Goal: Transaction & Acquisition: Purchase product/service

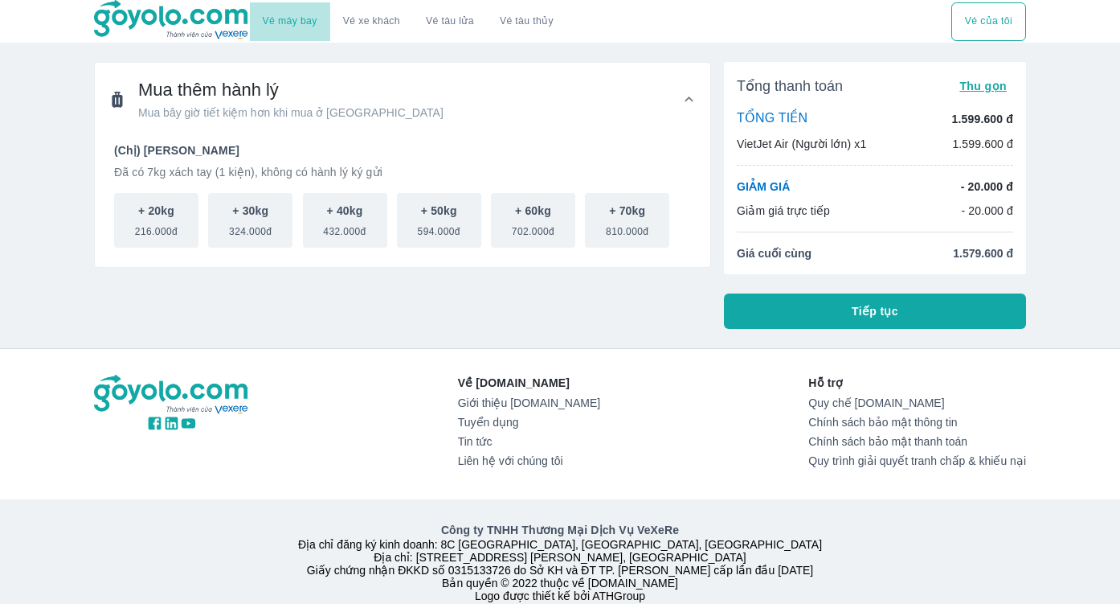
click at [296, 23] on link "Vé máy bay" at bounding box center [290, 21] width 55 height 12
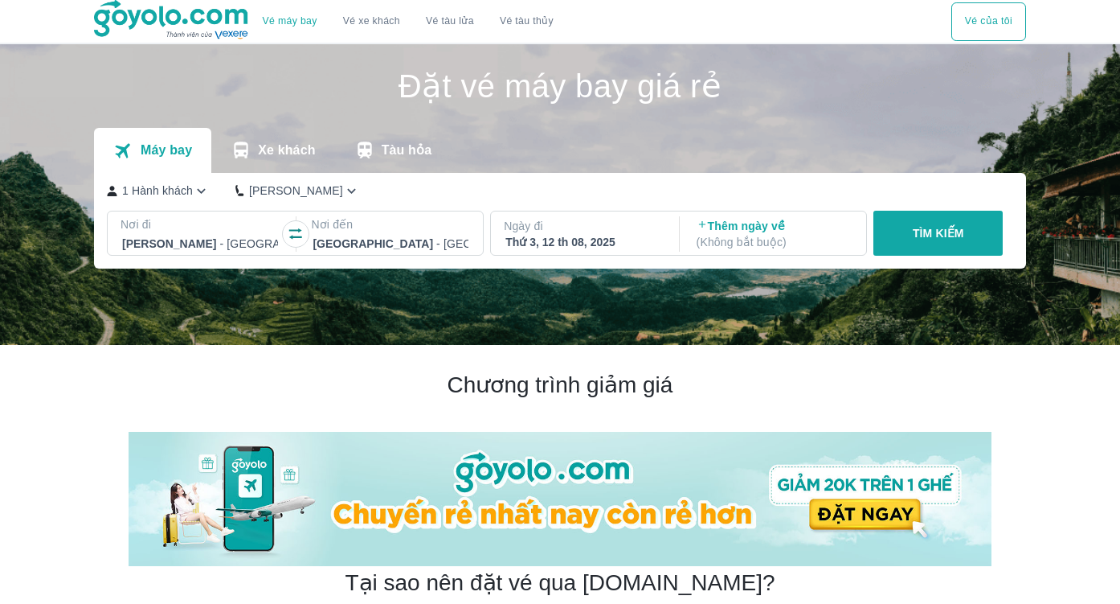
click at [372, 239] on div at bounding box center [391, 243] width 156 height 19
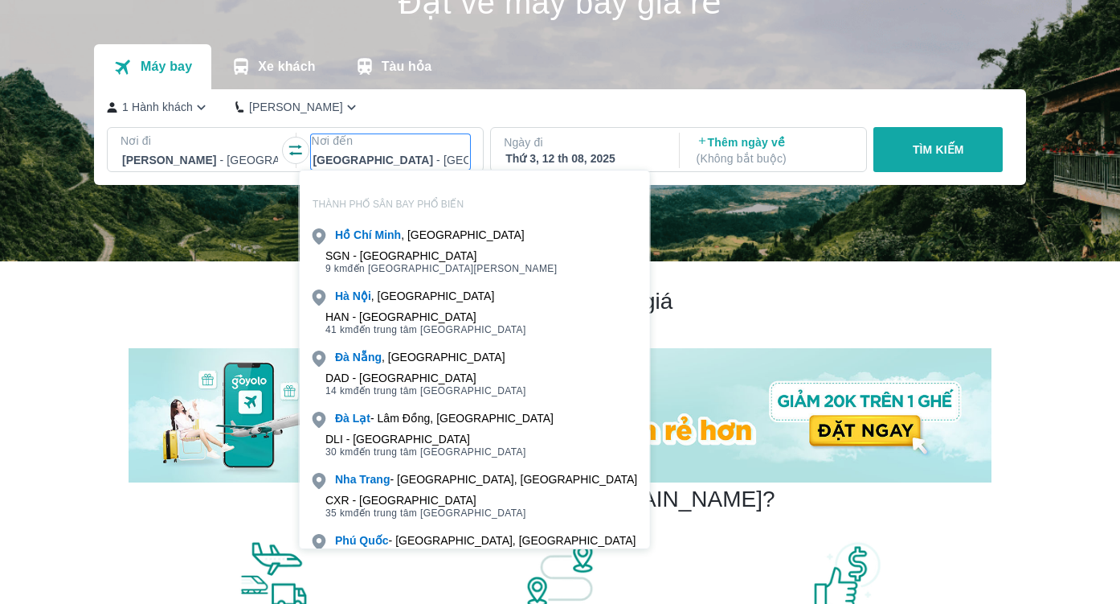
scroll to position [92, 0]
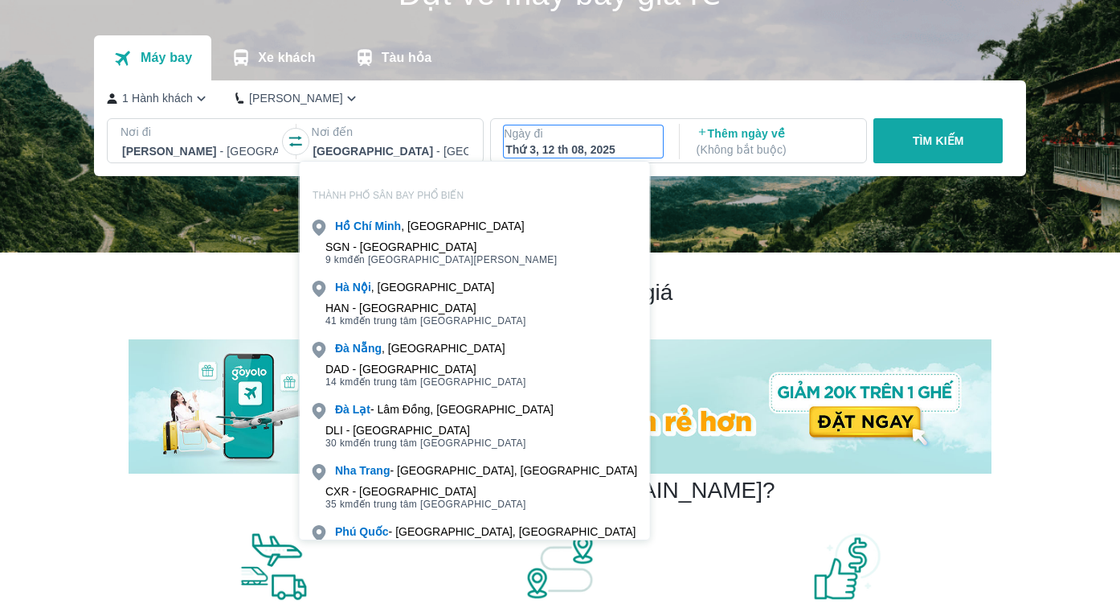
click at [572, 147] on div "Thứ 3, 12 th 08, 2025" at bounding box center [583, 149] width 156 height 16
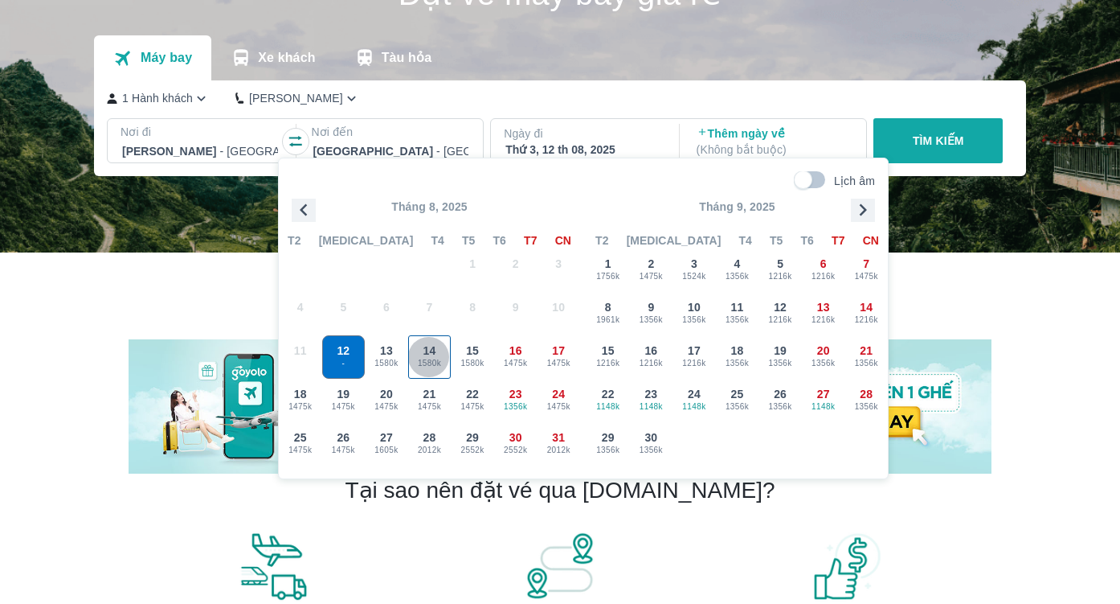
click at [428, 362] on span "1580k" at bounding box center [430, 363] width 42 height 13
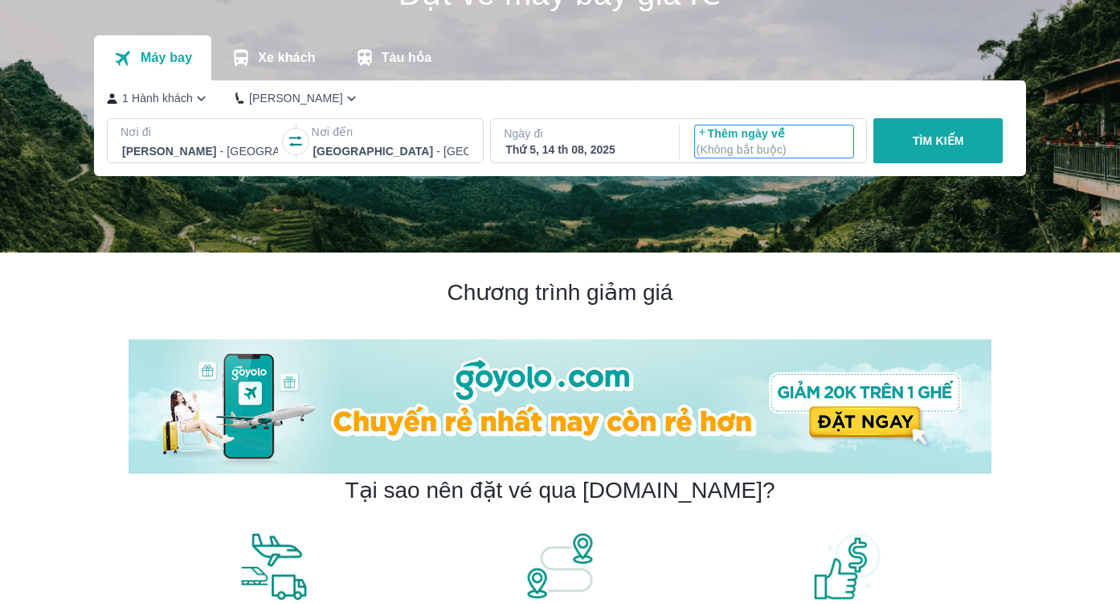
click at [747, 144] on p "( Không bắt buộc )" at bounding box center [775, 149] width 156 height 16
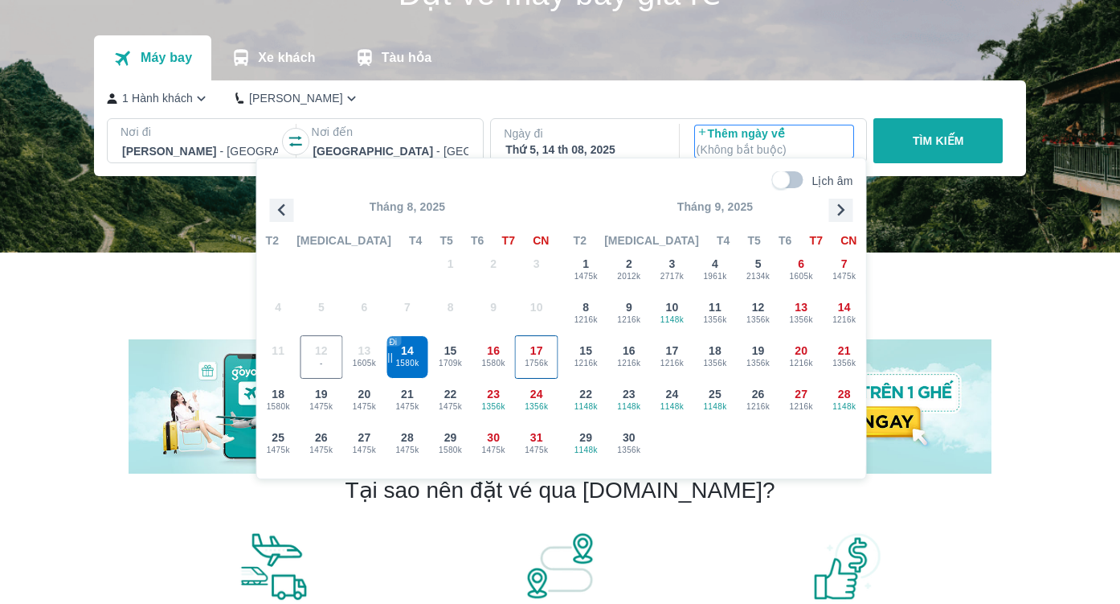
click at [540, 362] on span "1756k" at bounding box center [537, 363] width 42 height 13
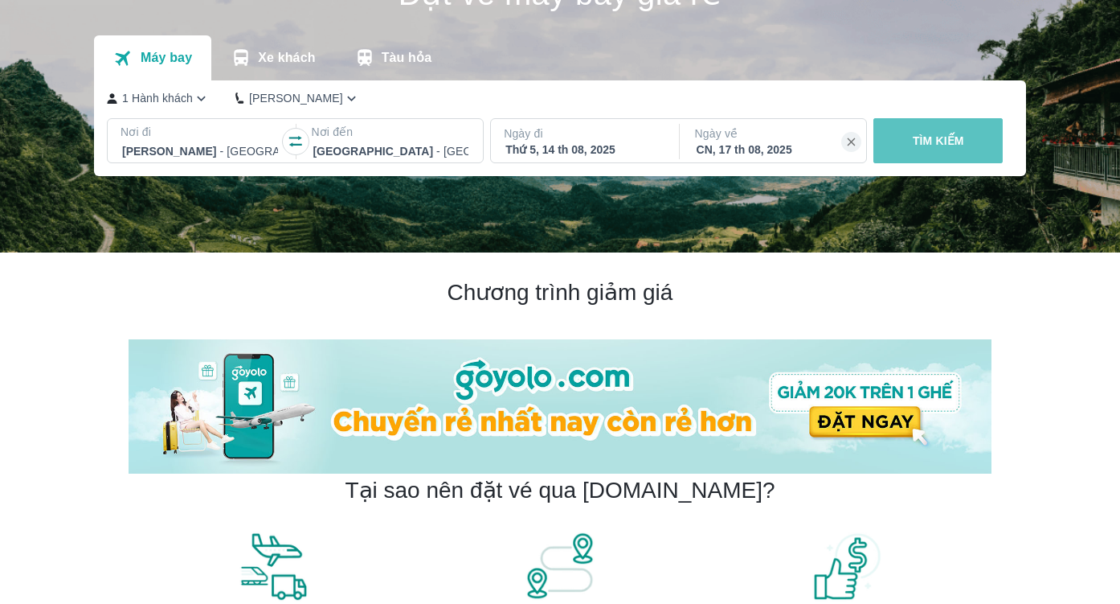
click at [940, 145] on p "TÌM KIẾM" at bounding box center [938, 141] width 51 height 16
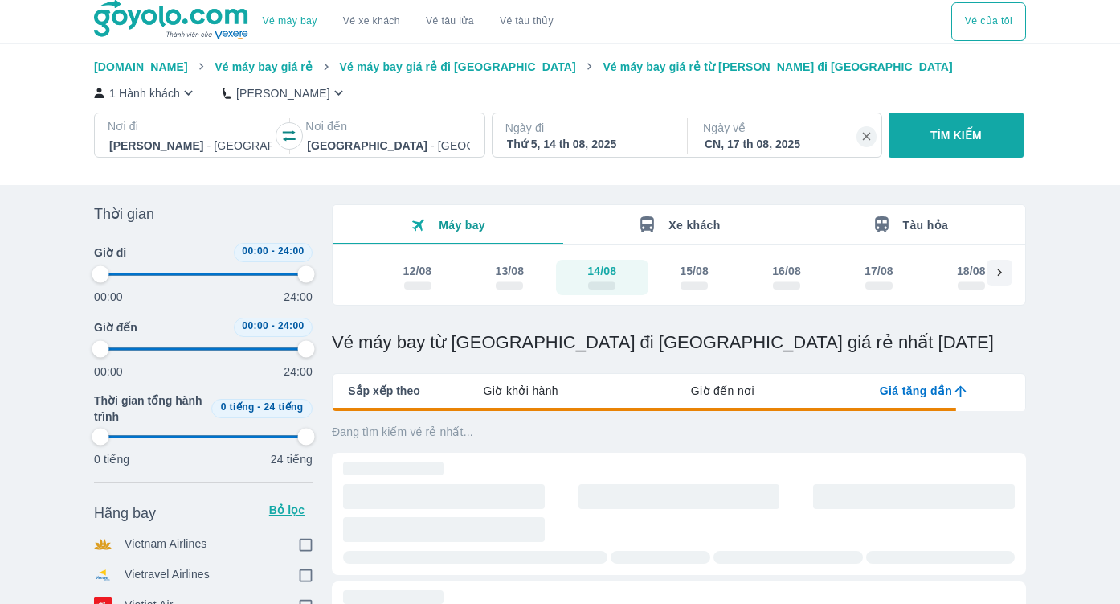
type input "97.9166666666667"
checkbox input "true"
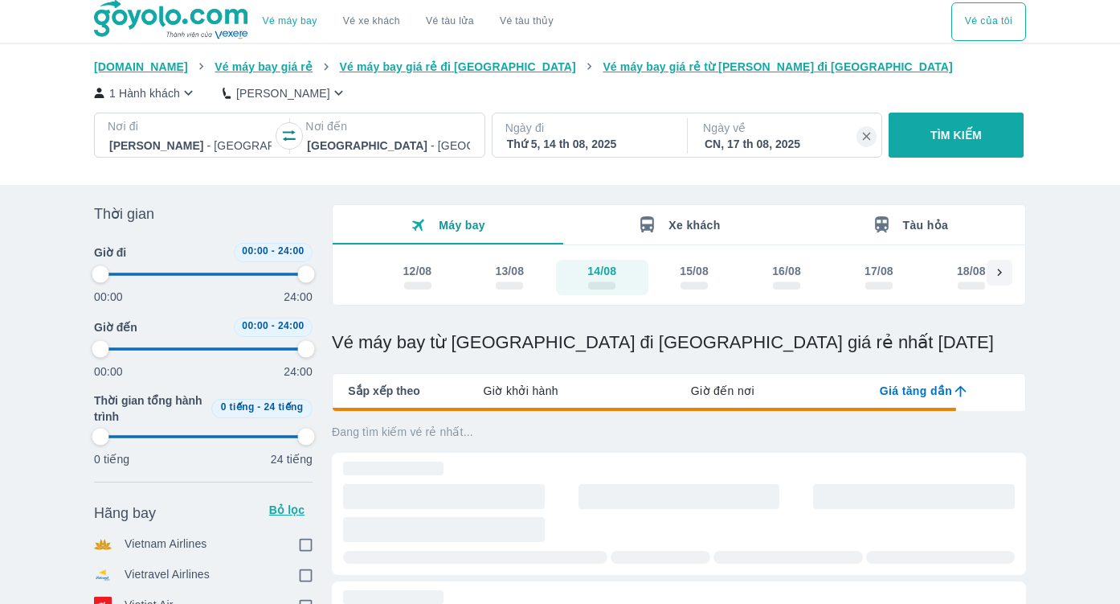
checkbox input "true"
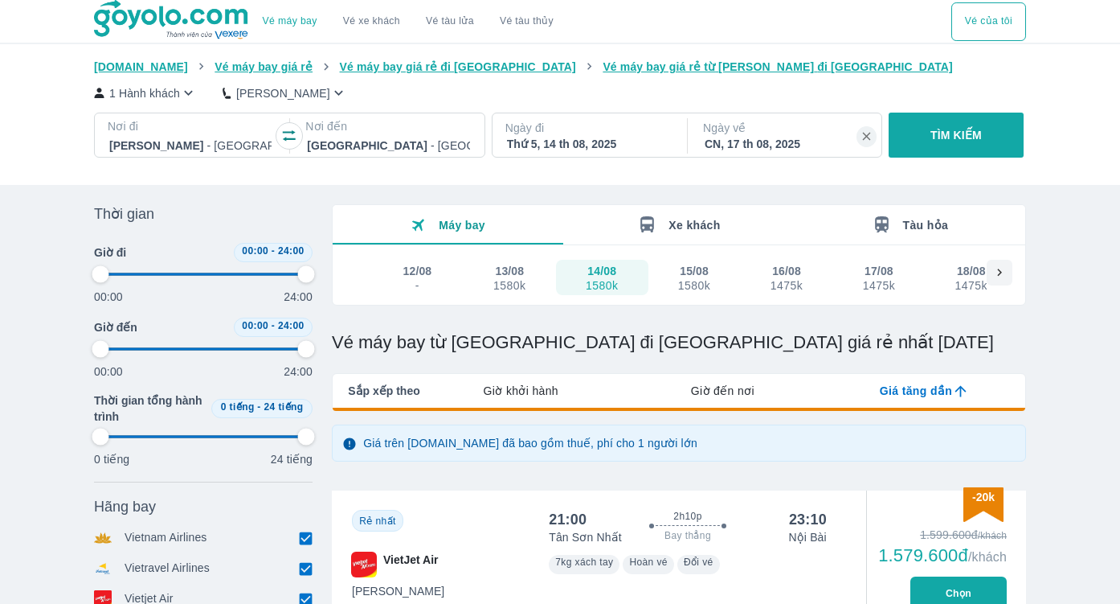
type input "97.9166666666667"
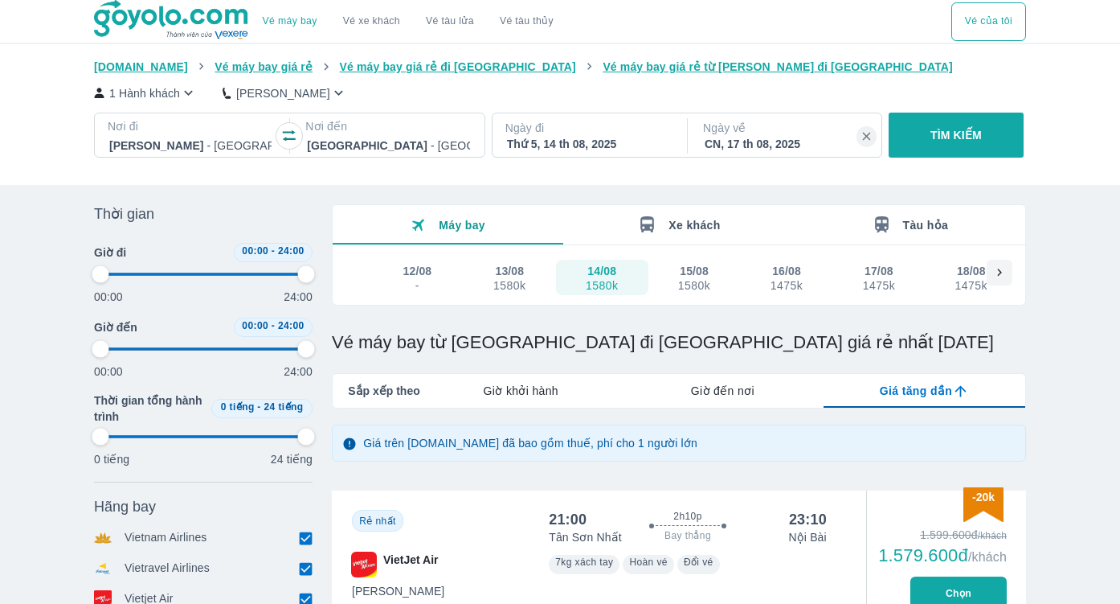
type input "97.9166666666667"
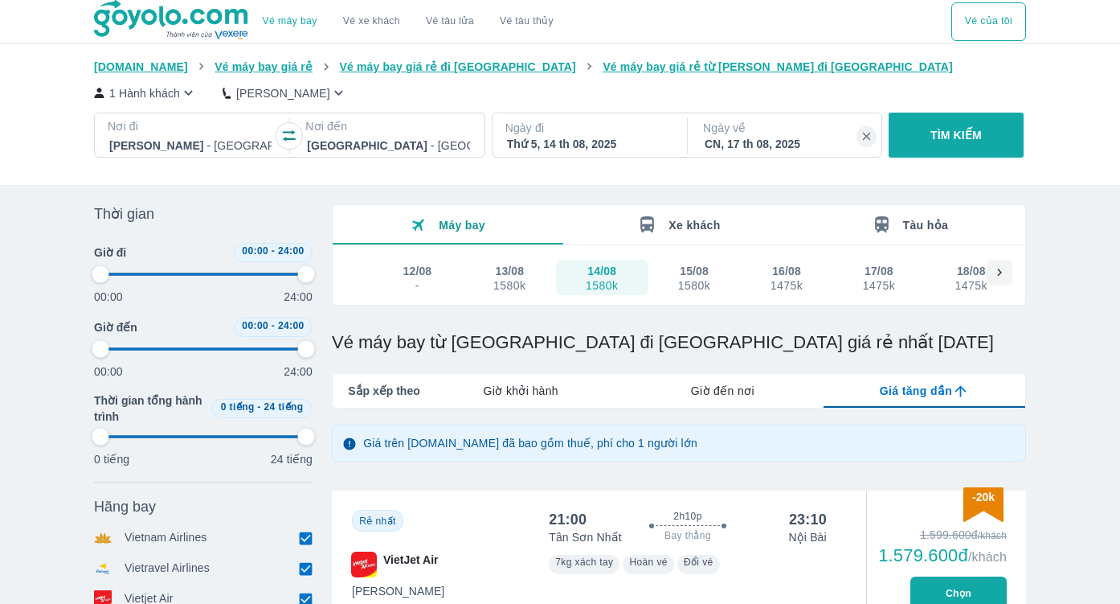
type input "97.9166666666667"
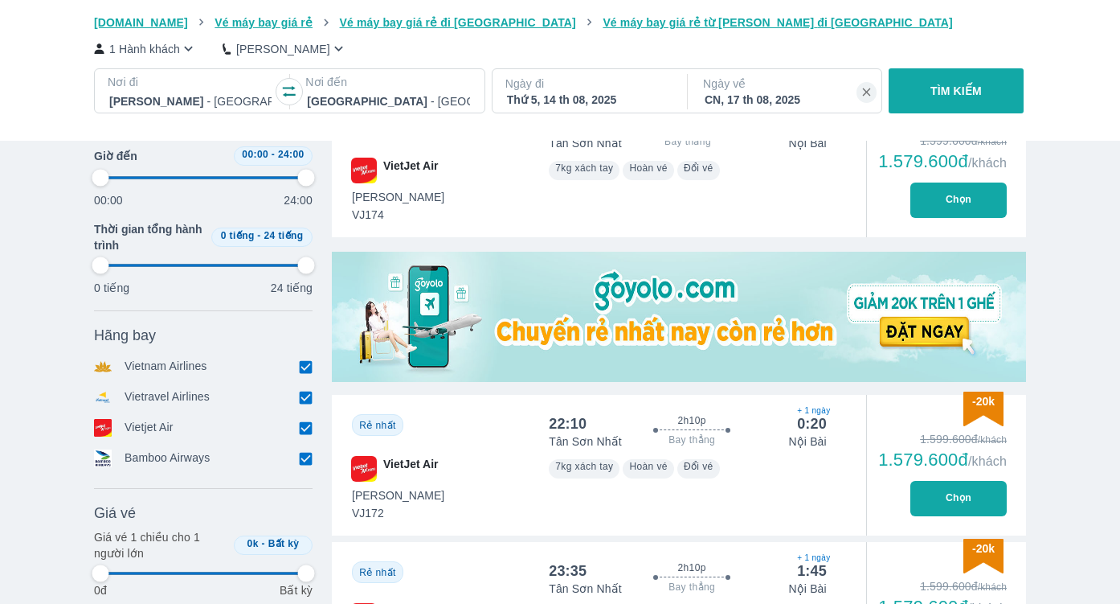
scroll to position [400, 0]
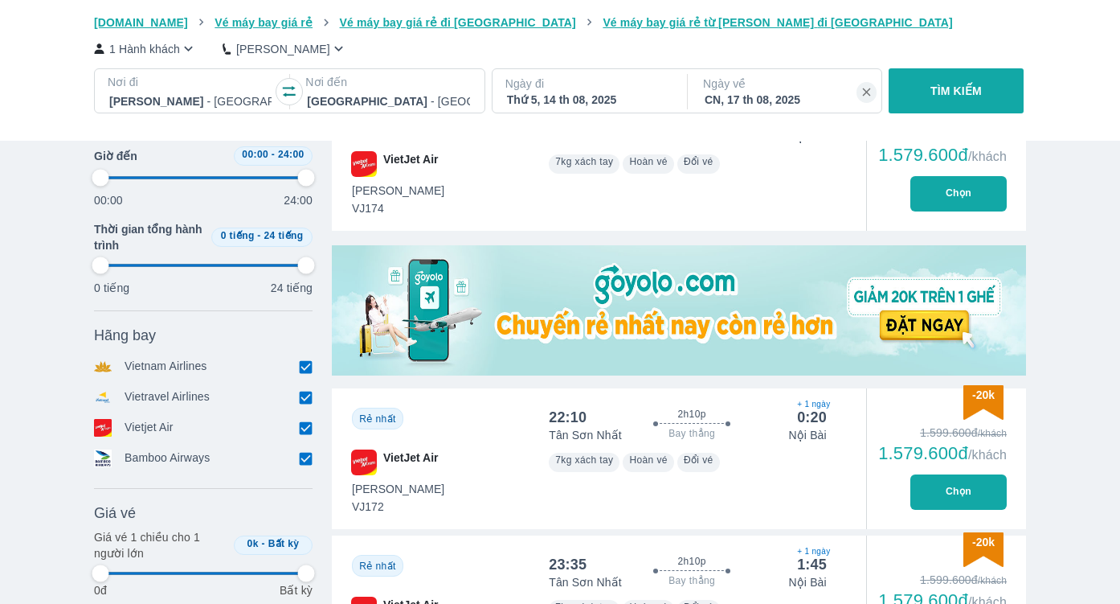
type input "97.9166666666667"
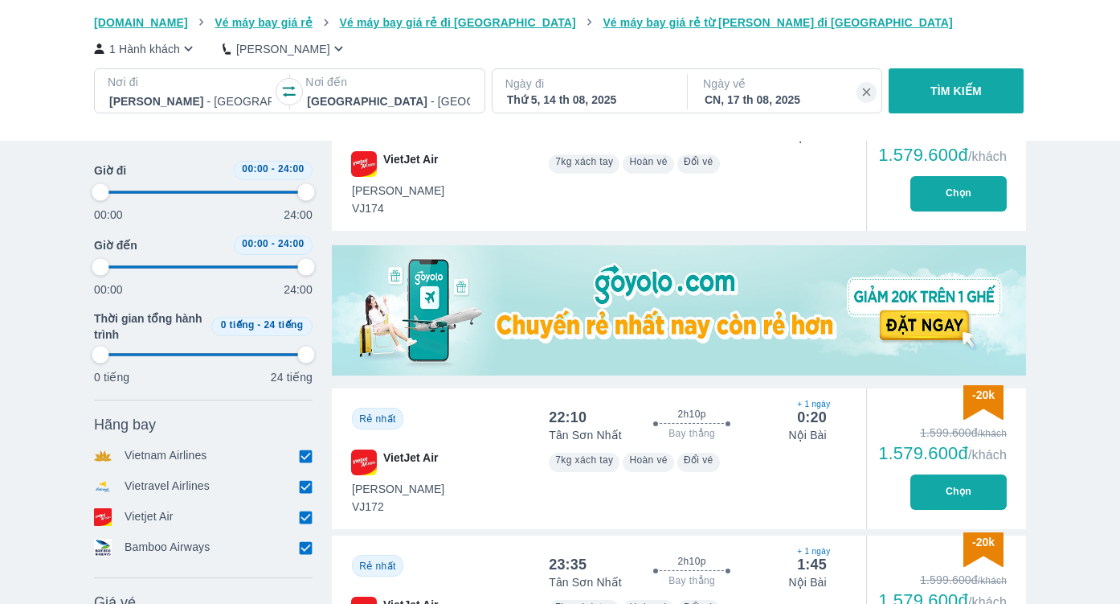
scroll to position [0, 0]
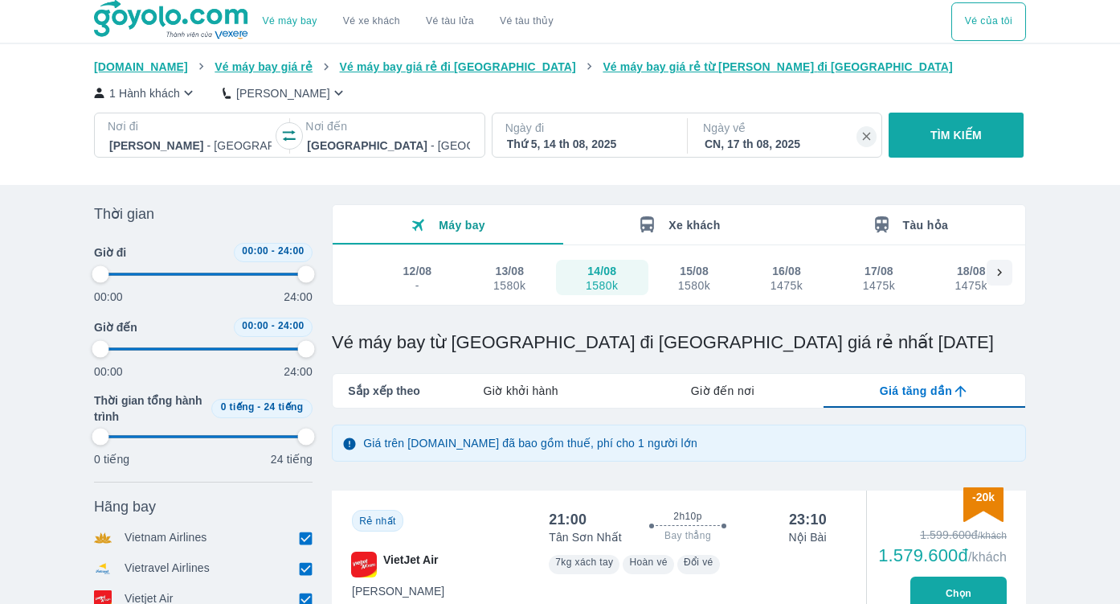
type input "97.9166666666667"
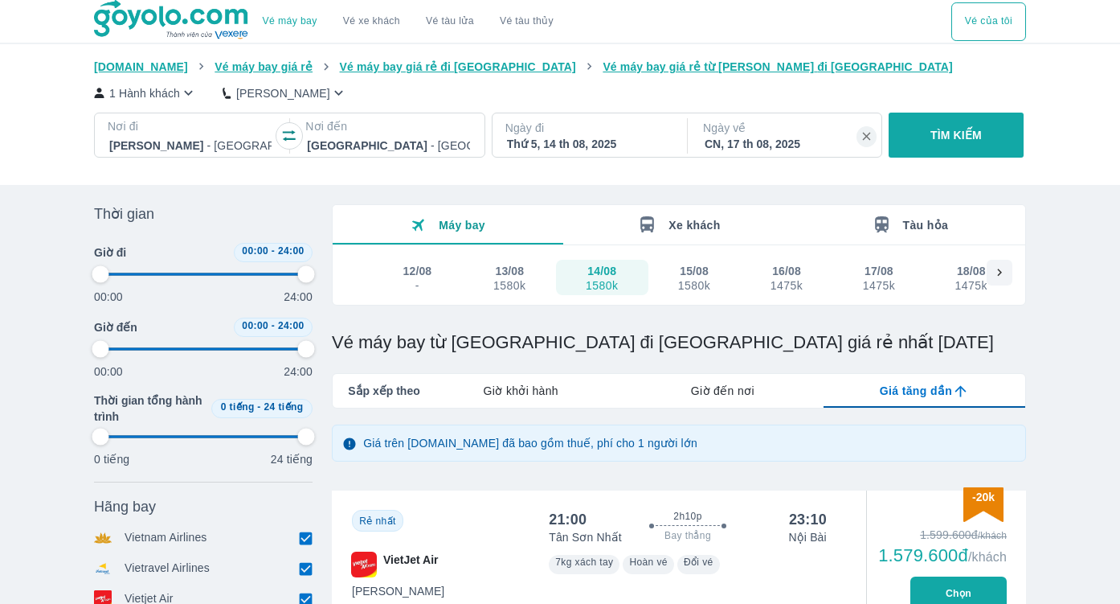
type input "97.9166666666667"
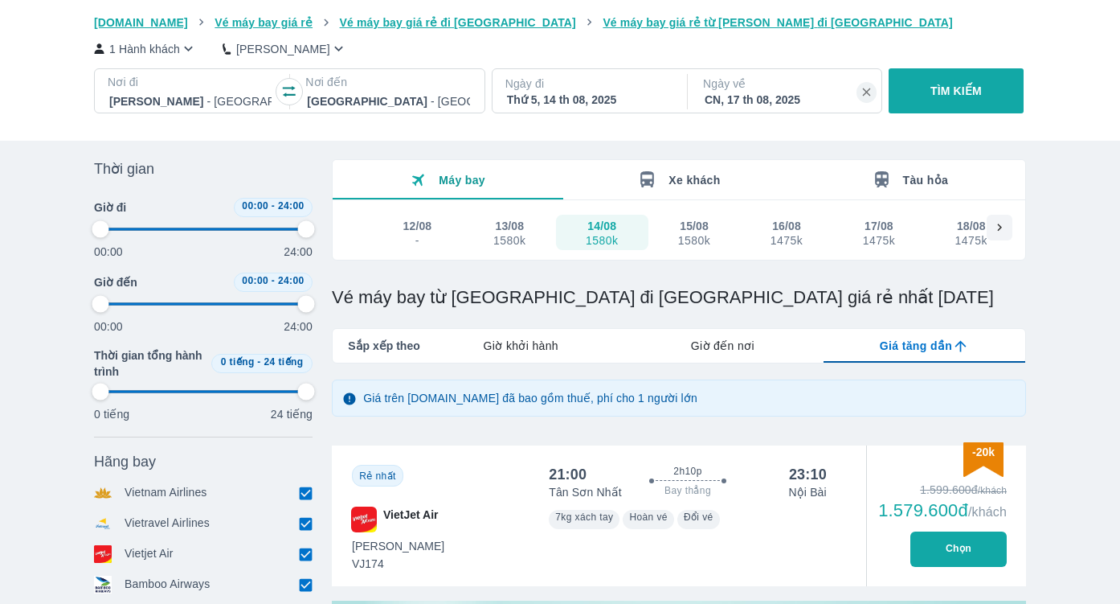
scroll to position [47, 0]
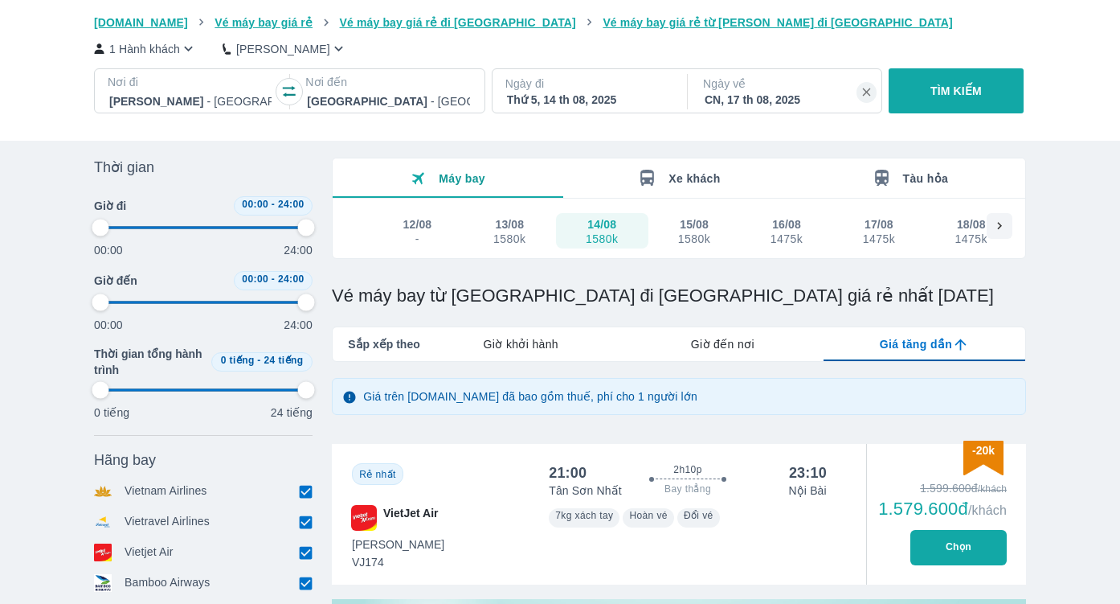
type input "97.9166666666667"
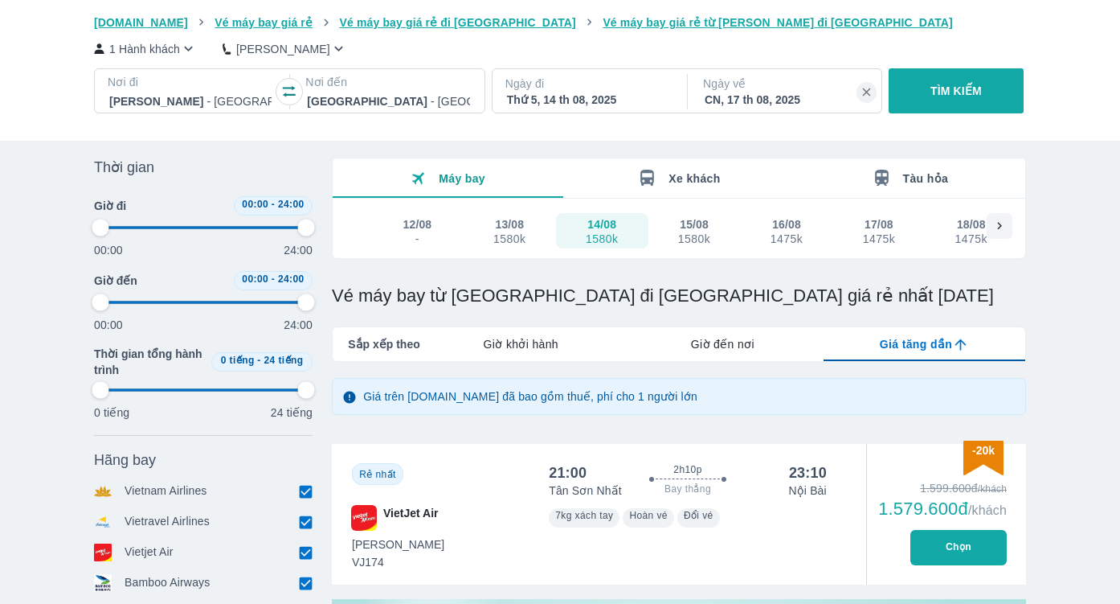
type input "97.9166666666667"
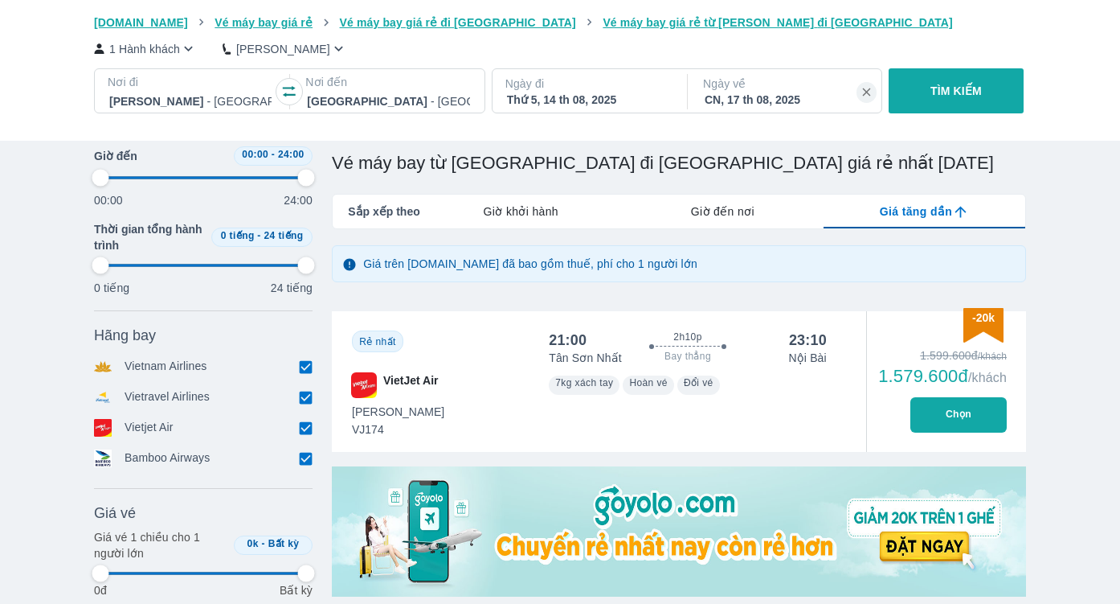
type input "97.9166666666667"
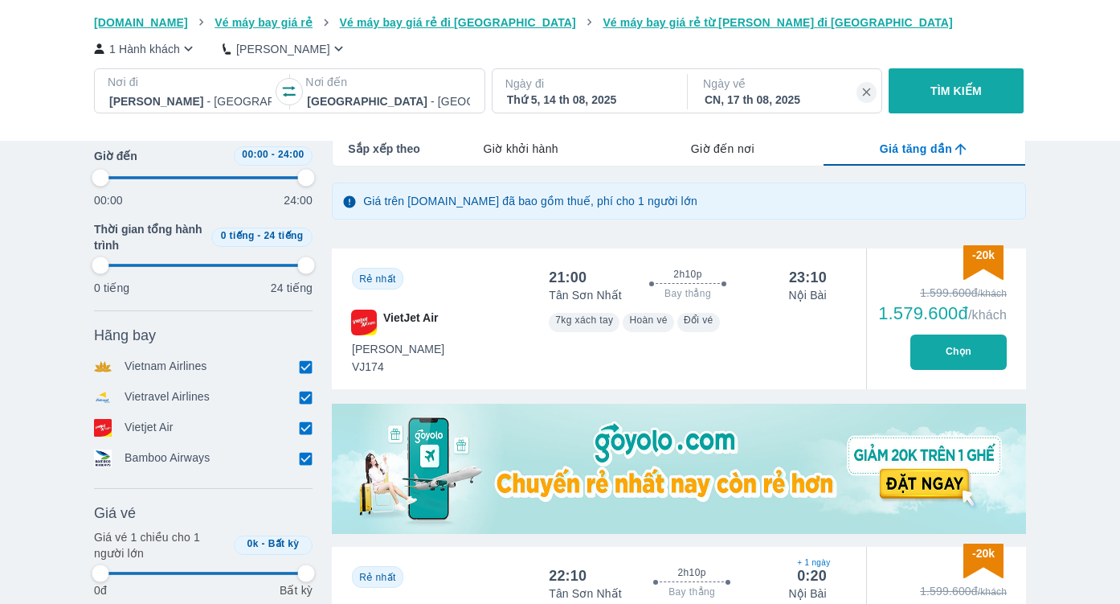
type input "97.9166666666667"
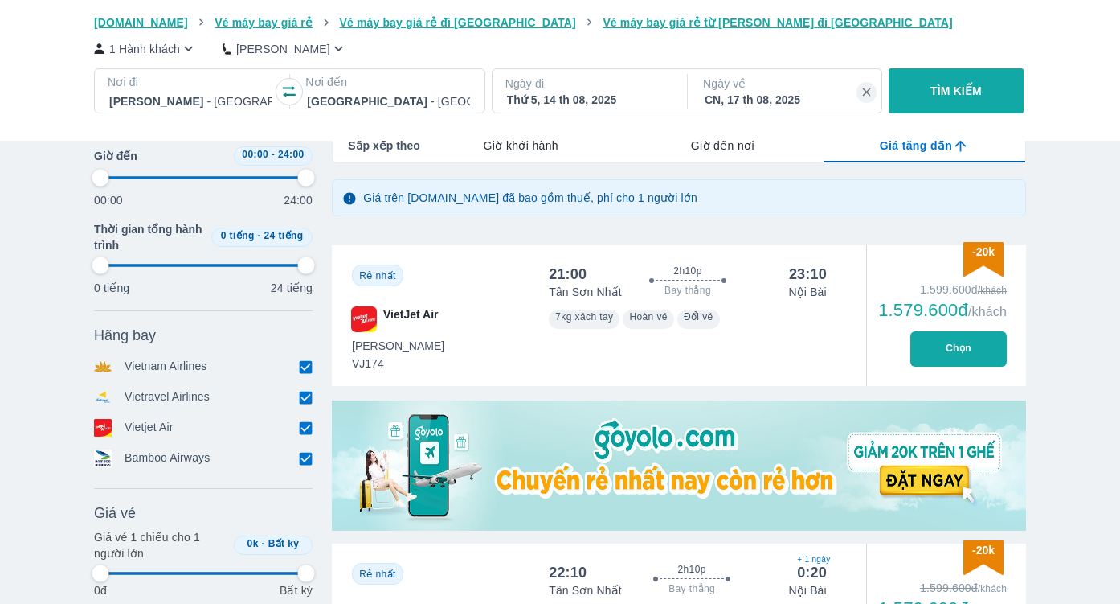
type input "97.9166666666667"
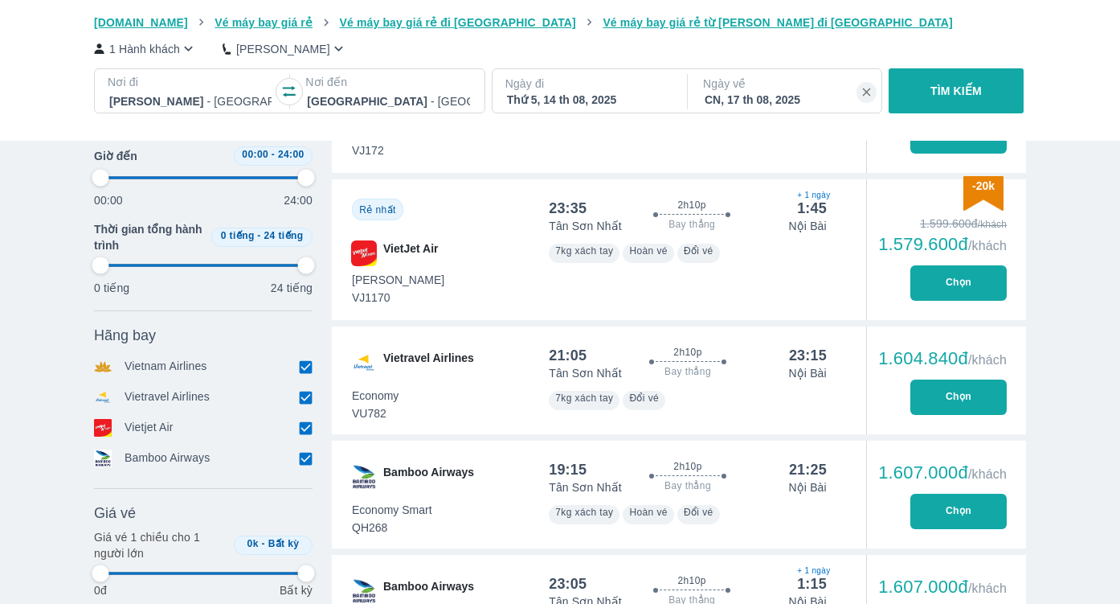
type input "97.9166666666667"
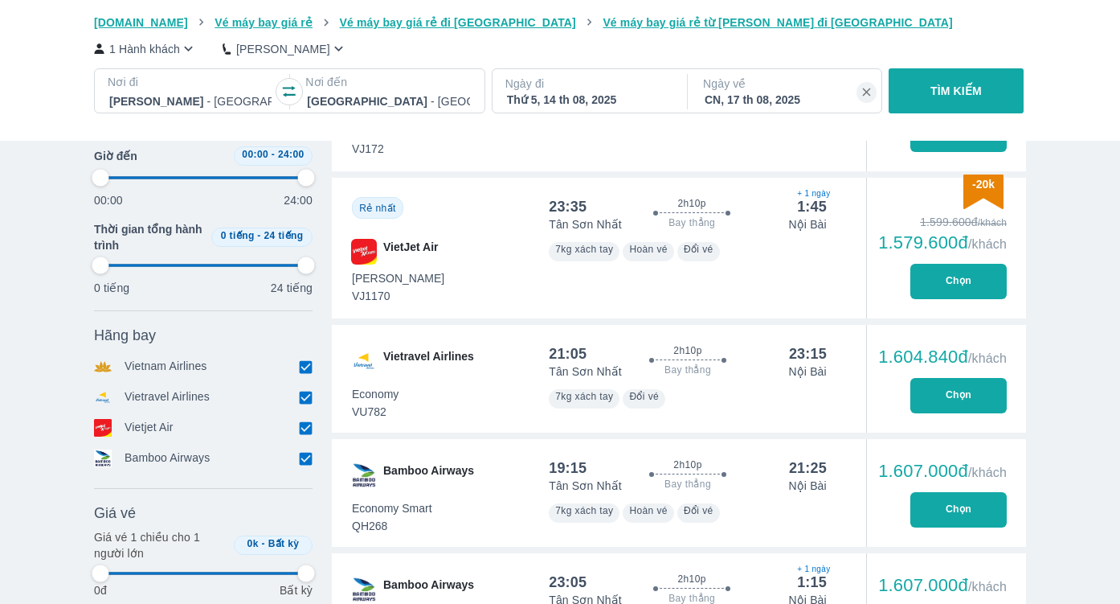
type input "97.9166666666667"
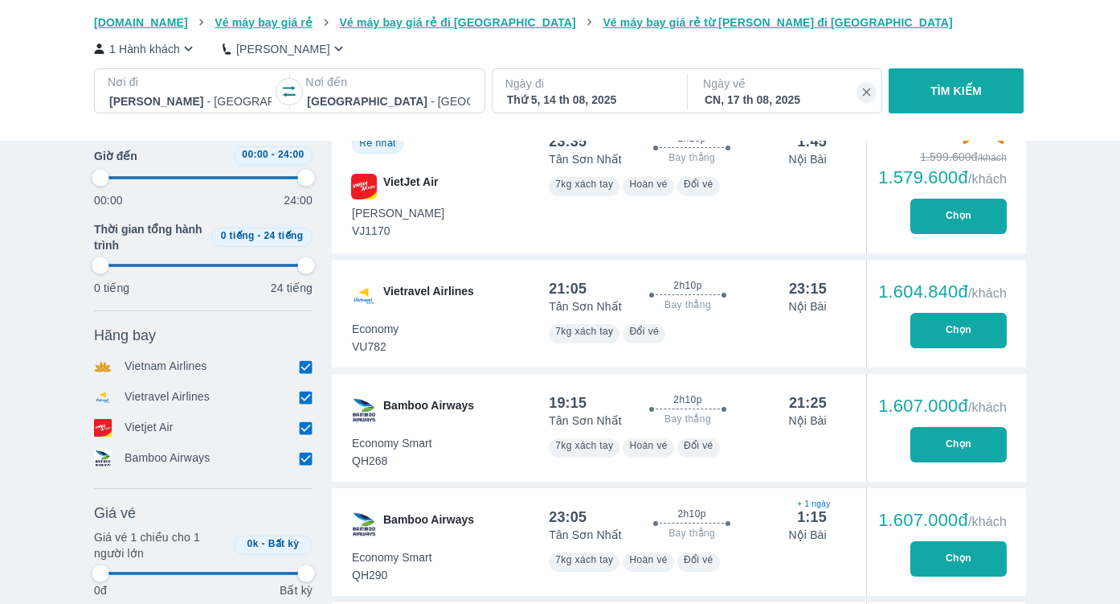
type input "97.9166666666667"
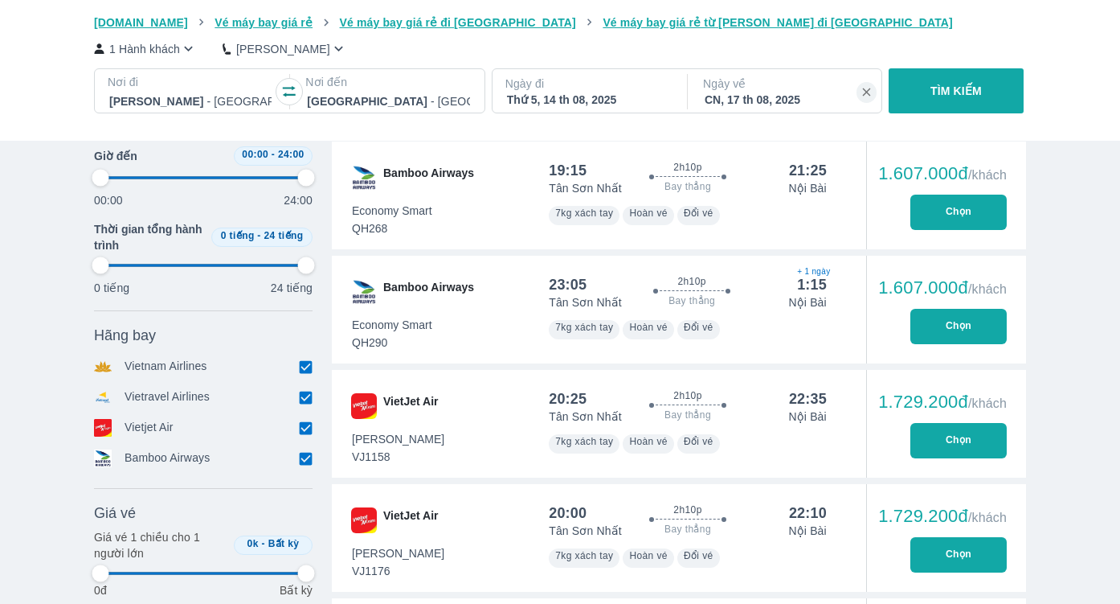
type input "97.9166666666667"
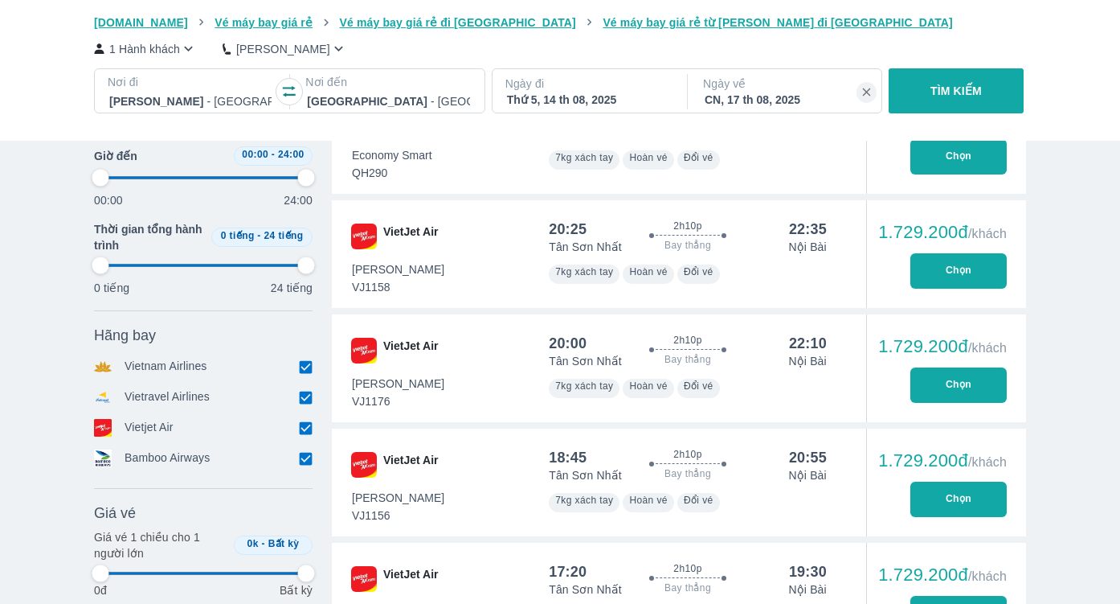
type input "97.9166666666667"
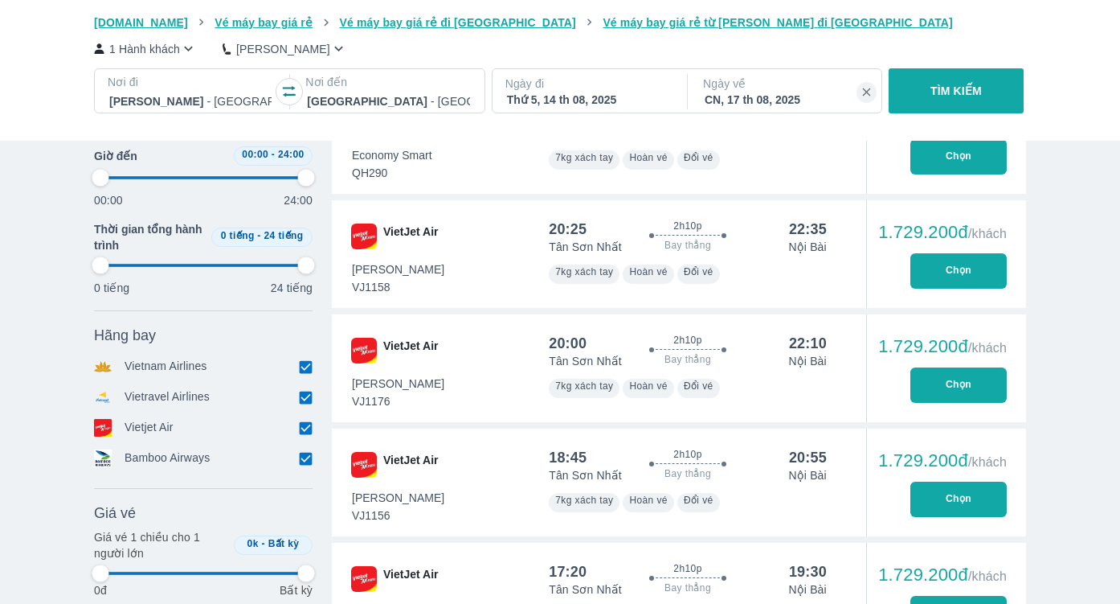
type input "97.9166666666667"
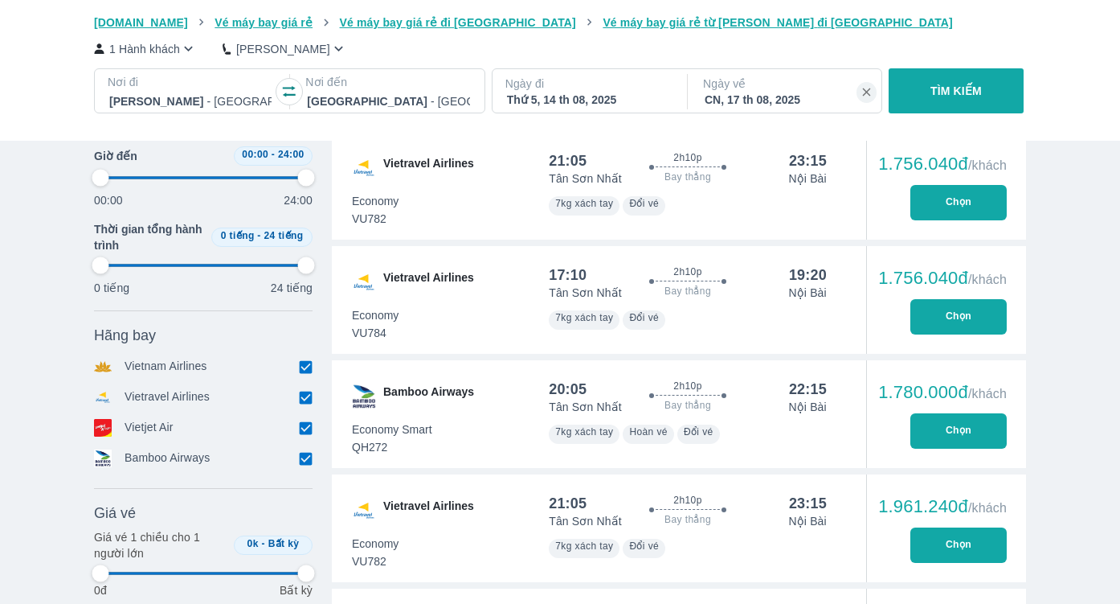
type input "97.9166666666667"
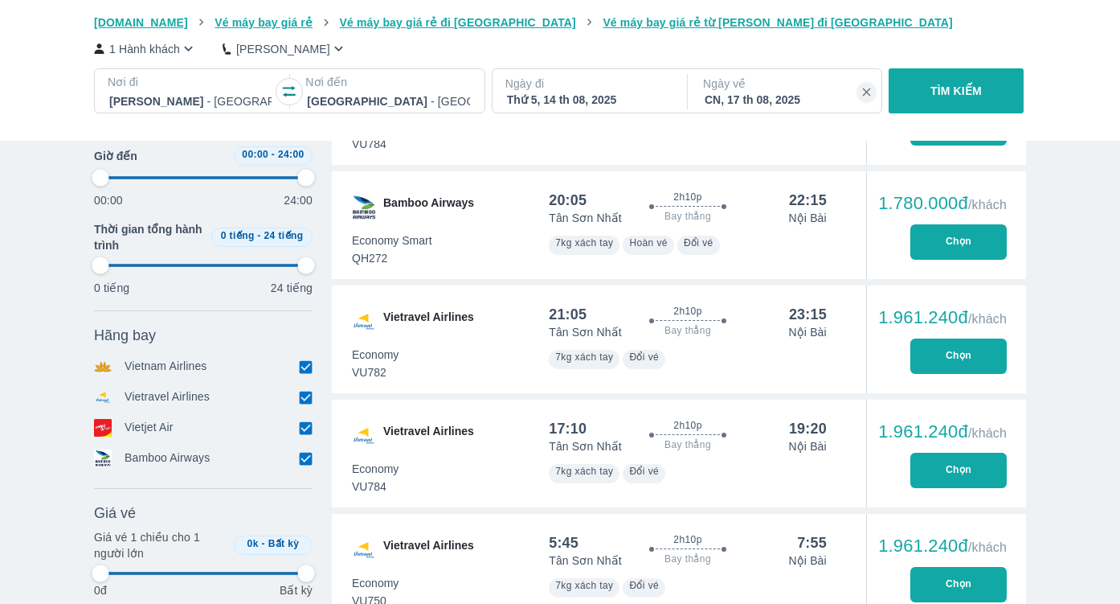
type input "97.9166666666667"
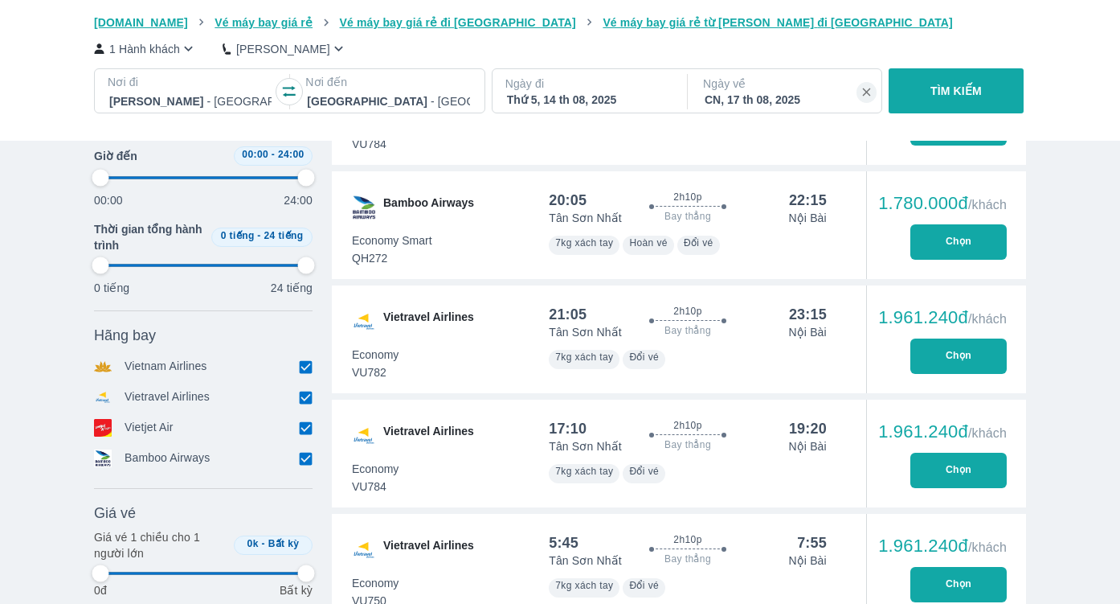
type input "97.9166666666667"
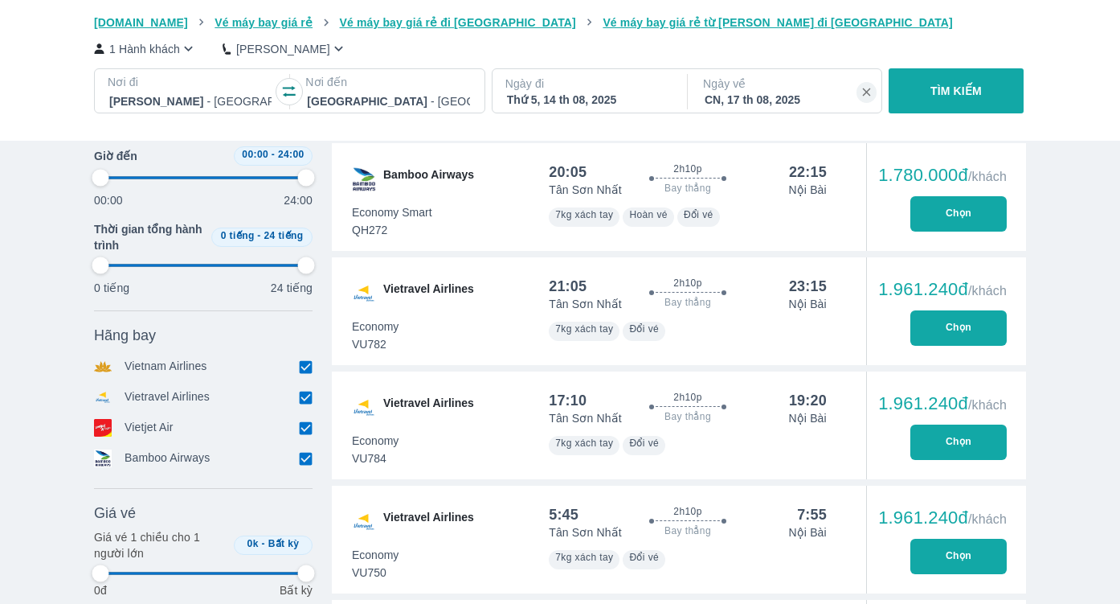
type input "97.9166666666667"
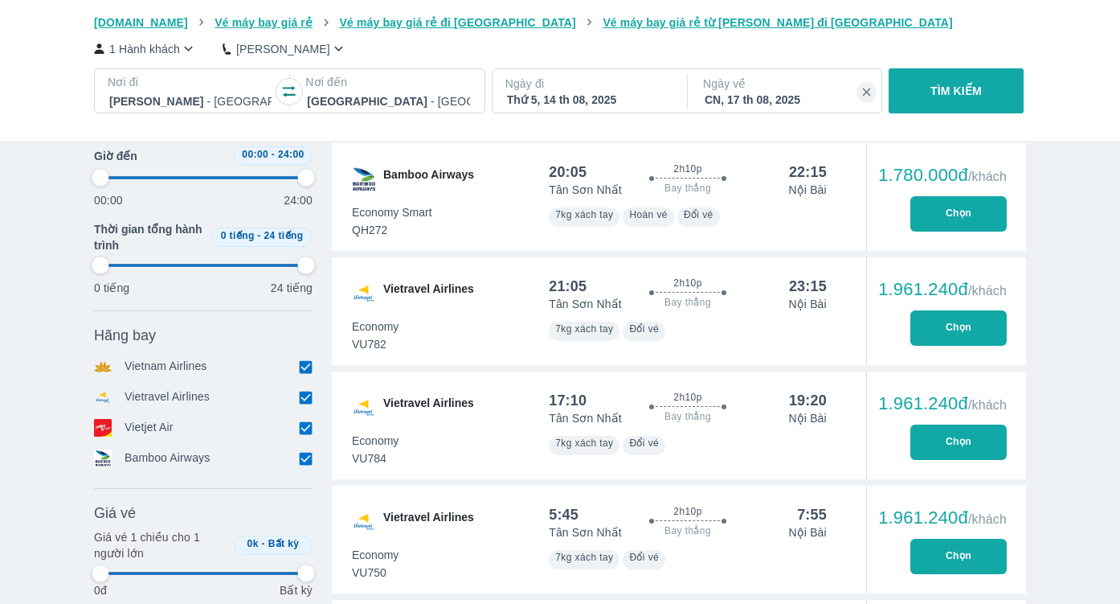
type input "97.9166666666667"
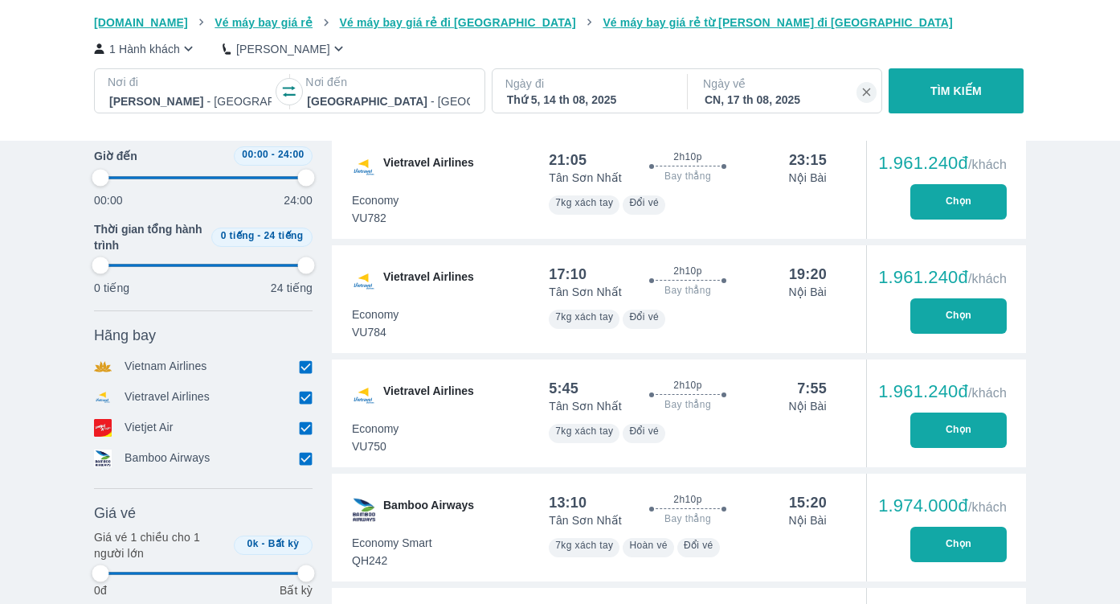
type input "97.9166666666667"
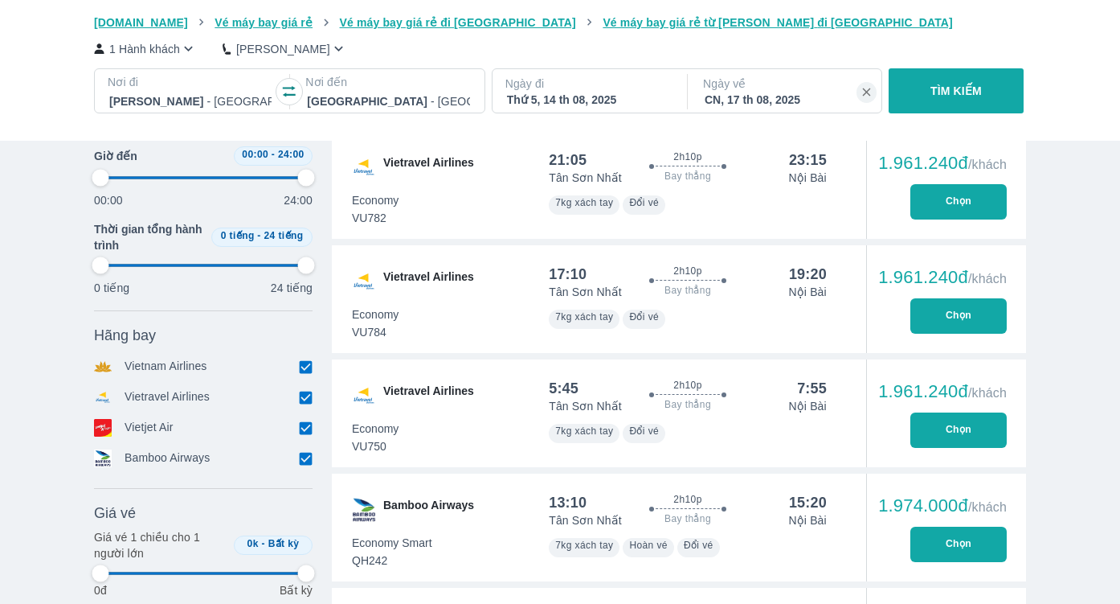
type input "97.9166666666667"
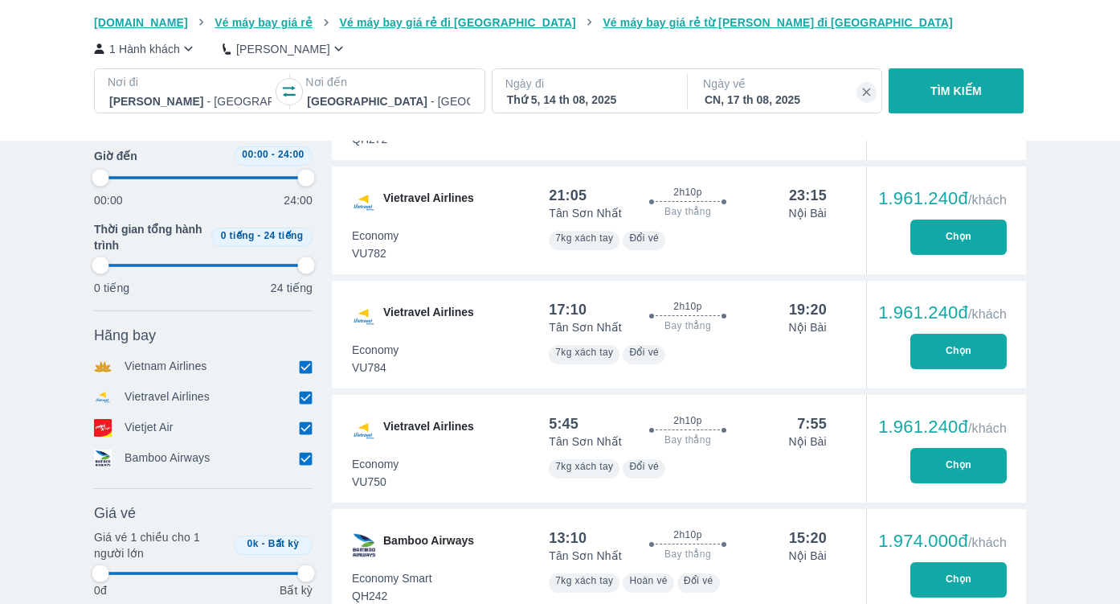
scroll to position [2064, 0]
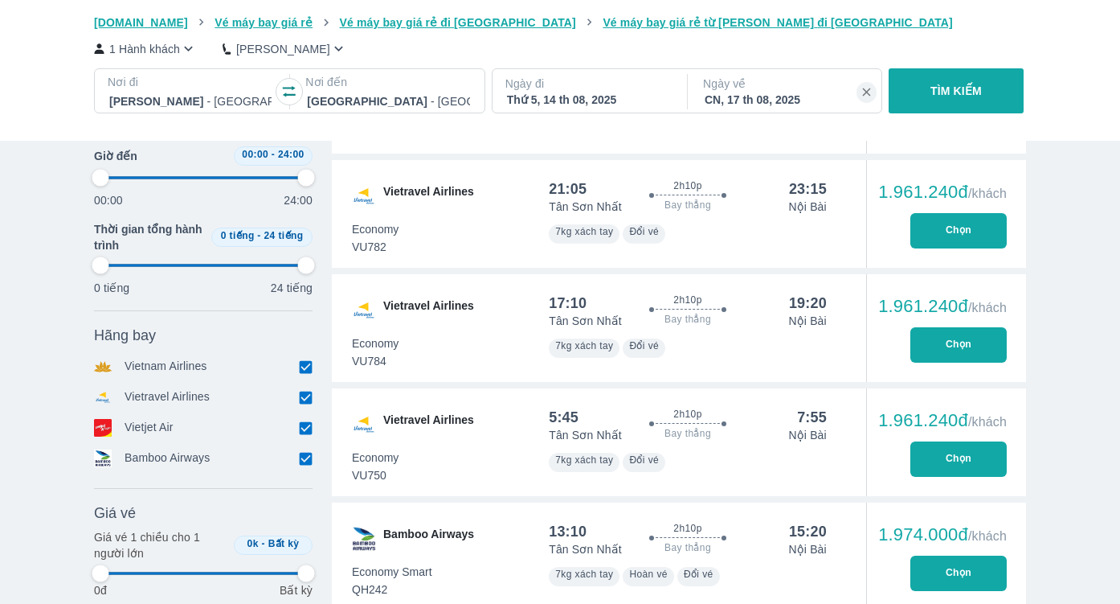
type input "97.9166666666667"
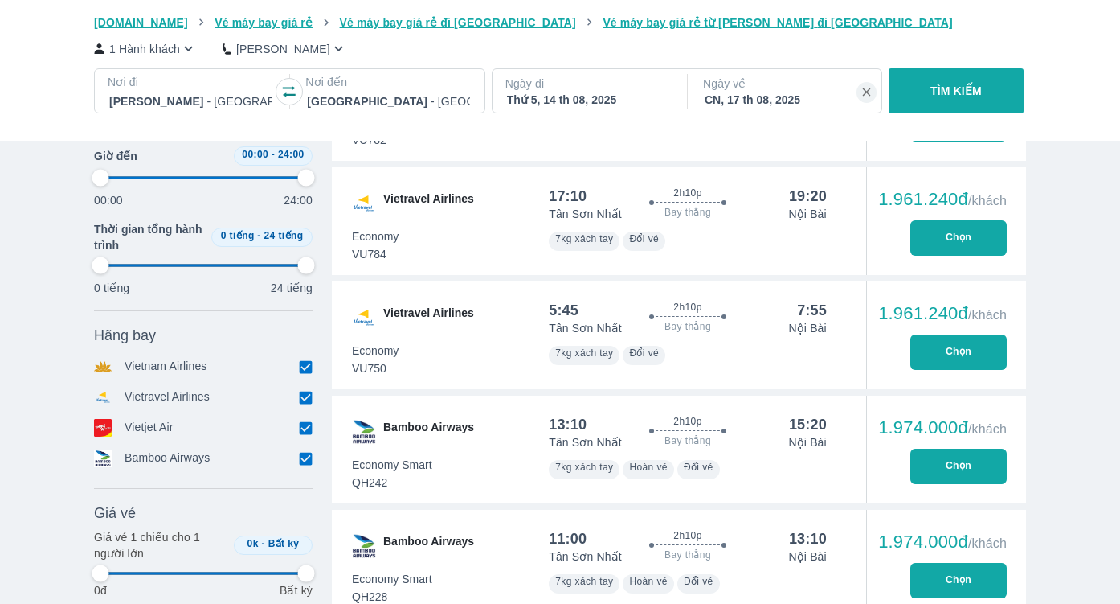
type input "97.9166666666667"
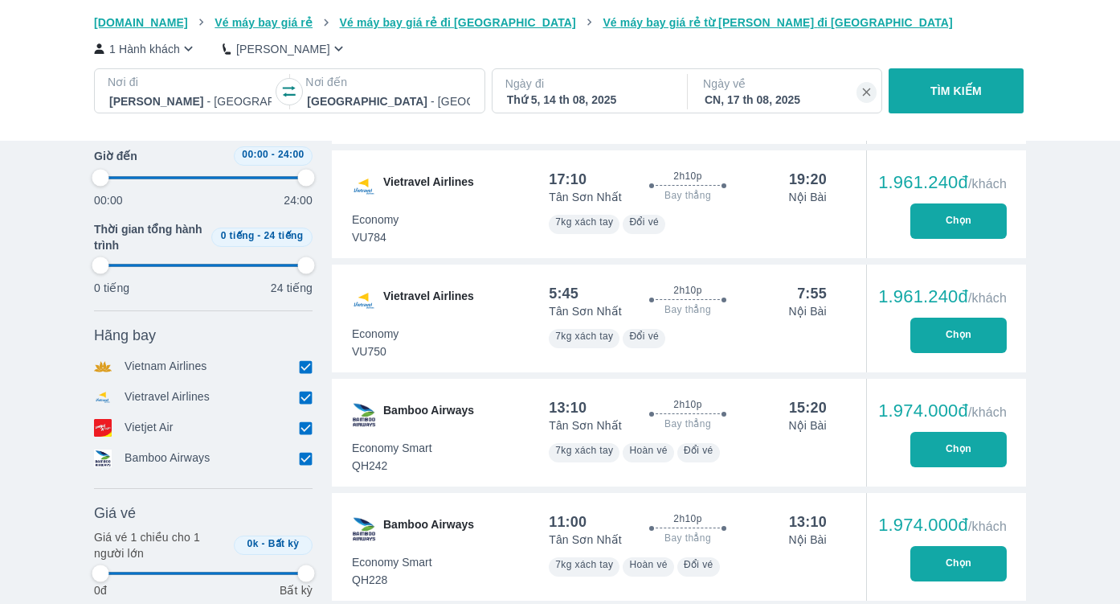
type input "97.9166666666667"
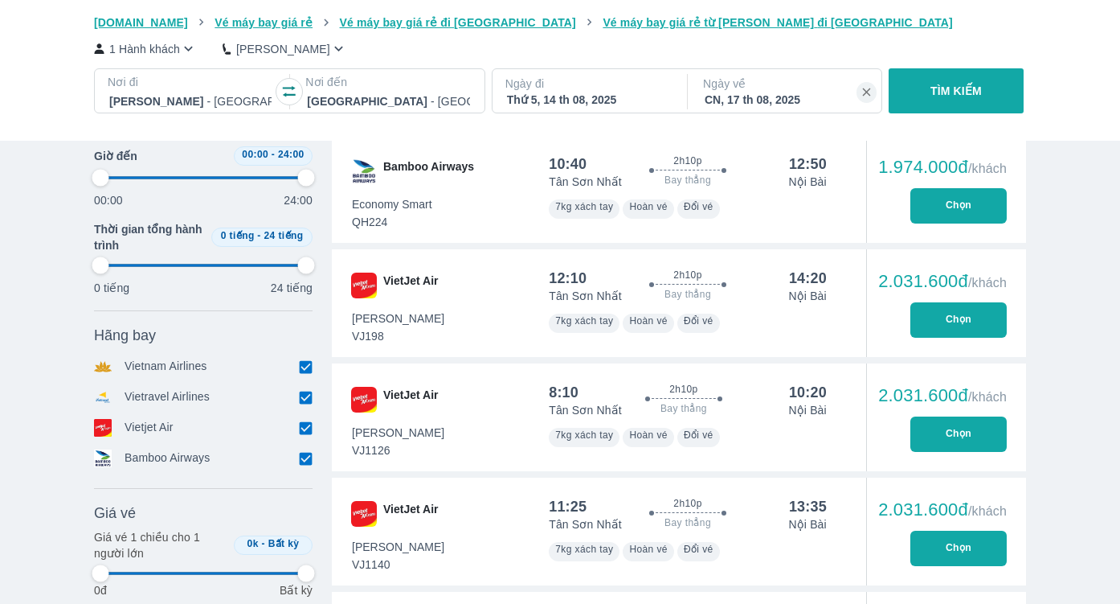
type input "97.9166666666667"
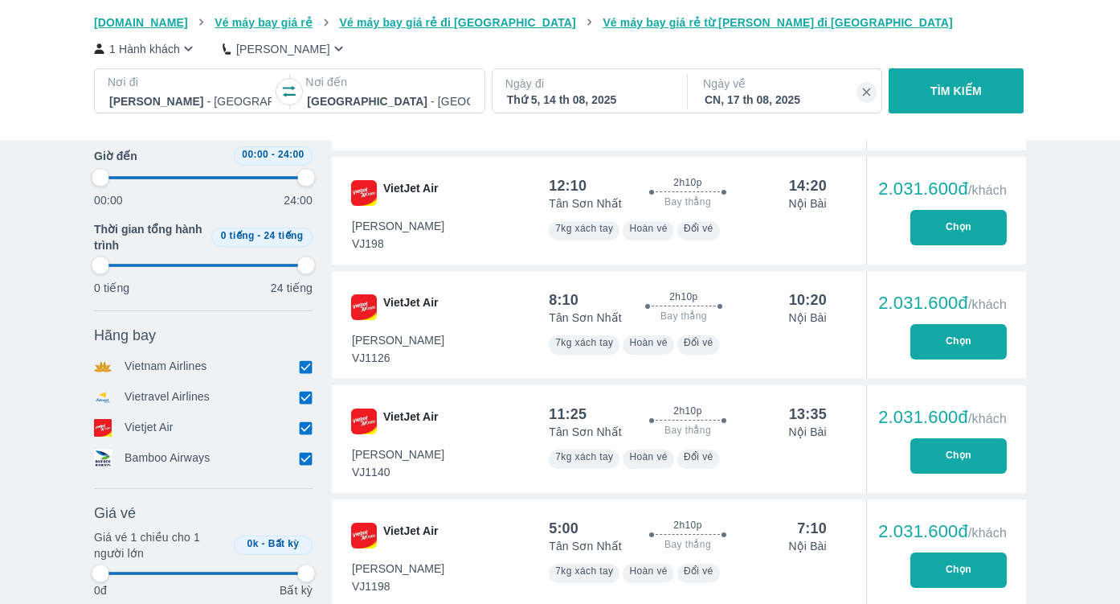
type input "97.9166666666667"
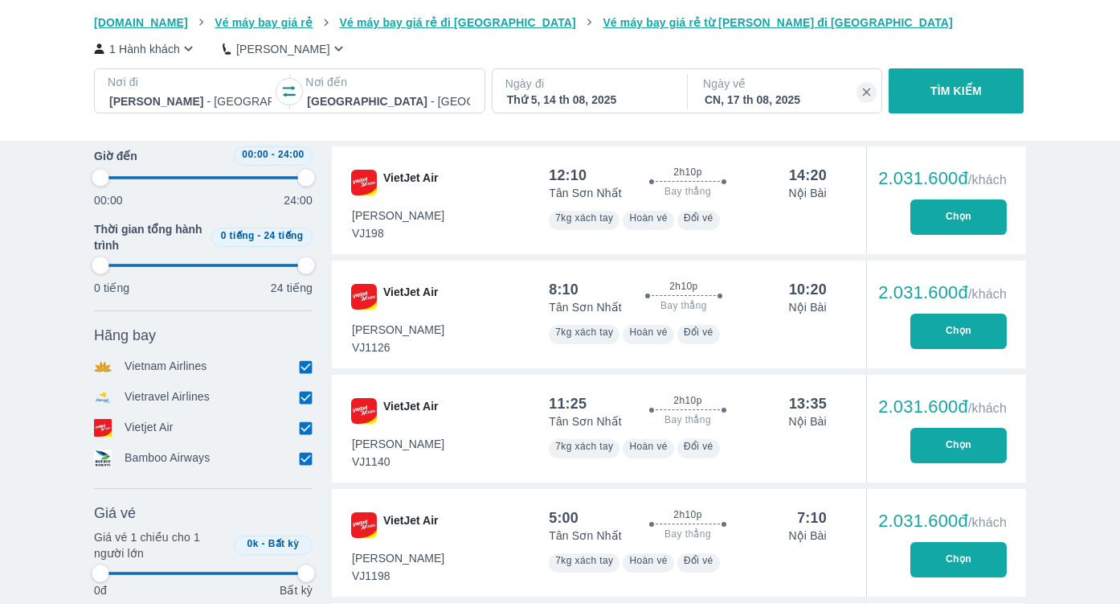
type input "97.9166666666667"
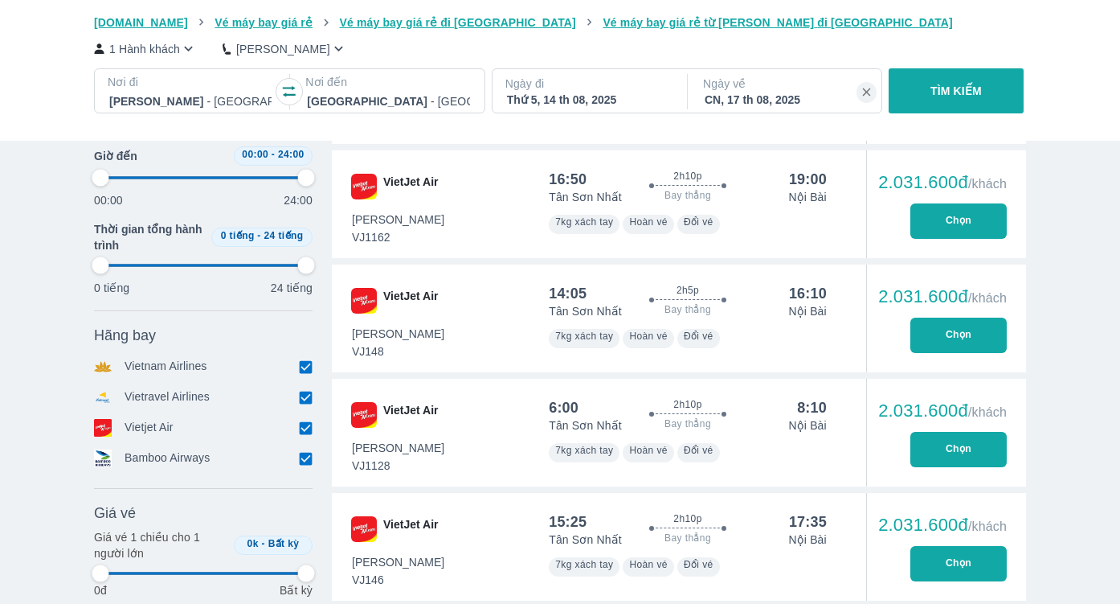
type input "97.9166666666667"
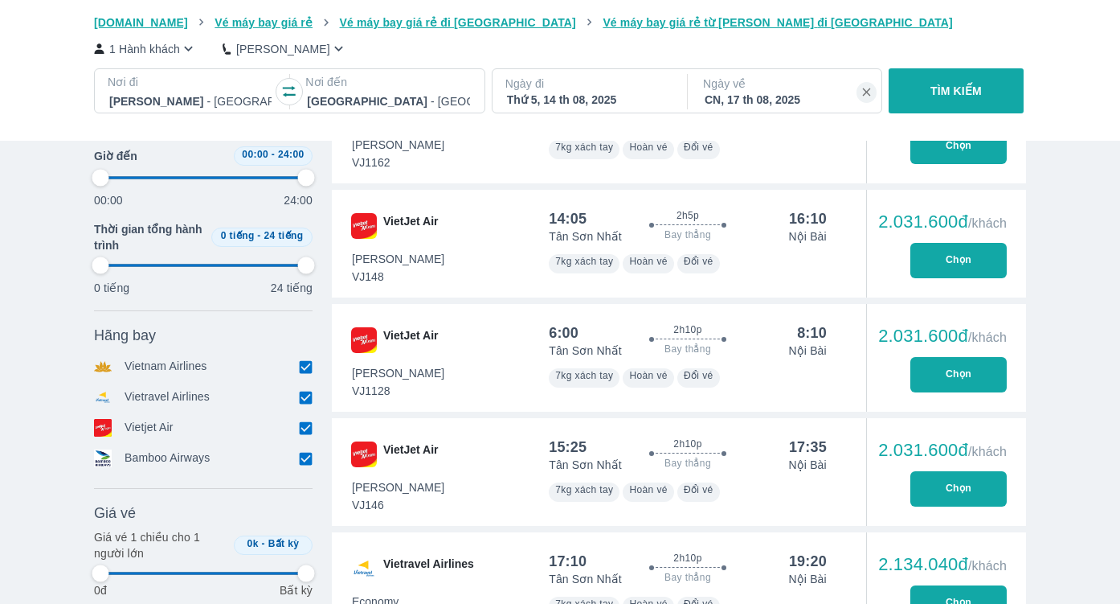
type input "97.9166666666667"
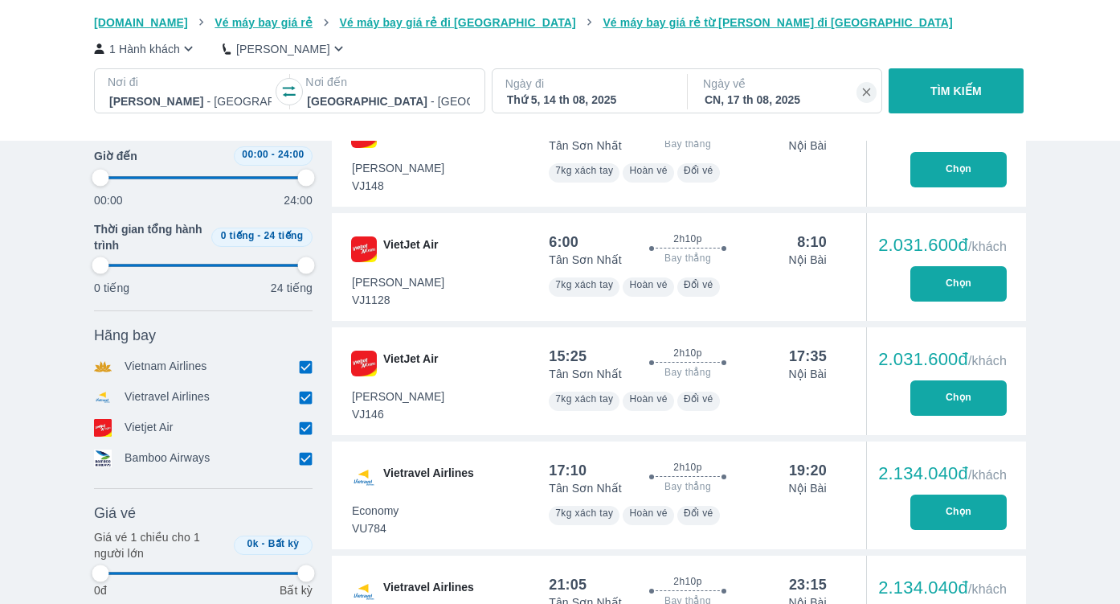
type input "97.9166666666667"
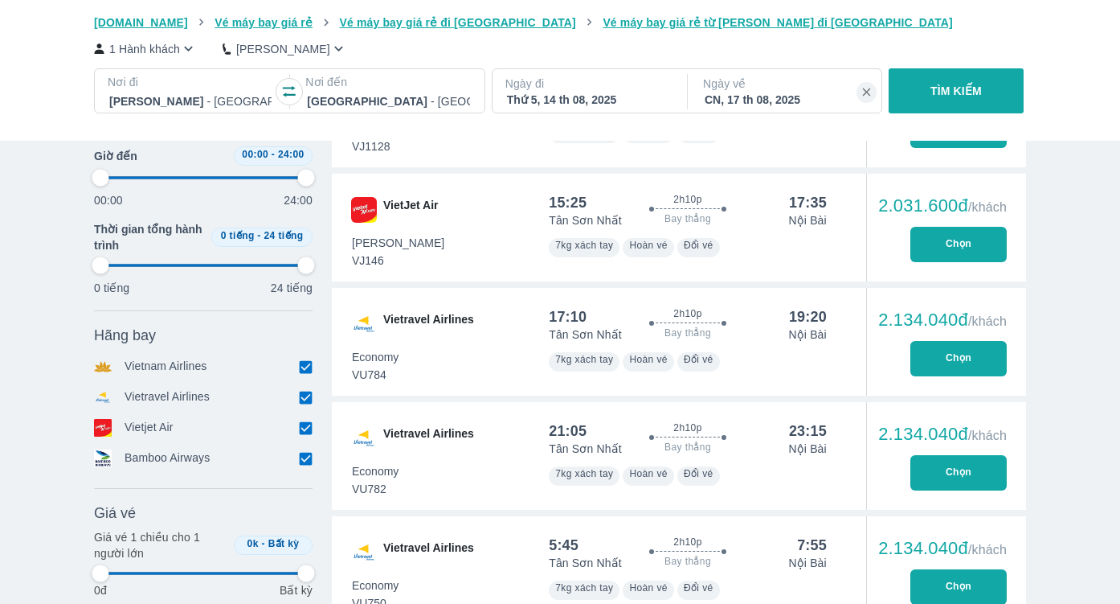
scroll to position [3656, 0]
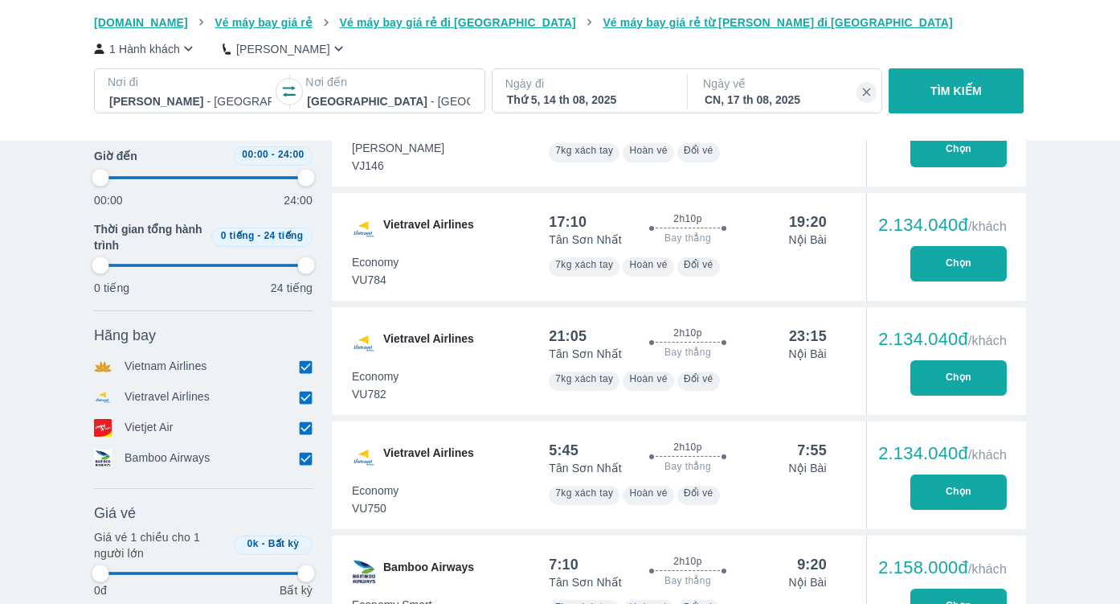
type input "97.9166666666667"
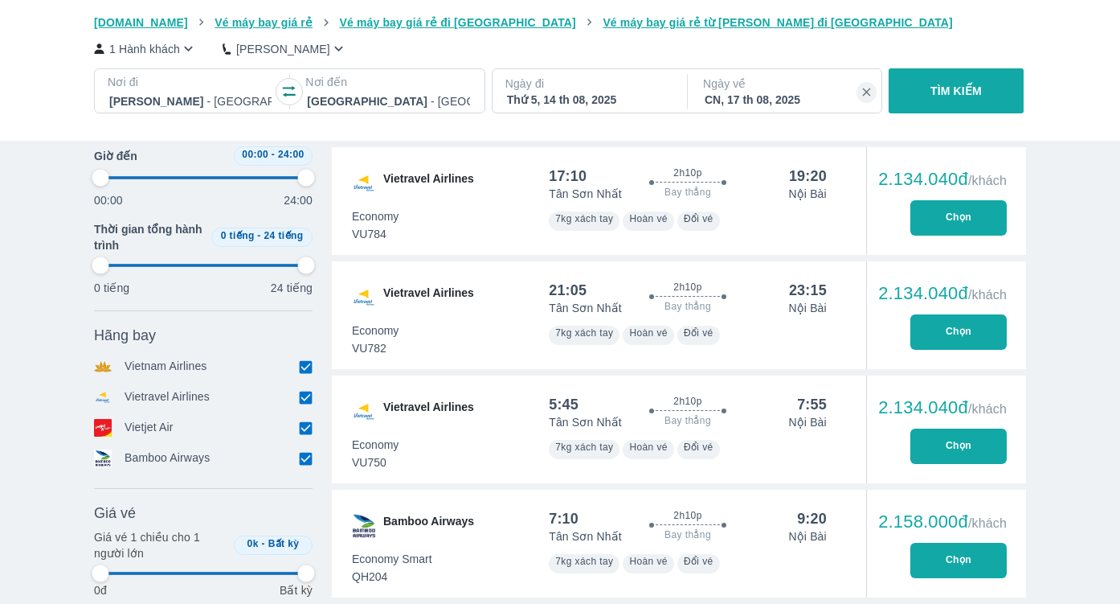
type input "97.9166666666667"
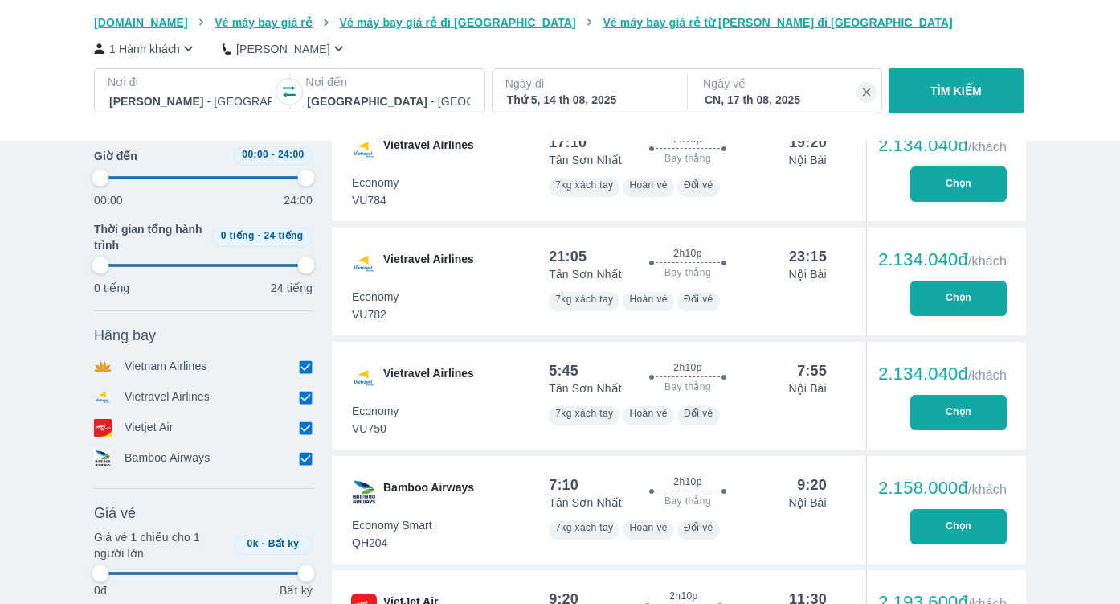
type input "97.9166666666667"
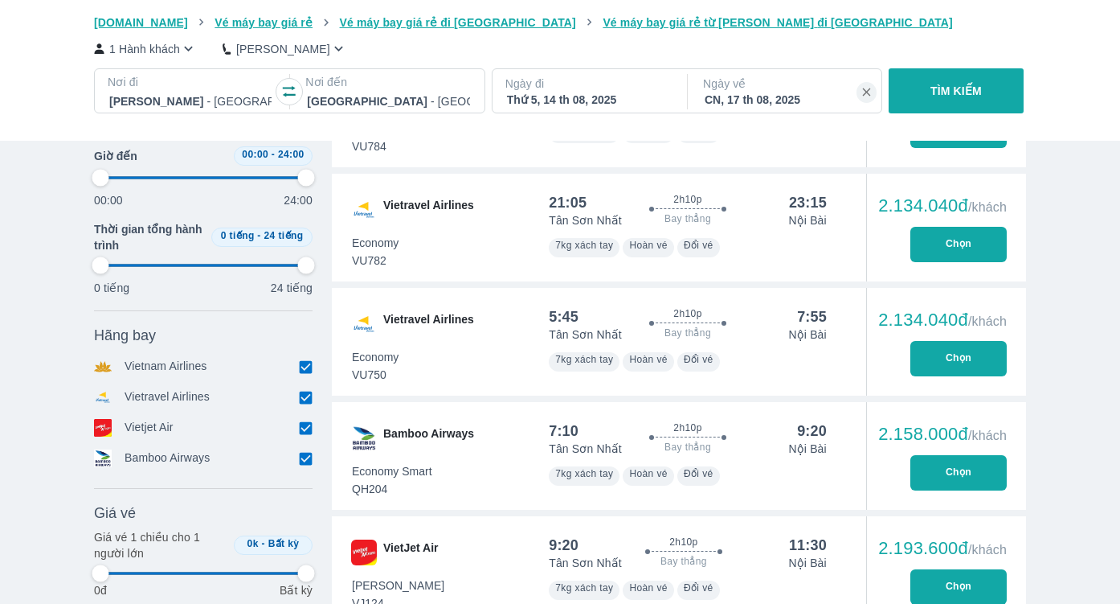
type input "97.9166666666667"
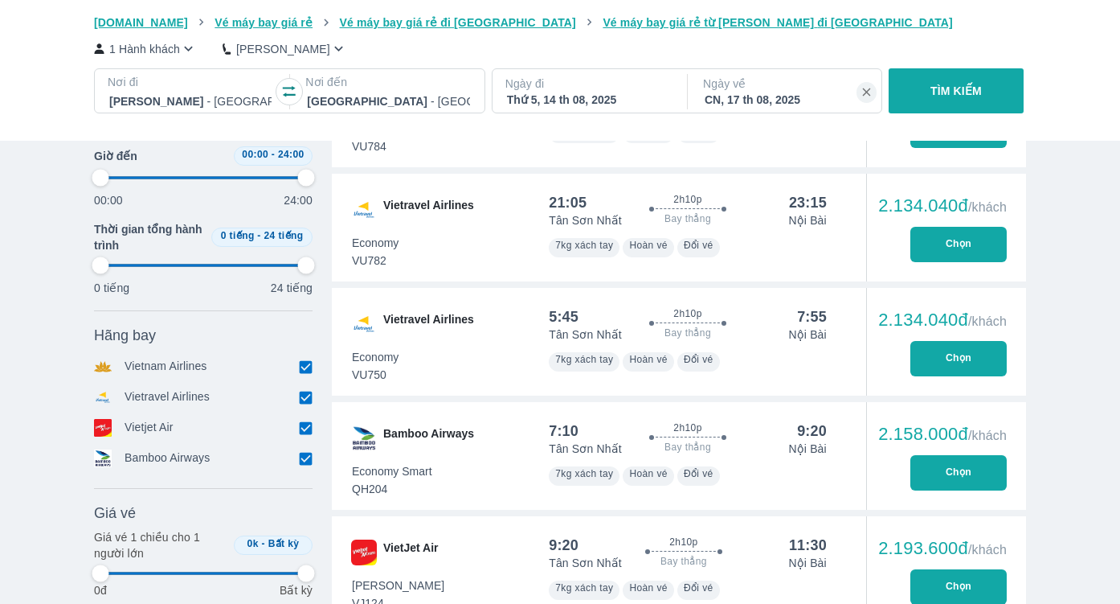
type input "97.9166666666667"
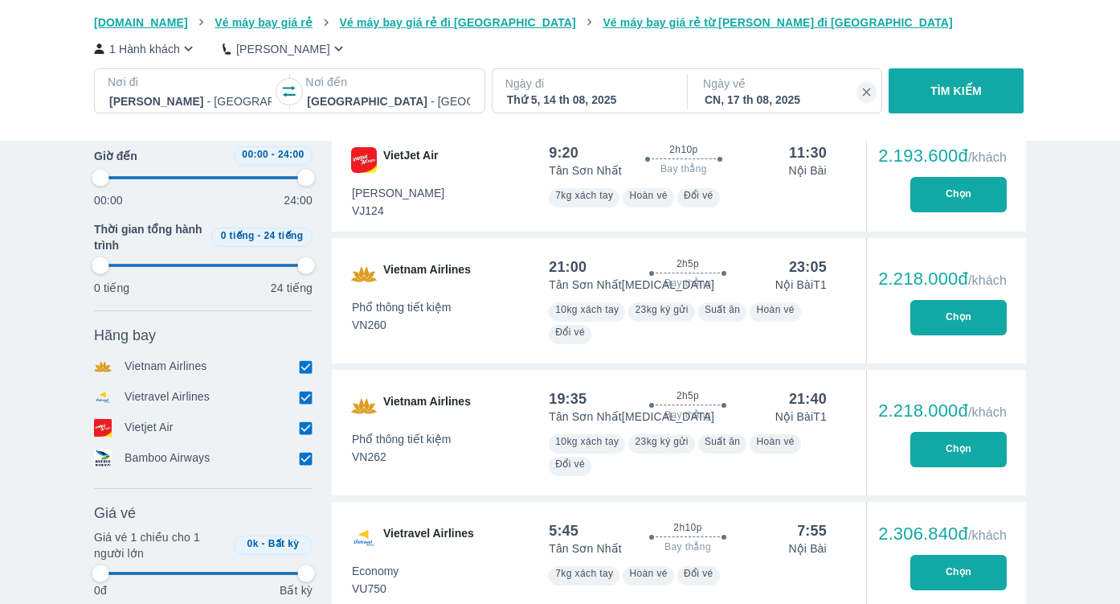
type input "97.9166666666667"
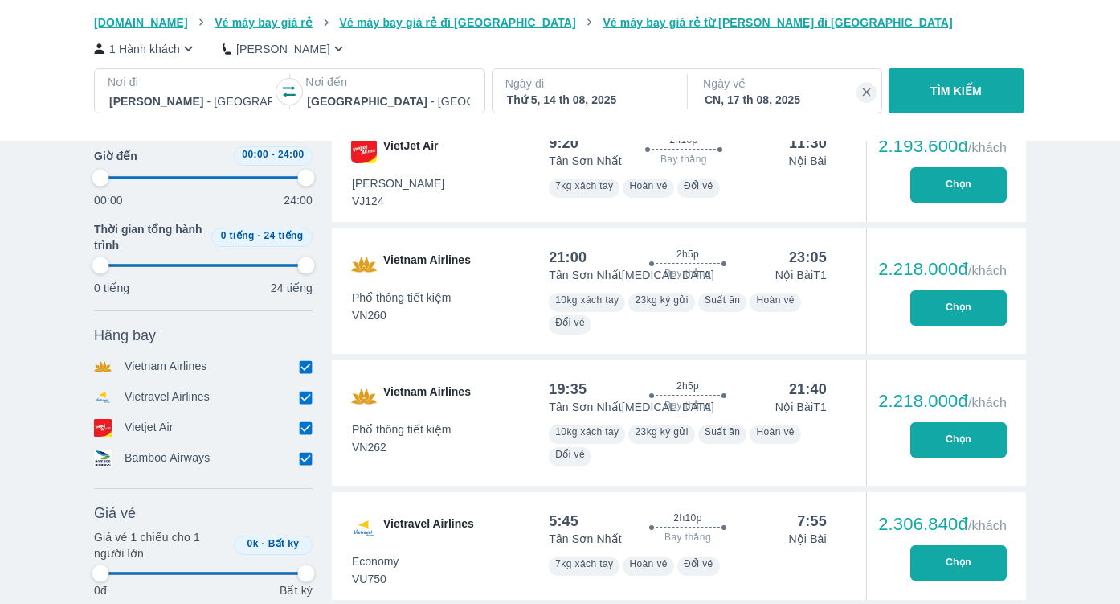
type input "97.9166666666667"
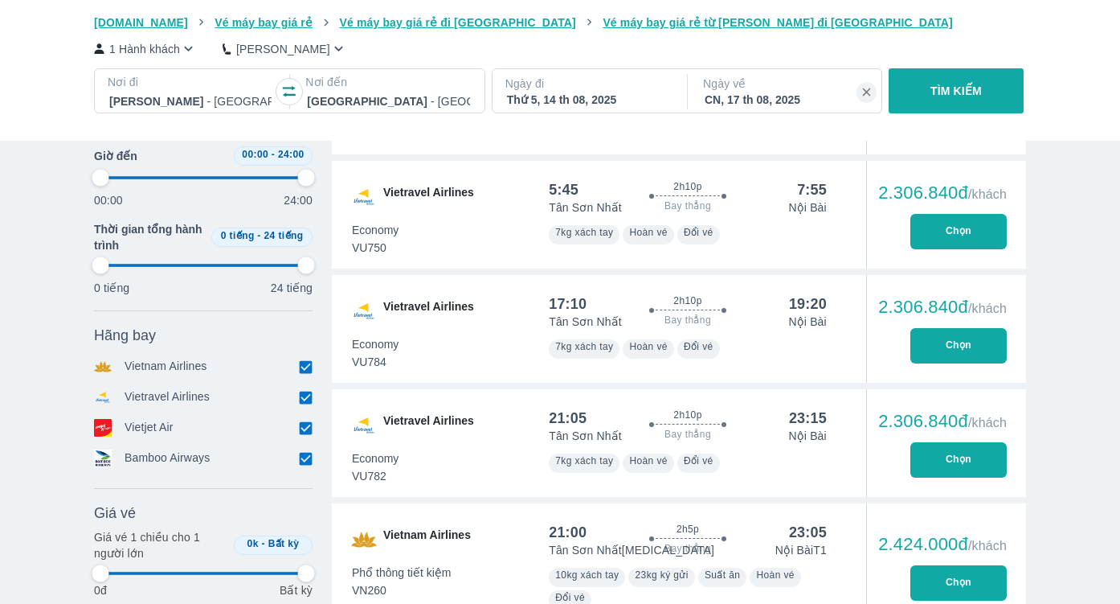
type input "97.9166666666667"
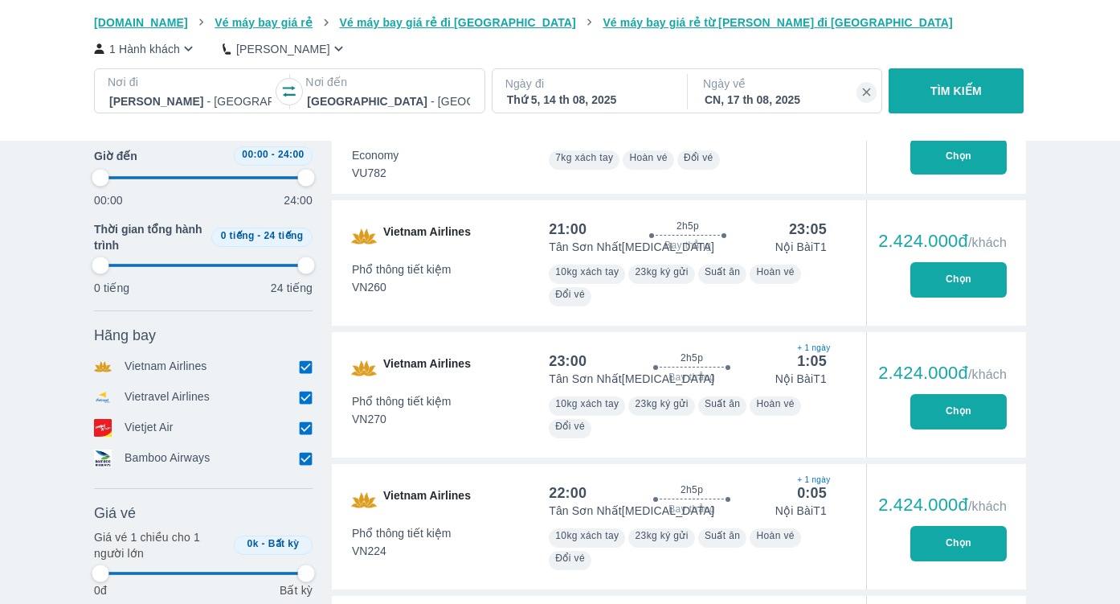
type input "97.9166666666667"
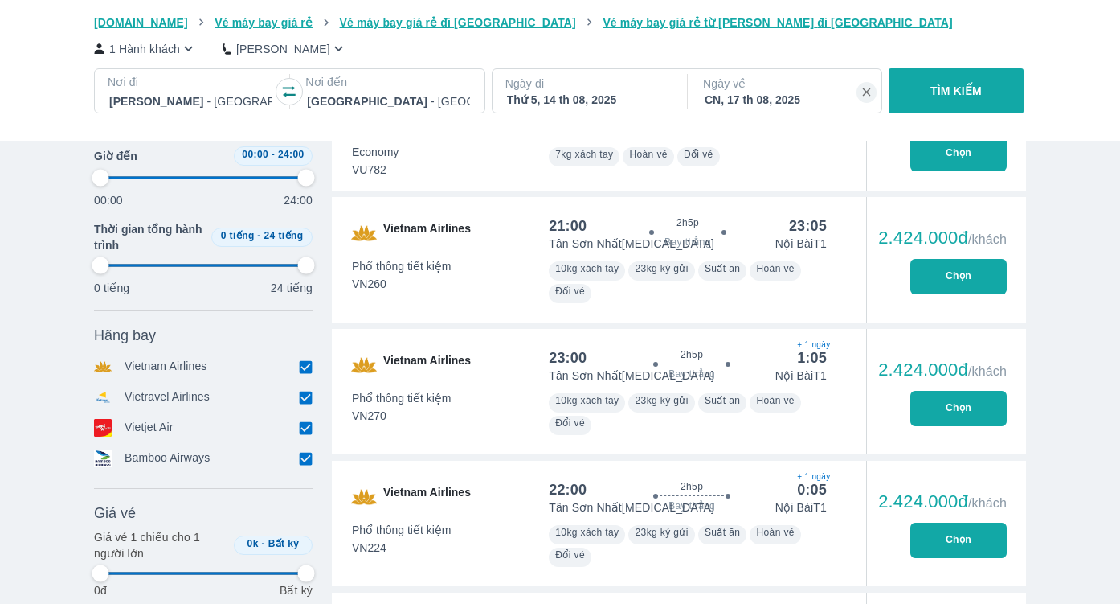
type input "97.9166666666667"
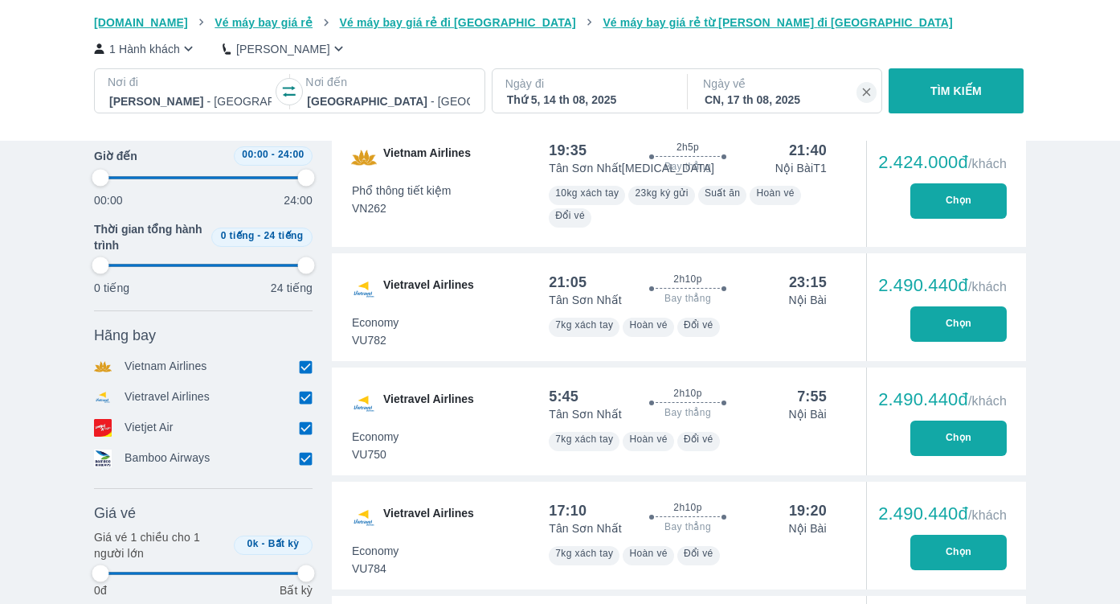
type input "97.9166666666667"
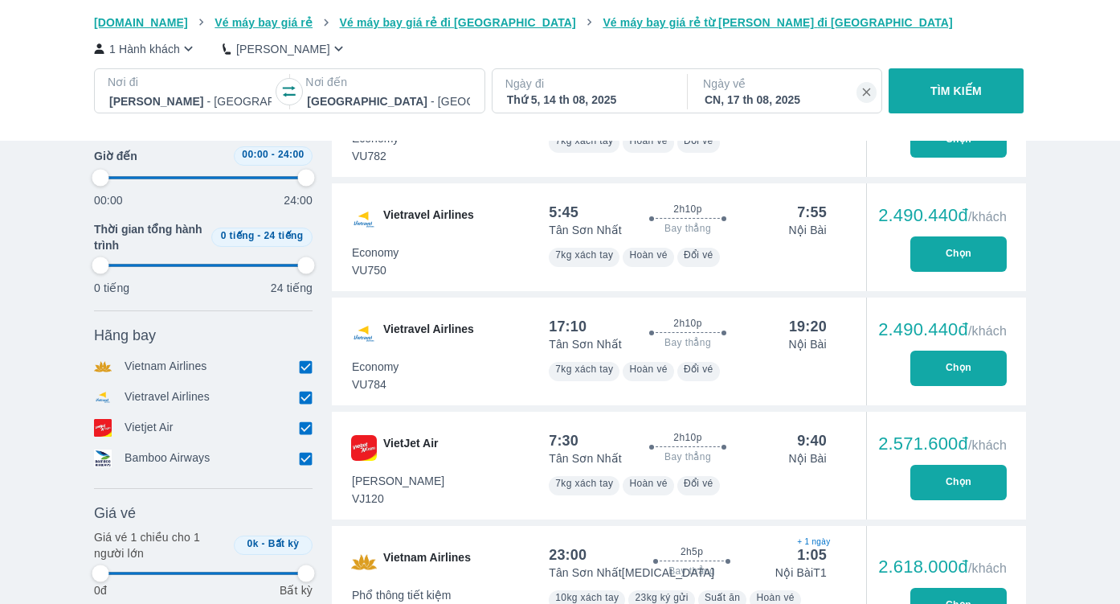
type input "97.9166666666667"
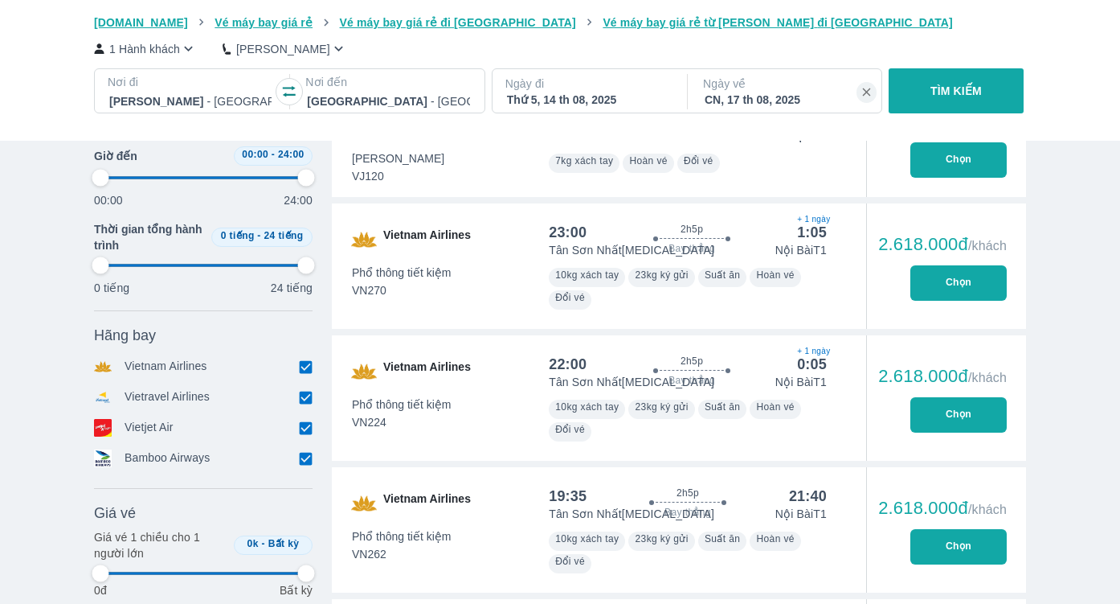
type input "97.9166666666667"
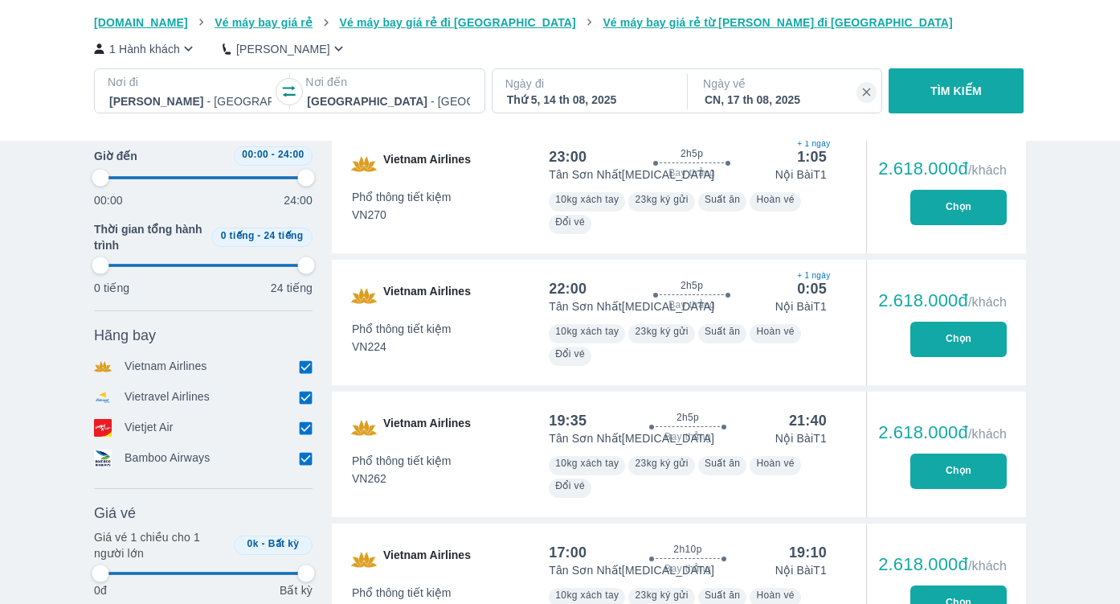
type input "97.9166666666667"
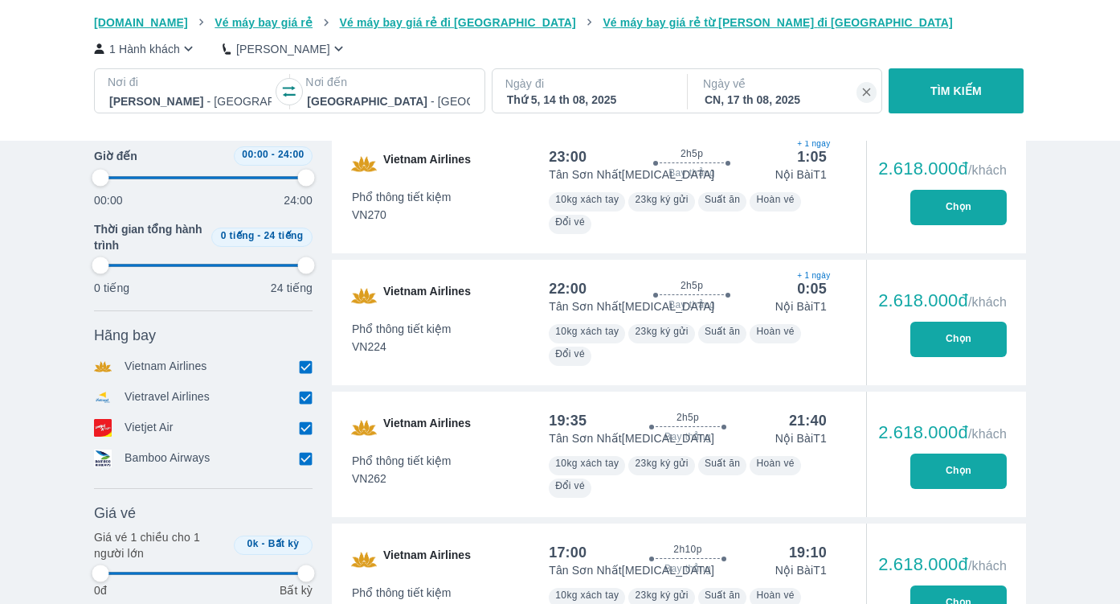
type input "97.9166666666667"
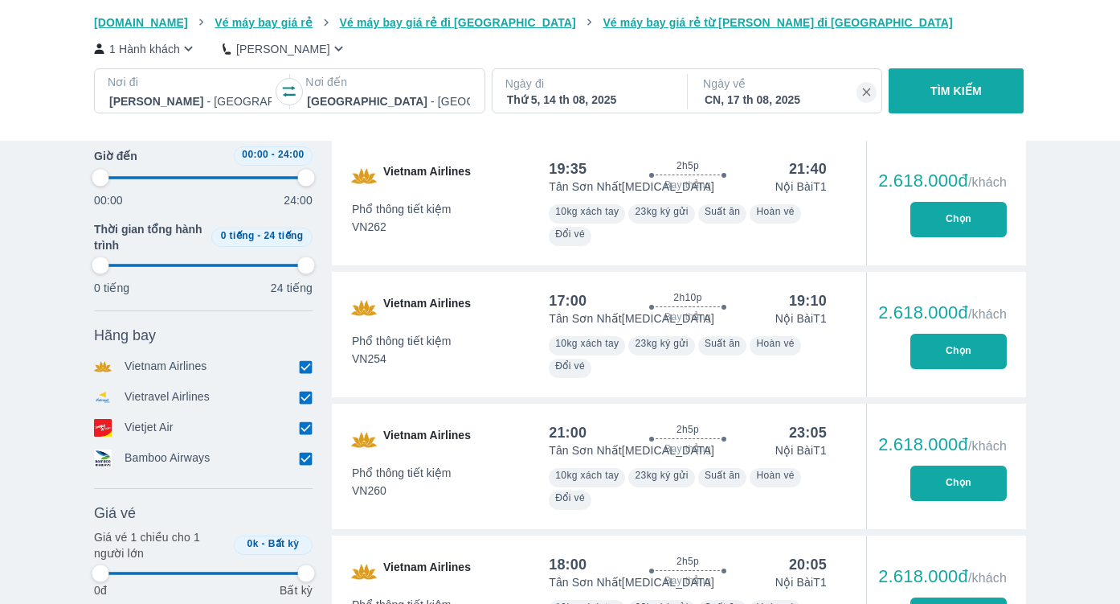
type input "97.9166666666667"
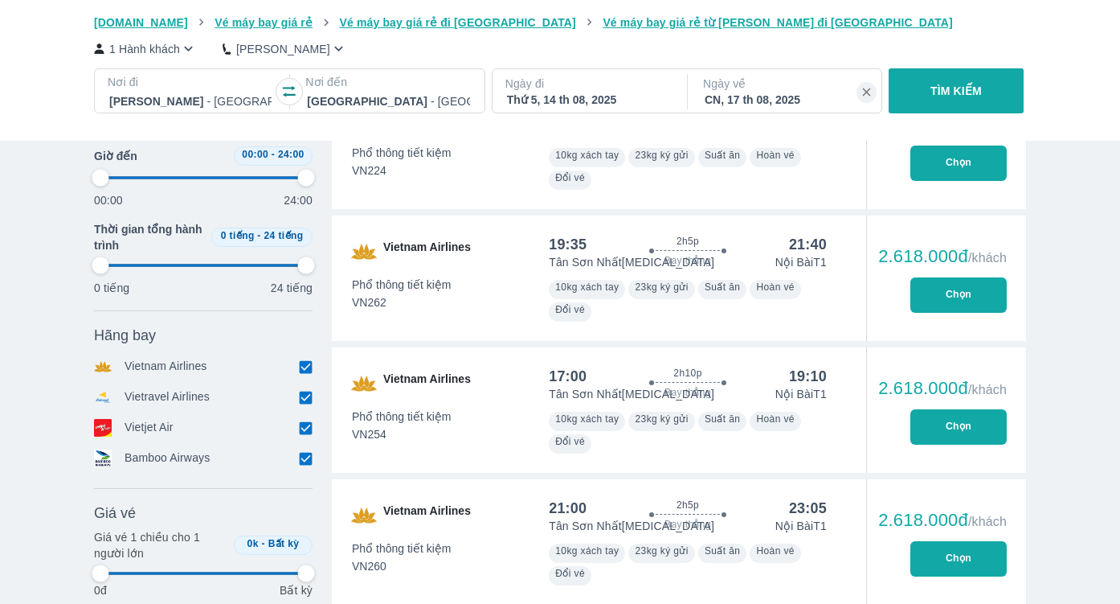
type input "97.9166666666667"
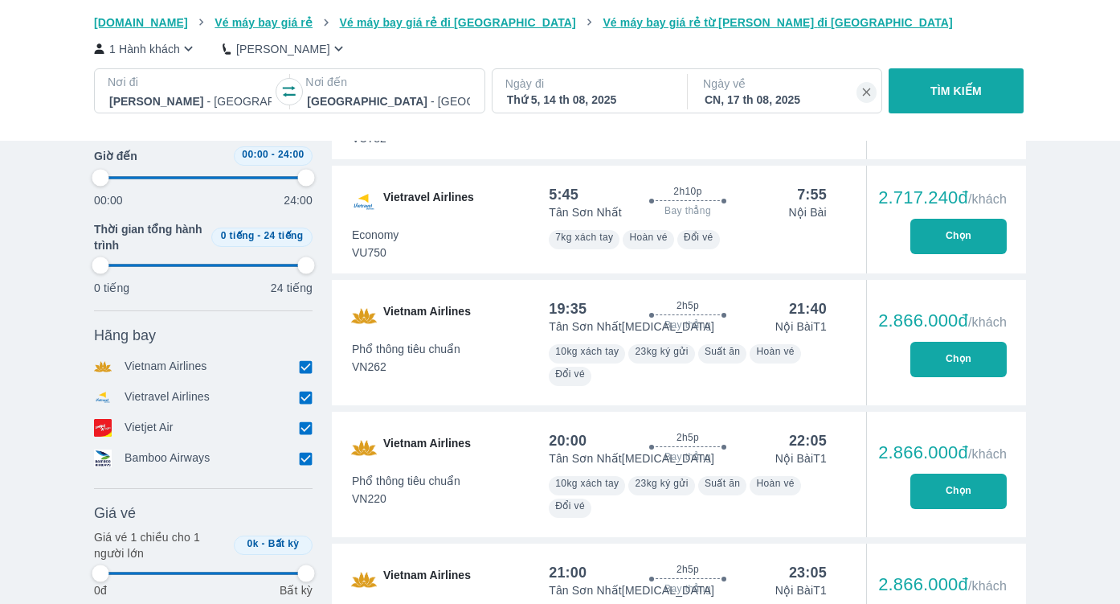
scroll to position [6951, 0]
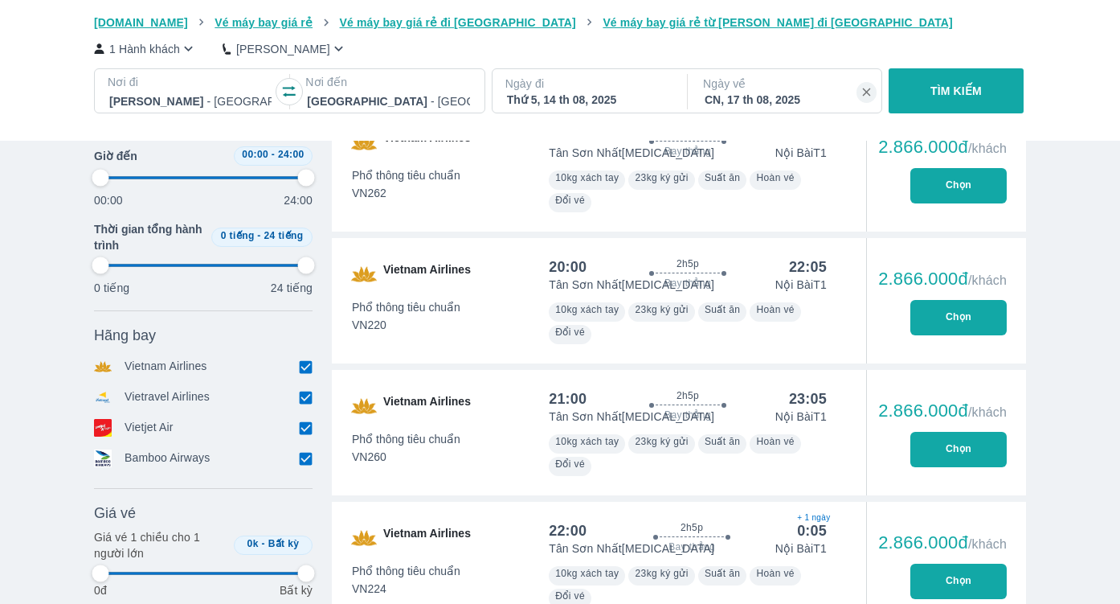
type input "97.9166666666667"
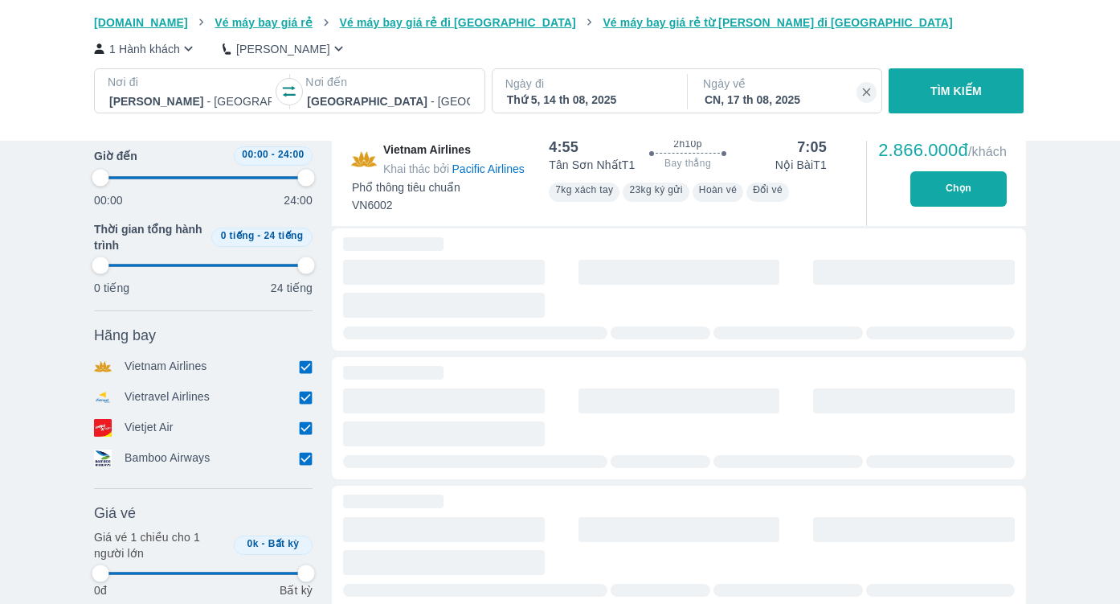
type input "97.9166666666667"
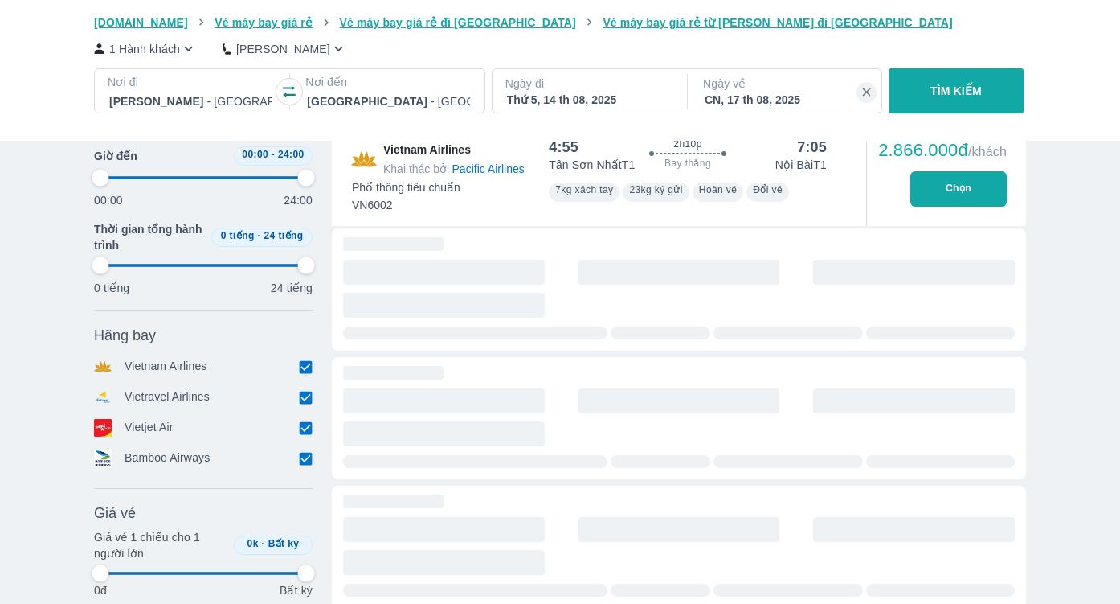
type input "97.9166666666667"
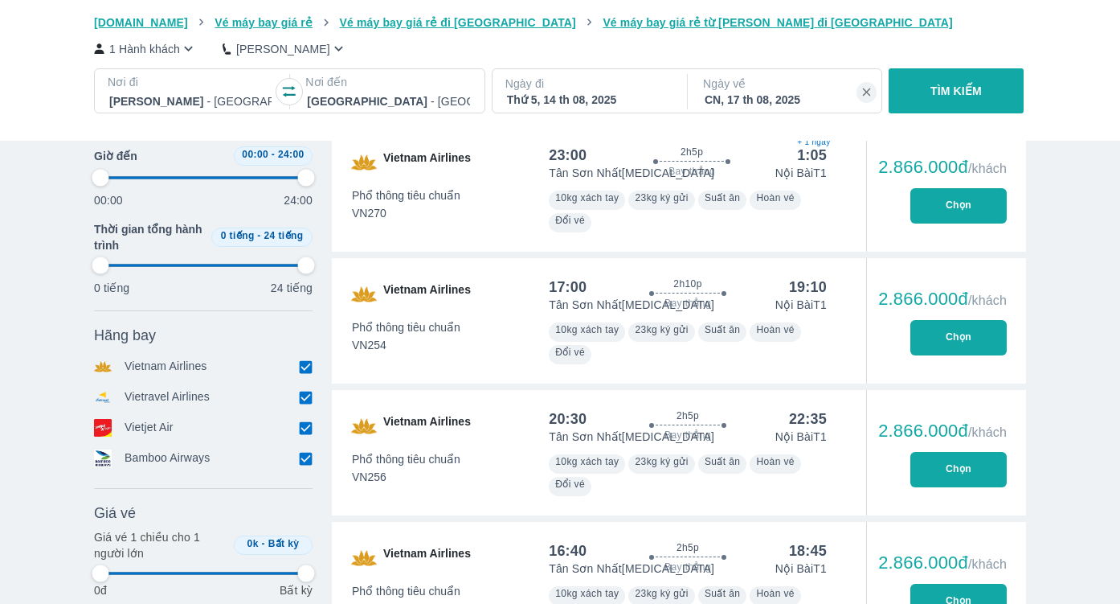
type input "97.9166666666667"
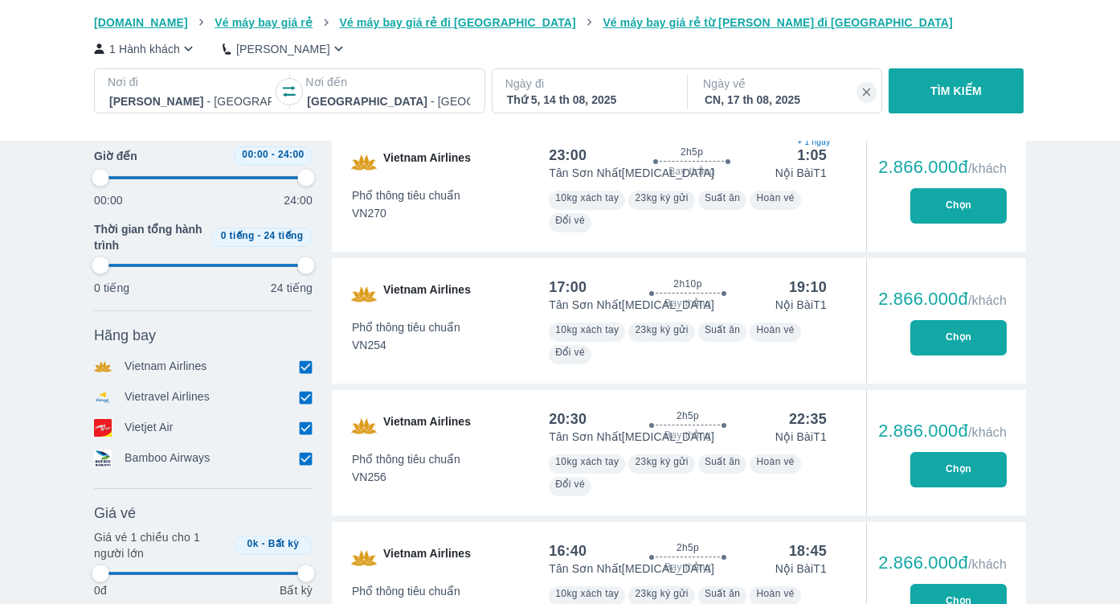
type input "97.9166666666667"
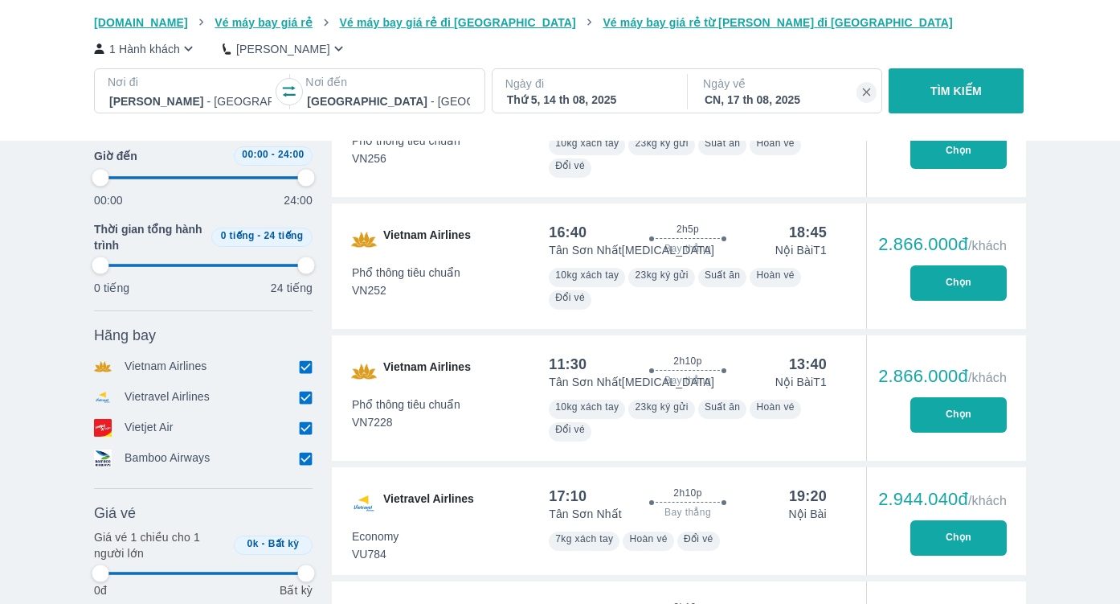
scroll to position [8143, 0]
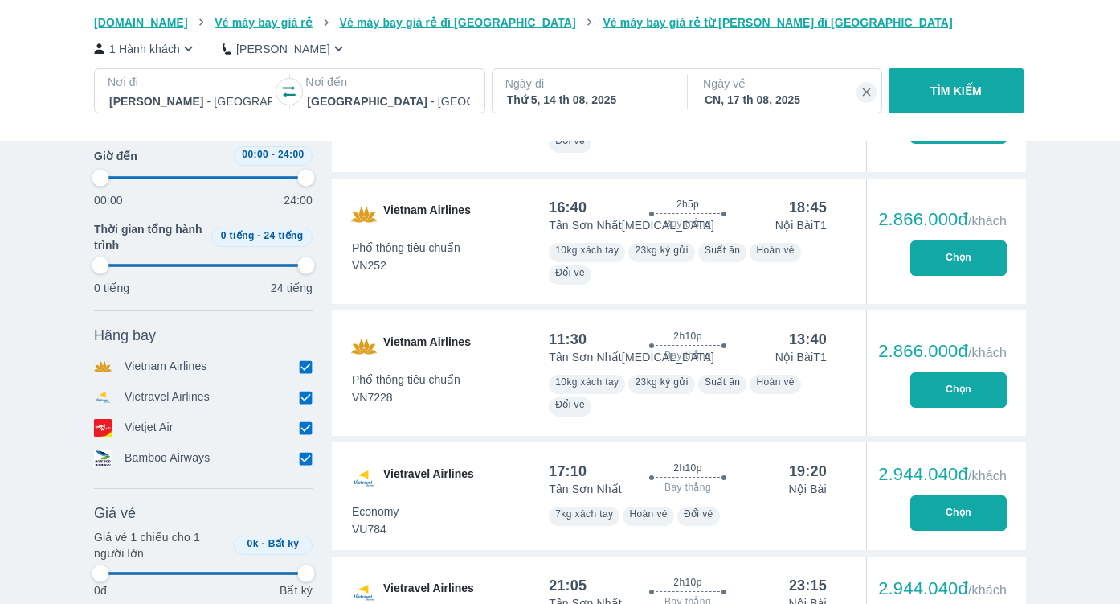
type input "97.9166666666667"
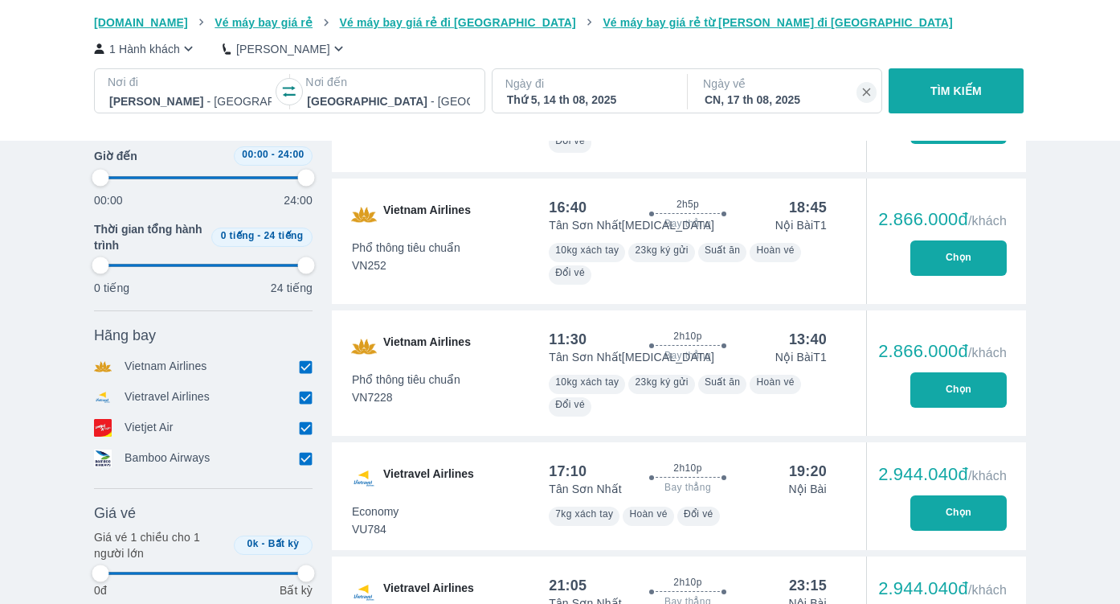
type input "97.9166666666667"
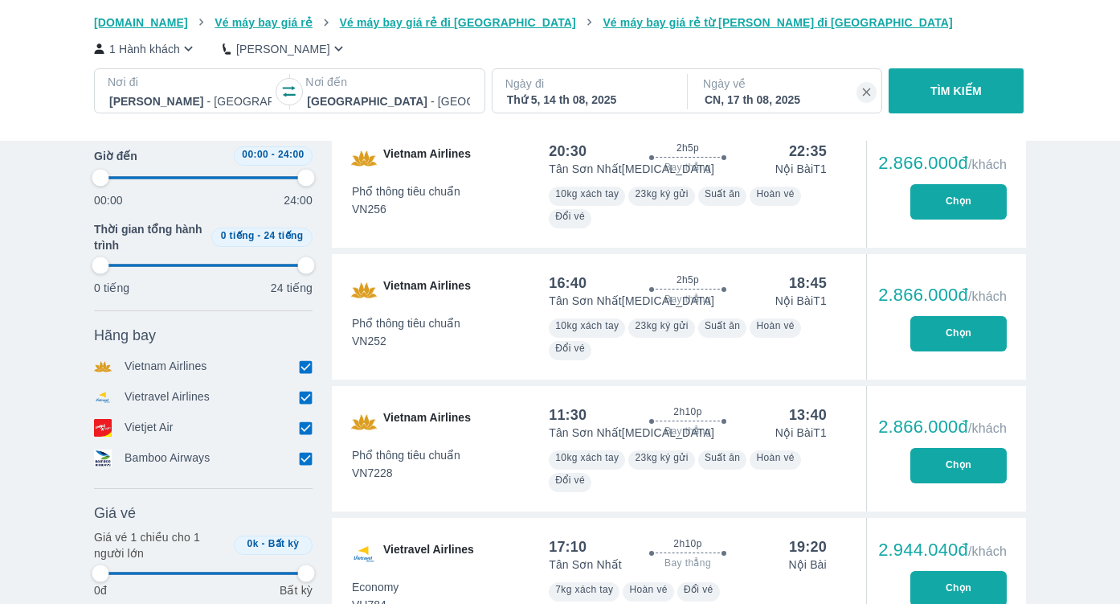
type input "97.9166666666667"
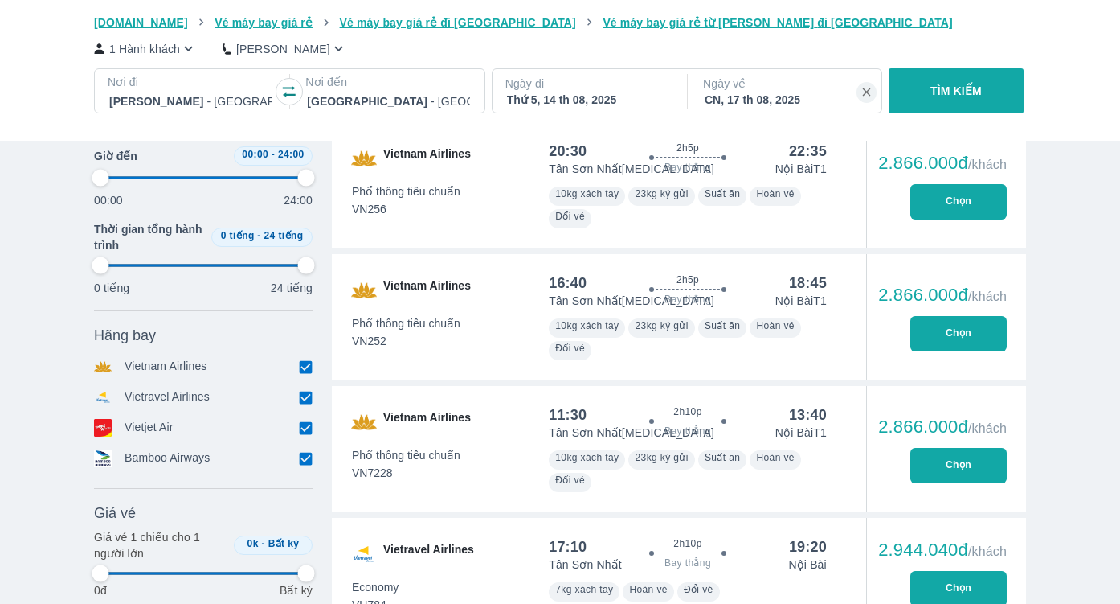
type input "97.9166666666667"
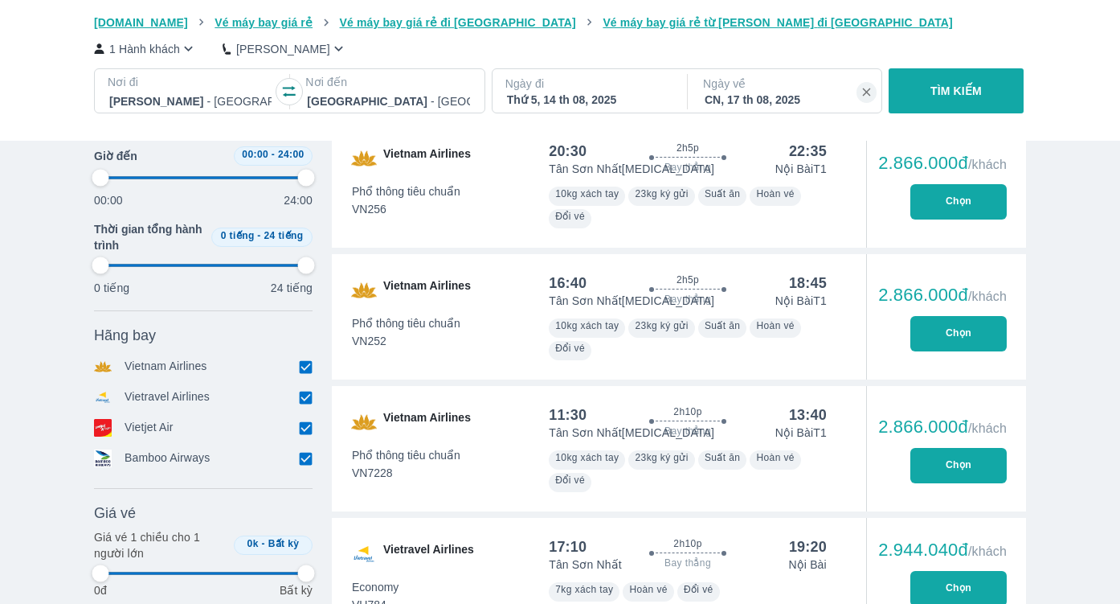
type input "97.9166666666667"
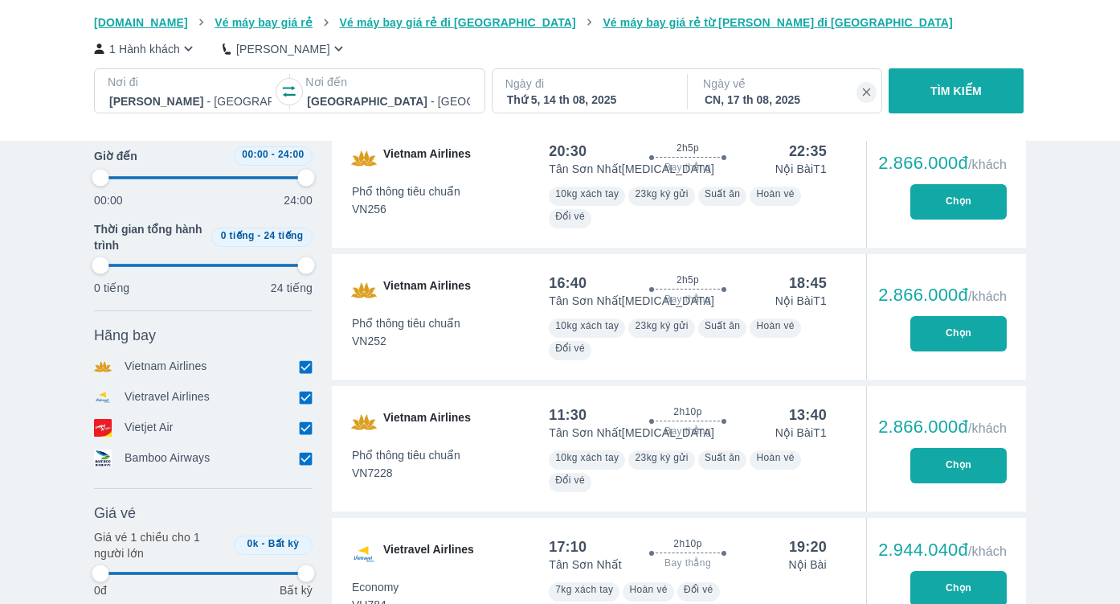
type input "97.9166666666667"
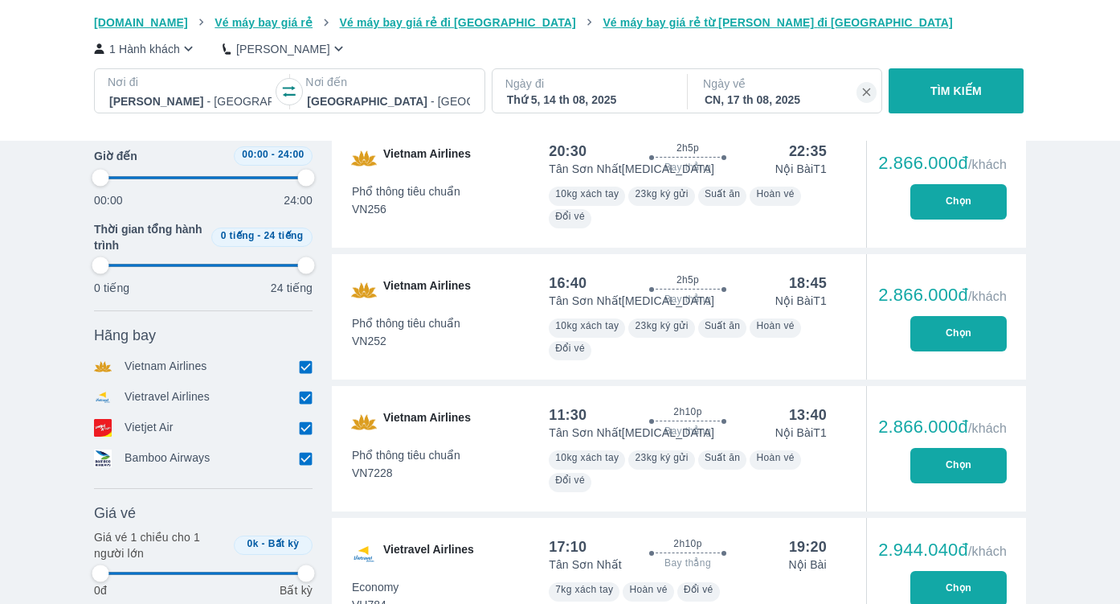
type input "97.9166666666667"
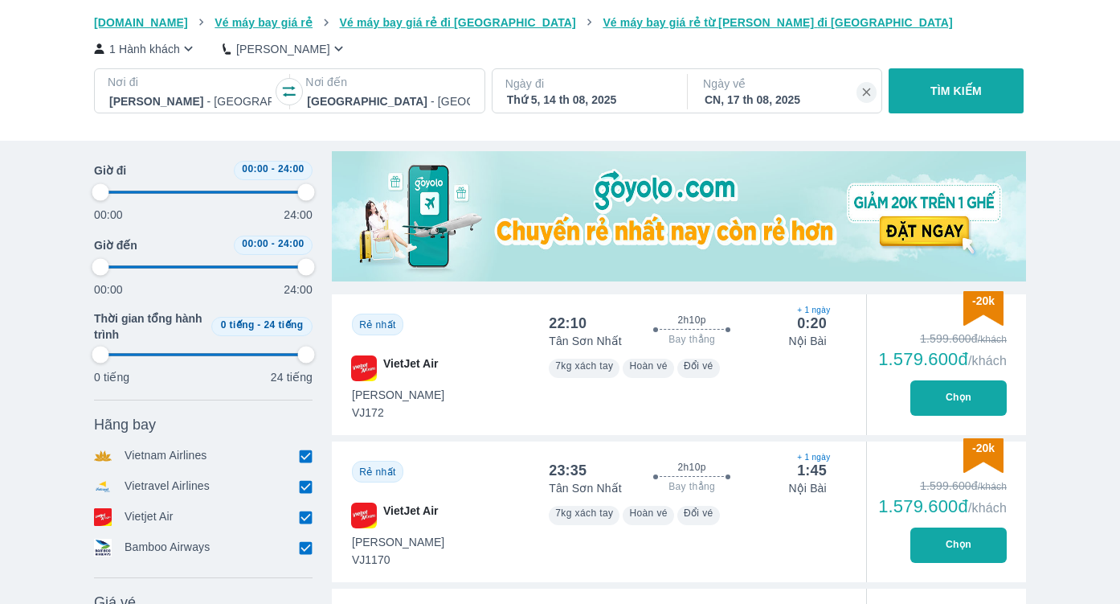
scroll to position [0, 0]
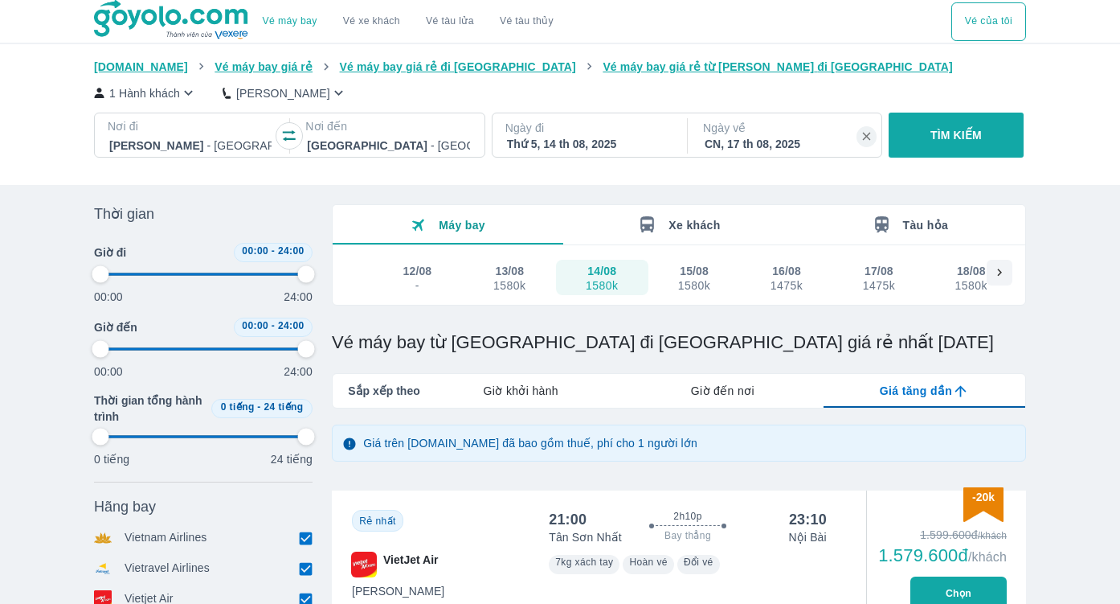
click at [598, 280] on div "1580k" at bounding box center [602, 285] width 32 height 13
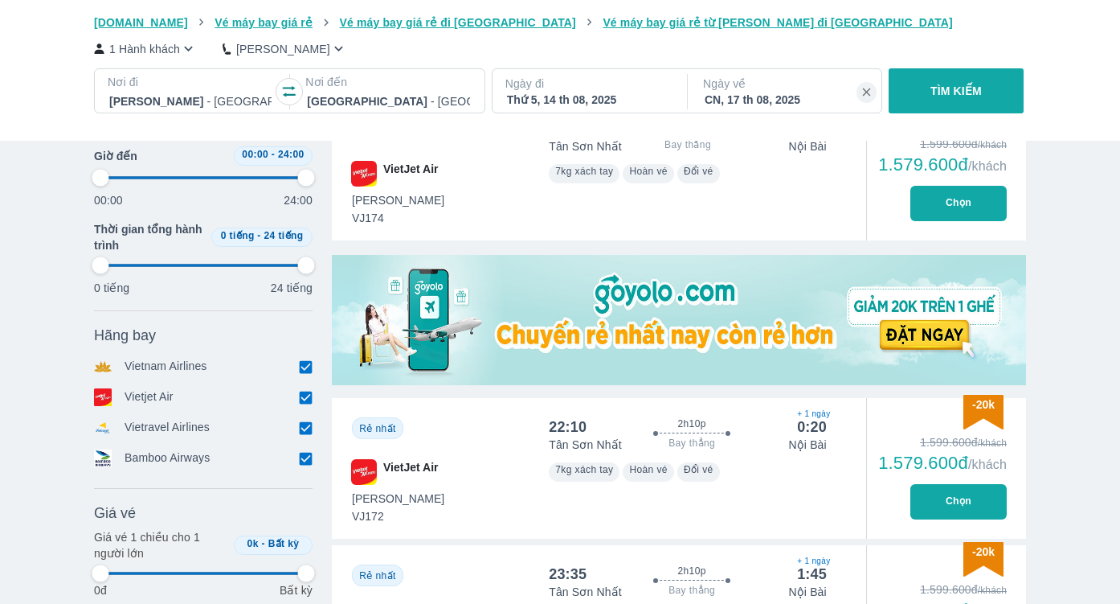
scroll to position [393, 0]
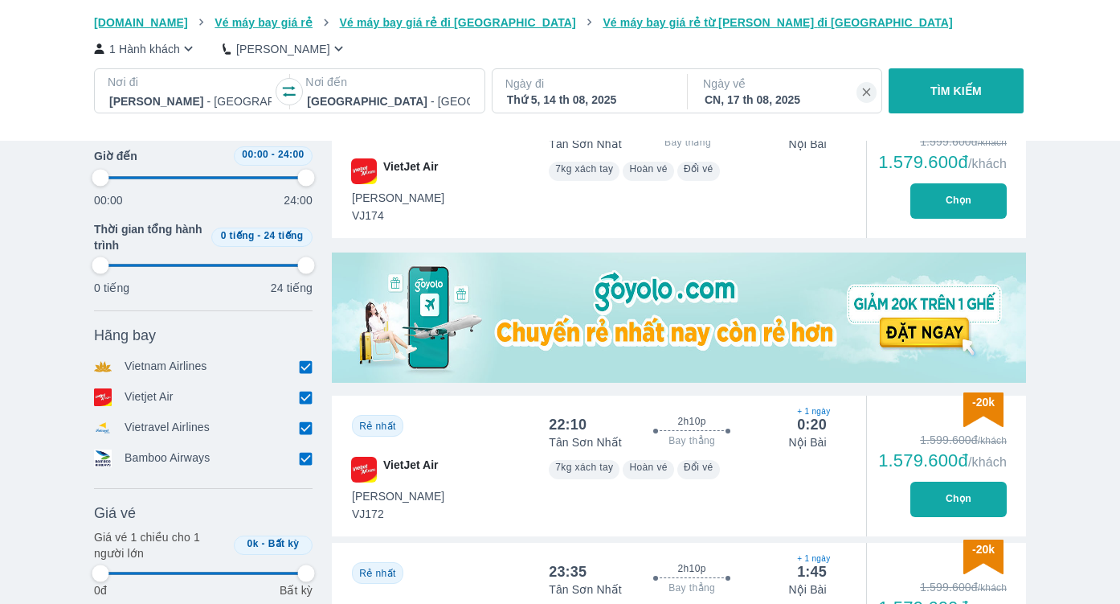
click at [571, 92] on div "Thứ 5, 14 th 08, 2025" at bounding box center [588, 100] width 162 height 16
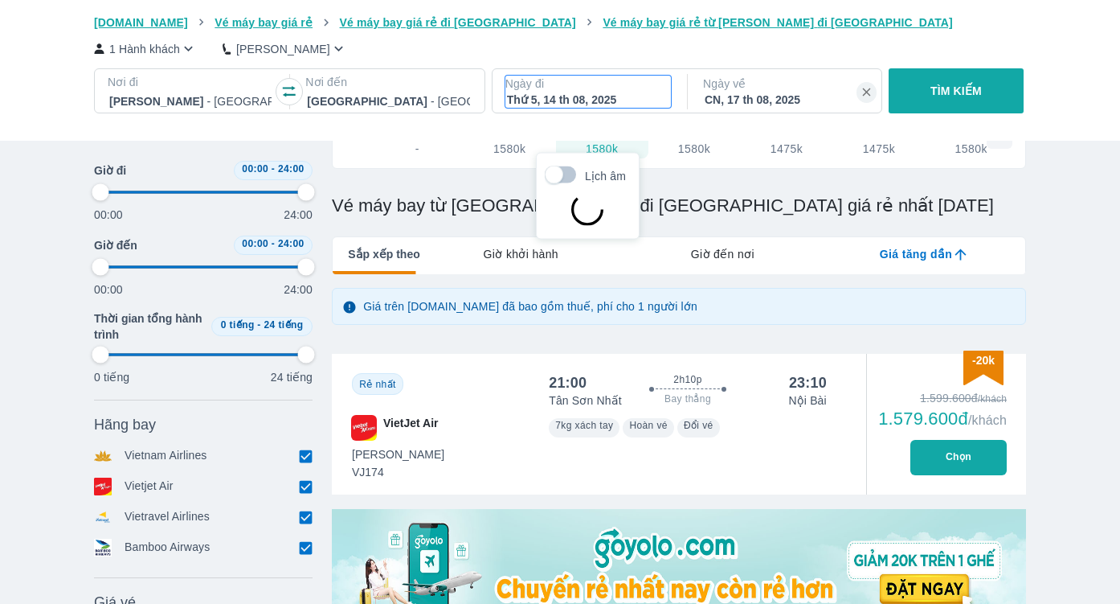
scroll to position [92, 0]
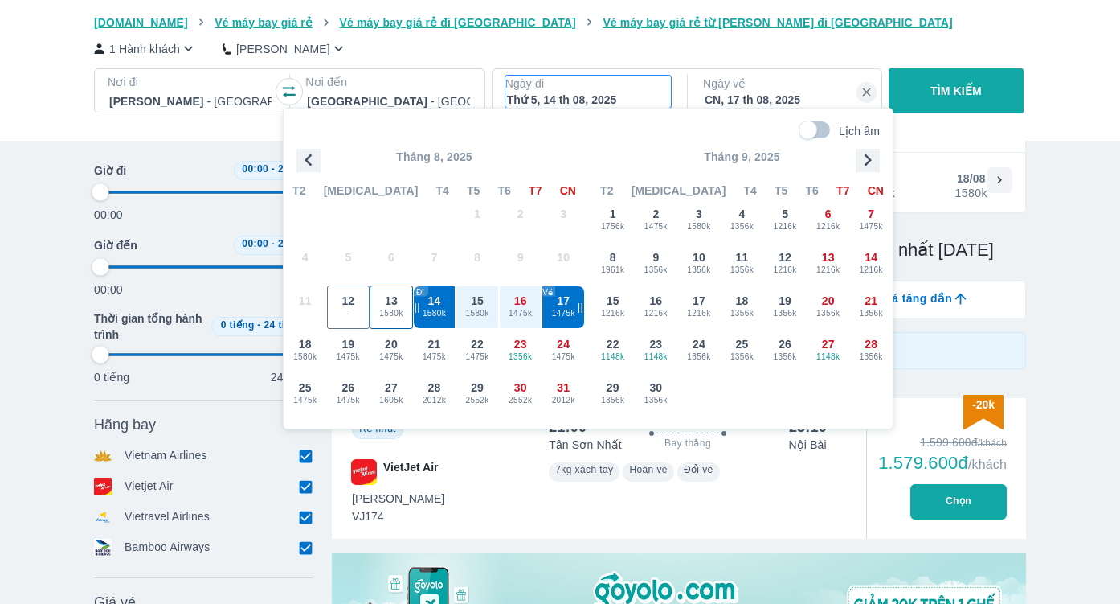
click at [387, 311] on span "1580k" at bounding box center [391, 313] width 42 height 13
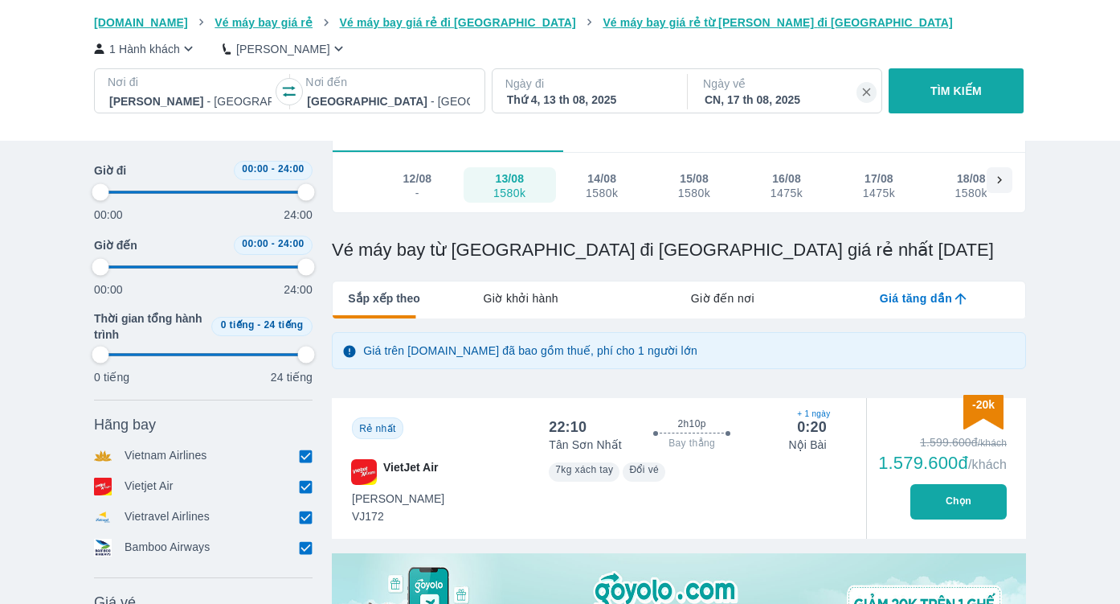
click at [958, 95] on p "TÌM KIẾM" at bounding box center [956, 91] width 51 height 16
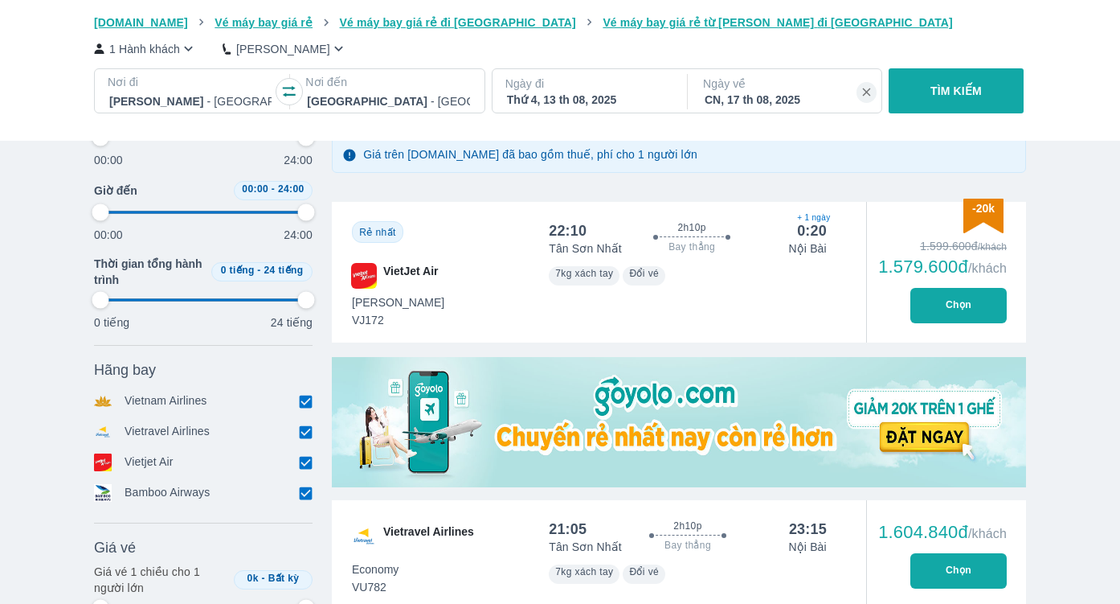
scroll to position [287, 0]
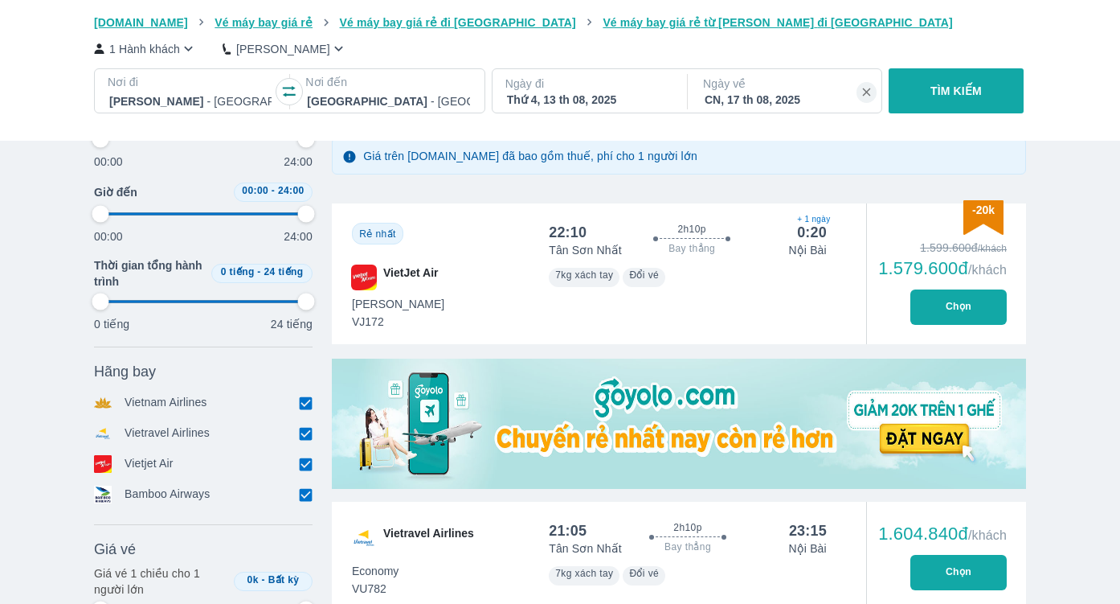
click at [952, 306] on button "Chọn" at bounding box center [959, 306] width 96 height 35
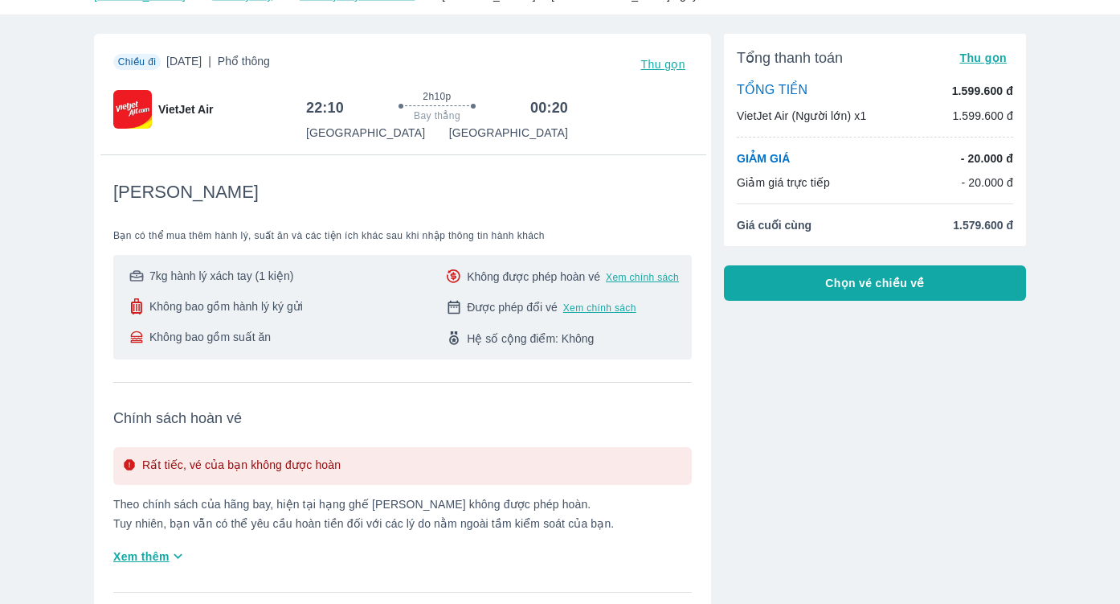
scroll to position [64, 0]
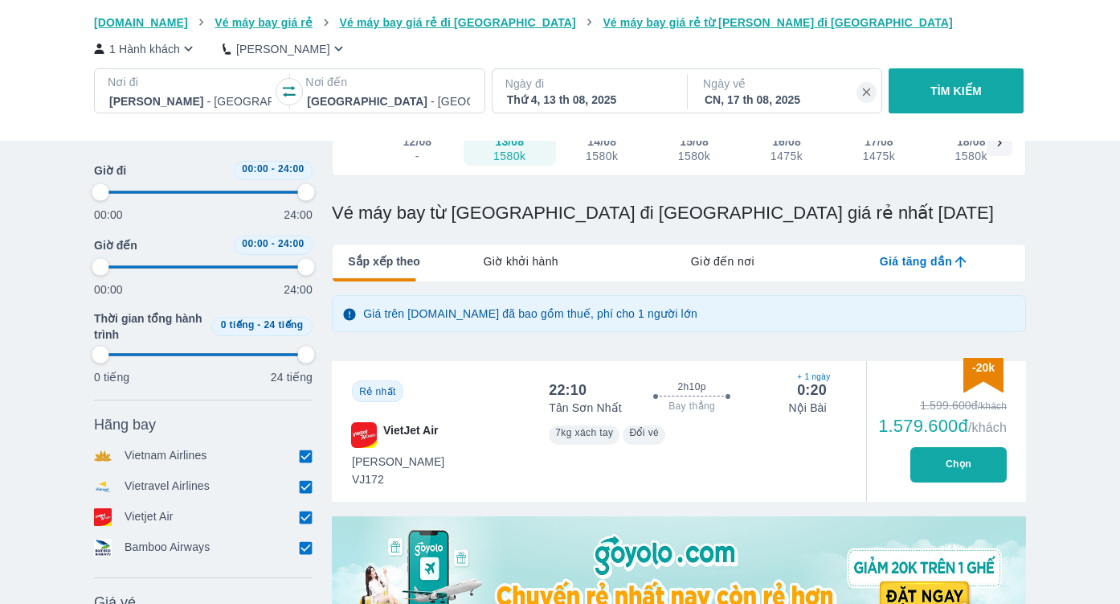
scroll to position [121, 0]
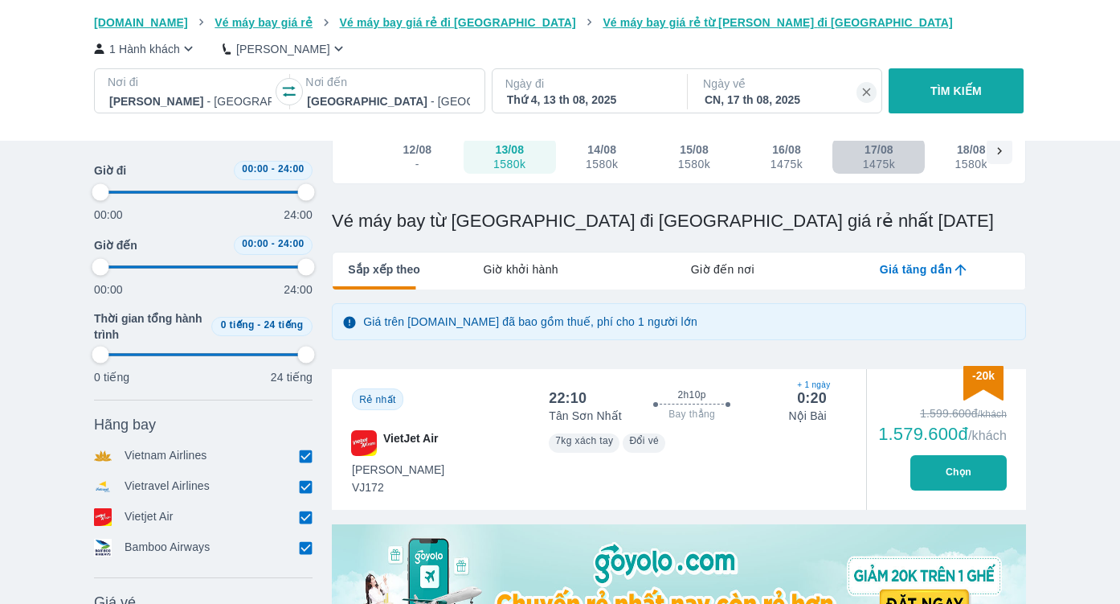
click at [871, 151] on div "17/08" at bounding box center [879, 149] width 29 height 16
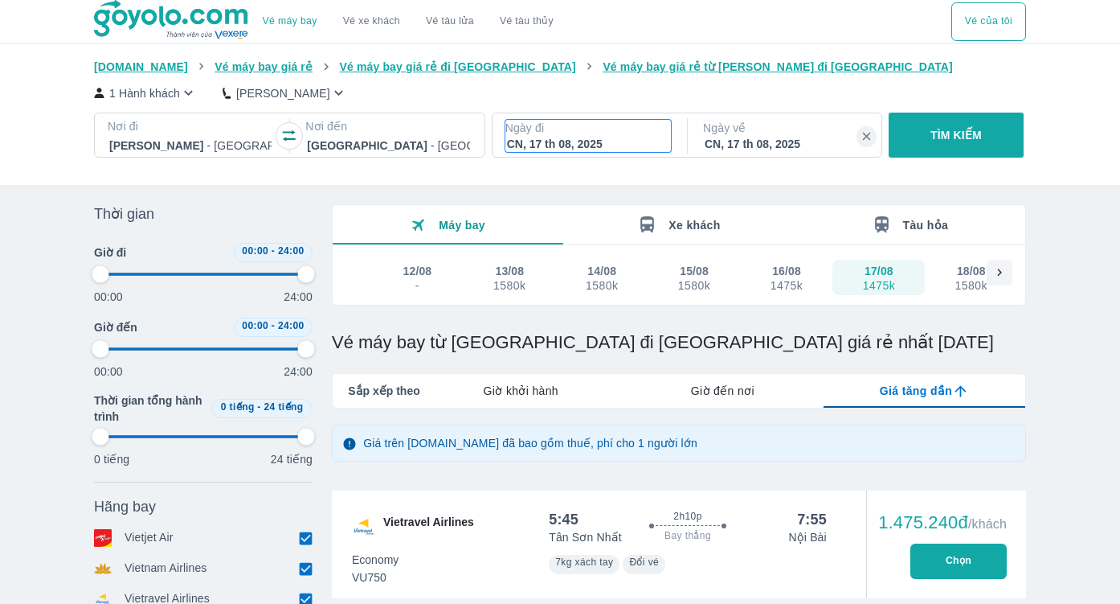
click at [522, 145] on div "CN, 17 th 08, 2025" at bounding box center [588, 144] width 162 height 16
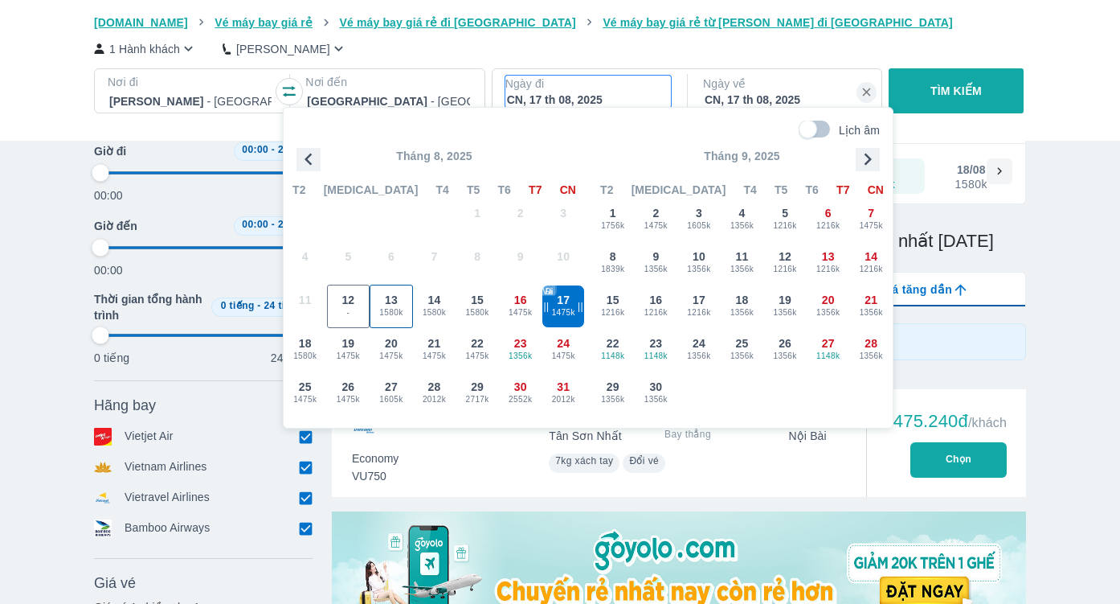
scroll to position [105, 0]
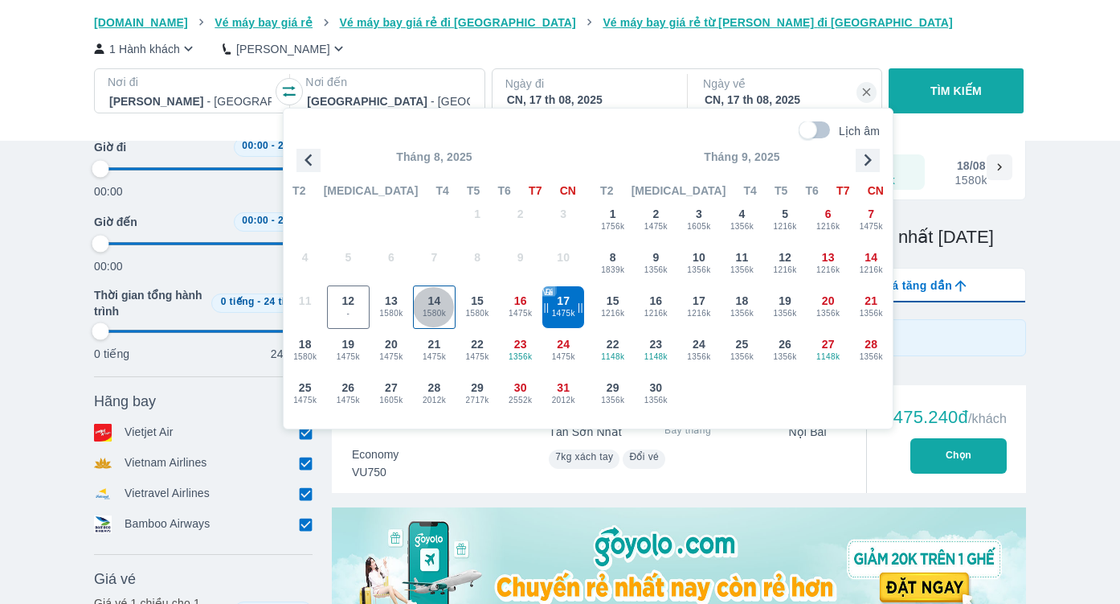
click at [440, 309] on span "1580k" at bounding box center [435, 313] width 42 height 13
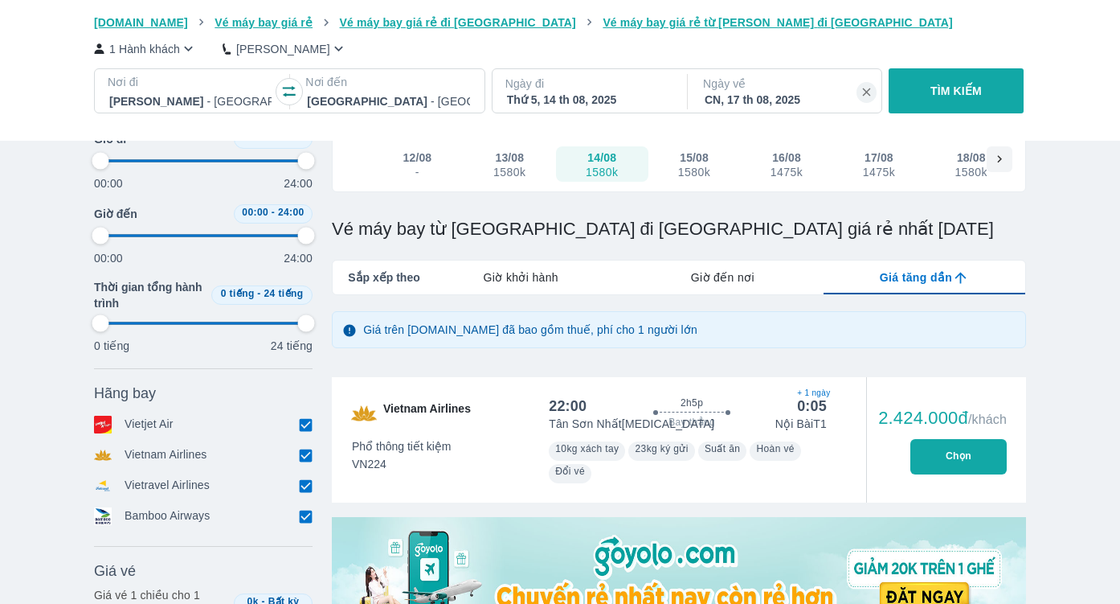
scroll to position [114, 0]
click at [946, 92] on p "TÌM KIẾM" at bounding box center [956, 91] width 51 height 16
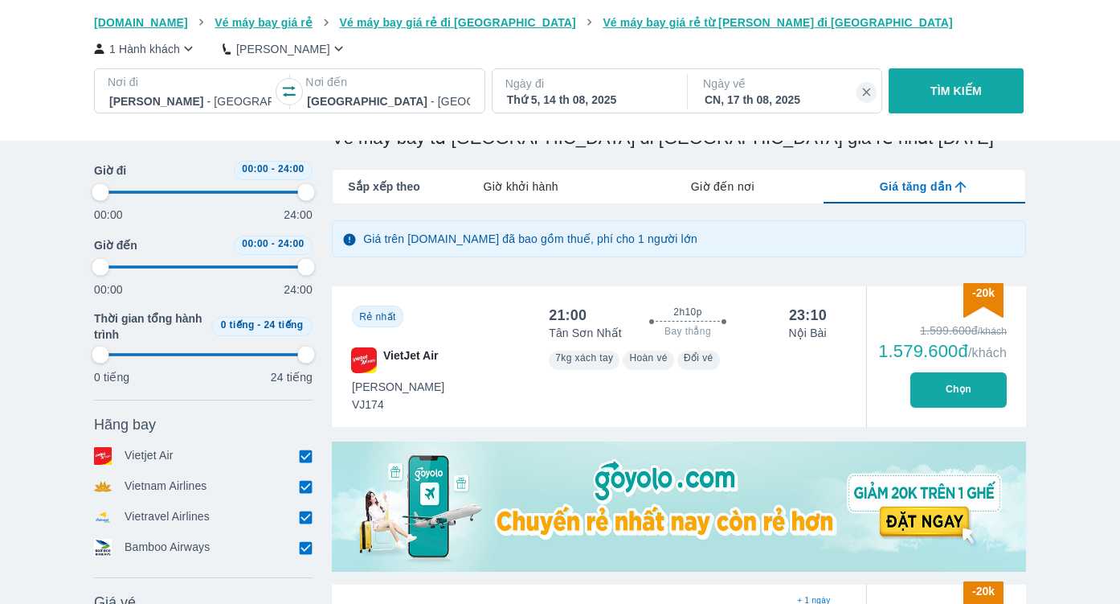
scroll to position [145, 0]
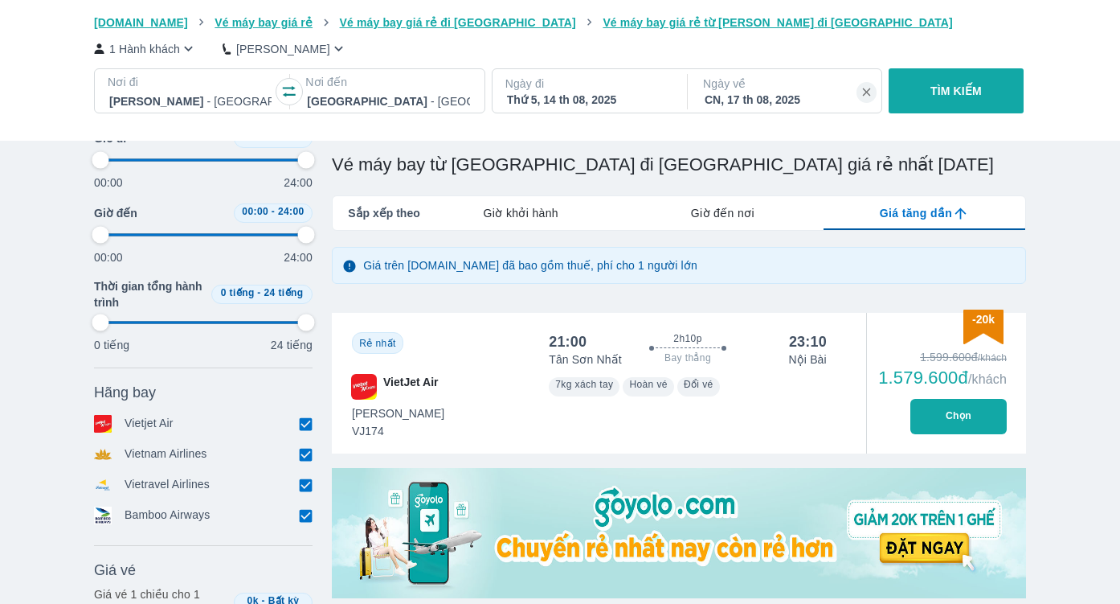
click at [391, 211] on span "Sắp xếp theo" at bounding box center [384, 213] width 72 height 16
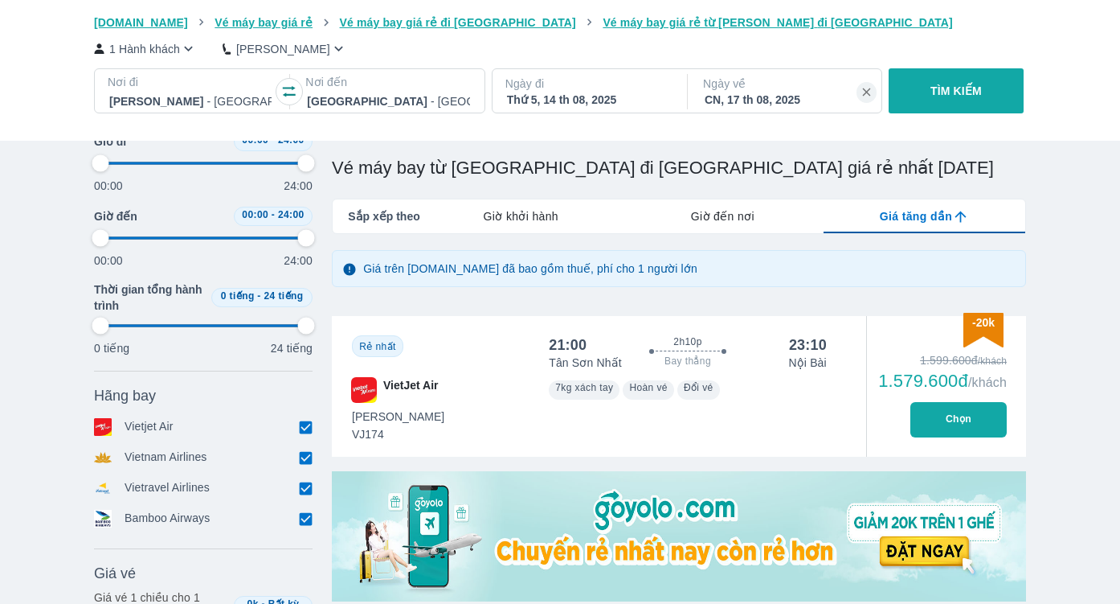
click at [268, 240] on span at bounding box center [203, 238] width 206 height 24
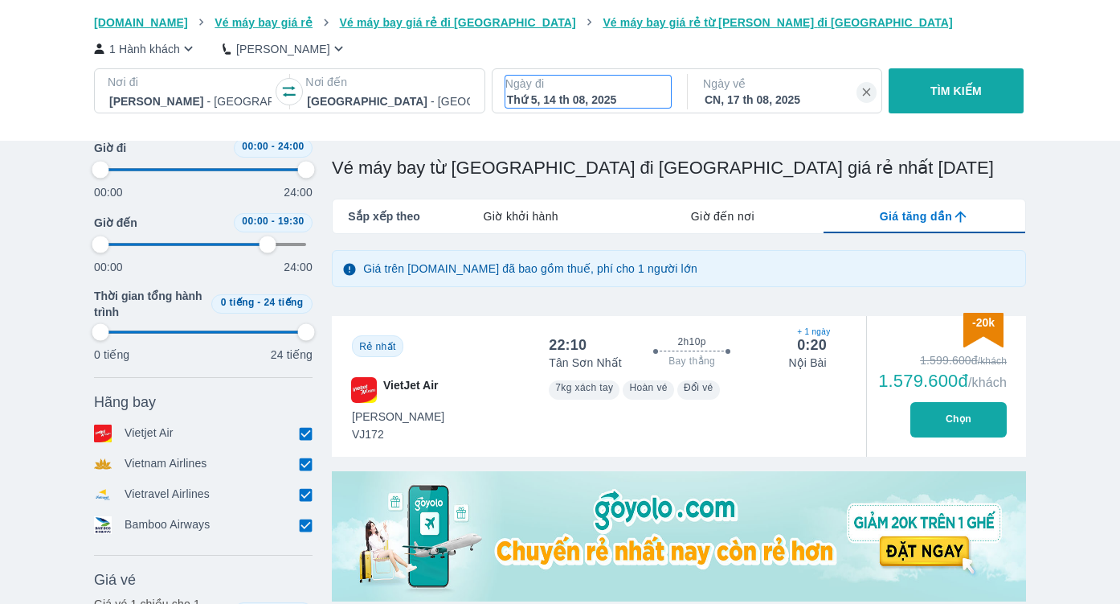
click at [576, 100] on div "Thứ 5, 14 th 08, 2025" at bounding box center [588, 100] width 162 height 16
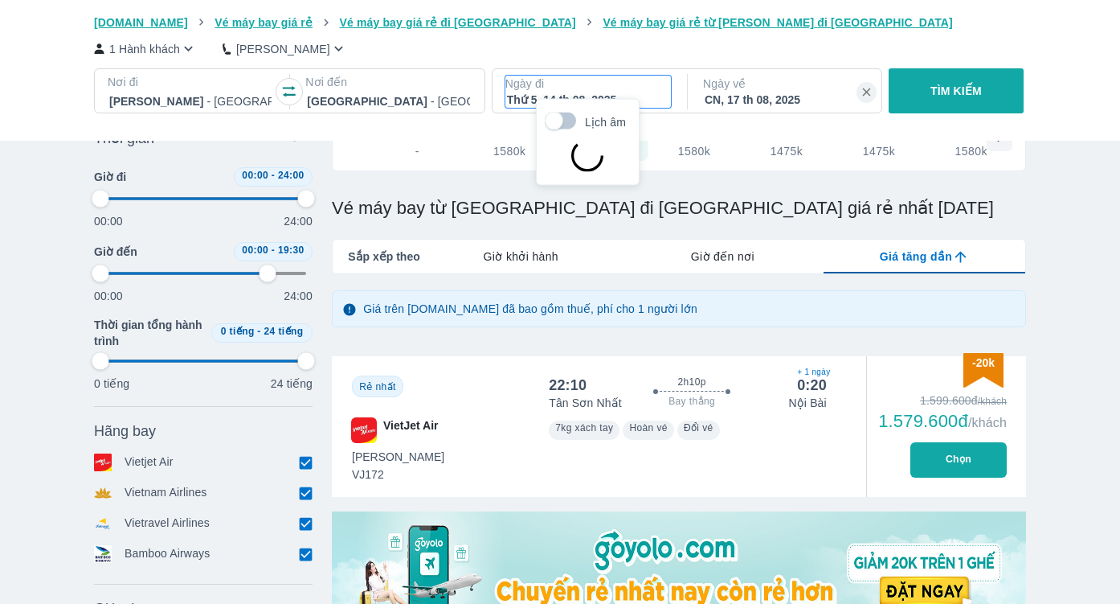
scroll to position [92, 0]
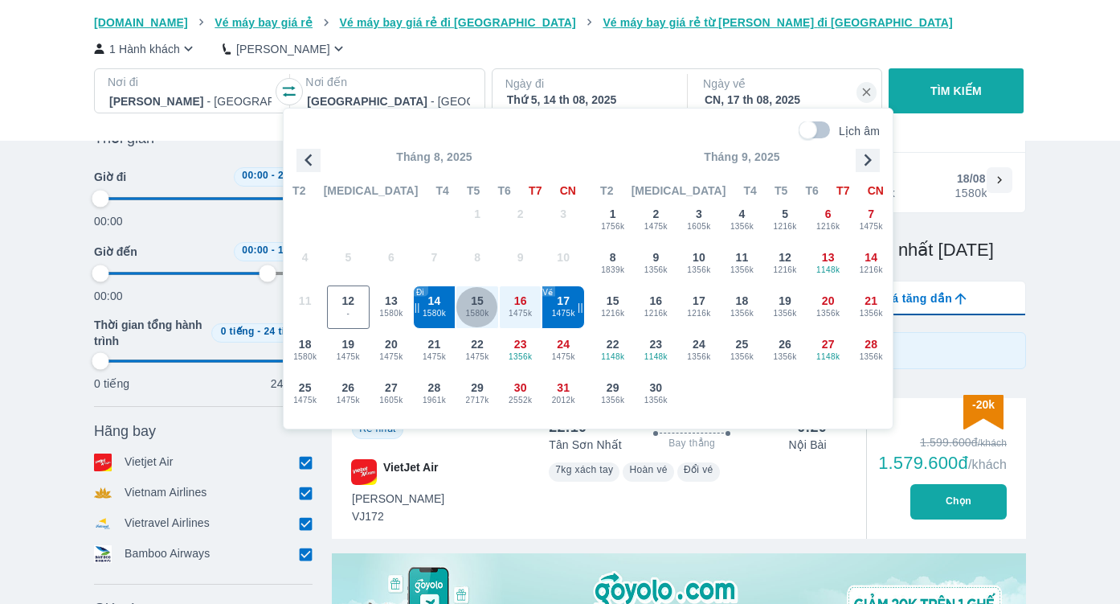
click at [475, 311] on span "1580k" at bounding box center [477, 313] width 42 height 13
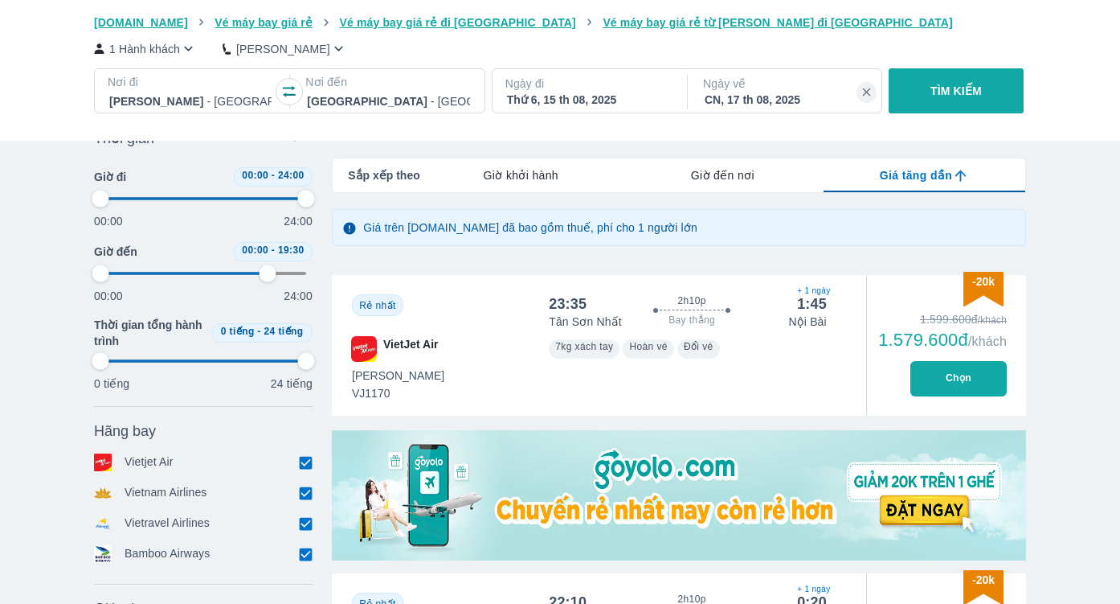
scroll to position [154, 0]
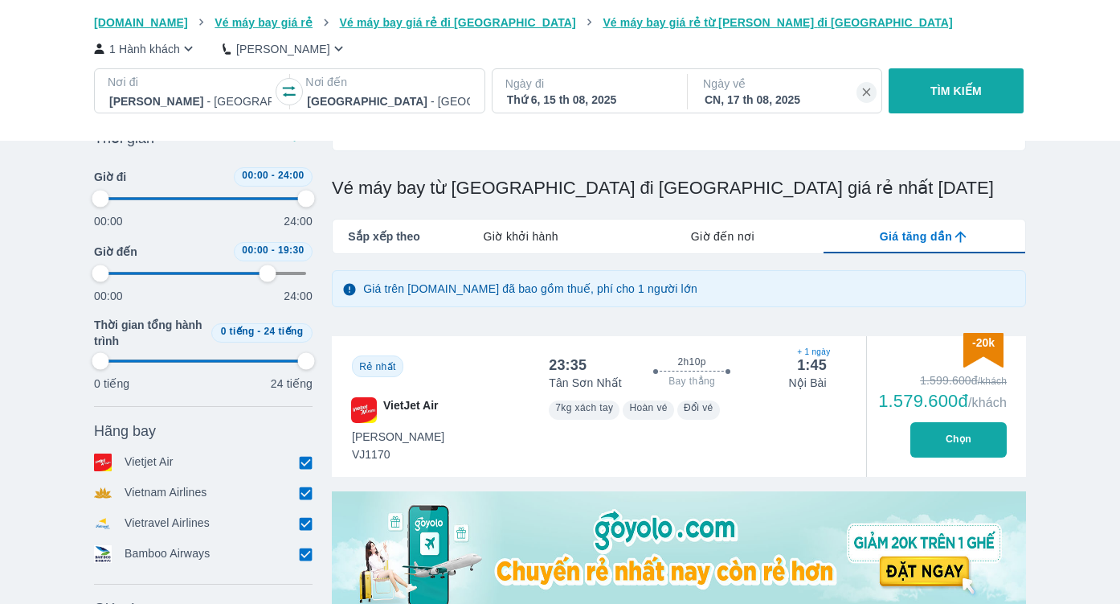
click at [960, 442] on button "Chọn" at bounding box center [959, 439] width 96 height 35
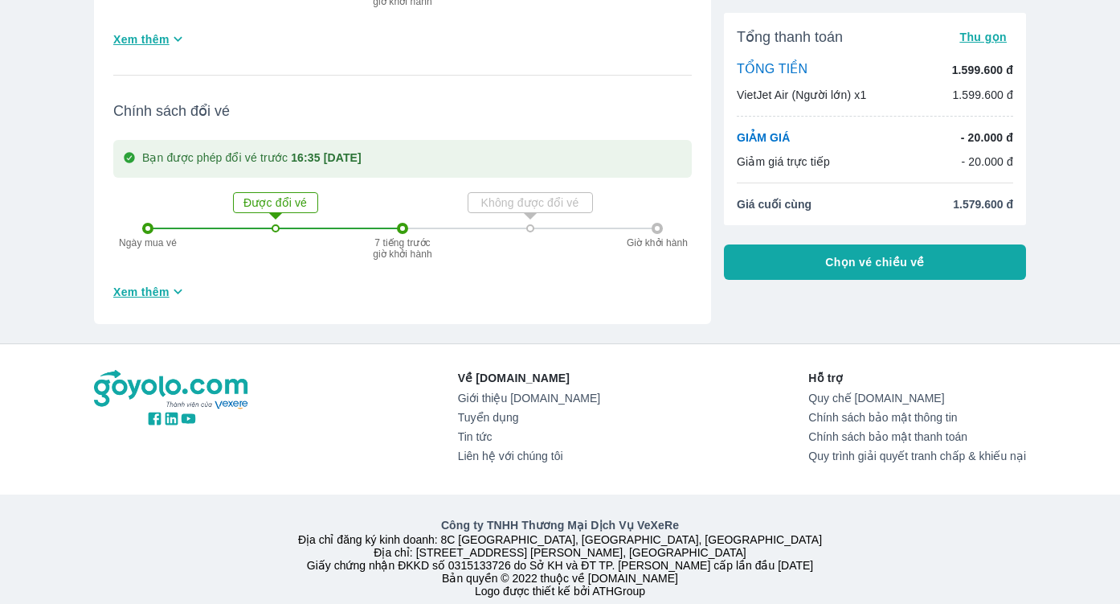
scroll to position [647, 0]
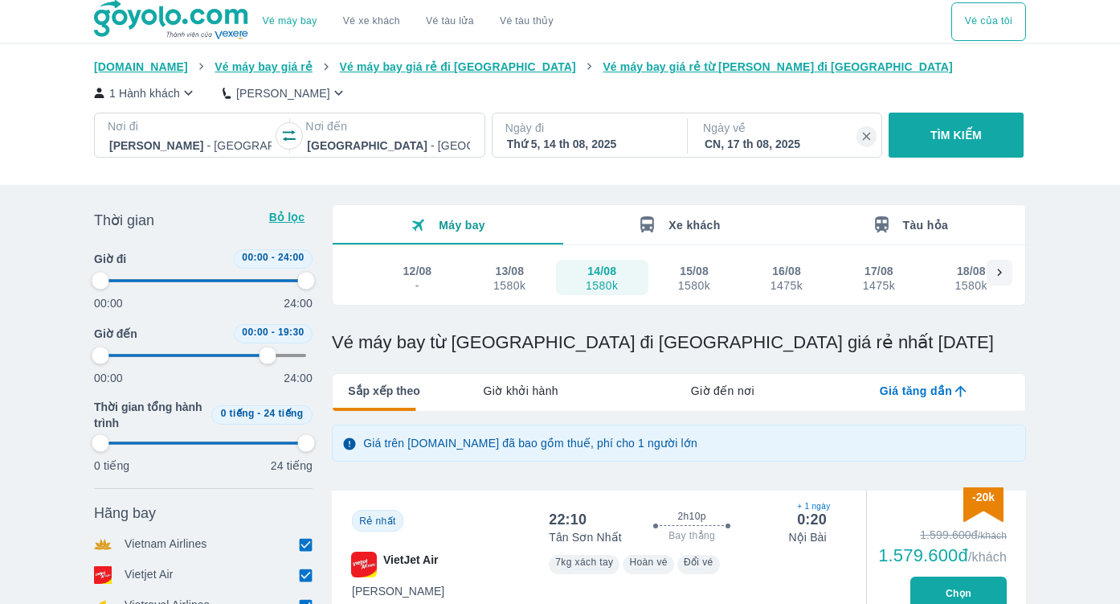
click at [600, 280] on div "1580k" at bounding box center [602, 285] width 32 height 13
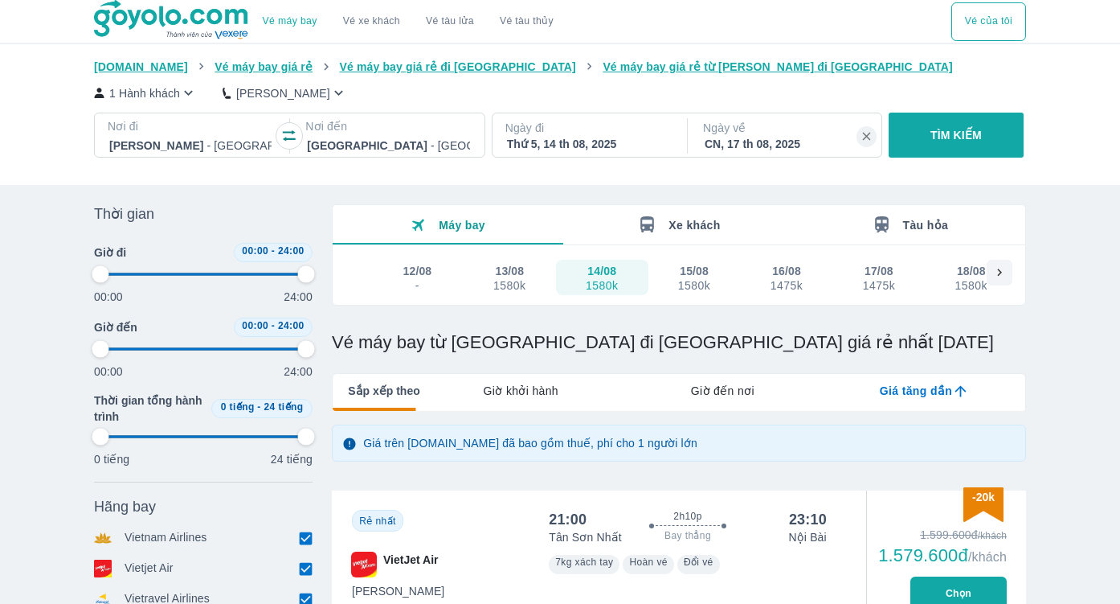
click at [703, 289] on div "1580k" at bounding box center [694, 285] width 32 height 13
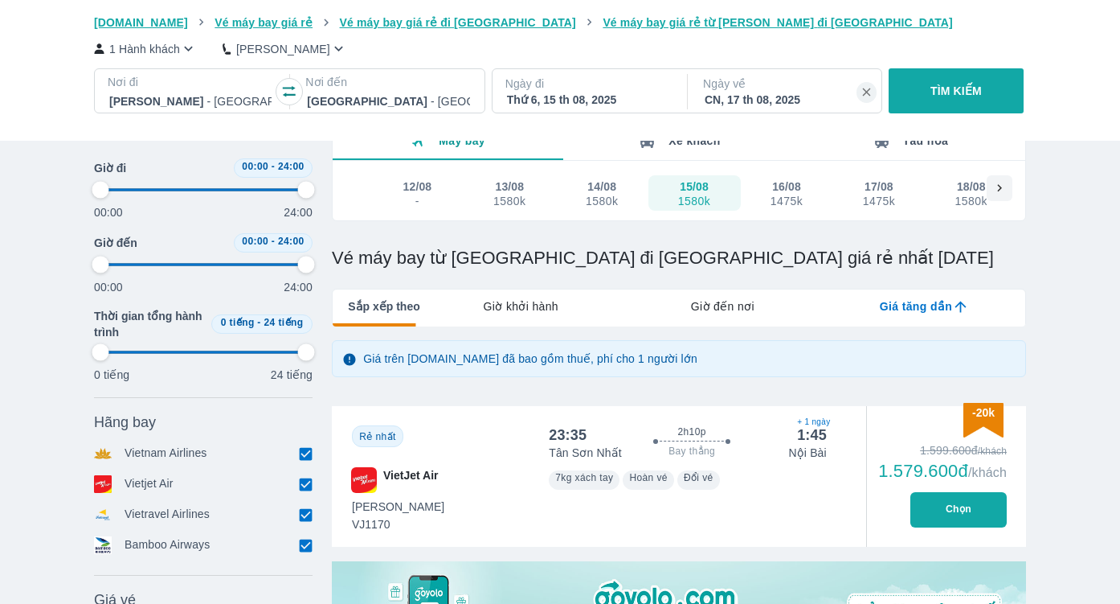
scroll to position [88, 0]
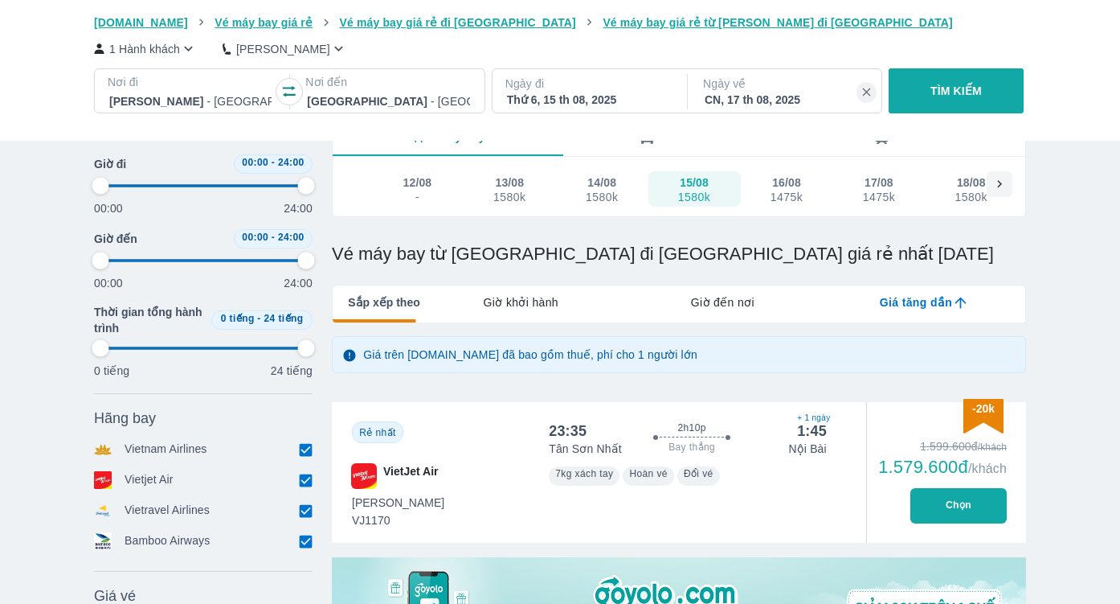
click at [596, 198] on div "1580k" at bounding box center [602, 196] width 32 height 13
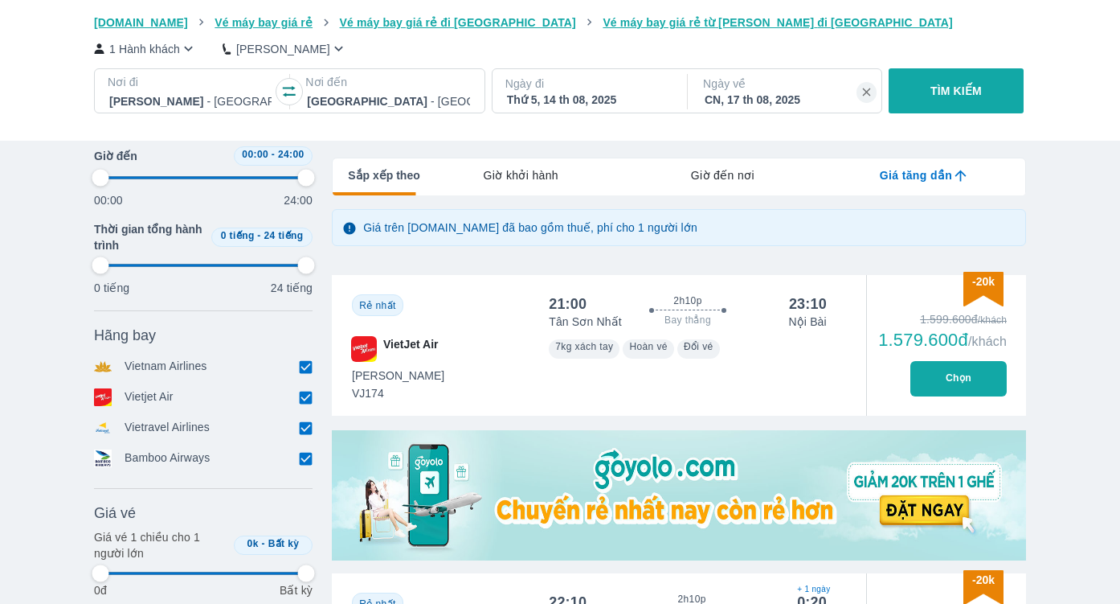
scroll to position [217, 0]
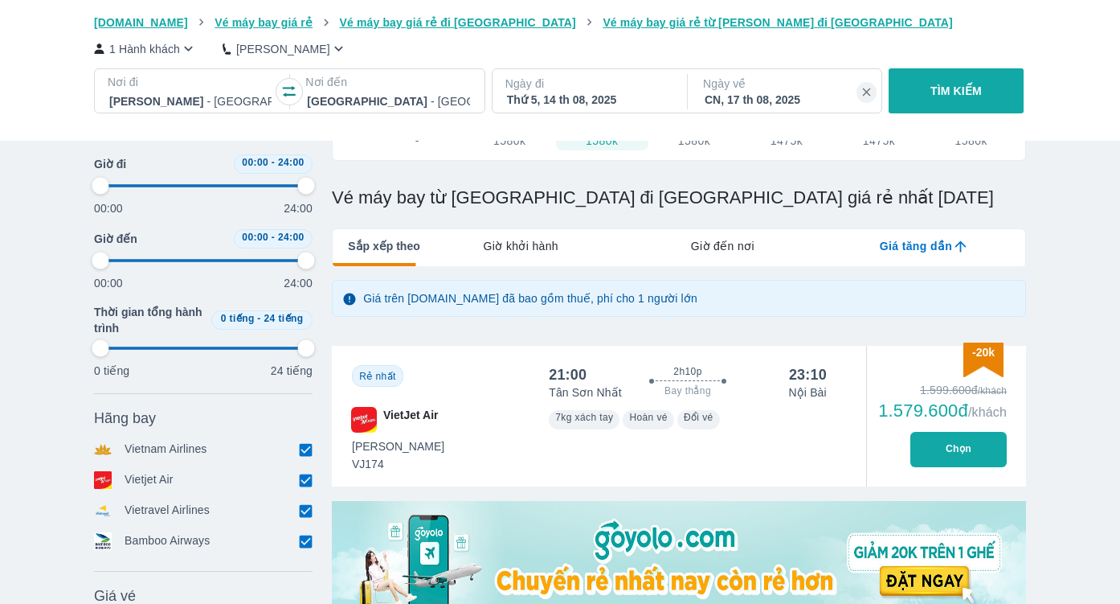
click at [632, 96] on div "Thứ 5, 14 th 08, 2025" at bounding box center [588, 100] width 162 height 16
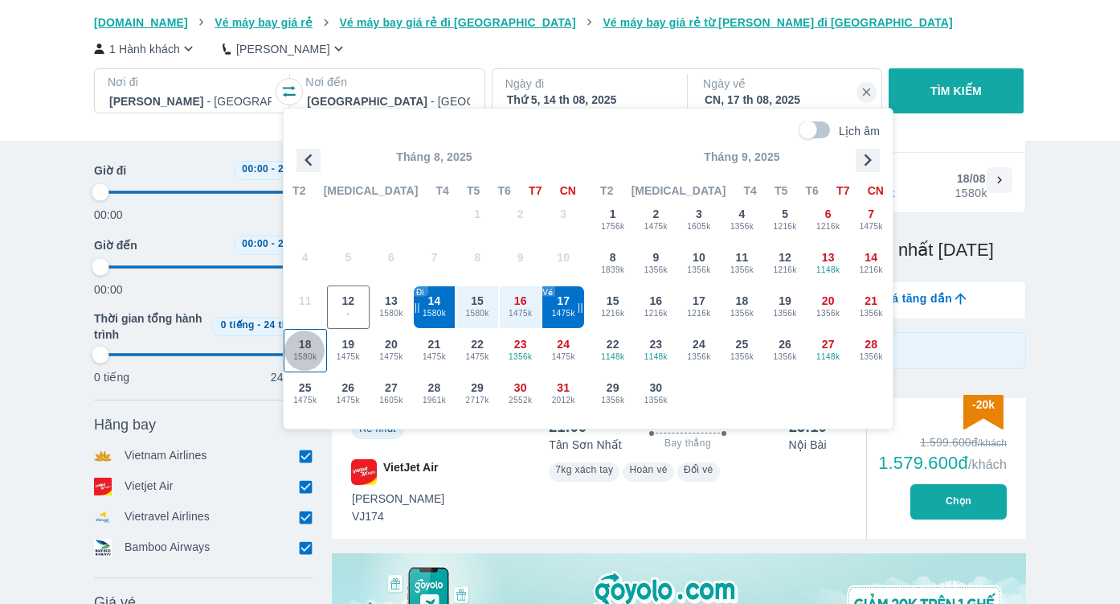
click at [308, 348] on span "18" at bounding box center [305, 344] width 13 height 16
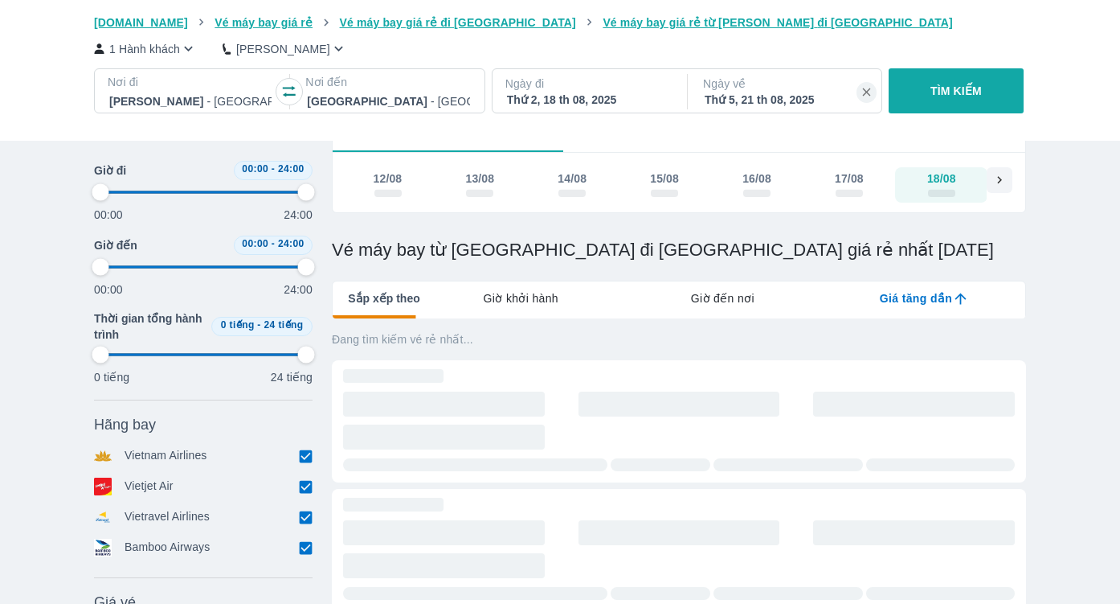
scroll to position [0, 31]
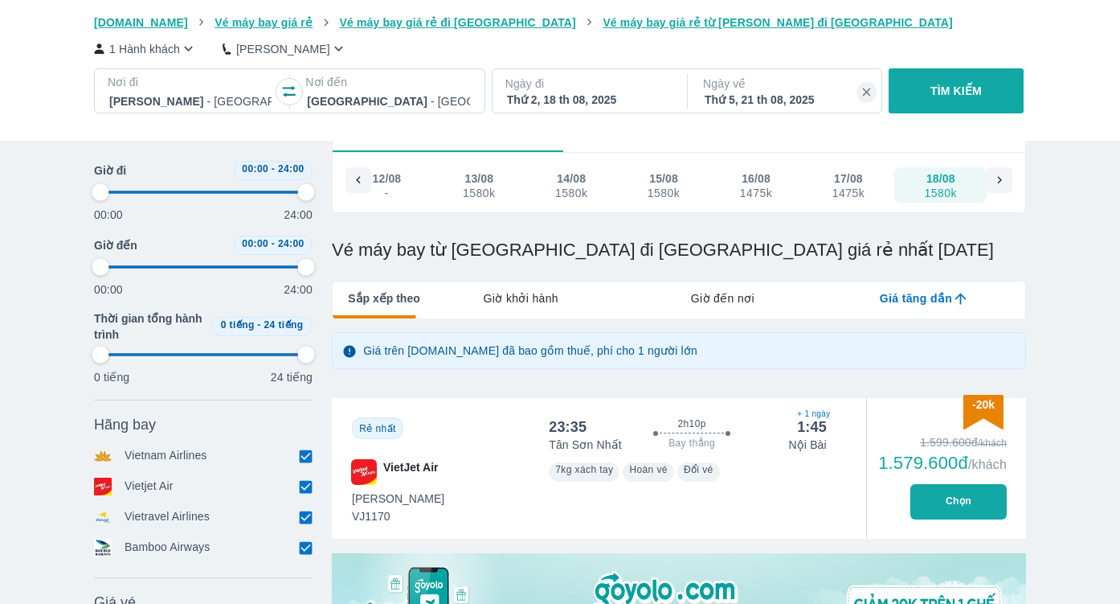
click at [924, 87] on button "TÌM KIẾM" at bounding box center [956, 90] width 134 height 45
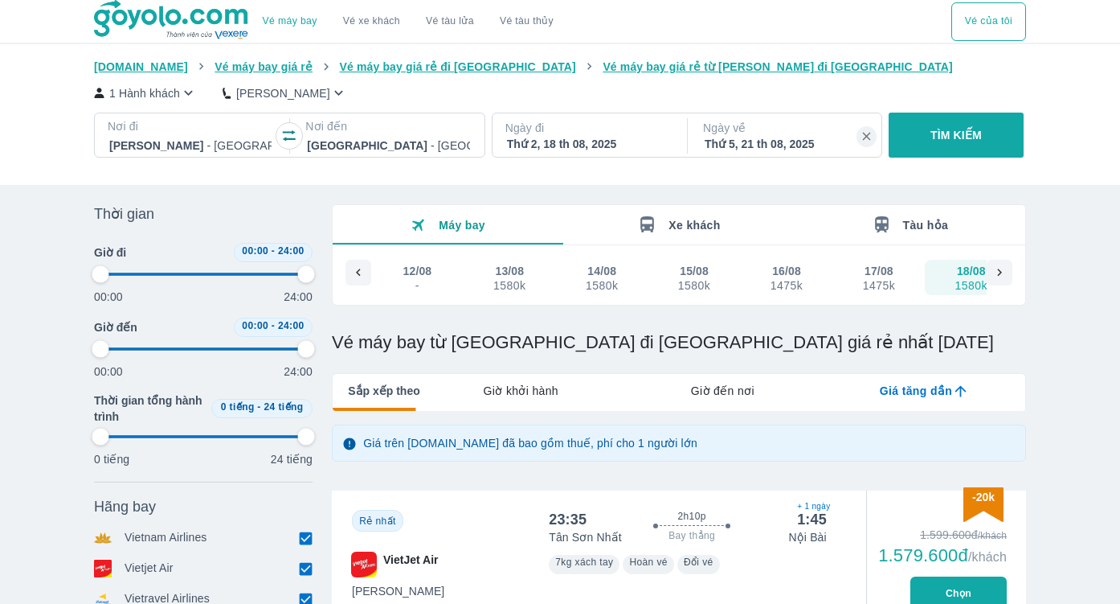
scroll to position [0, 33]
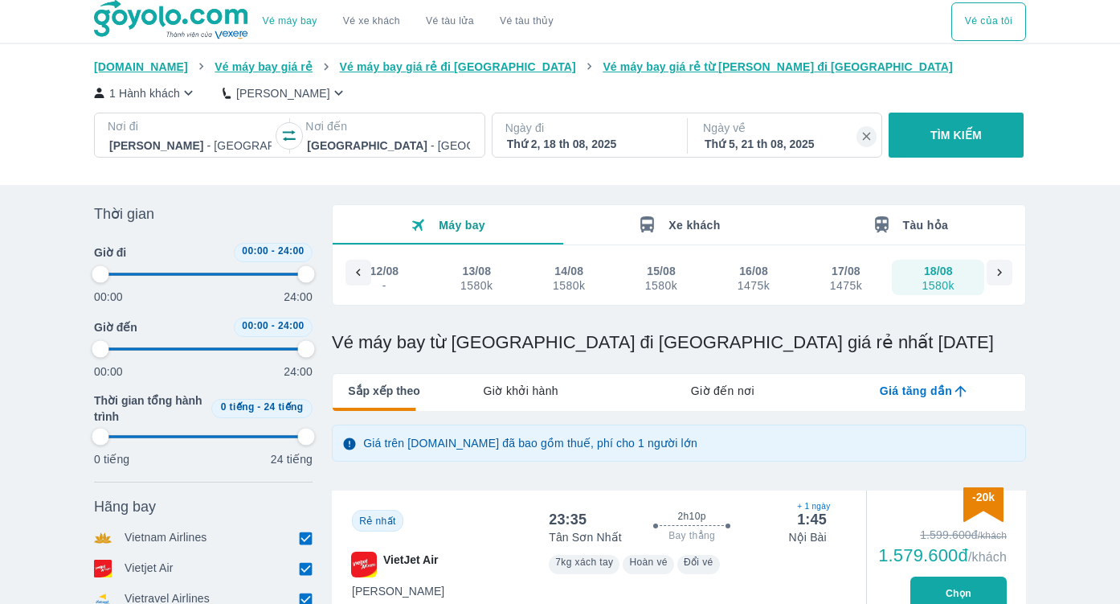
click at [604, 138] on div "Thứ 2, 18 th 08, 2025" at bounding box center [588, 144] width 162 height 16
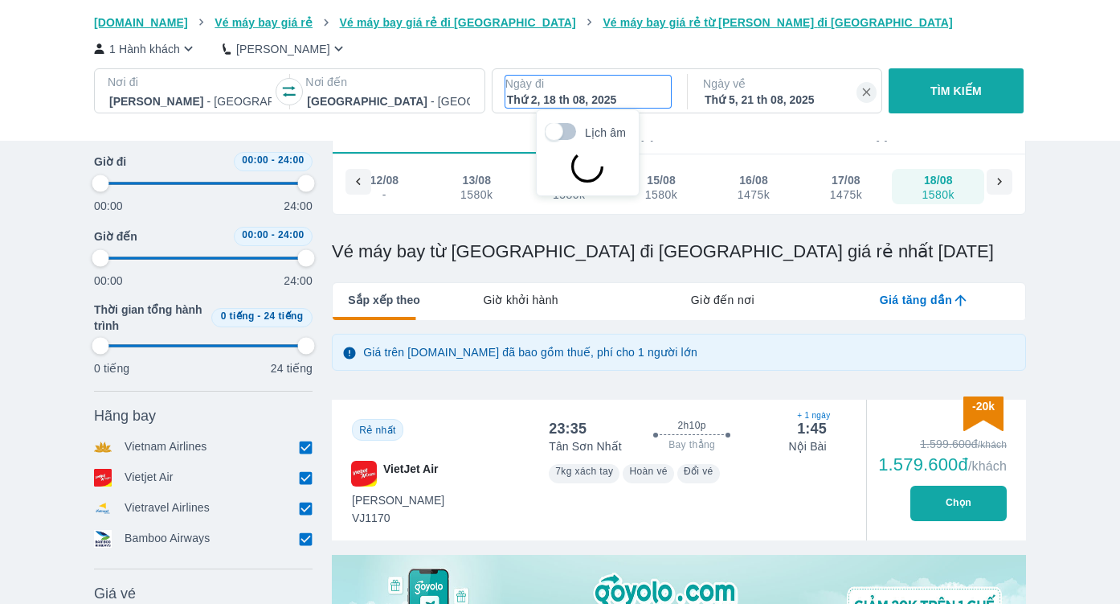
scroll to position [92, 0]
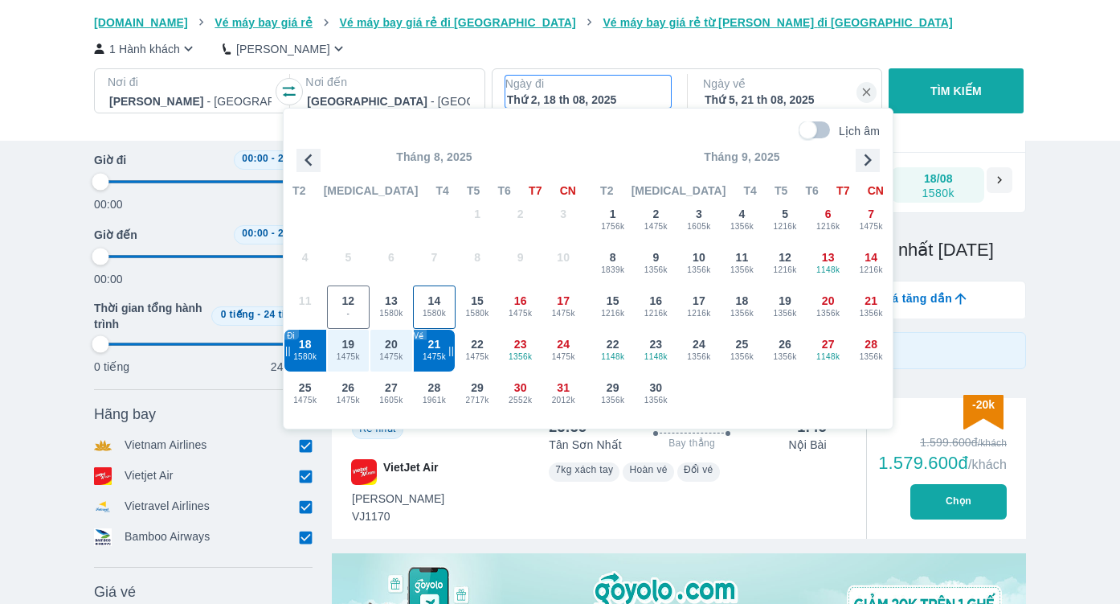
click at [432, 301] on span "14" at bounding box center [434, 301] width 13 height 16
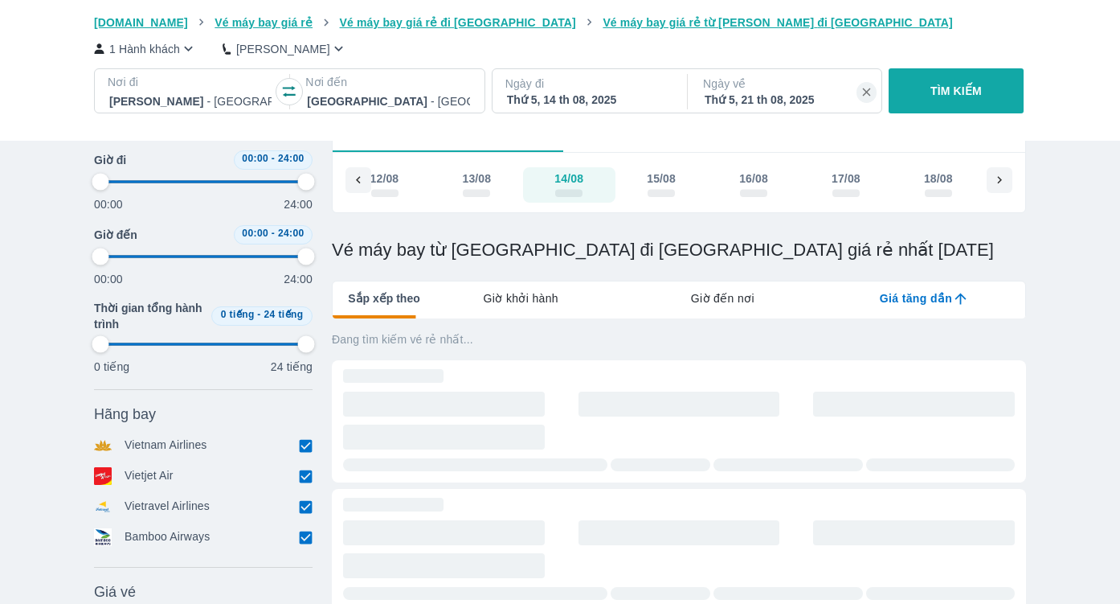
click at [579, 97] on div "Thứ 5, 14 th 08, 2025" at bounding box center [588, 100] width 162 height 16
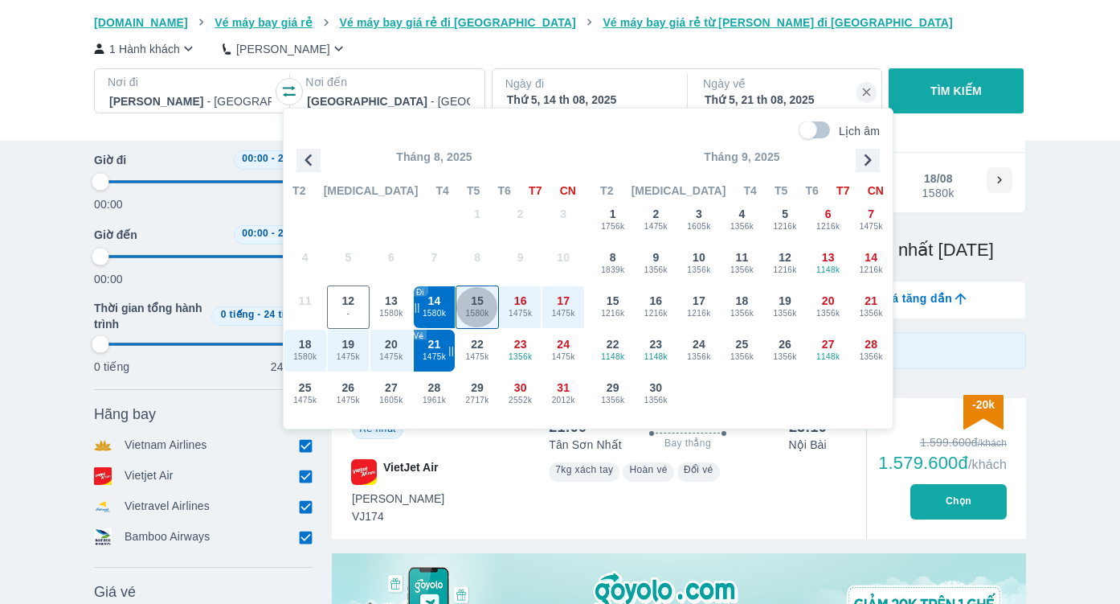
click at [473, 298] on span "15" at bounding box center [477, 301] width 13 height 16
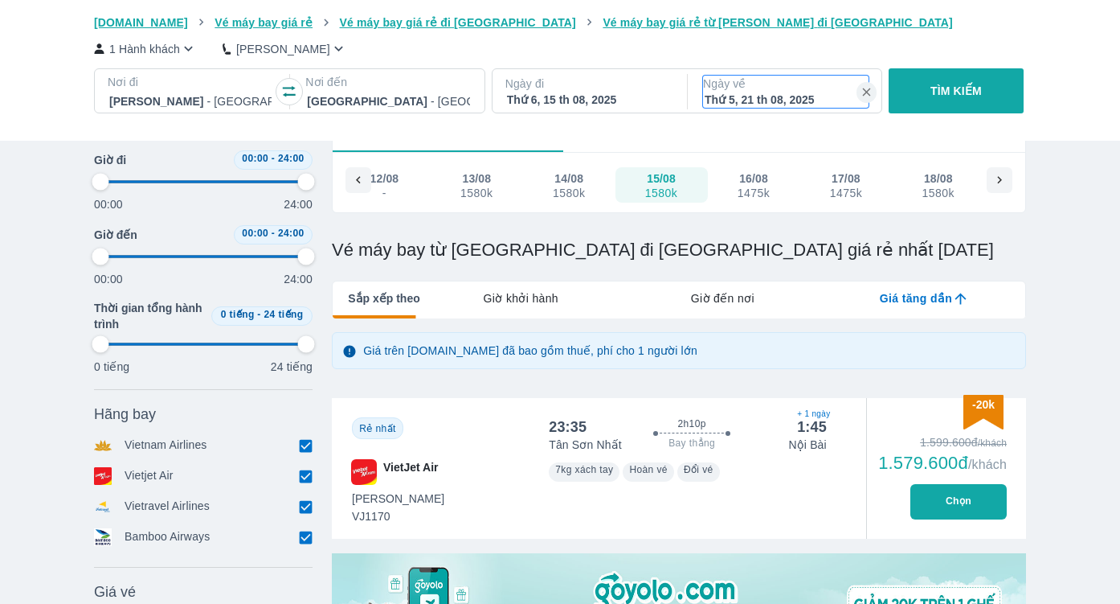
click at [776, 95] on div "Thứ 5, 21 th 08, 2025" at bounding box center [786, 100] width 162 height 16
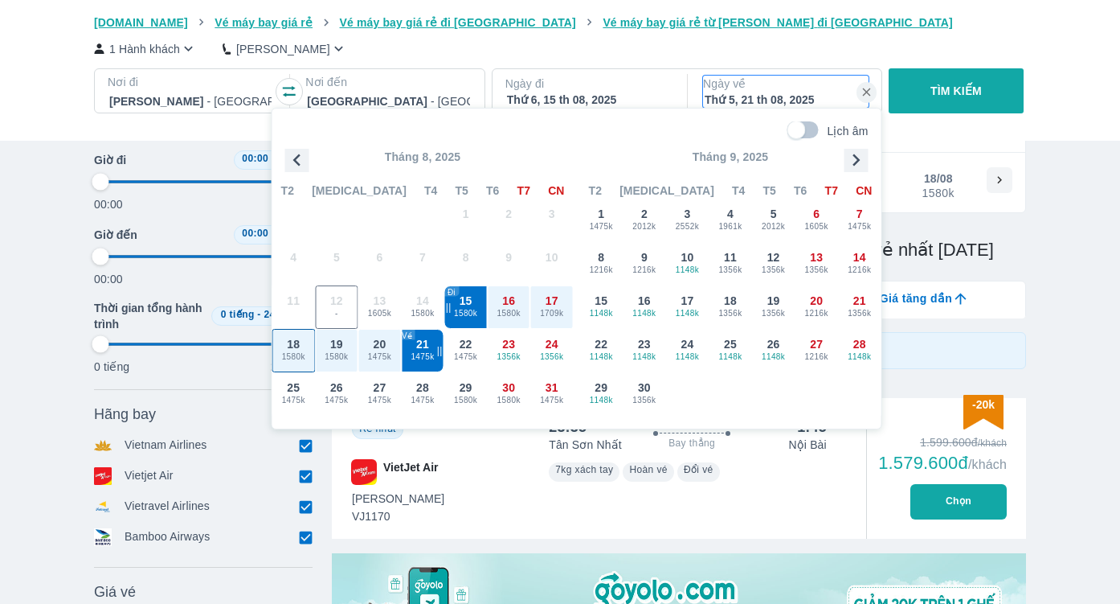
click at [296, 355] on span "1580k" at bounding box center [294, 356] width 42 height 13
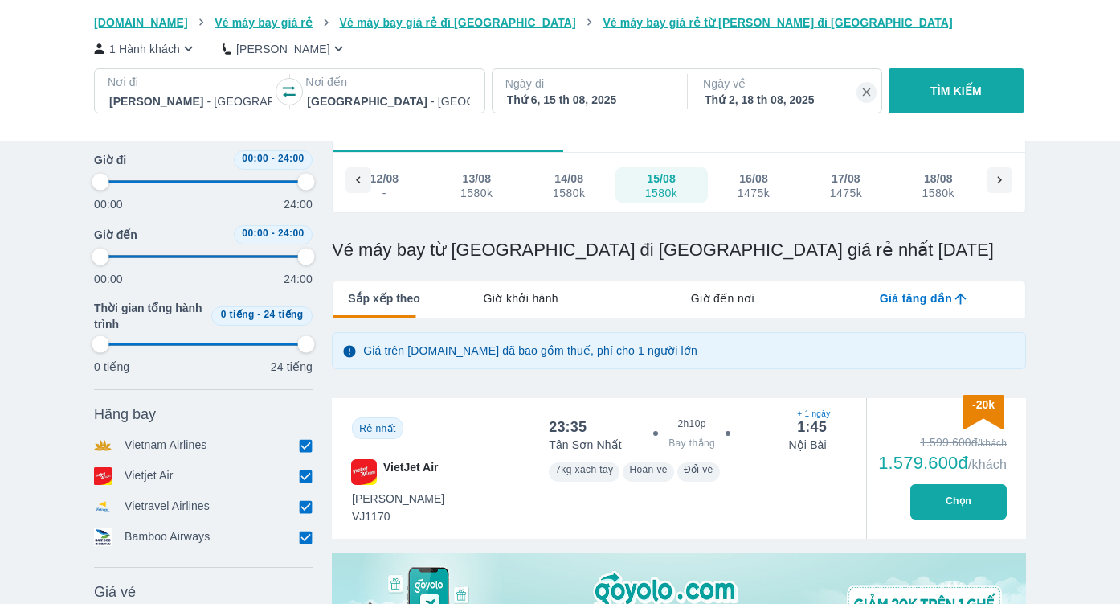
click at [966, 91] on p "TÌM KIẾM" at bounding box center [956, 91] width 51 height 16
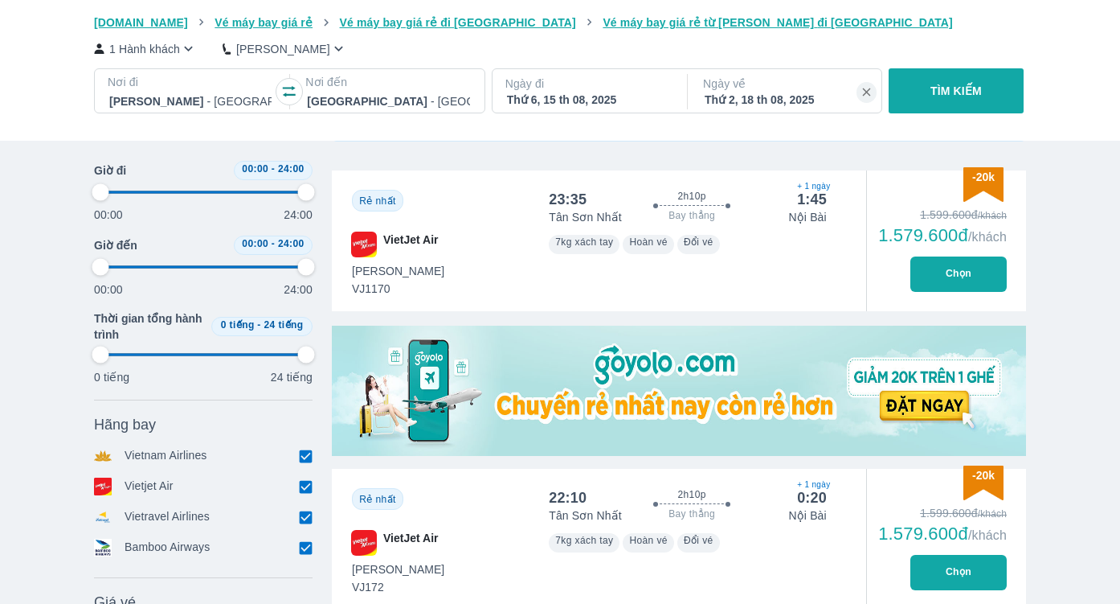
scroll to position [317, 0]
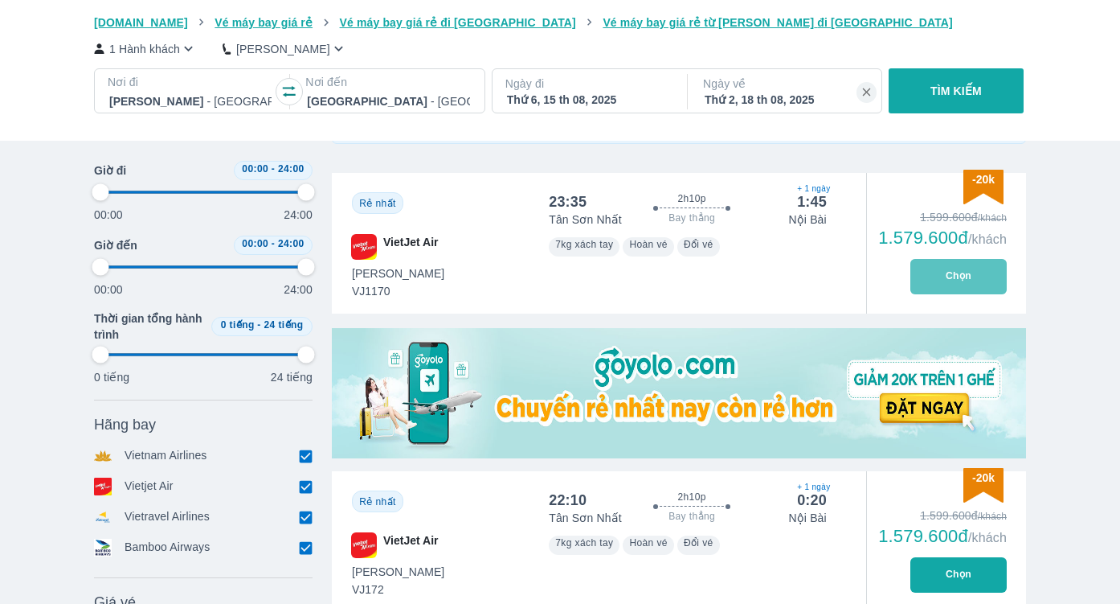
click at [934, 282] on button "Chọn" at bounding box center [959, 276] width 96 height 35
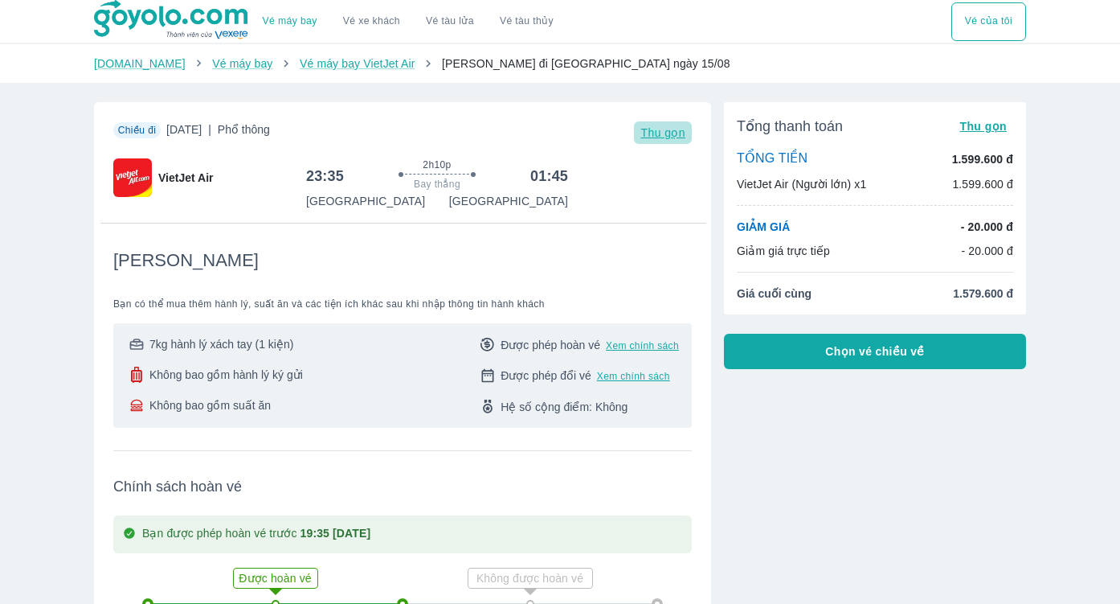
click at [664, 137] on span "Thu gọn" at bounding box center [663, 132] width 45 height 13
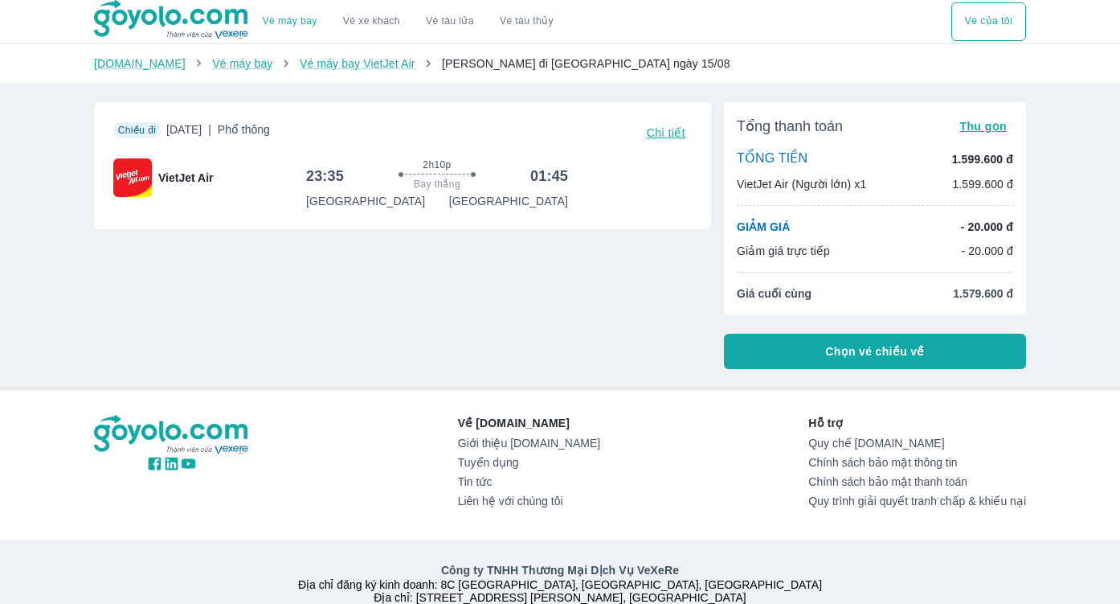
click at [864, 357] on span "Chọn vé chiều về" at bounding box center [875, 351] width 100 height 16
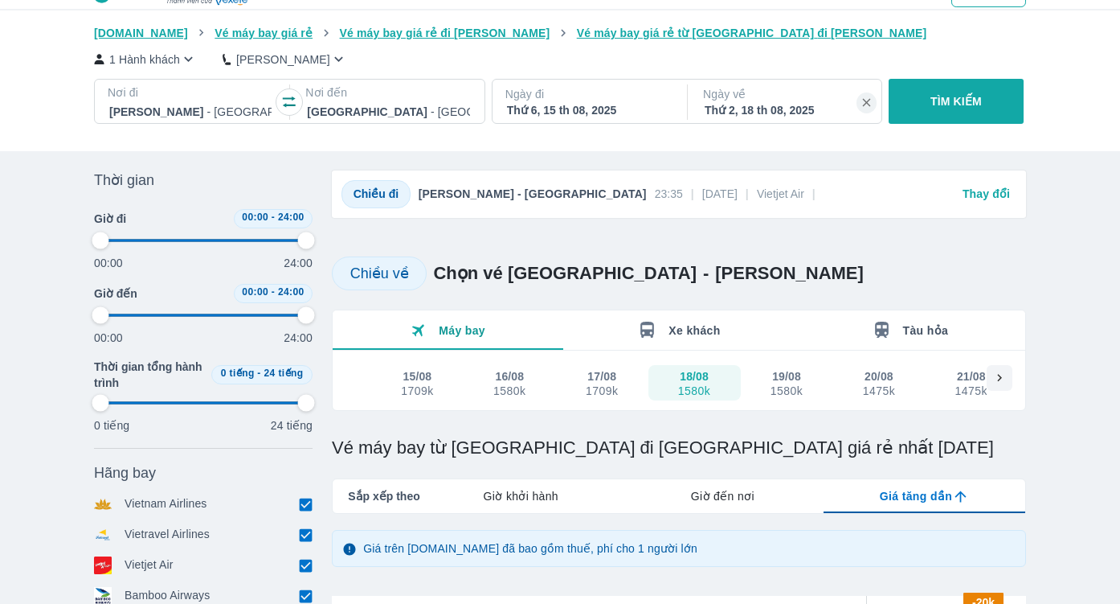
scroll to position [33, 0]
click at [696, 381] on div "18/08" at bounding box center [694, 377] width 29 height 16
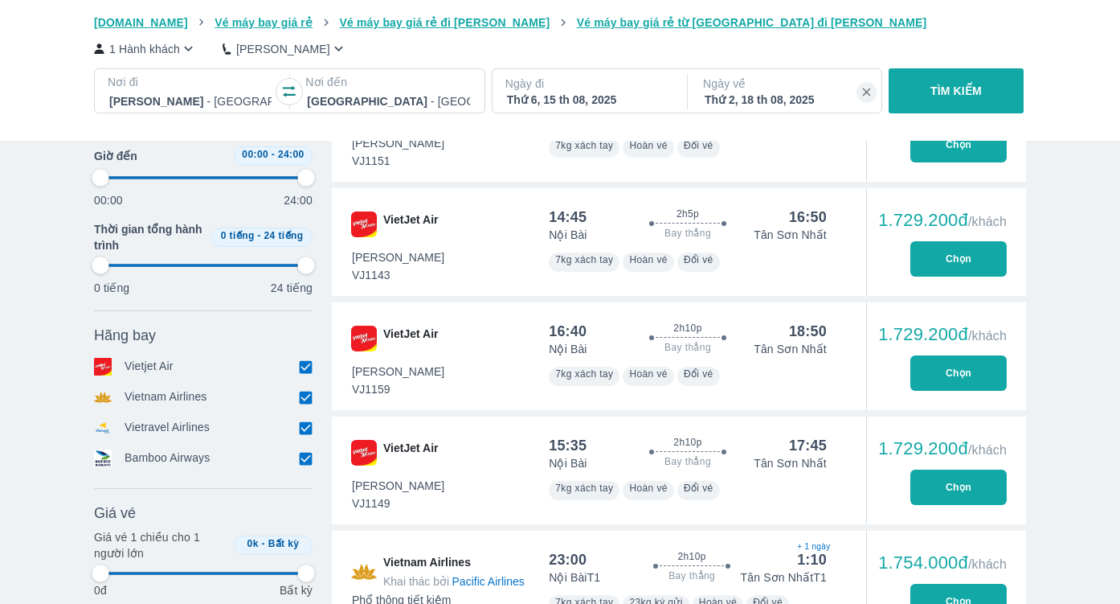
scroll to position [1627, 0]
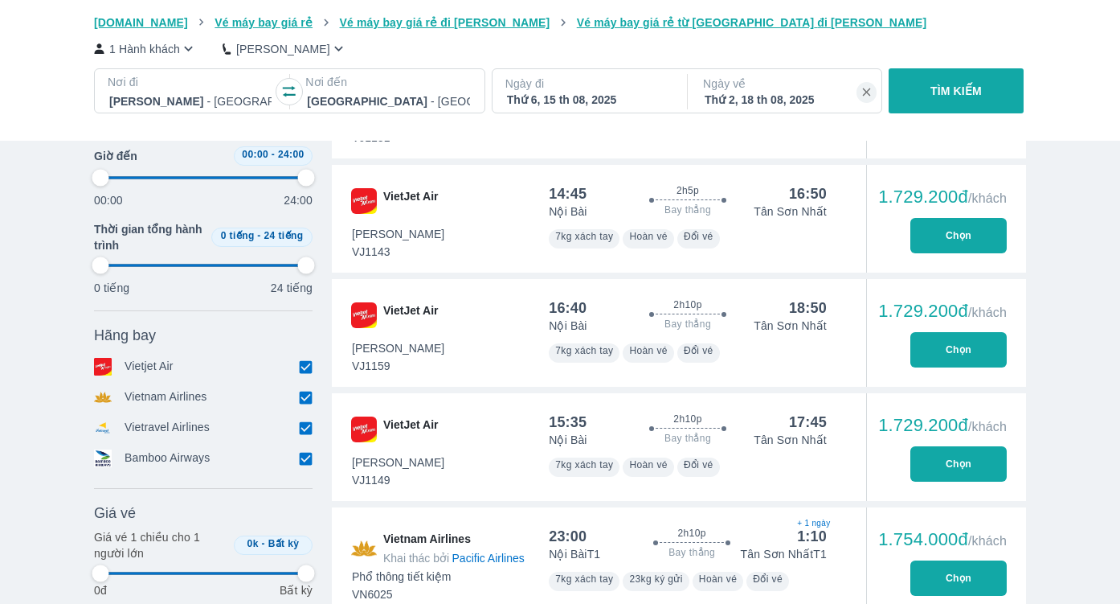
click at [960, 350] on button "Chọn" at bounding box center [959, 349] width 96 height 35
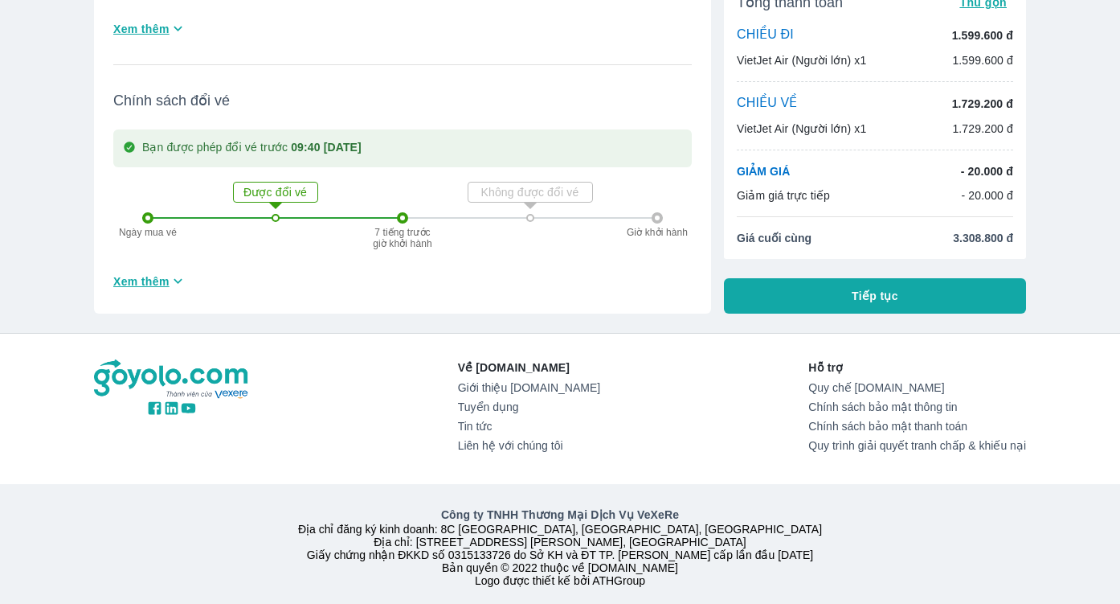
scroll to position [1509, 0]
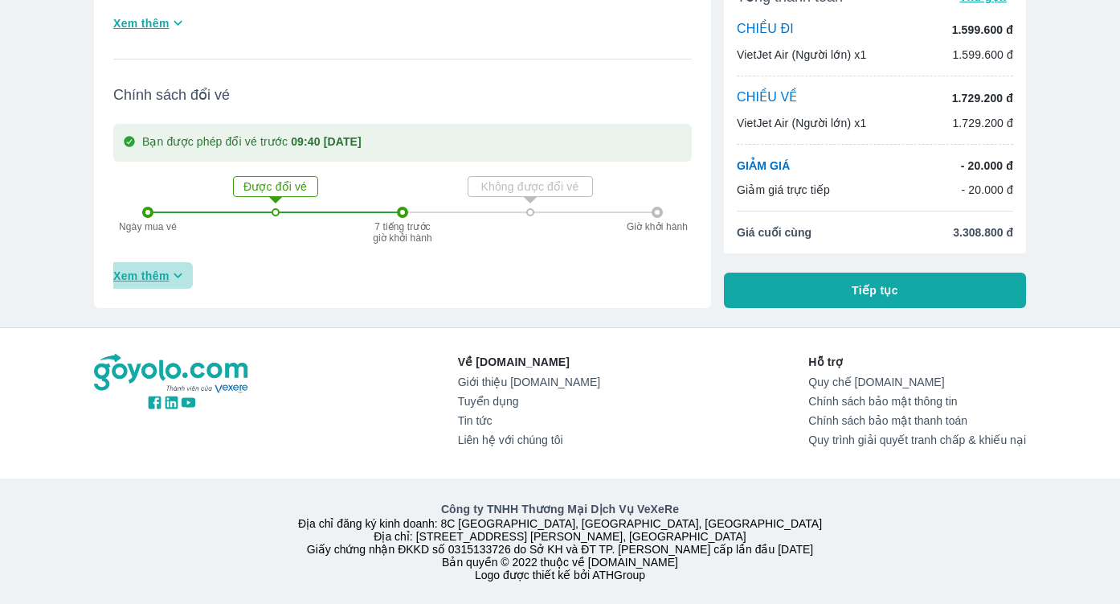
click at [185, 273] on icon "button" at bounding box center [178, 275] width 17 height 17
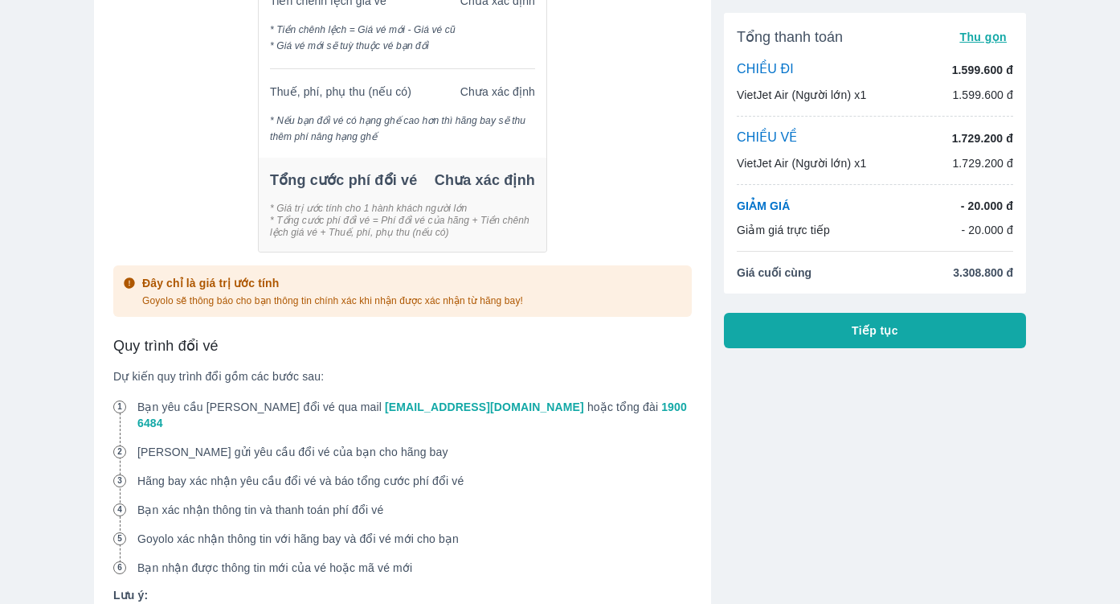
scroll to position [1872, 0]
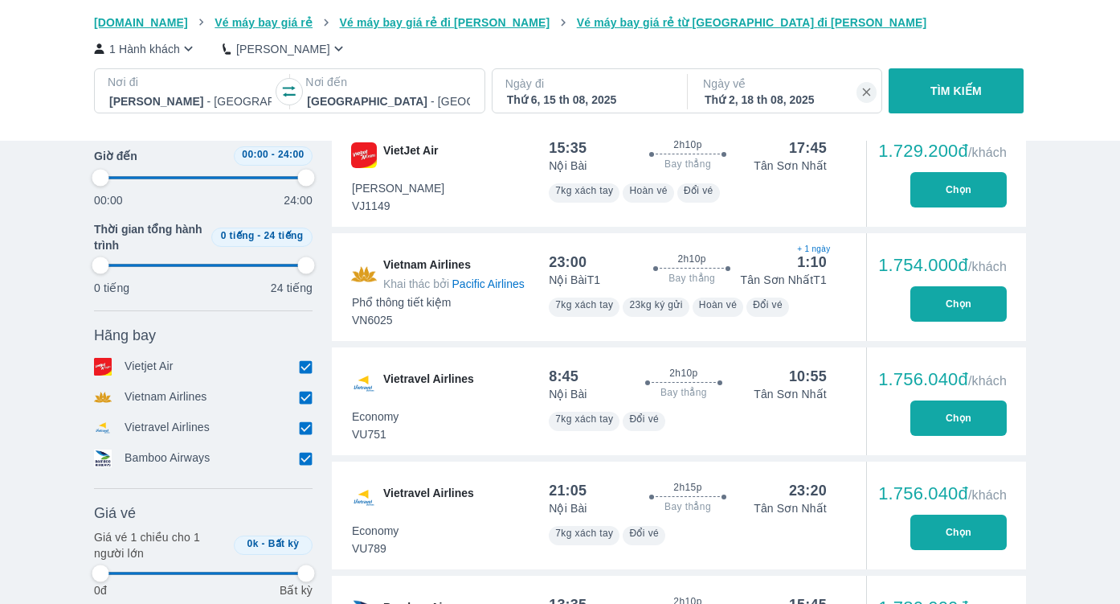
scroll to position [1904, 0]
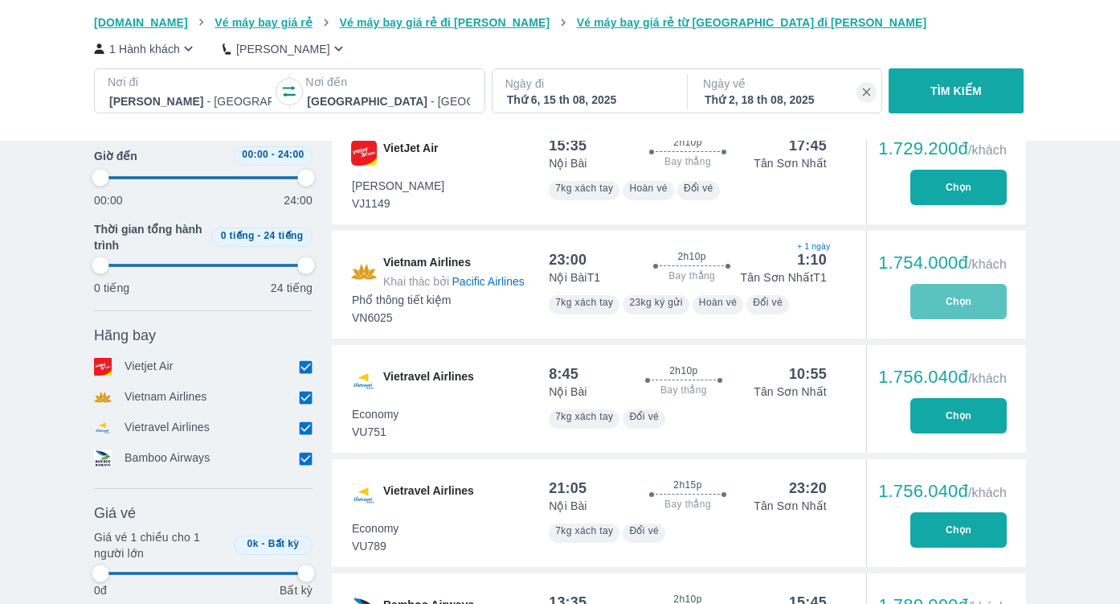
click at [943, 297] on button "Chọn" at bounding box center [959, 301] width 96 height 35
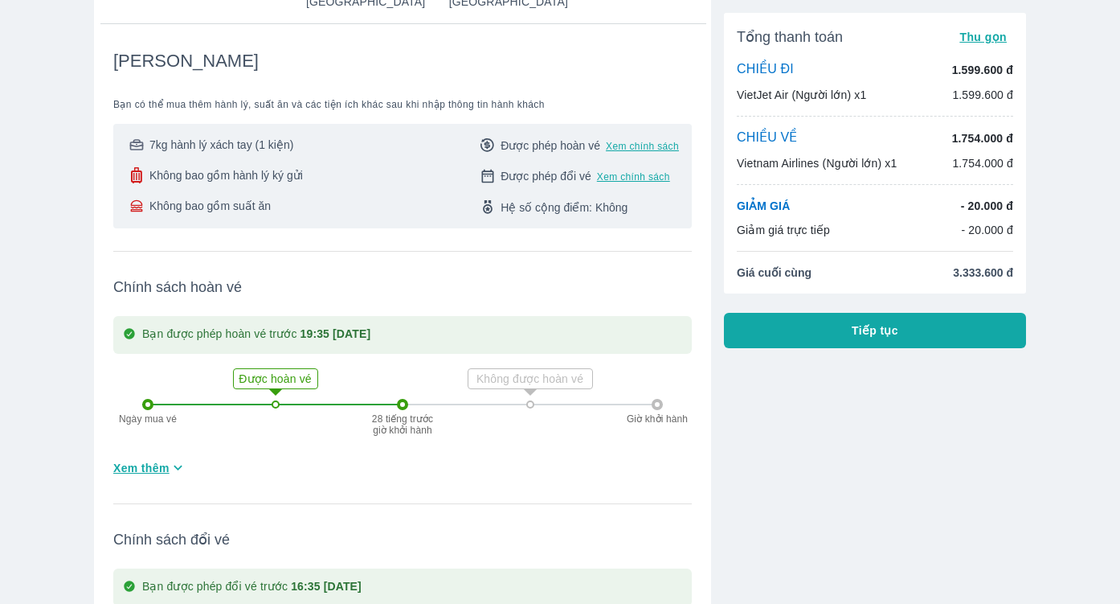
scroll to position [194, 0]
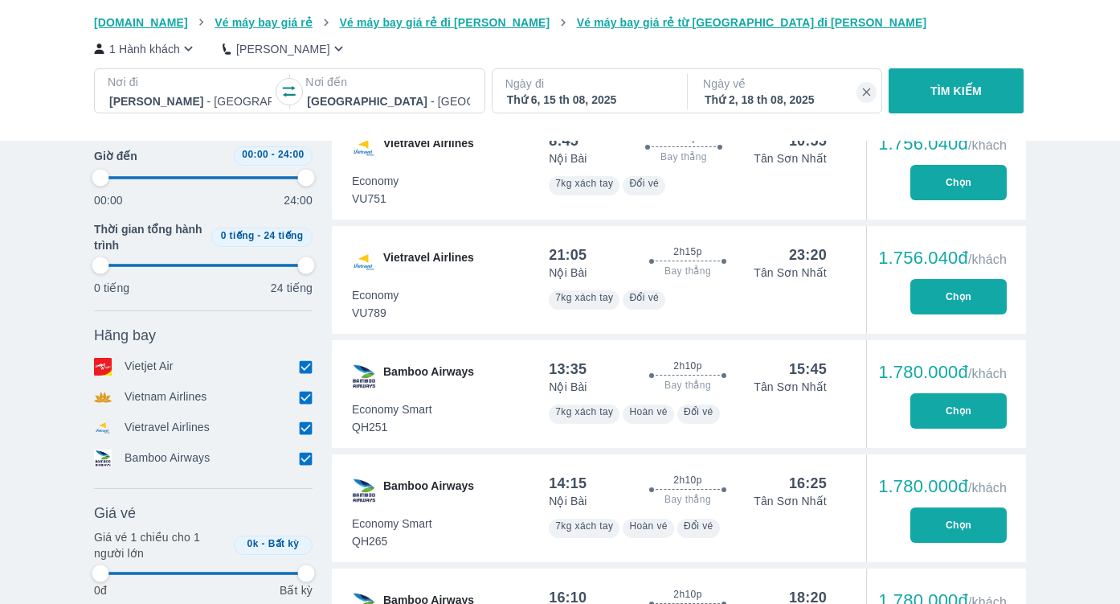
scroll to position [2140, 0]
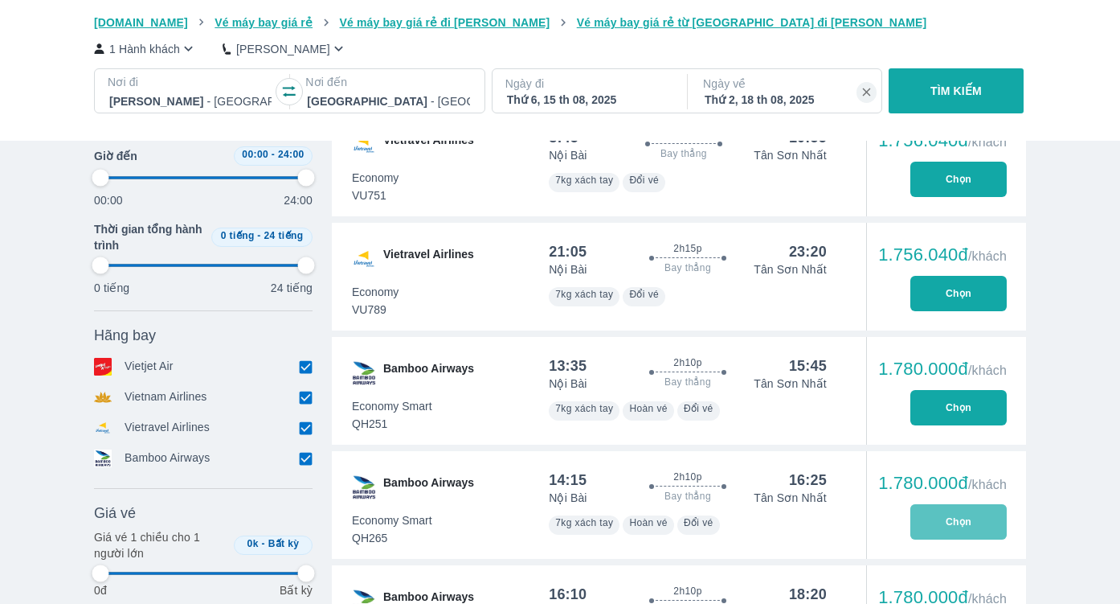
click at [948, 524] on button "Chọn" at bounding box center [959, 521] width 96 height 35
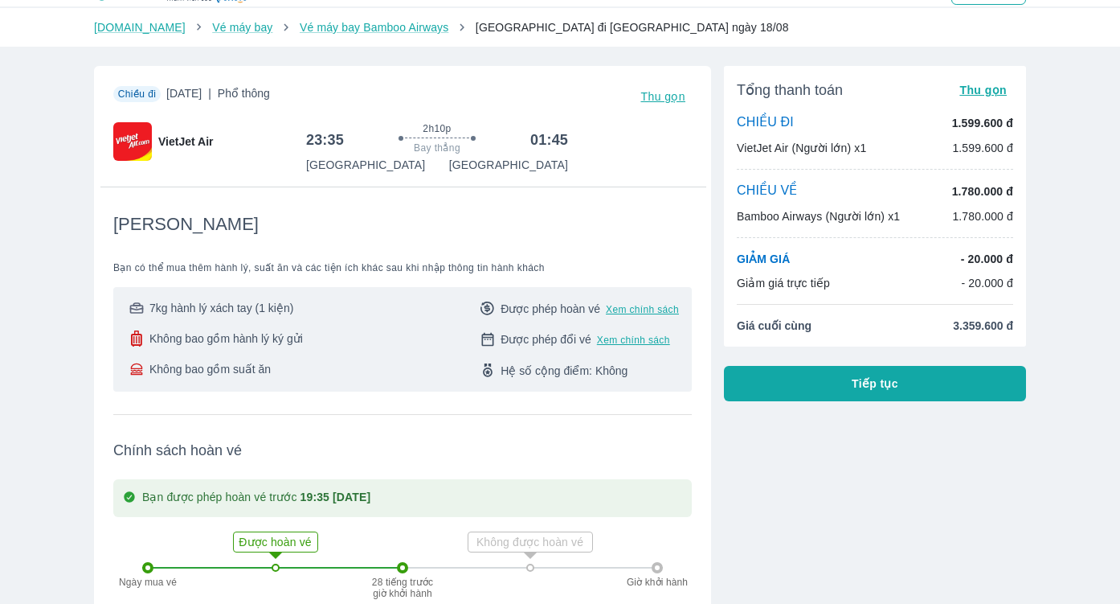
scroll to position [47, 0]
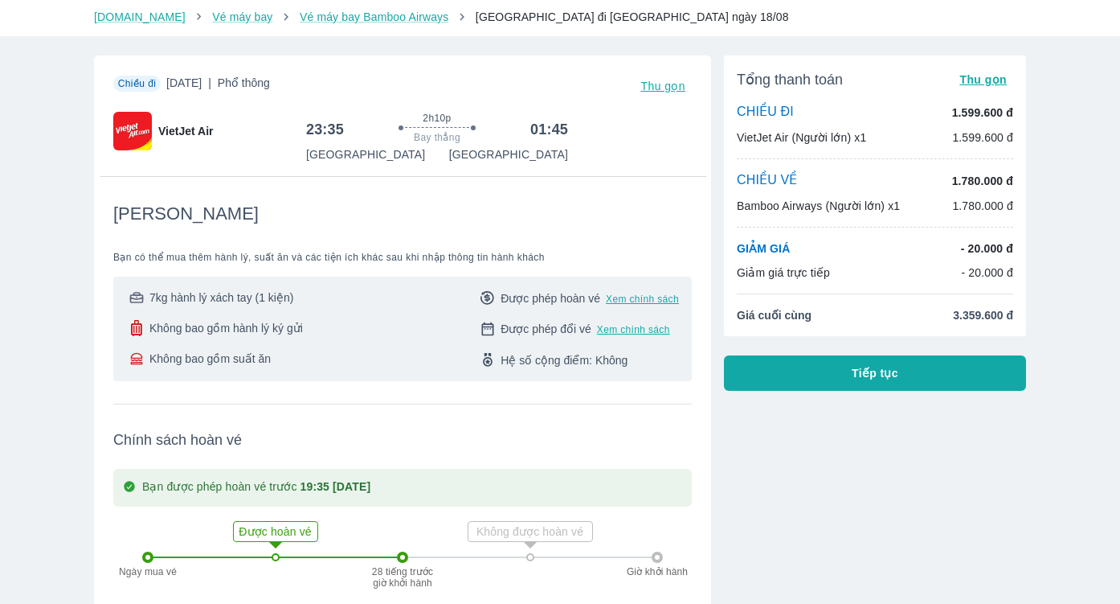
click at [871, 377] on span "Tiếp tục" at bounding box center [875, 373] width 47 height 16
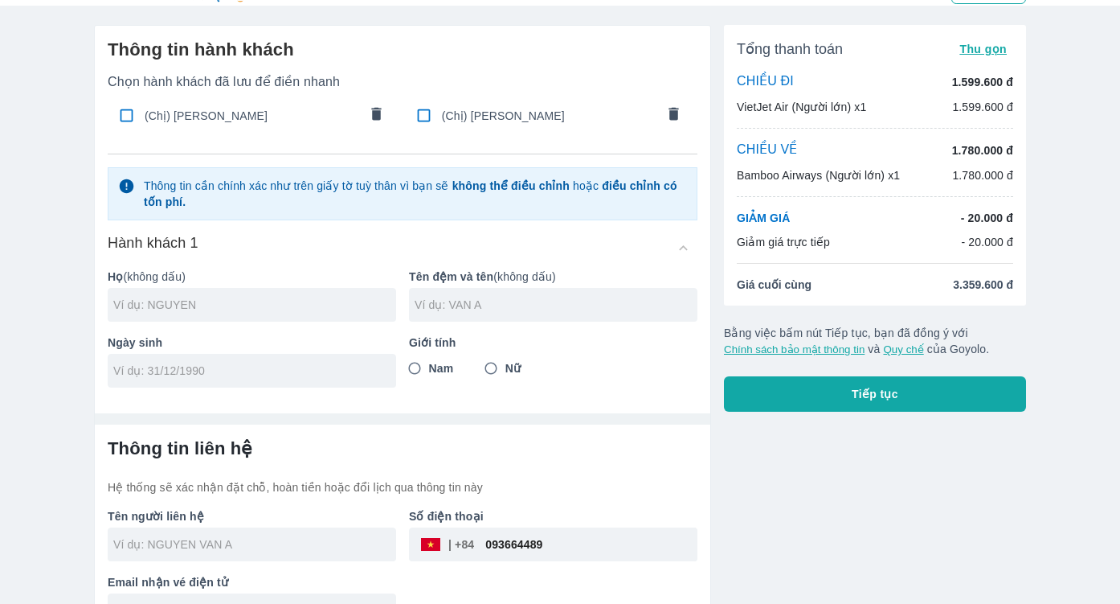
scroll to position [74, 0]
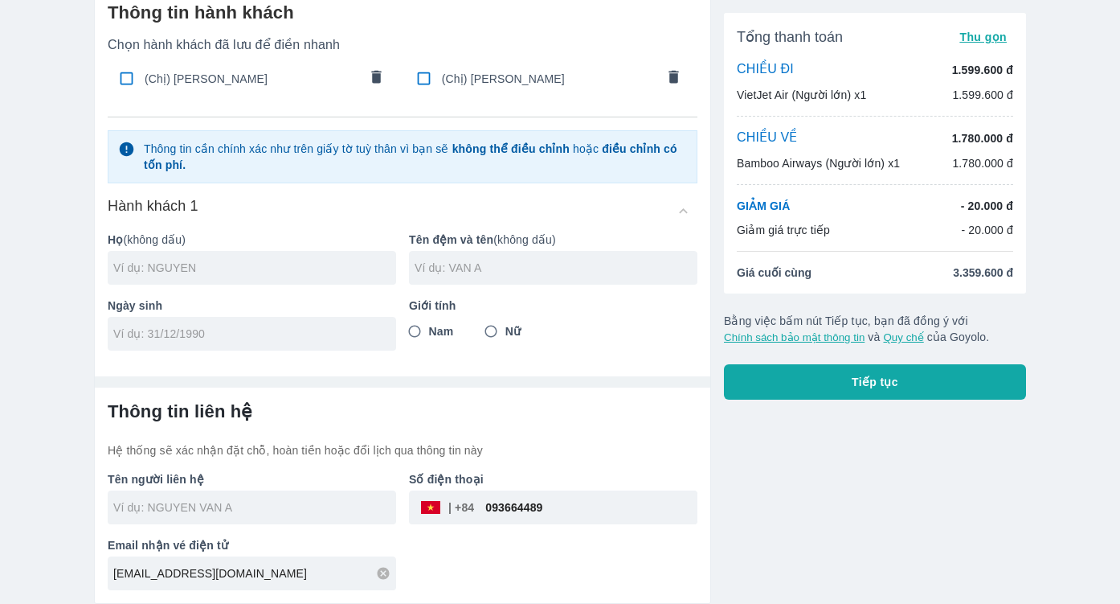
click at [157, 342] on div at bounding box center [252, 334] width 289 height 34
click at [203, 252] on div at bounding box center [252, 268] width 289 height 34
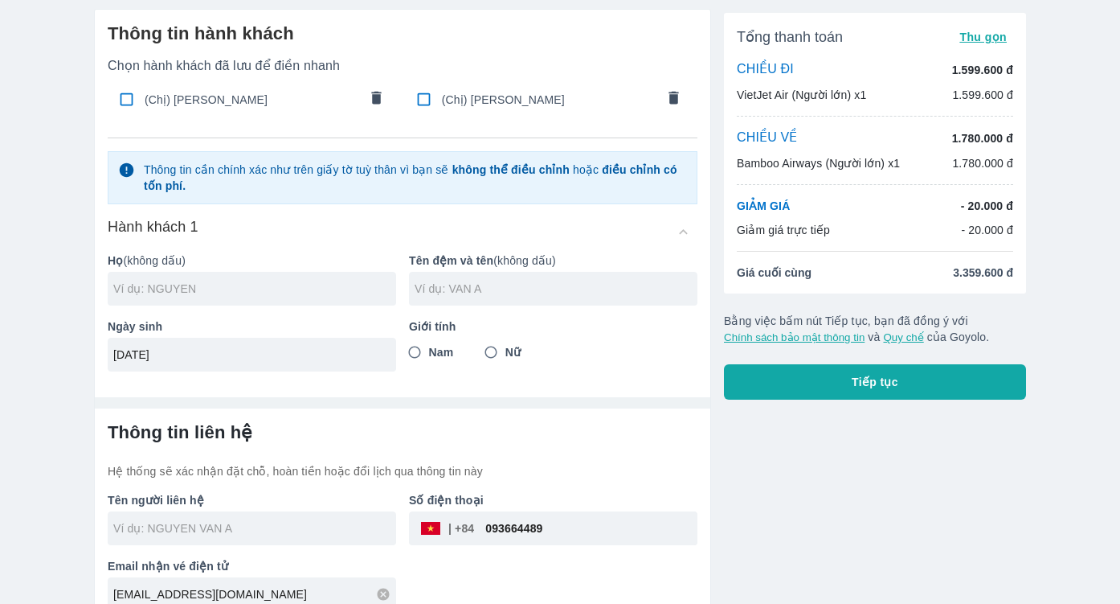
scroll to position [45, 0]
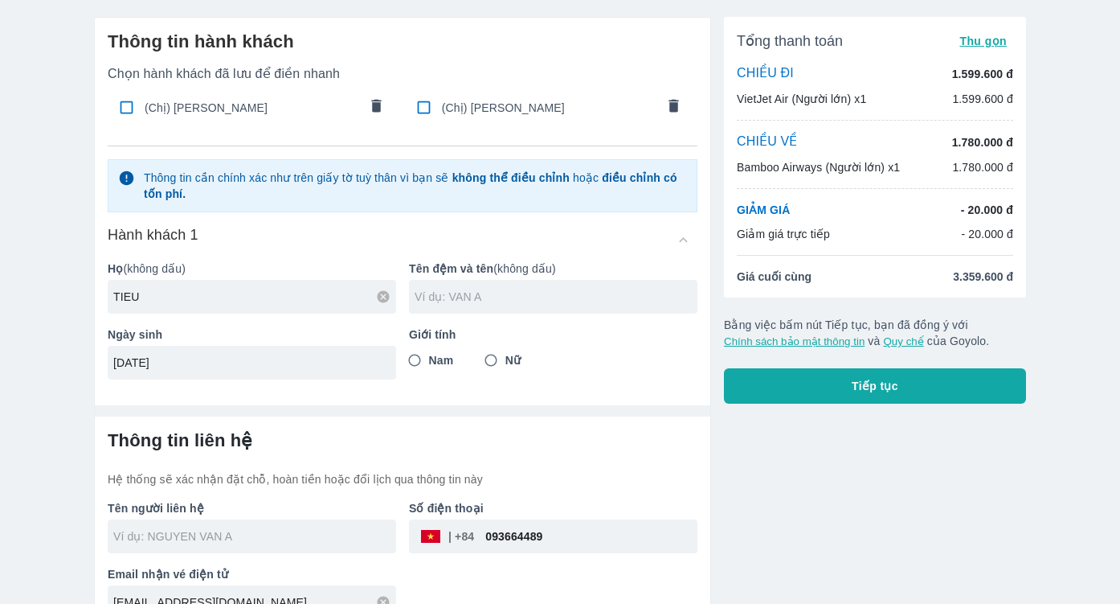
click at [461, 301] on input "text" at bounding box center [556, 297] width 283 height 16
click at [488, 355] on input "Nữ" at bounding box center [491, 360] width 29 height 29
click at [376, 104] on icon "comments" at bounding box center [377, 106] width 10 height 13
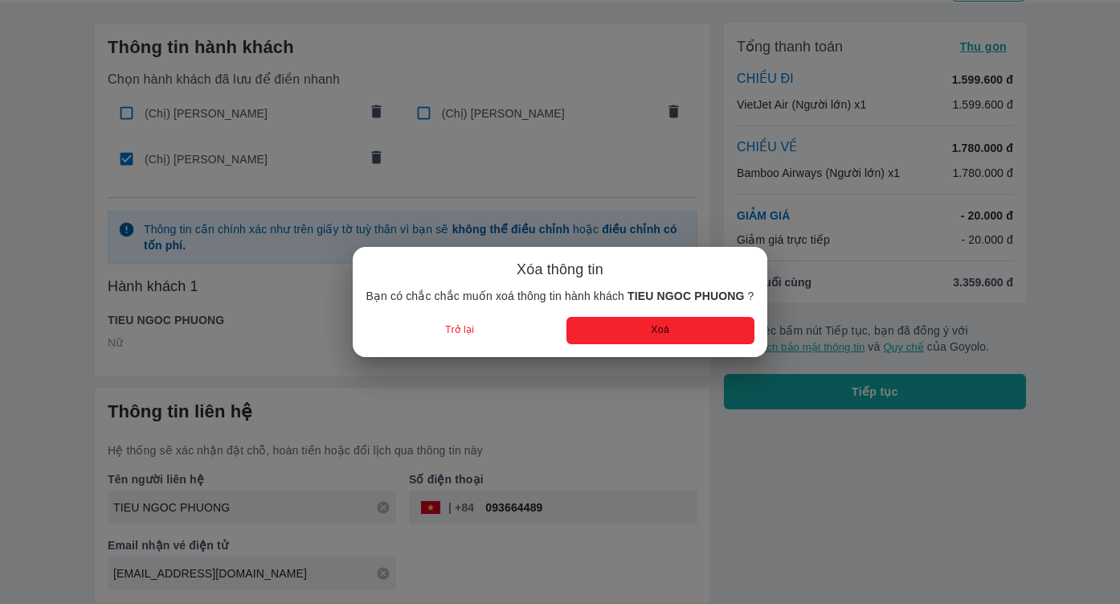
scroll to position [39, 0]
click at [639, 329] on button "Xoá" at bounding box center [661, 330] width 188 height 27
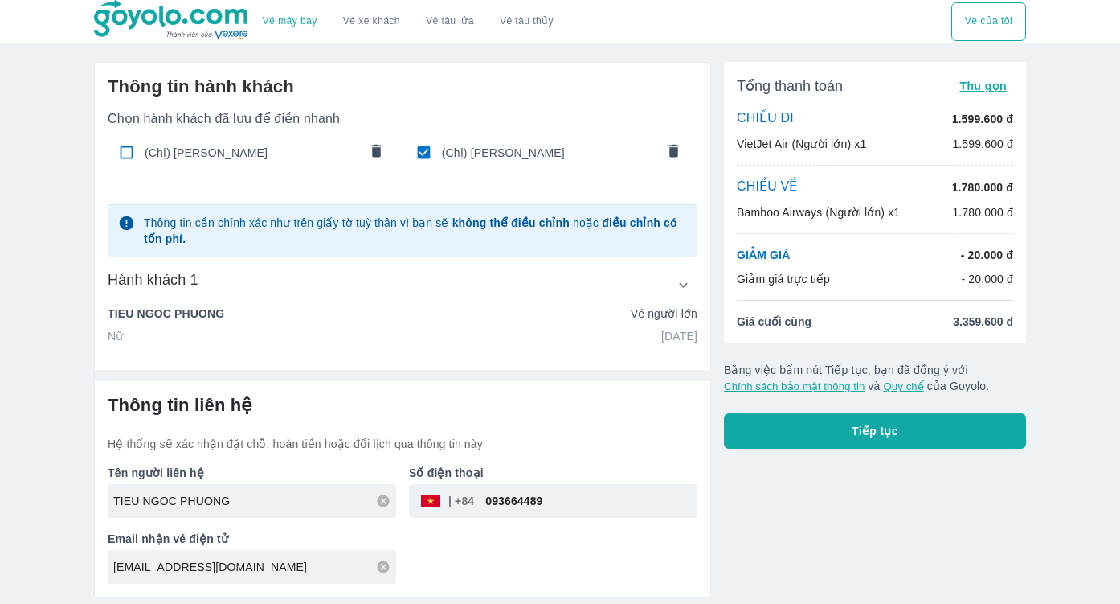
click at [379, 152] on icon "comments" at bounding box center [377, 150] width 10 height 13
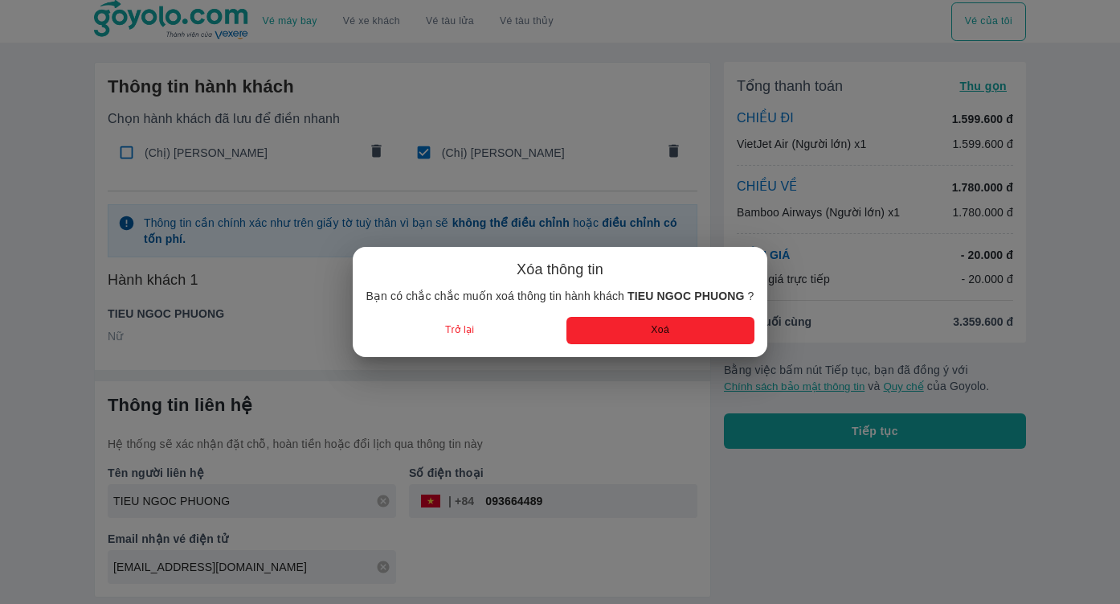
click at [632, 321] on button "Xoá" at bounding box center [661, 330] width 188 height 27
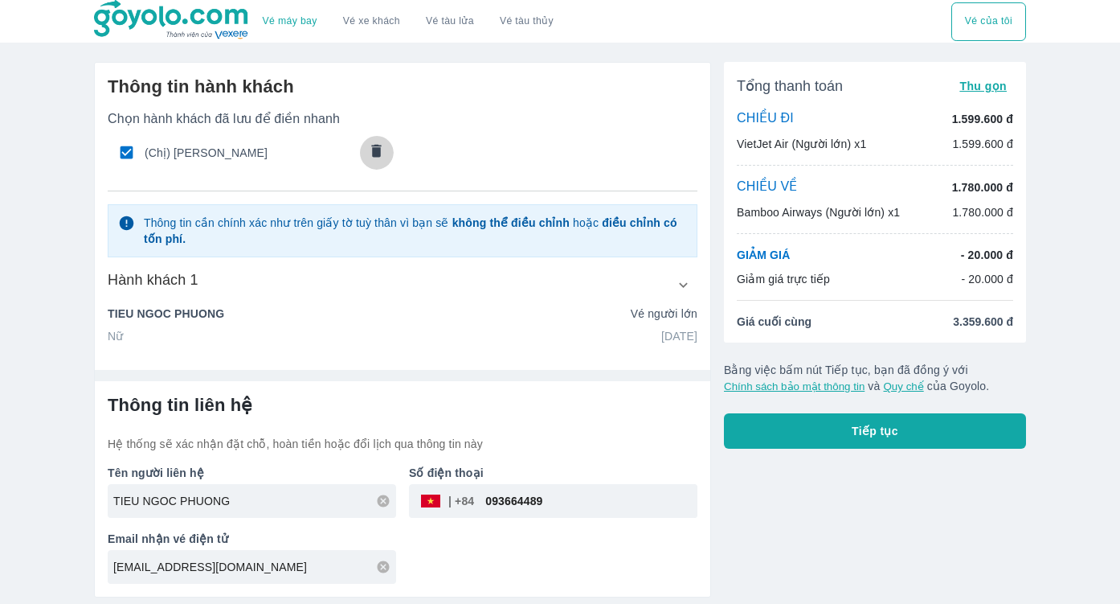
click at [374, 152] on icon "comments" at bounding box center [377, 150] width 10 height 13
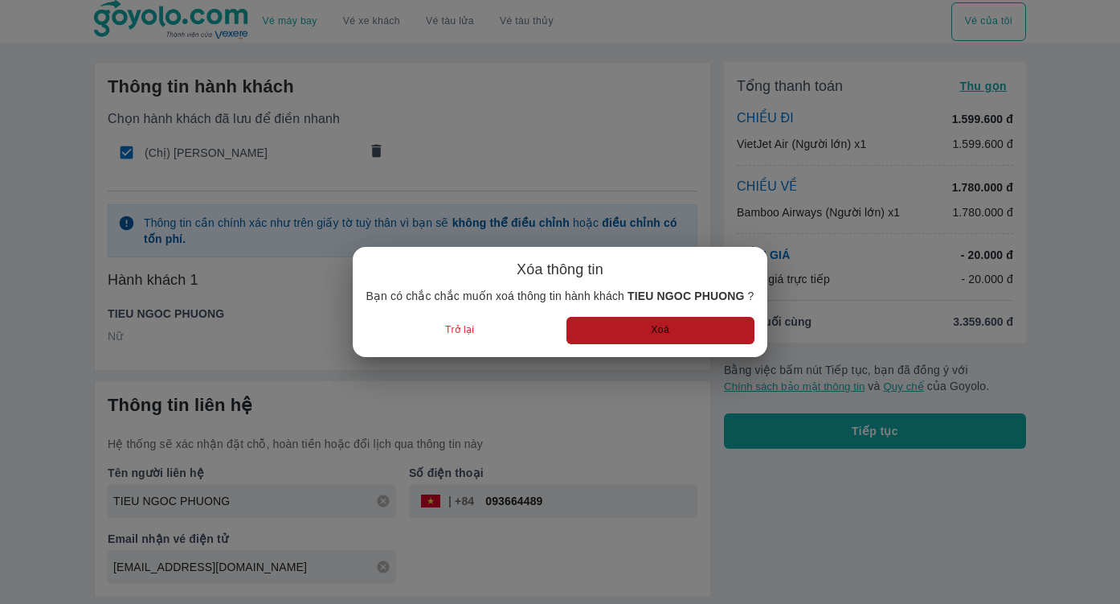
click at [650, 327] on button "Xoá" at bounding box center [661, 330] width 188 height 27
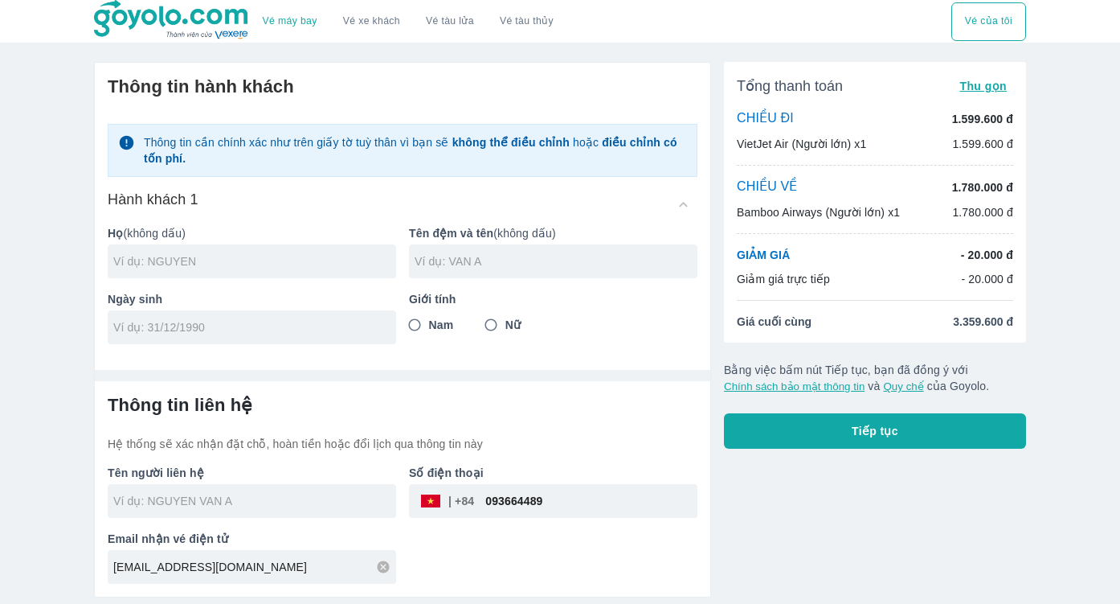
click at [213, 260] on input "text" at bounding box center [254, 261] width 283 height 16
click at [151, 325] on input "tel" at bounding box center [246, 327] width 267 height 16
click at [496, 326] on input "Nữ" at bounding box center [491, 324] width 29 height 29
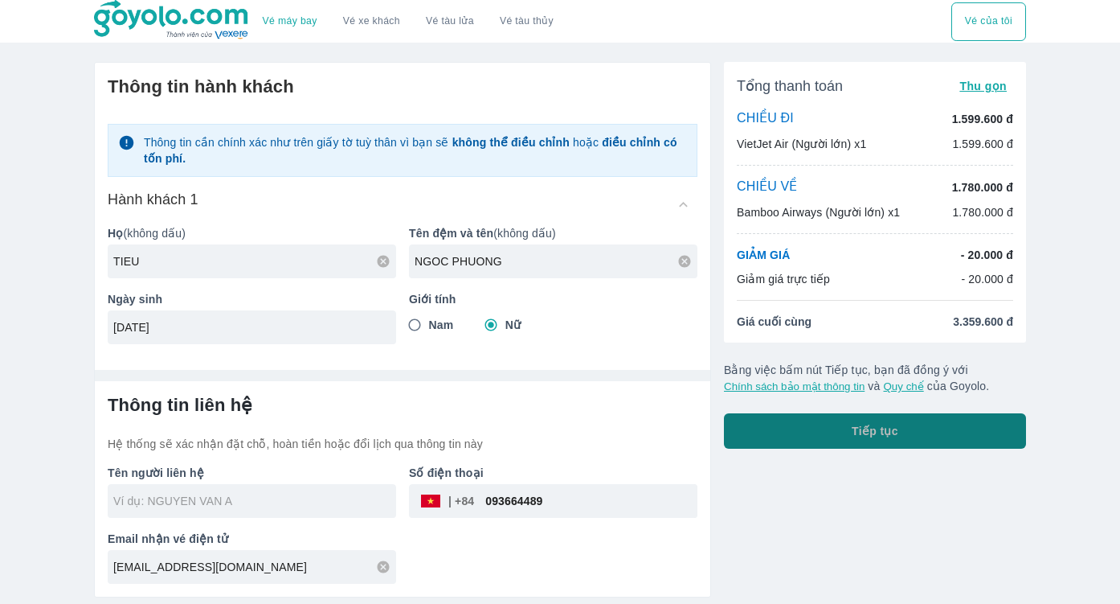
click at [922, 432] on button "Tiếp tục" at bounding box center [875, 430] width 302 height 35
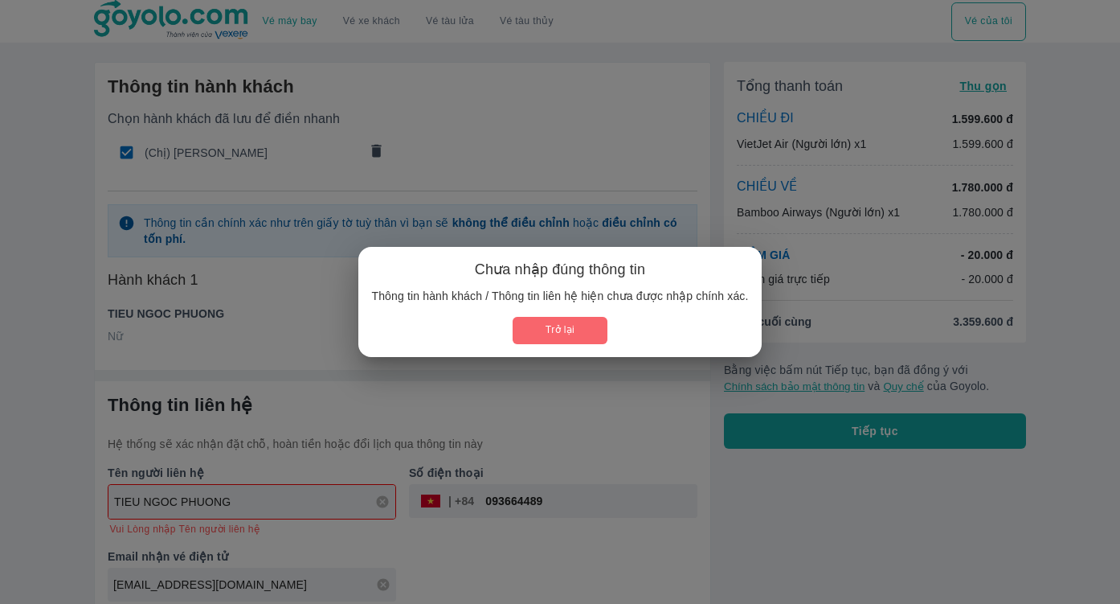
click at [559, 333] on button "Trở lại" at bounding box center [560, 330] width 94 height 27
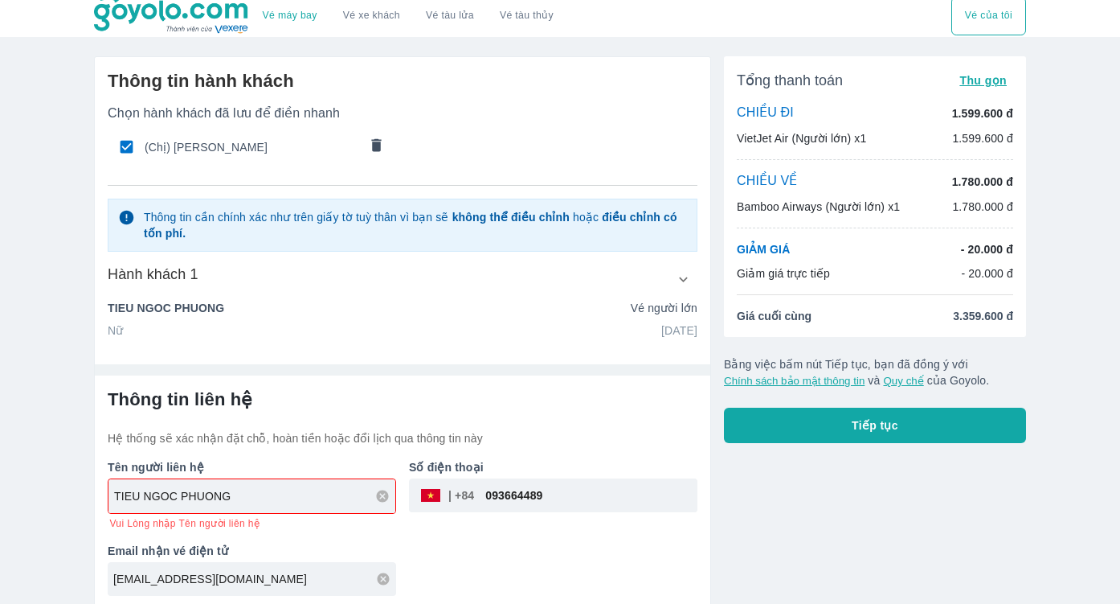
scroll to position [10, 0]
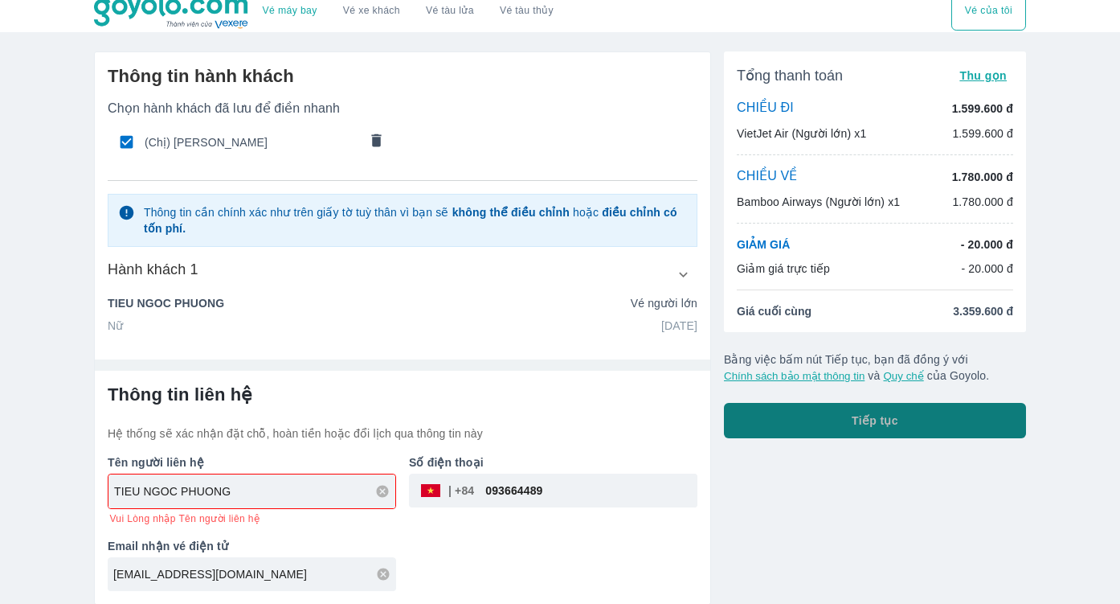
click at [860, 420] on span "Tiếp tục" at bounding box center [875, 420] width 47 height 16
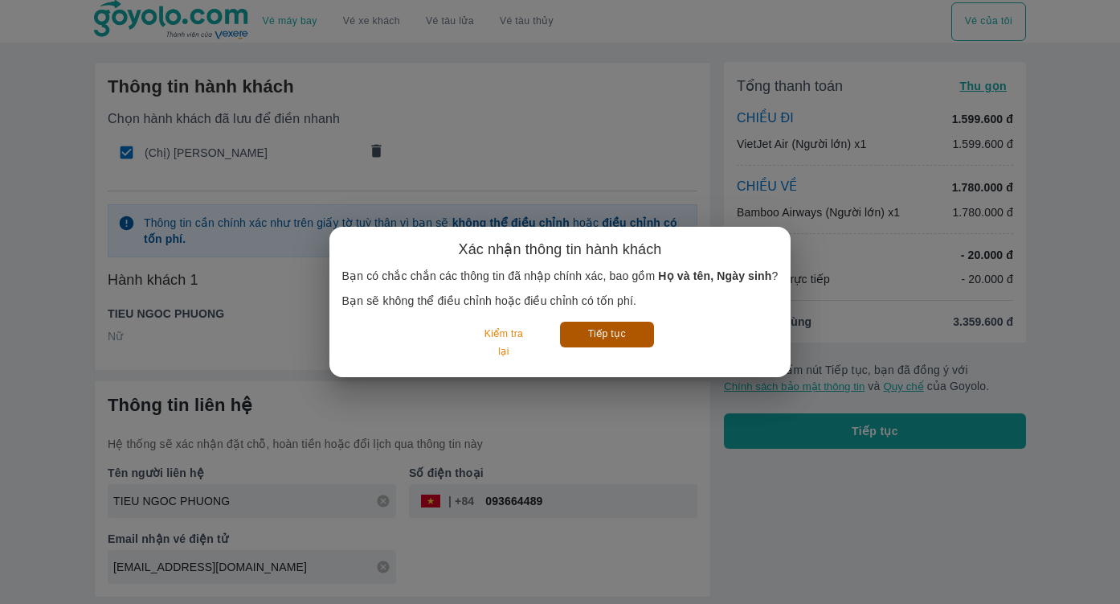
click at [606, 332] on button "Tiếp tục" at bounding box center [607, 333] width 94 height 25
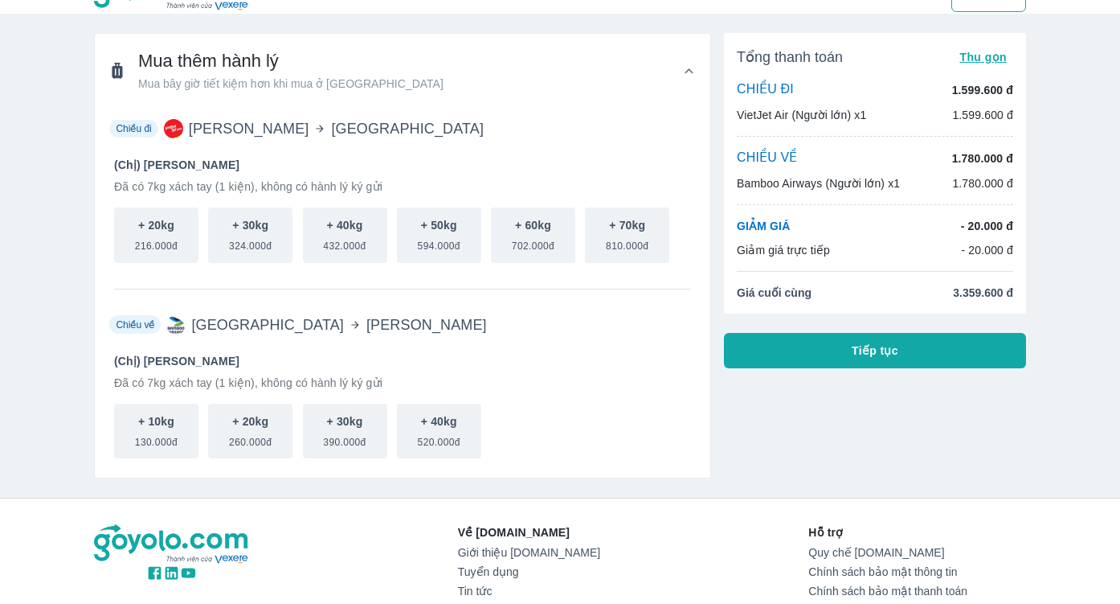
scroll to position [31, 0]
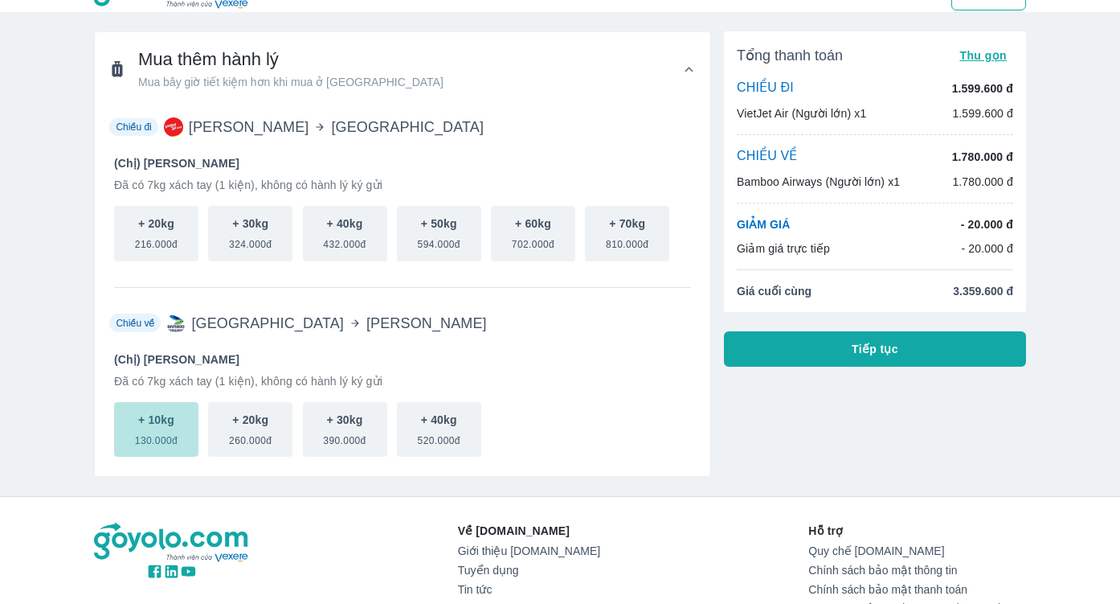
click at [158, 432] on span "130.000đ" at bounding box center [156, 437] width 43 height 19
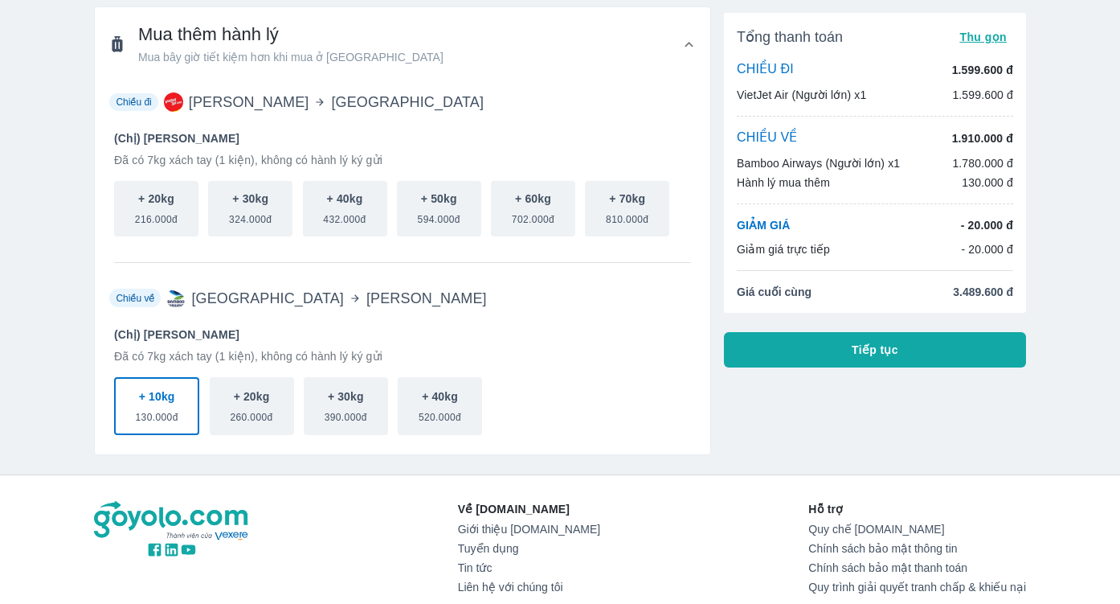
scroll to position [0, 0]
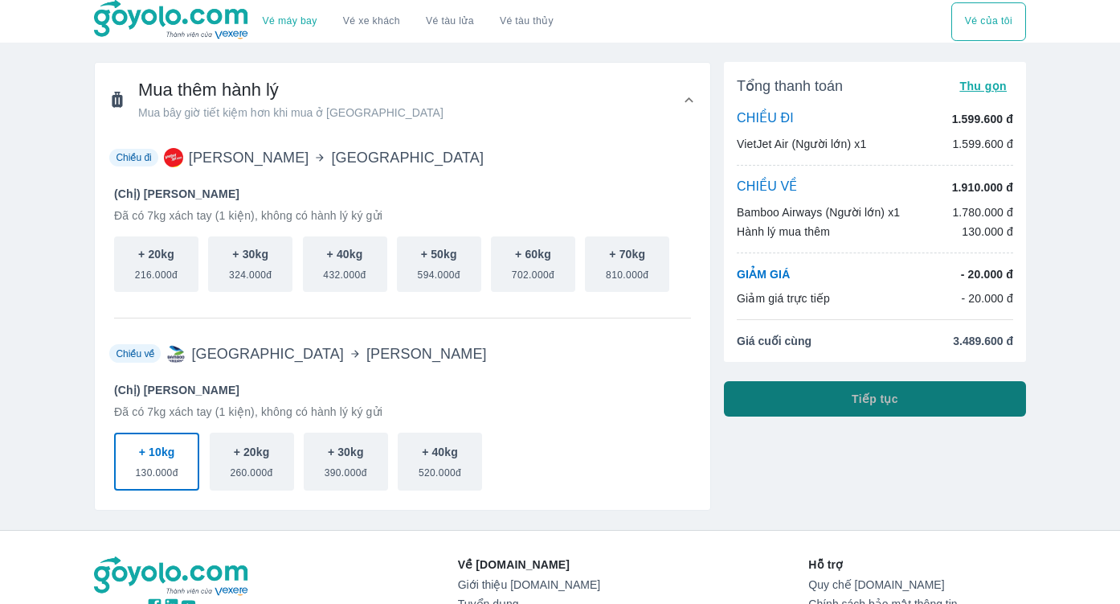
click at [882, 397] on span "Tiếp tục" at bounding box center [875, 399] width 47 height 16
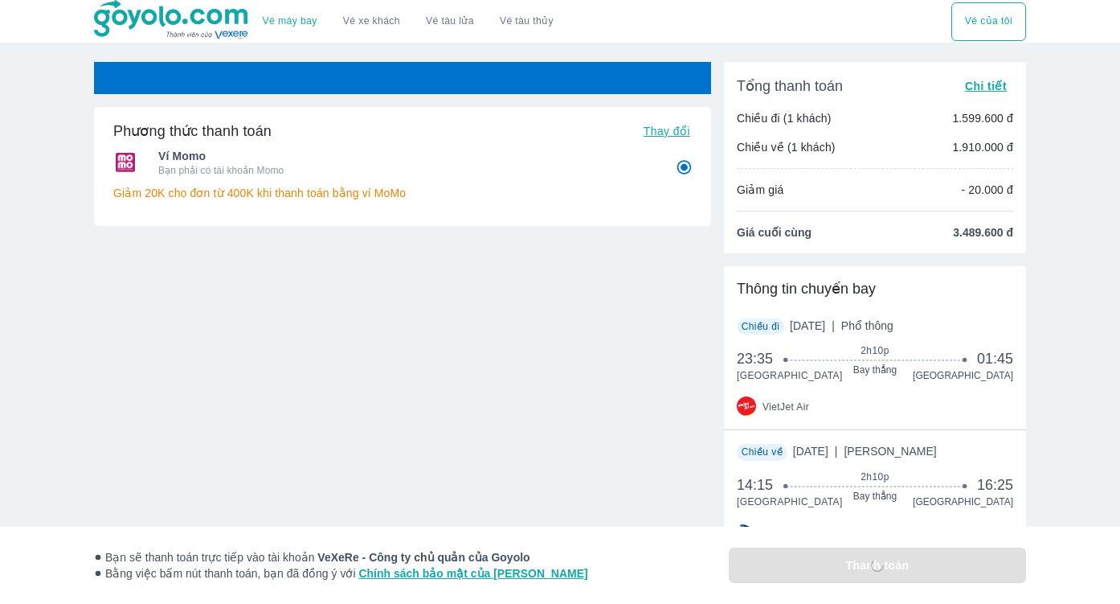
click at [671, 136] on span "Thay đổi" at bounding box center [667, 131] width 47 height 13
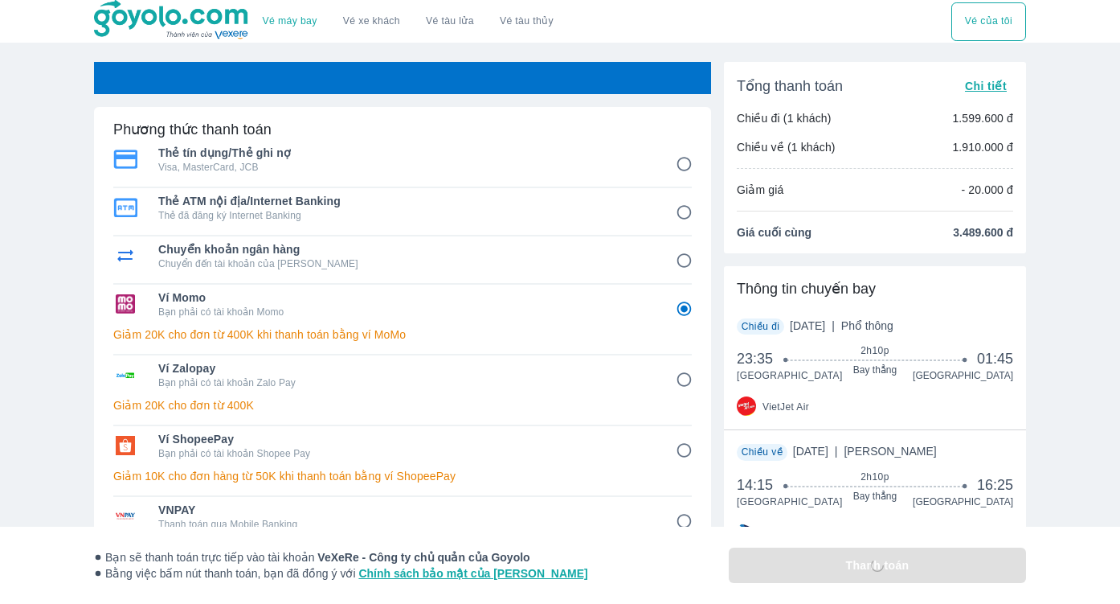
click at [676, 158] on input "1" at bounding box center [684, 164] width 31 height 31
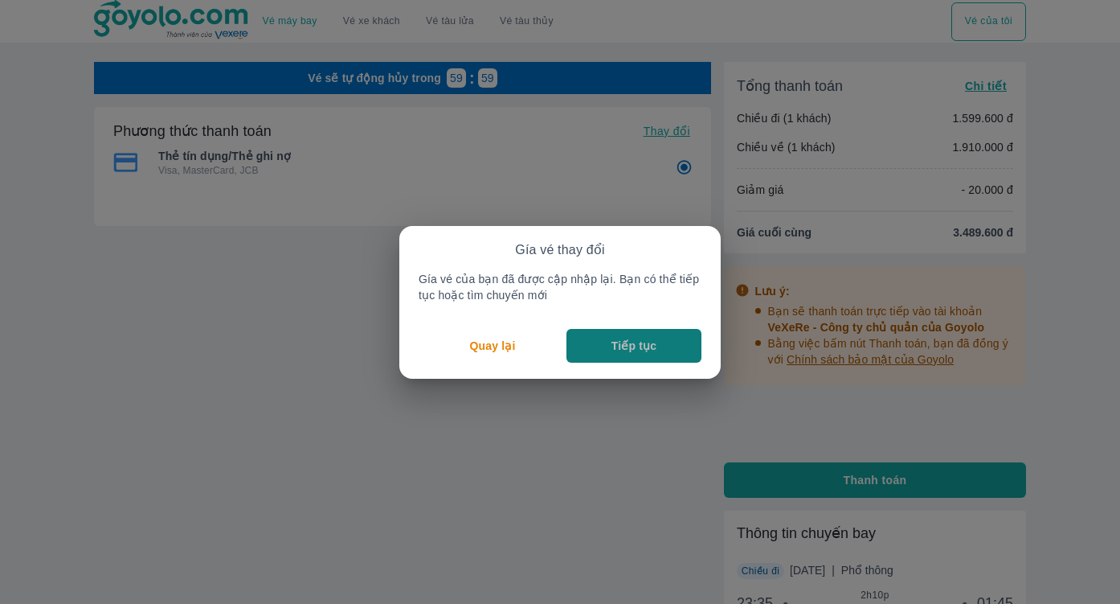
click at [620, 344] on p "Tiếp tục" at bounding box center [634, 346] width 45 height 16
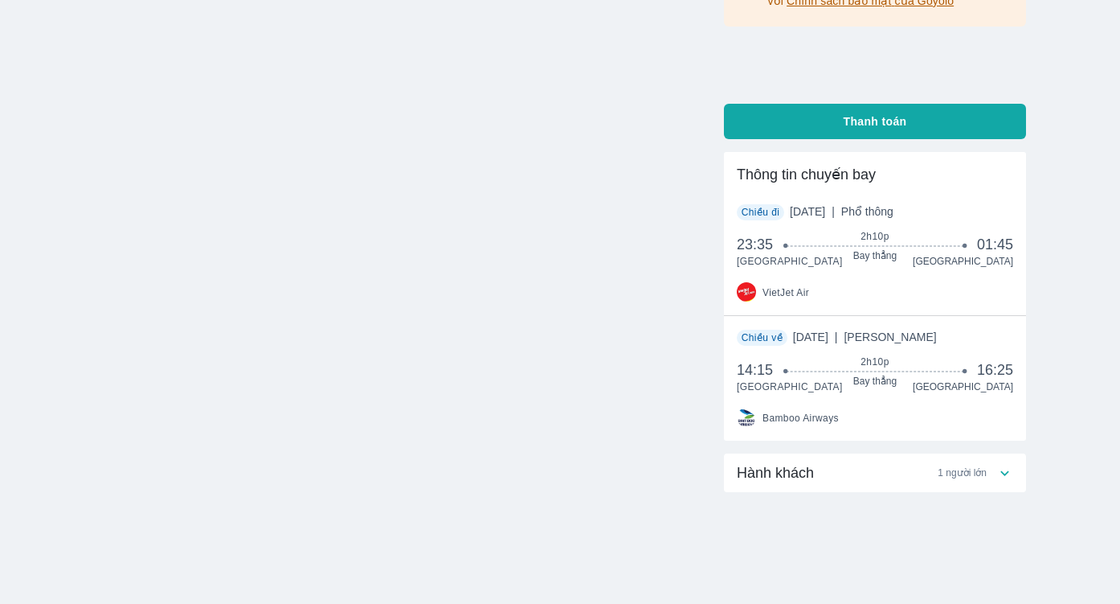
scroll to position [374, 0]
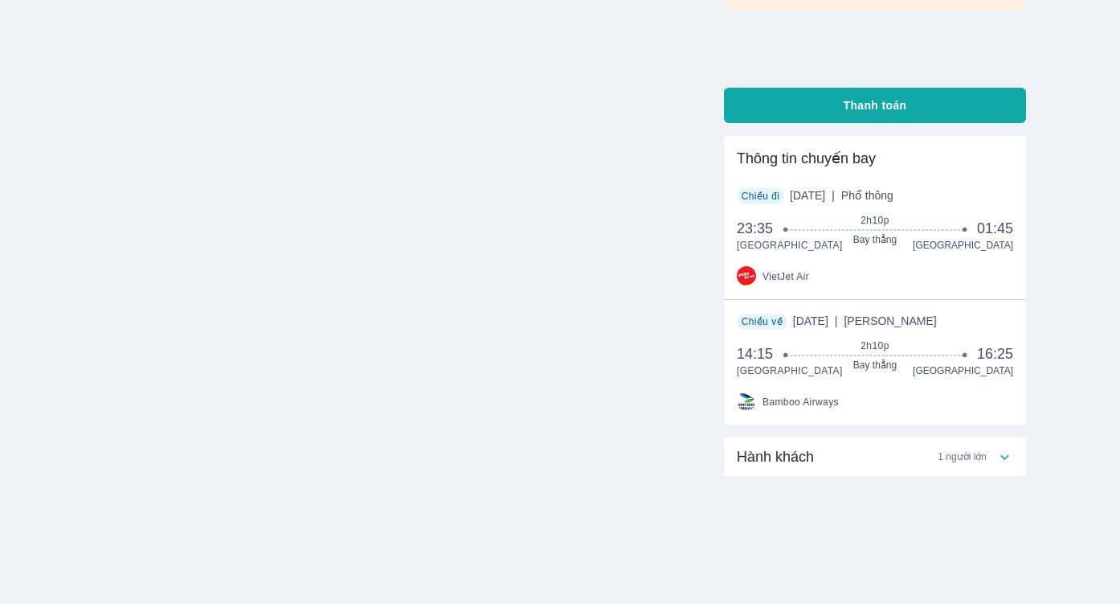
click at [1002, 453] on icon at bounding box center [1005, 456] width 17 height 17
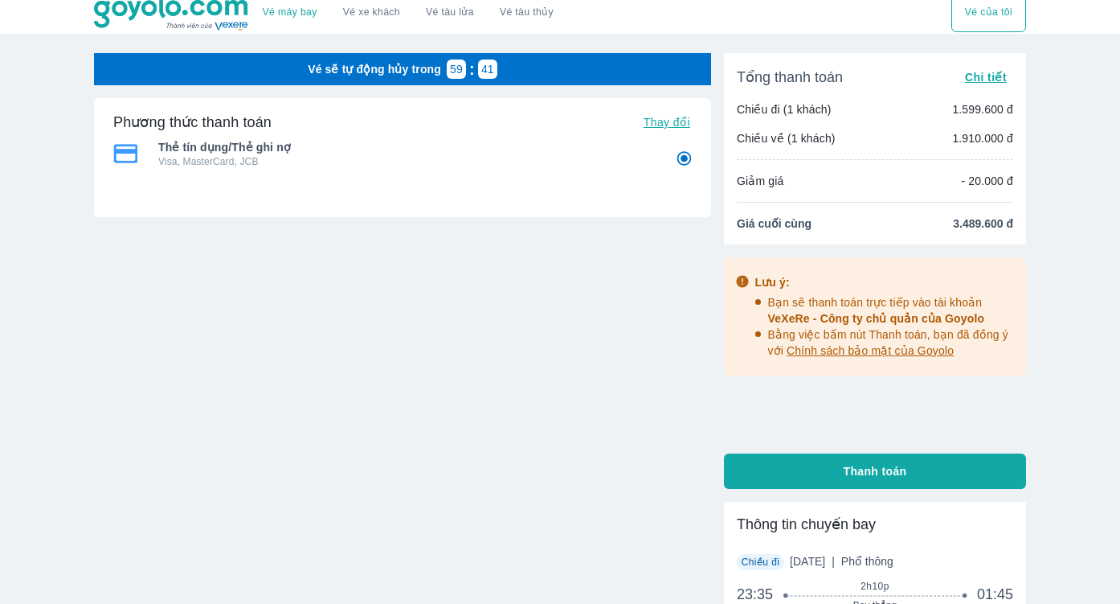
scroll to position [0, 0]
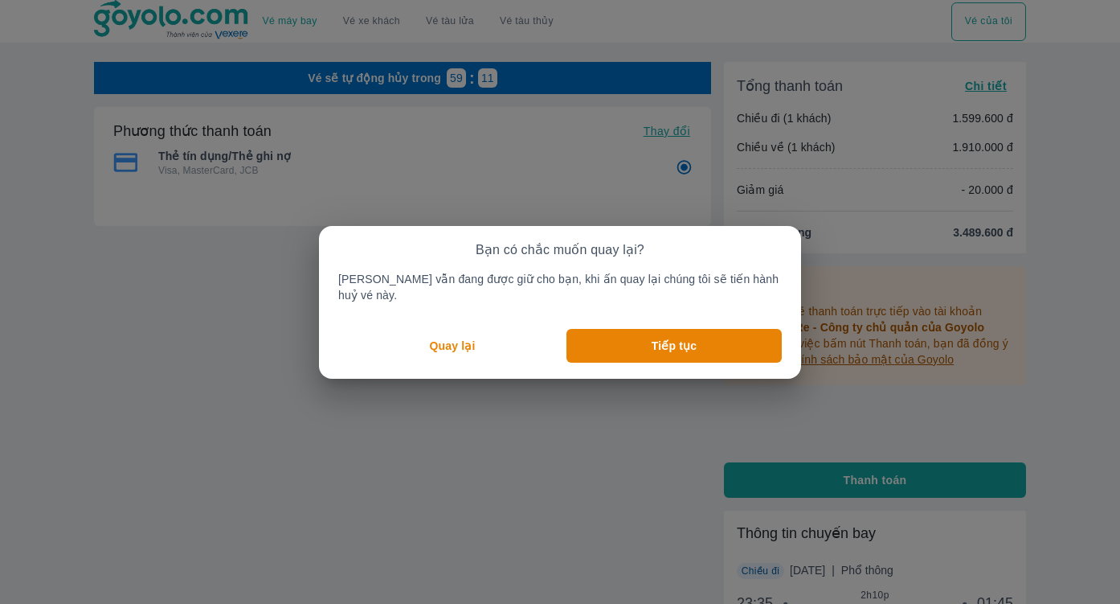
click at [467, 343] on p "Quay lại" at bounding box center [453, 346] width 46 height 16
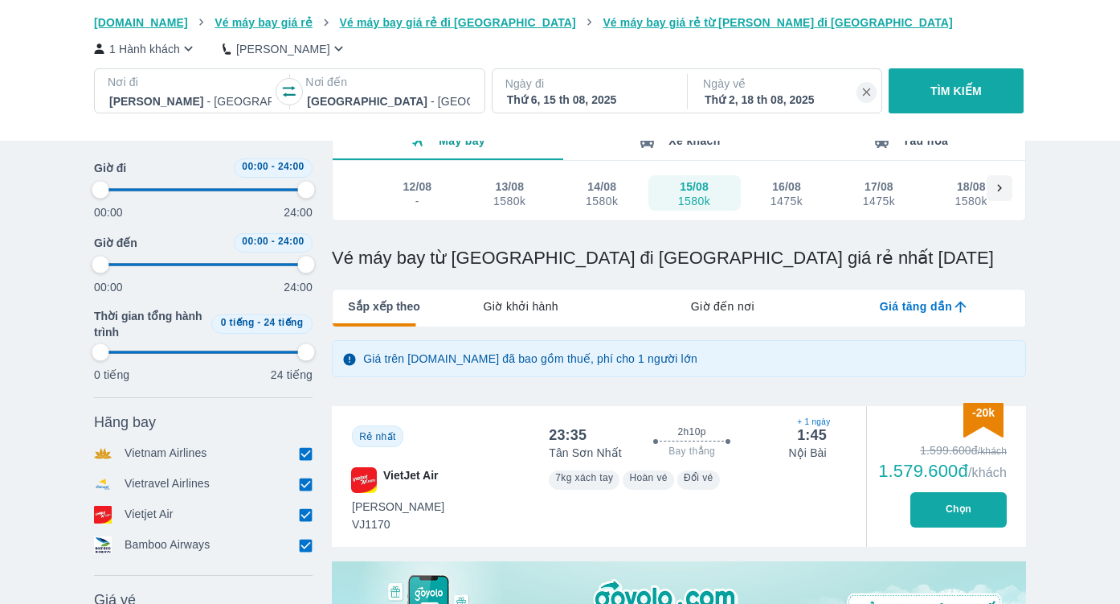
scroll to position [82, 0]
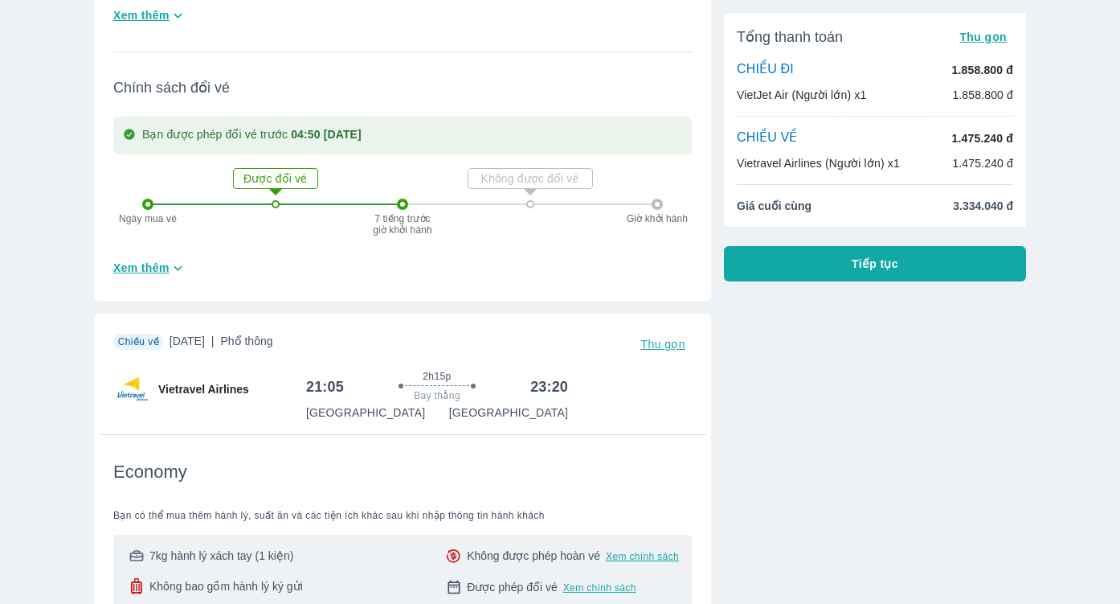
scroll to position [652, 0]
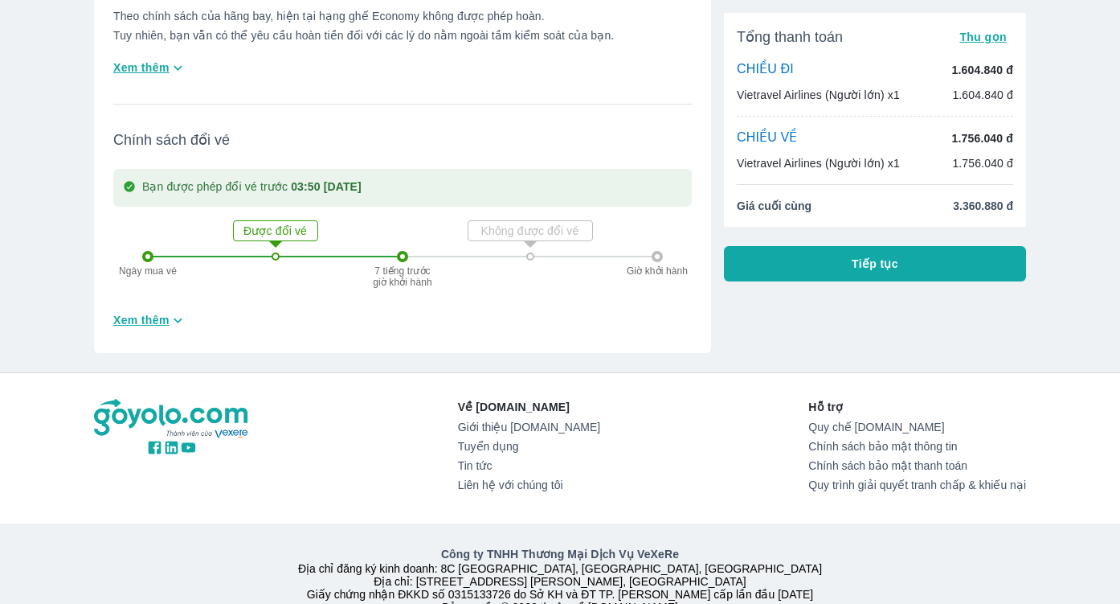
scroll to position [1424, 0]
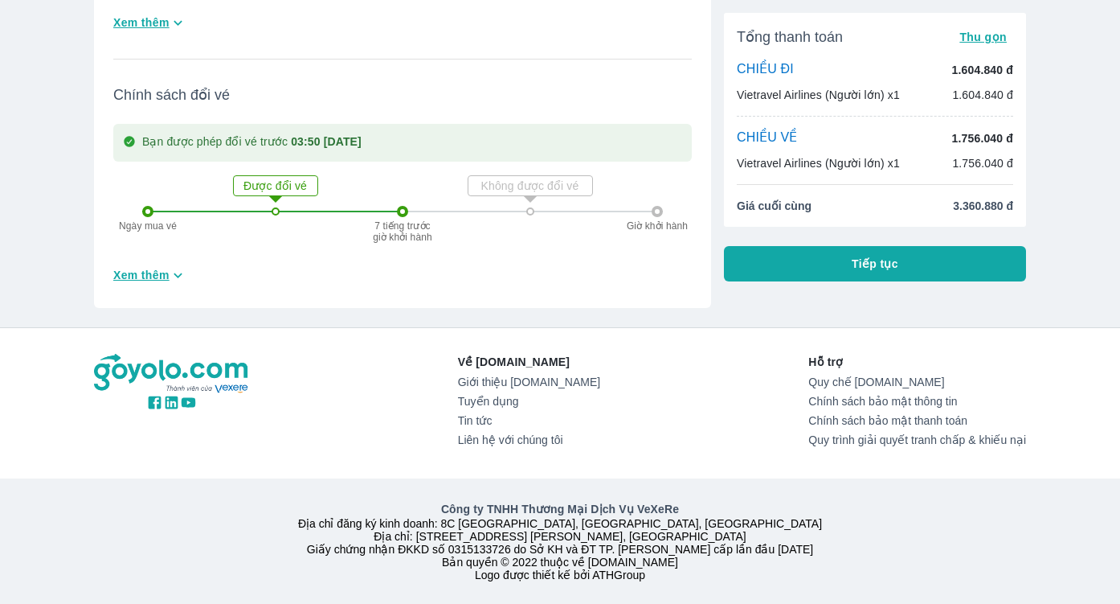
click at [182, 275] on icon "button" at bounding box center [178, 275] width 17 height 17
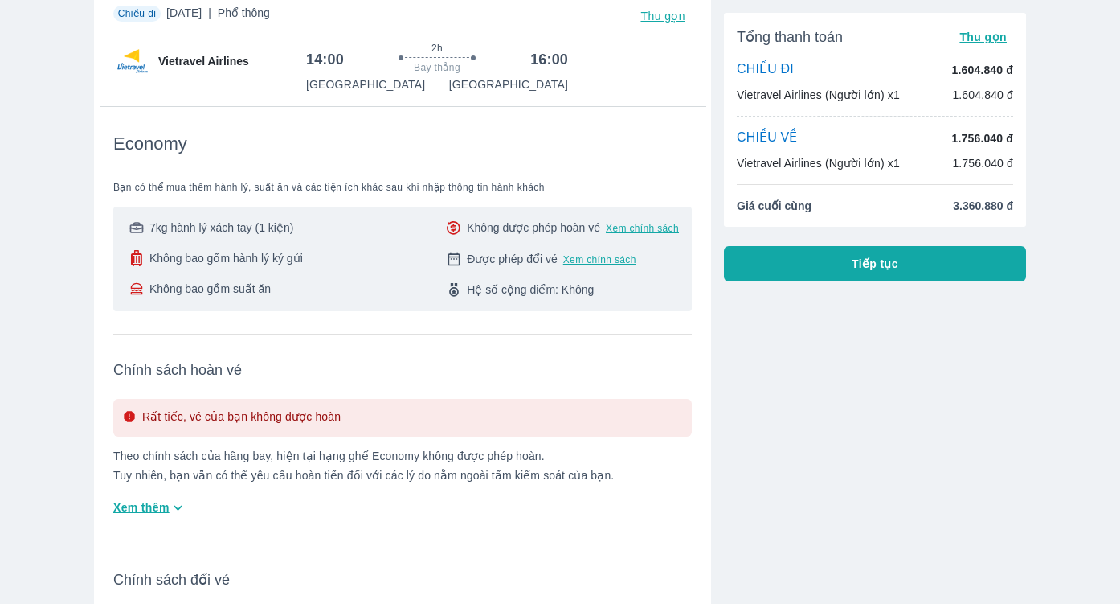
scroll to position [123, 0]
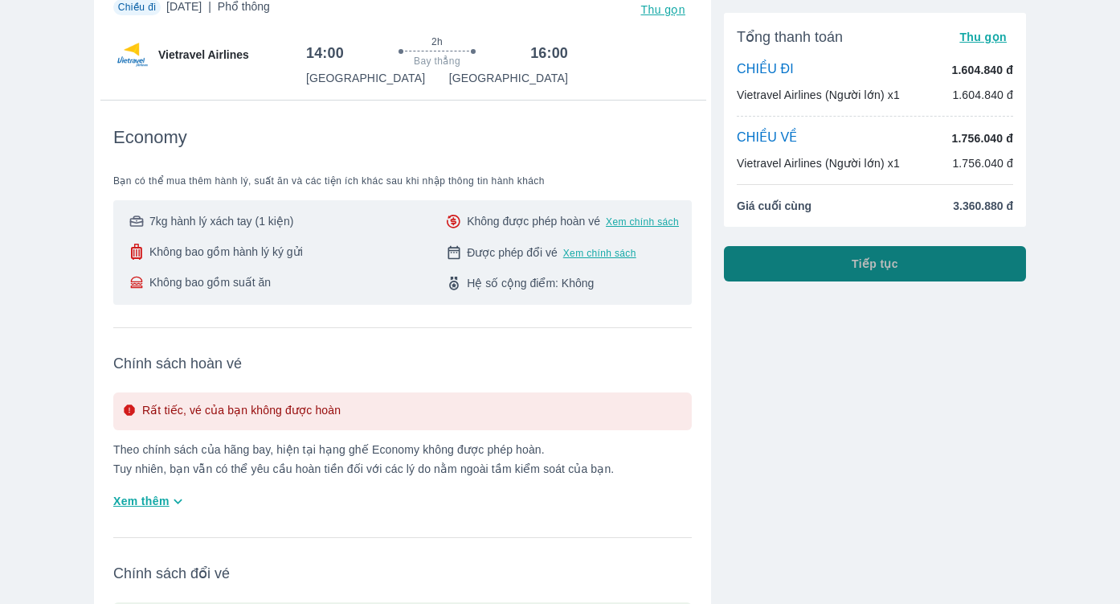
click at [882, 263] on span "Tiếp tục" at bounding box center [875, 264] width 47 height 16
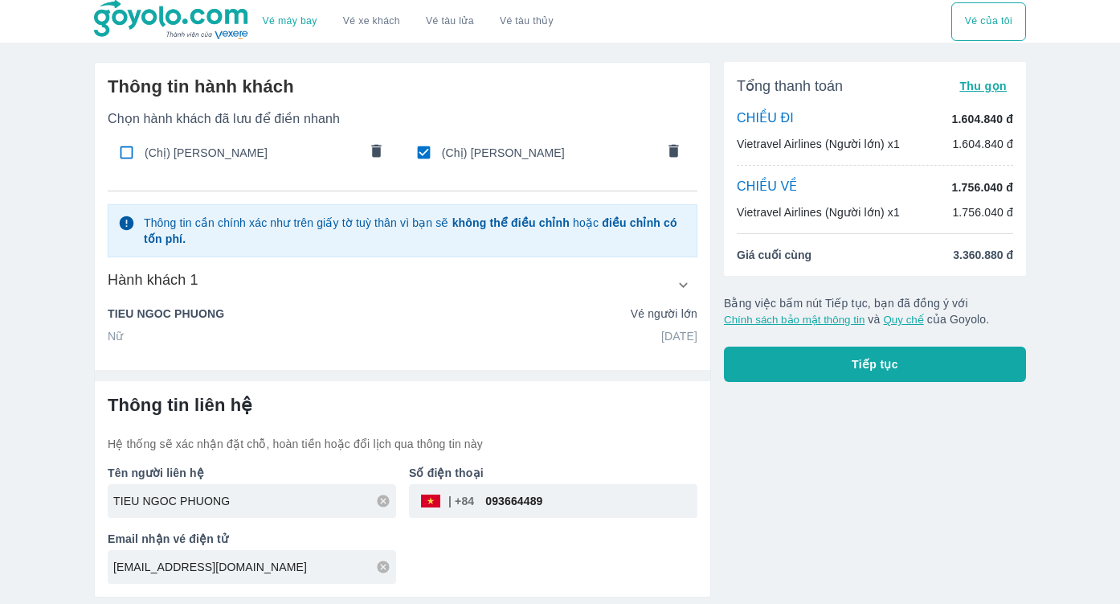
click at [861, 366] on span "Tiếp tục" at bounding box center [875, 364] width 47 height 16
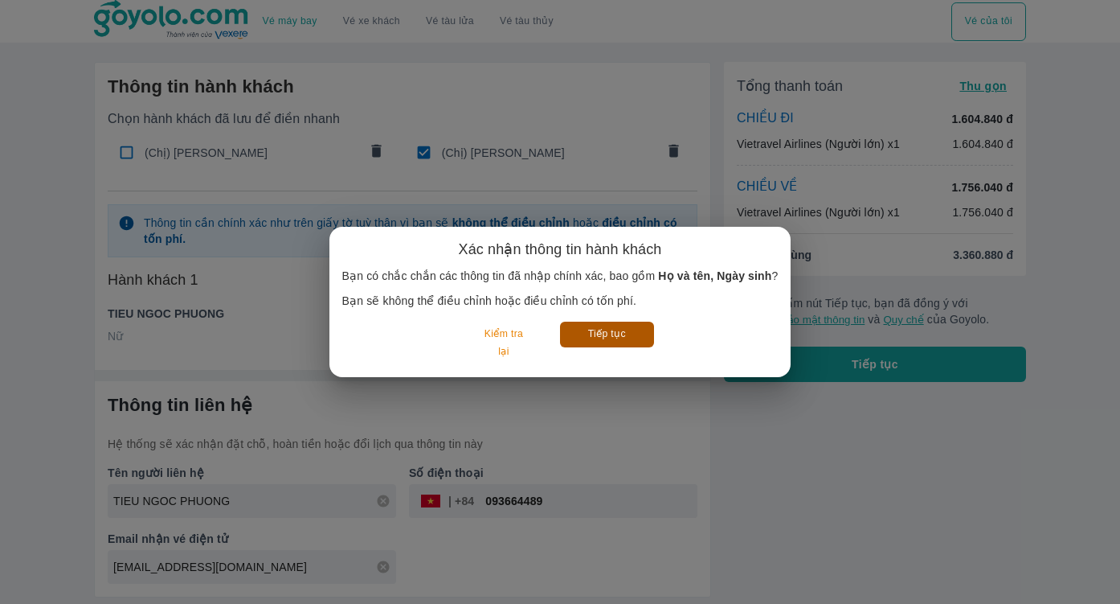
click at [583, 333] on button "Tiếp tục" at bounding box center [607, 333] width 94 height 25
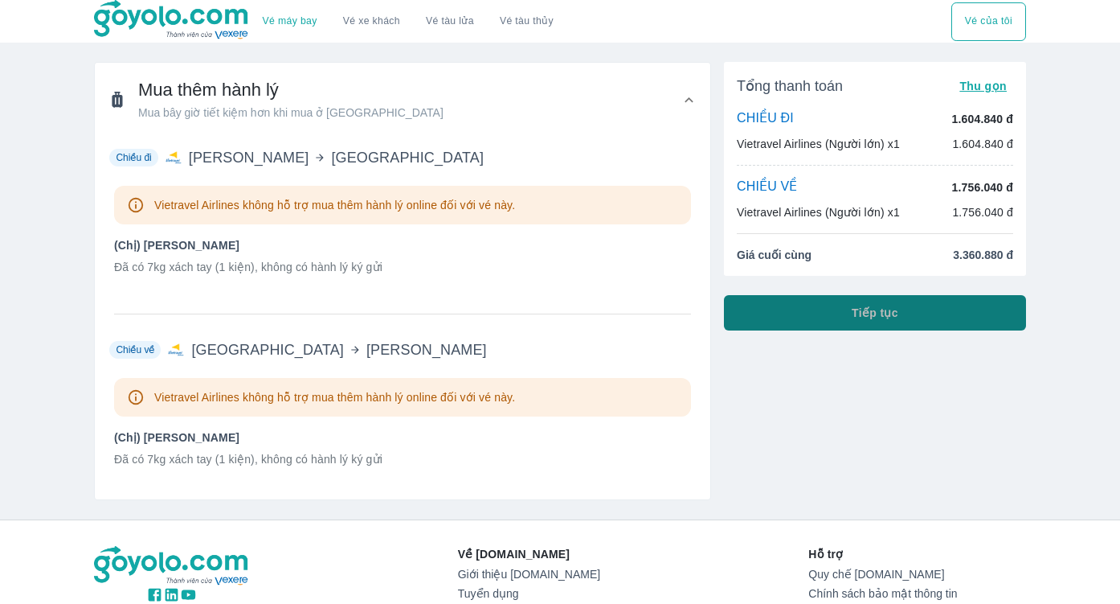
click at [905, 316] on button "Tiếp tục" at bounding box center [875, 312] width 302 height 35
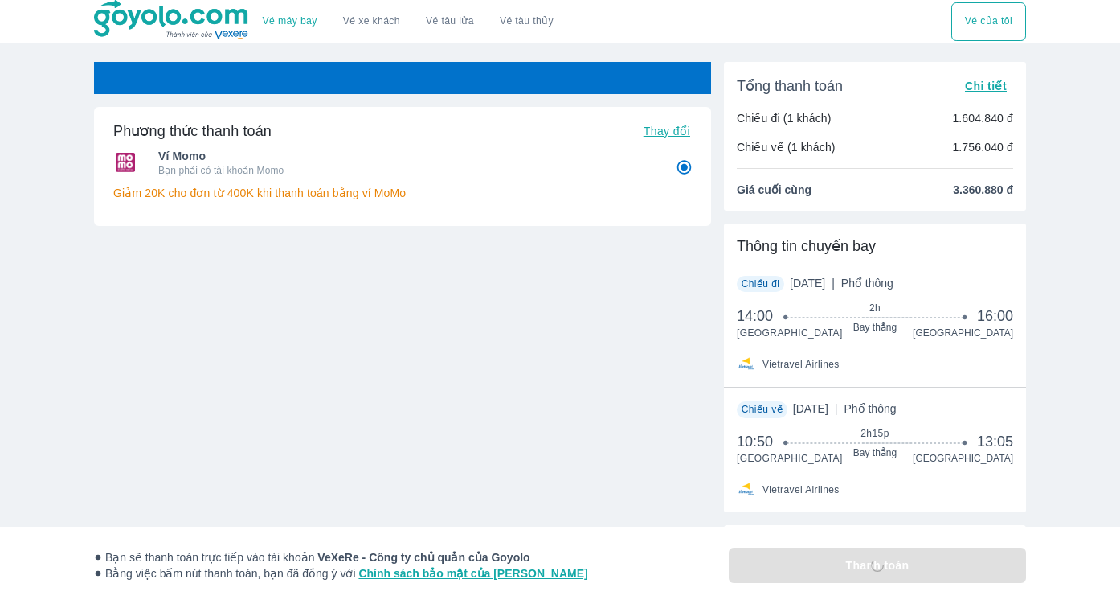
radio input "false"
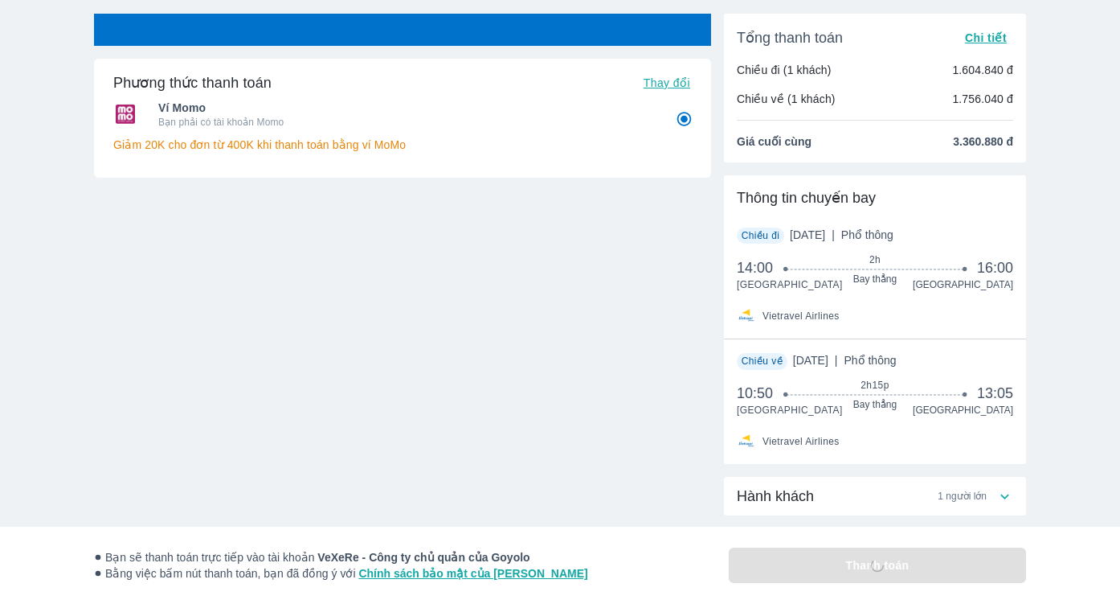
scroll to position [88, 0]
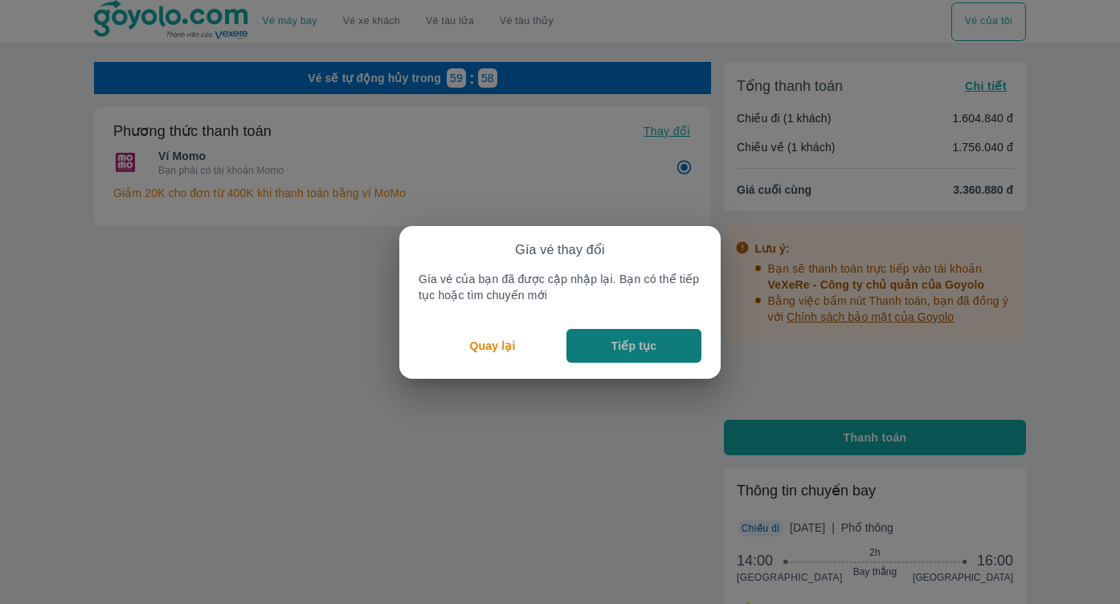
click at [612, 346] on p "Tiếp tục" at bounding box center [634, 346] width 45 height 16
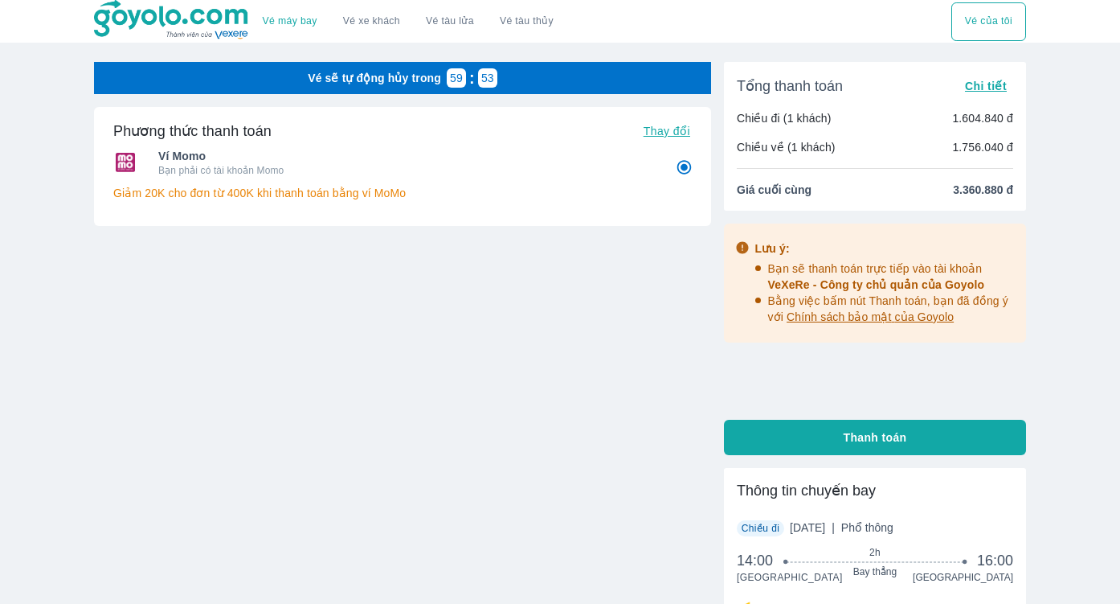
click at [680, 163] on input "4" at bounding box center [684, 167] width 31 height 31
radio input "true"
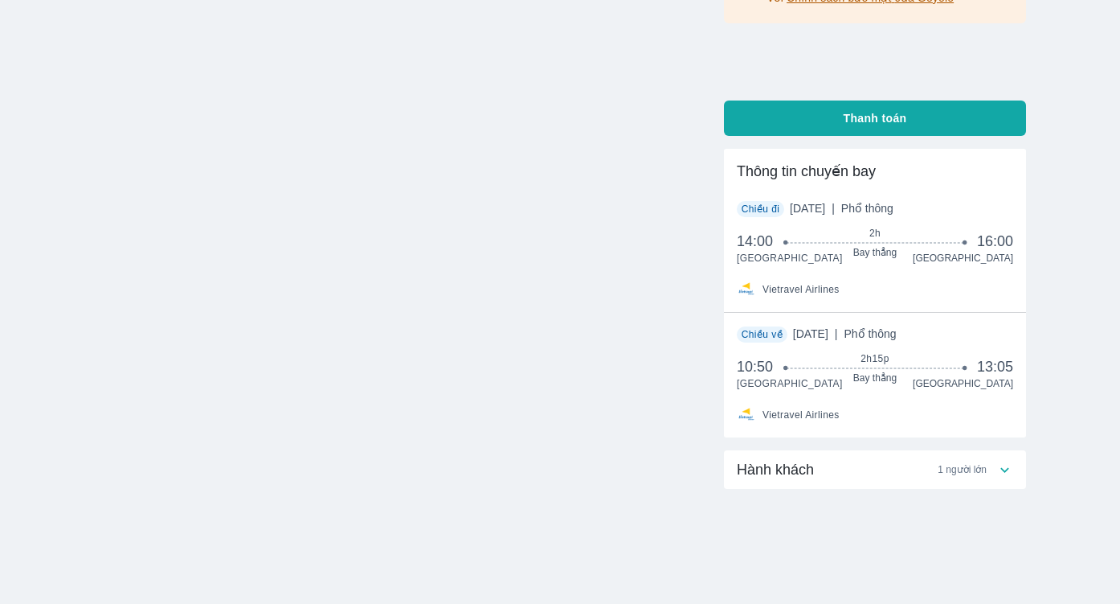
scroll to position [321, 0]
click at [1006, 467] on icon at bounding box center [1005, 467] width 9 height 5
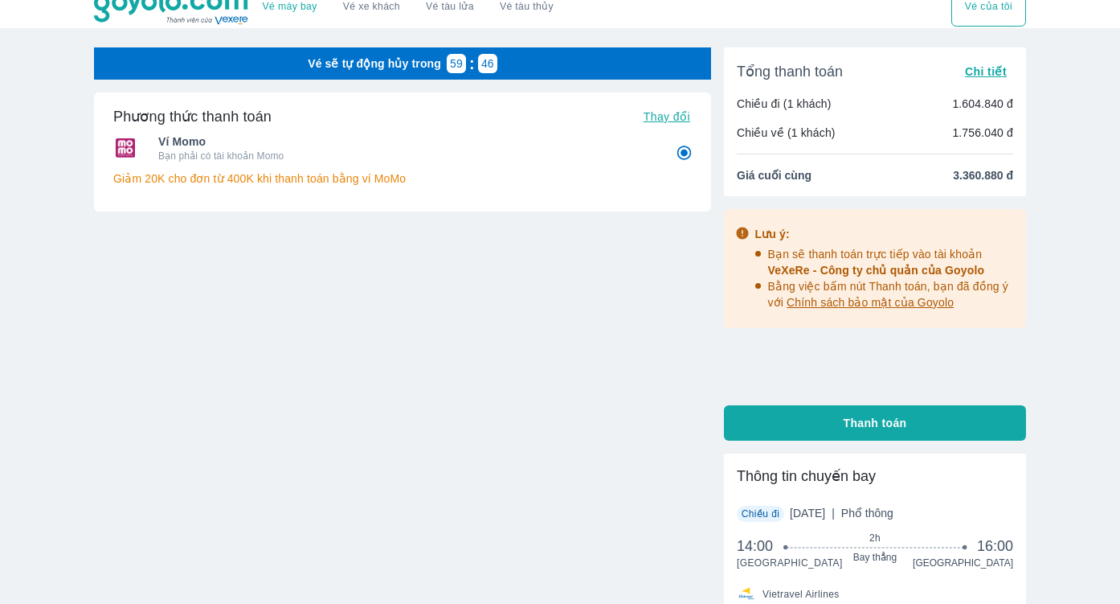
scroll to position [0, 0]
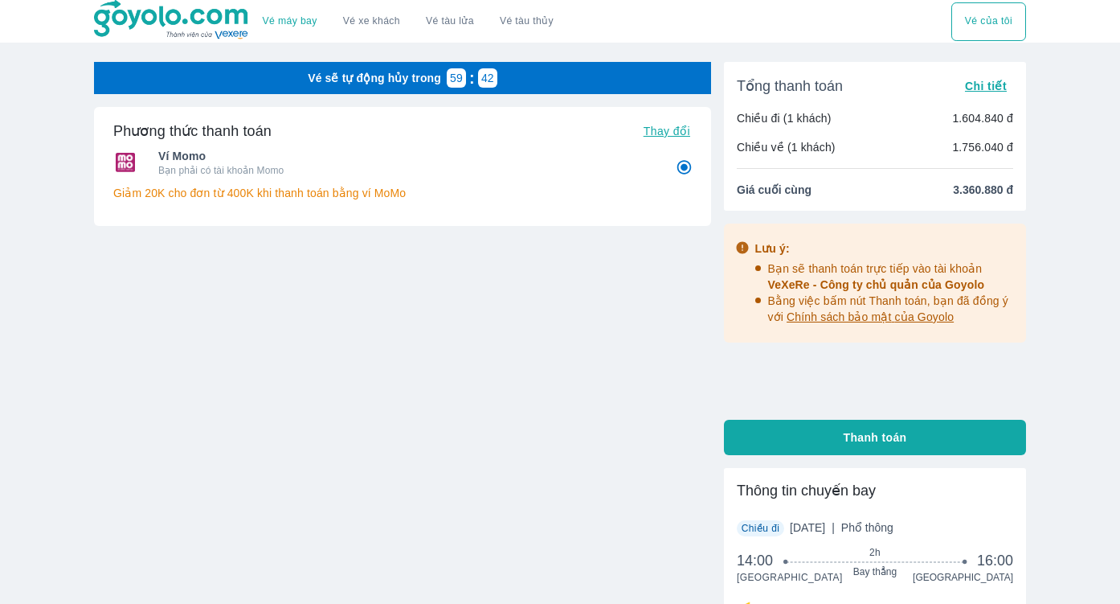
click at [657, 131] on span "Thay đổi" at bounding box center [667, 131] width 47 height 13
radio input "true"
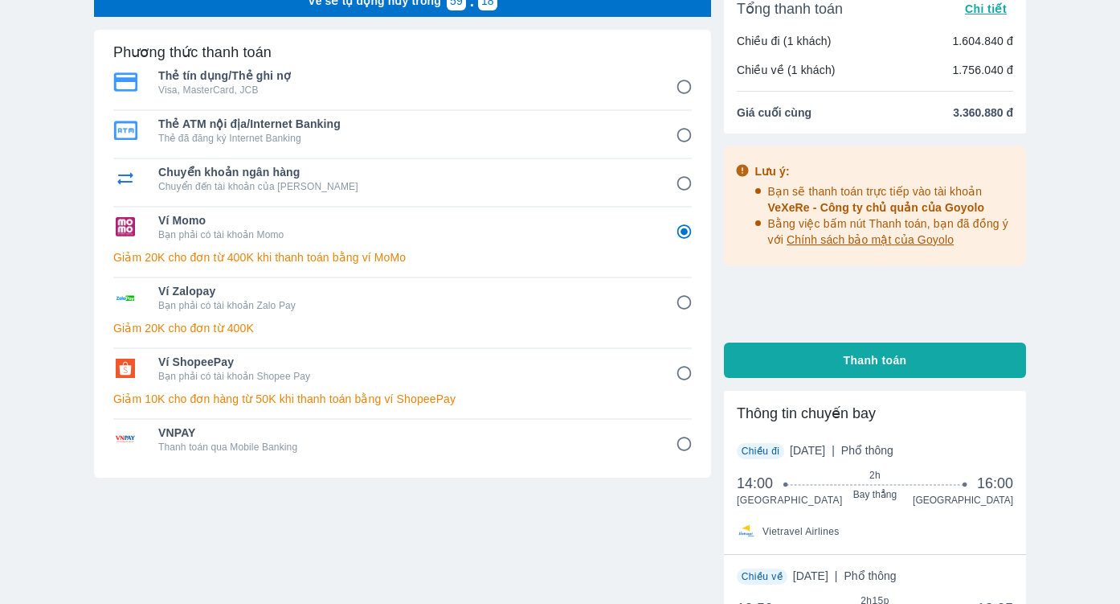
scroll to position [51, 0]
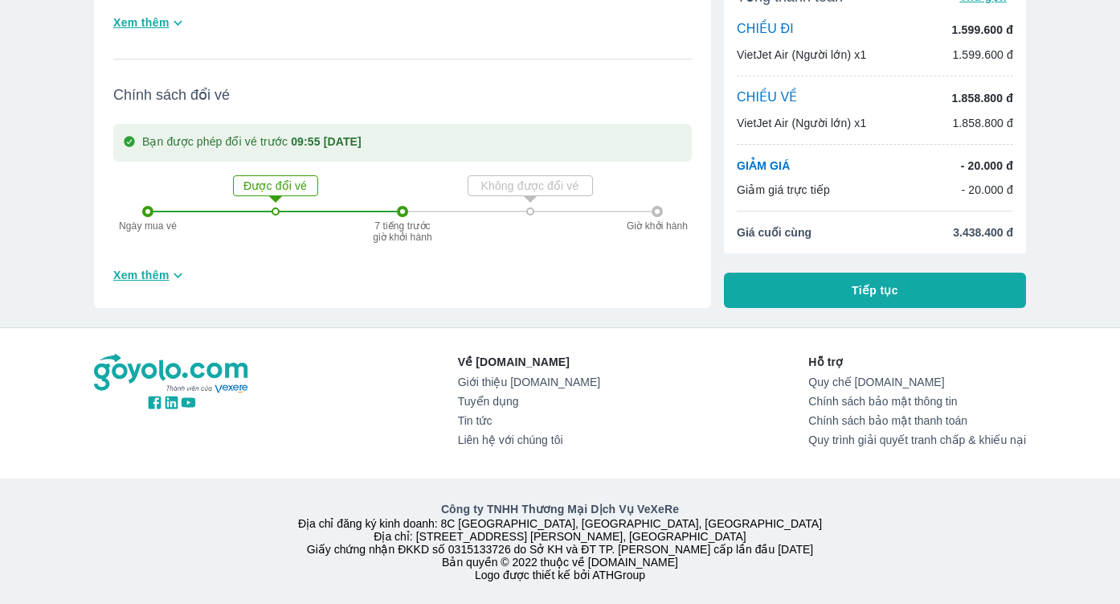
scroll to position [1509, 0]
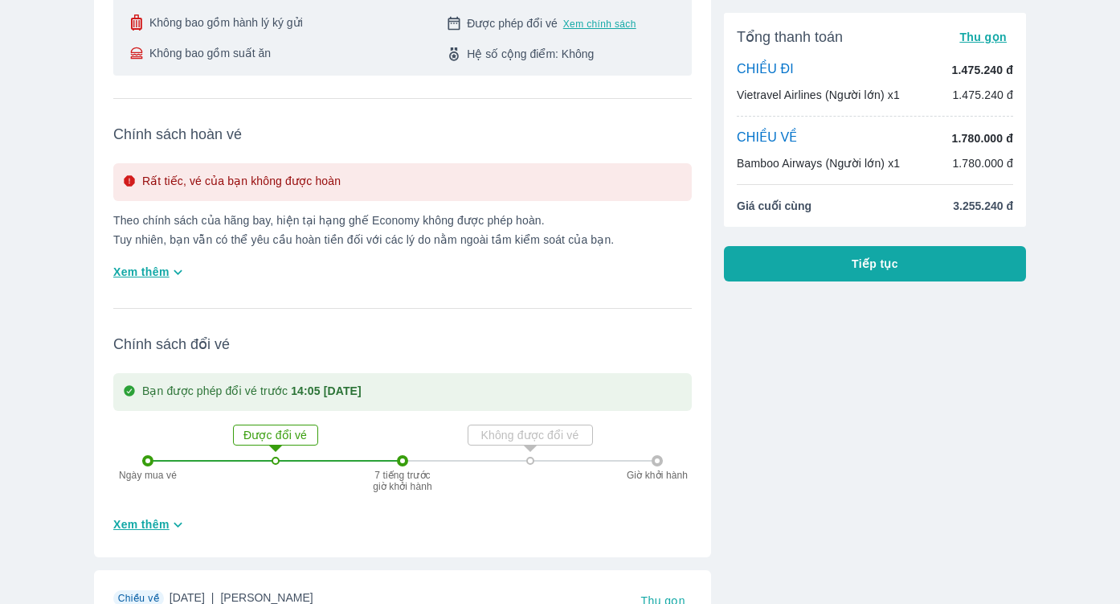
scroll to position [342, 0]
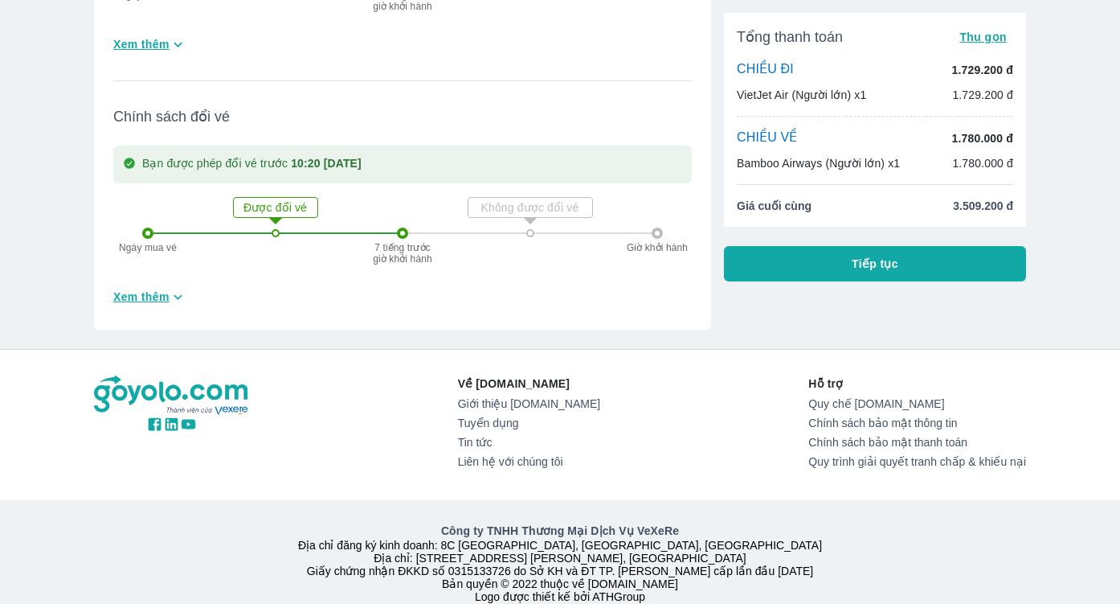
scroll to position [647, 0]
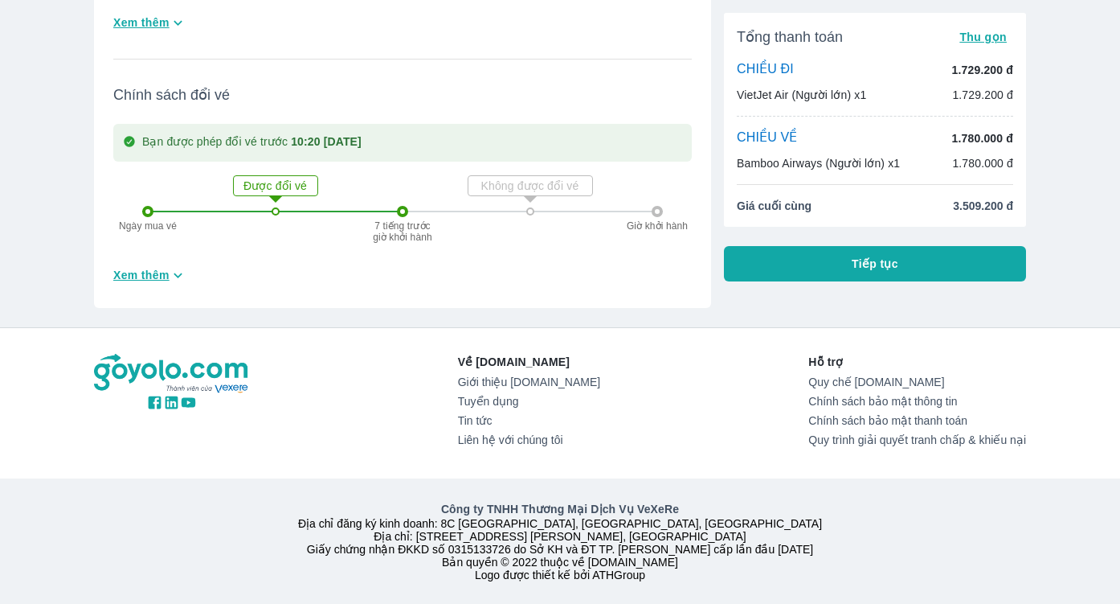
click at [866, 165] on p "Bamboo Airways (Người lớn) x1" at bounding box center [818, 163] width 163 height 16
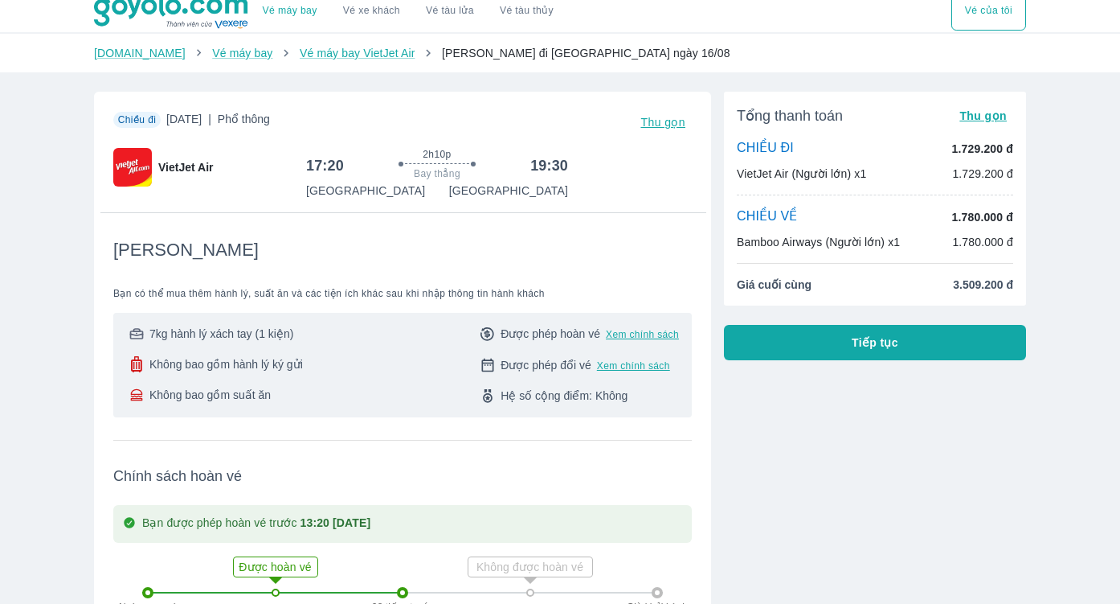
scroll to position [9, 0]
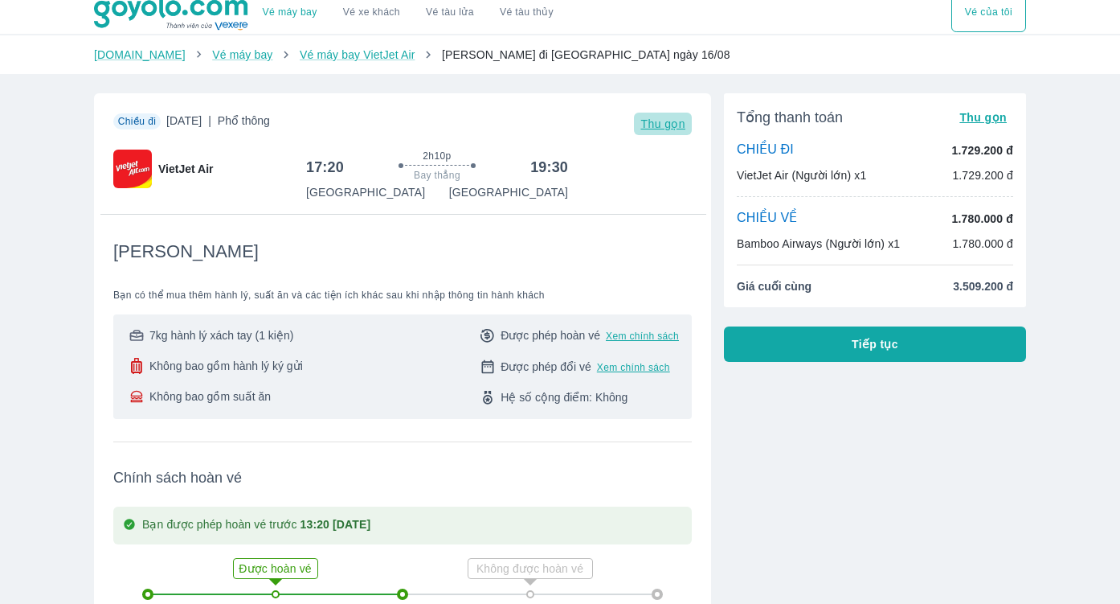
click at [673, 127] on span "Thu gọn" at bounding box center [663, 123] width 45 height 13
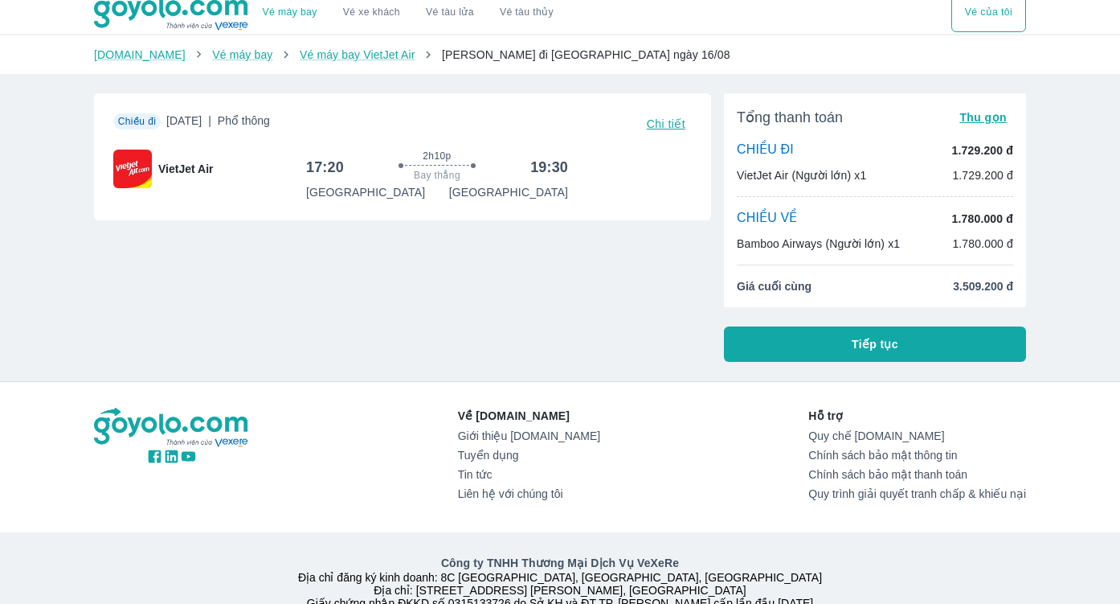
click at [990, 18] on button "Vé của tôi" at bounding box center [989, 13] width 75 height 39
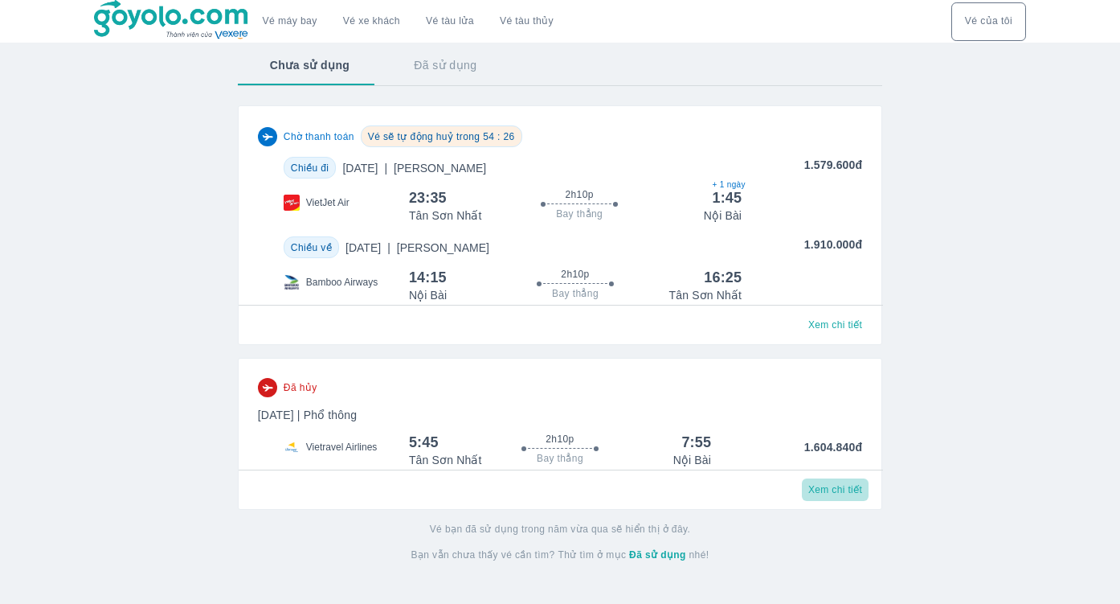
click at [833, 490] on span "Xem chi tiết" at bounding box center [835, 489] width 54 height 13
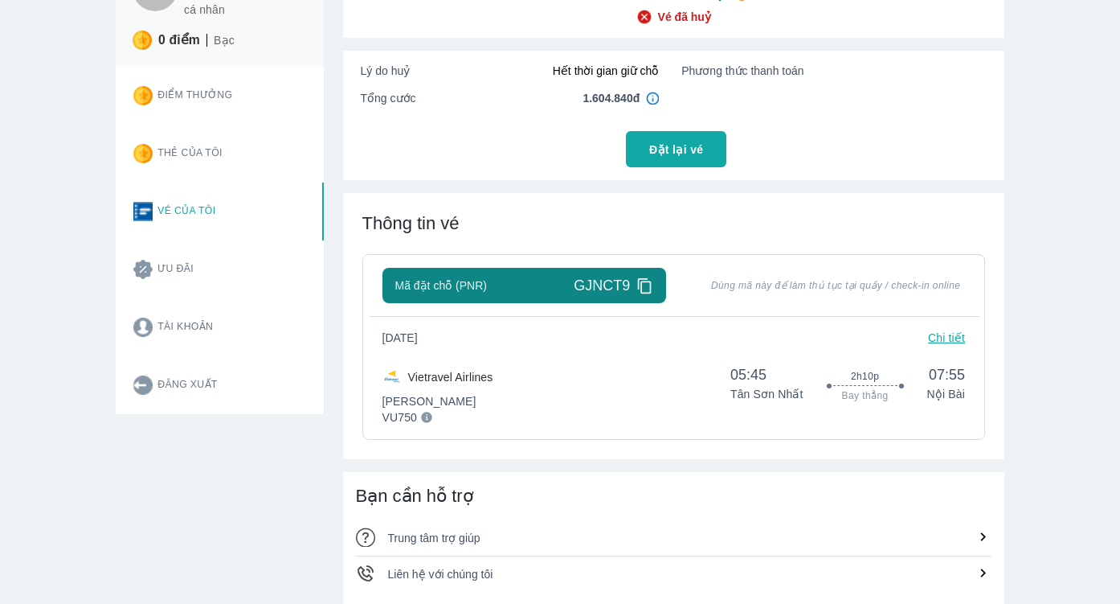
scroll to position [125, 0]
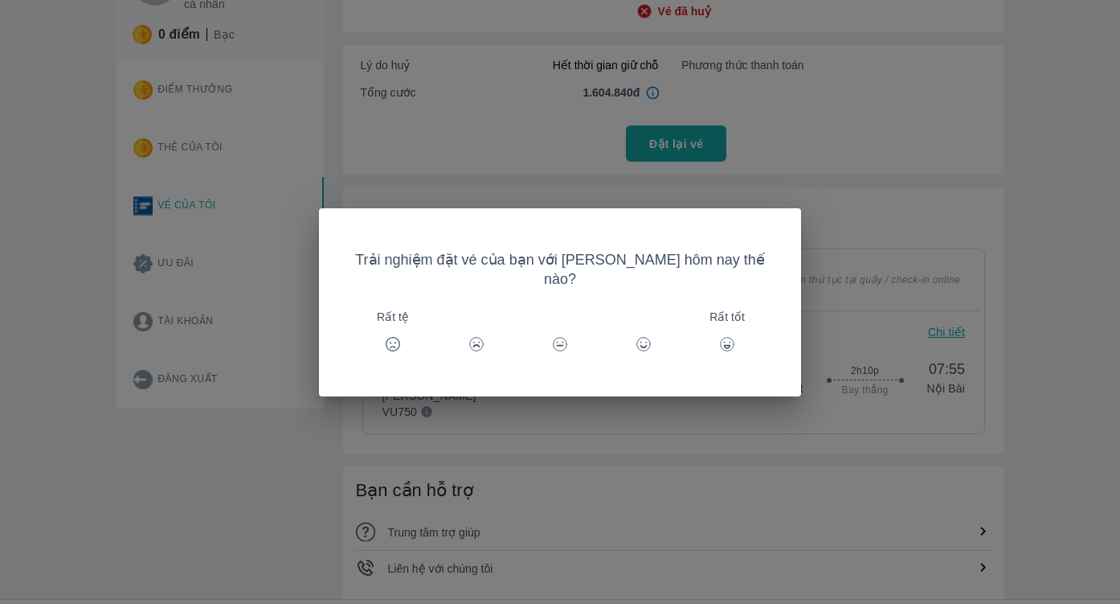
click at [988, 240] on div "Trải nghiệm đặt vé của bạn với Goyolo hôm nay thế nào? Rất tệ Rất tốt" at bounding box center [560, 302] width 1120 height 604
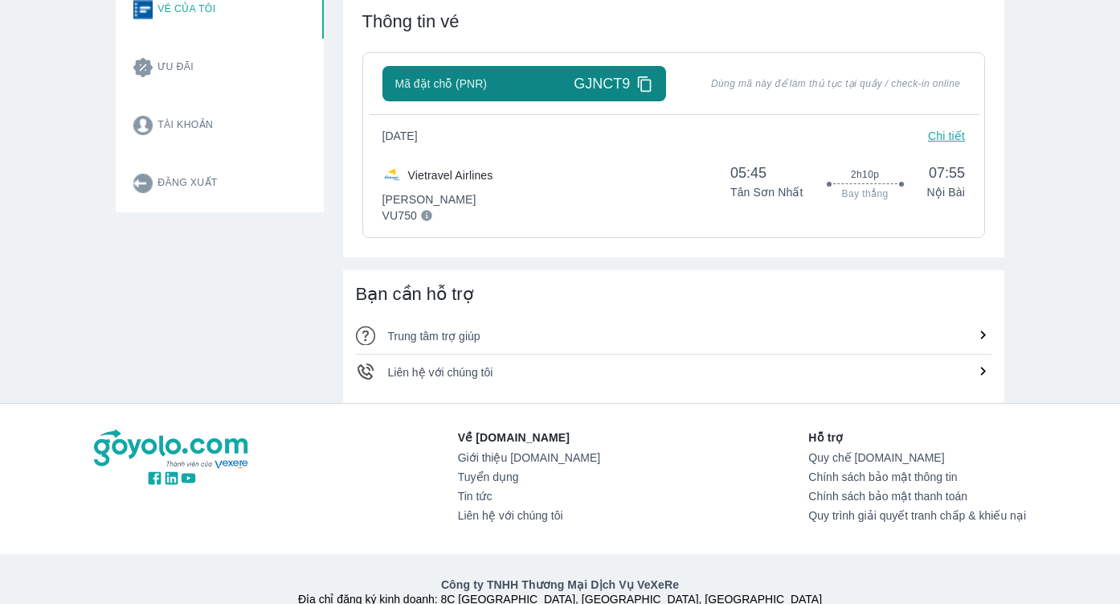
scroll to position [0, 0]
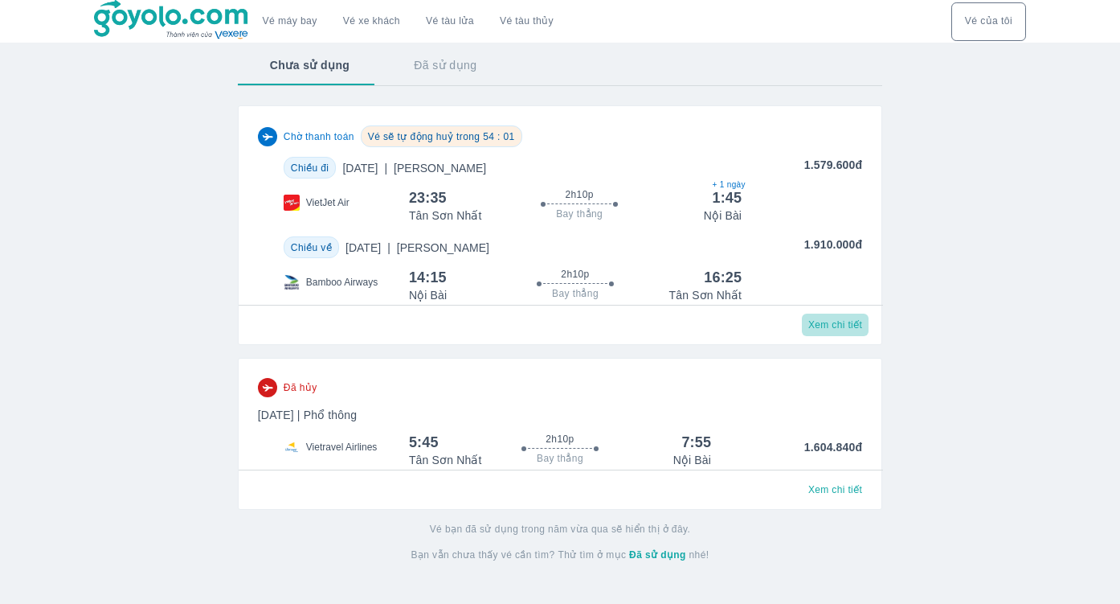
click at [817, 325] on span "Xem chi tiết" at bounding box center [835, 324] width 54 height 13
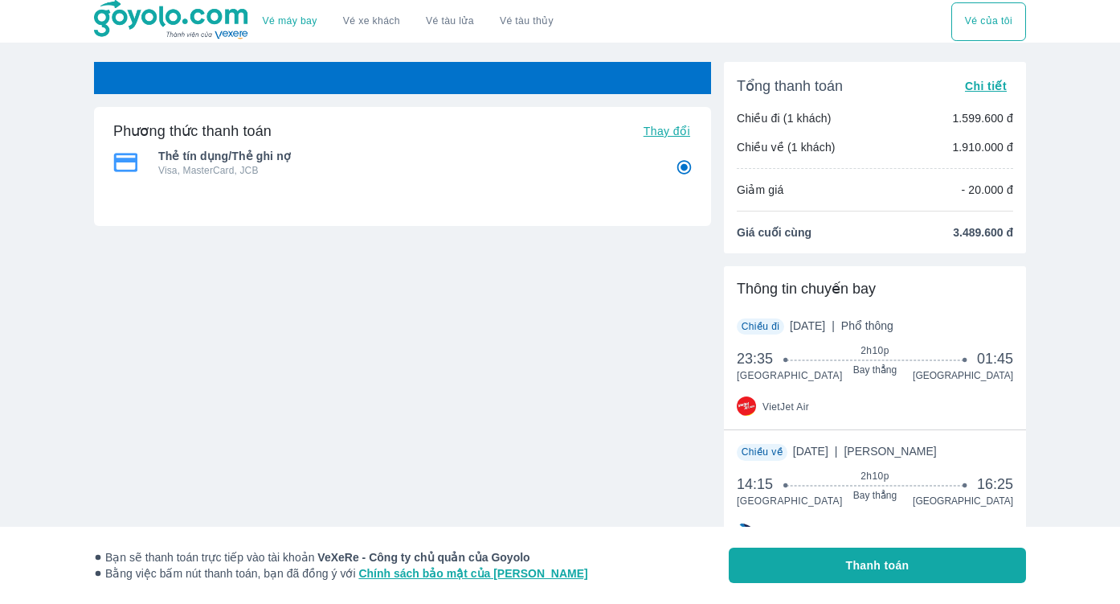
scroll to position [2, 0]
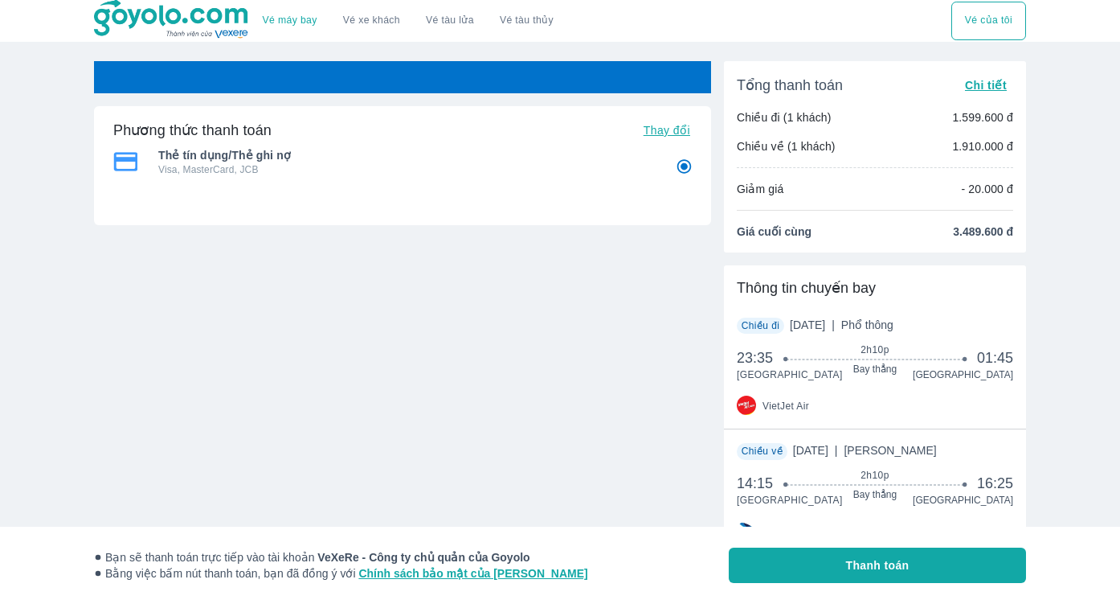
radio input "false"
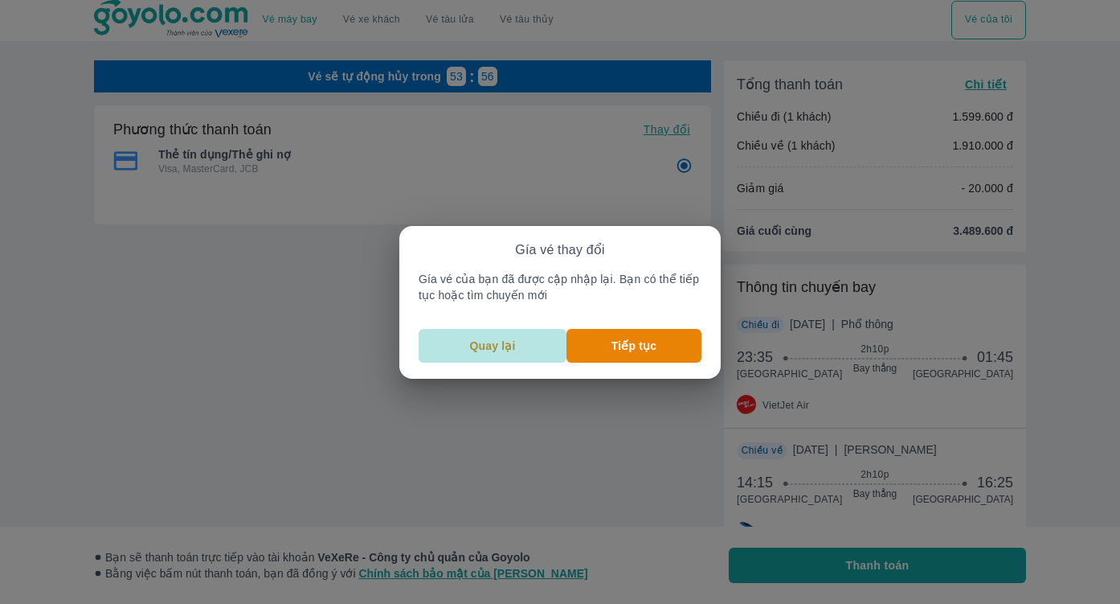
click at [481, 345] on p "Quay lại" at bounding box center [493, 346] width 46 height 16
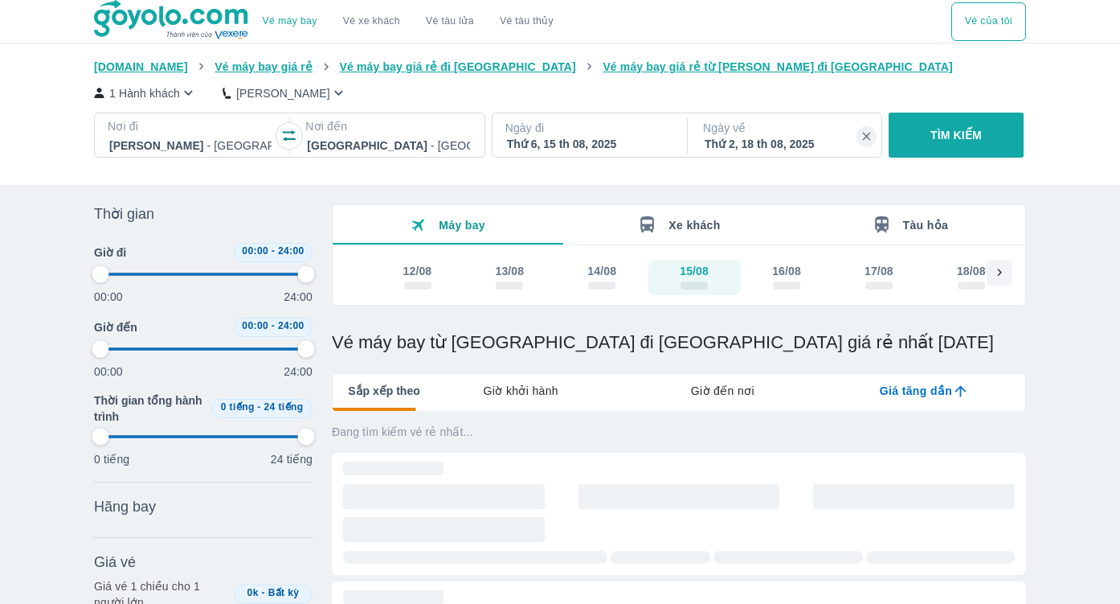
type input "97.9166666666667"
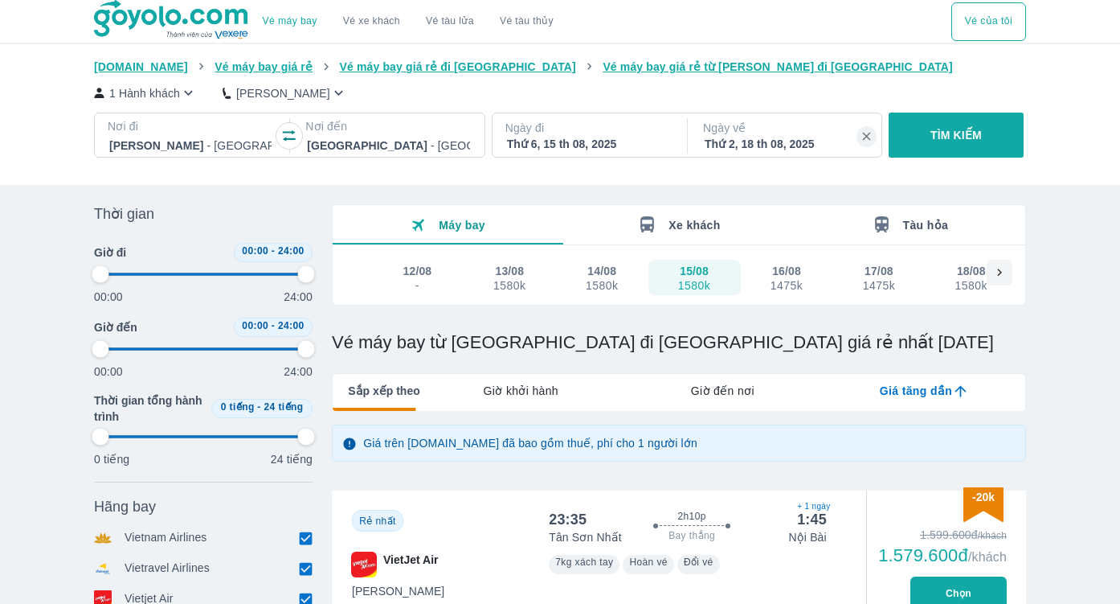
type input "97.9166666666667"
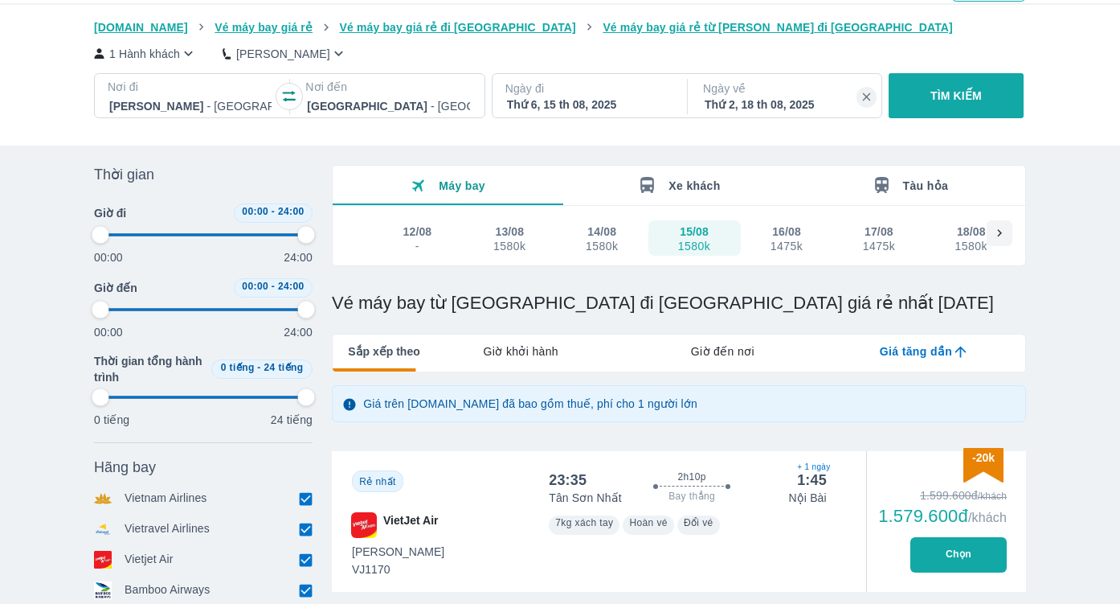
type input "97.9166666666667"
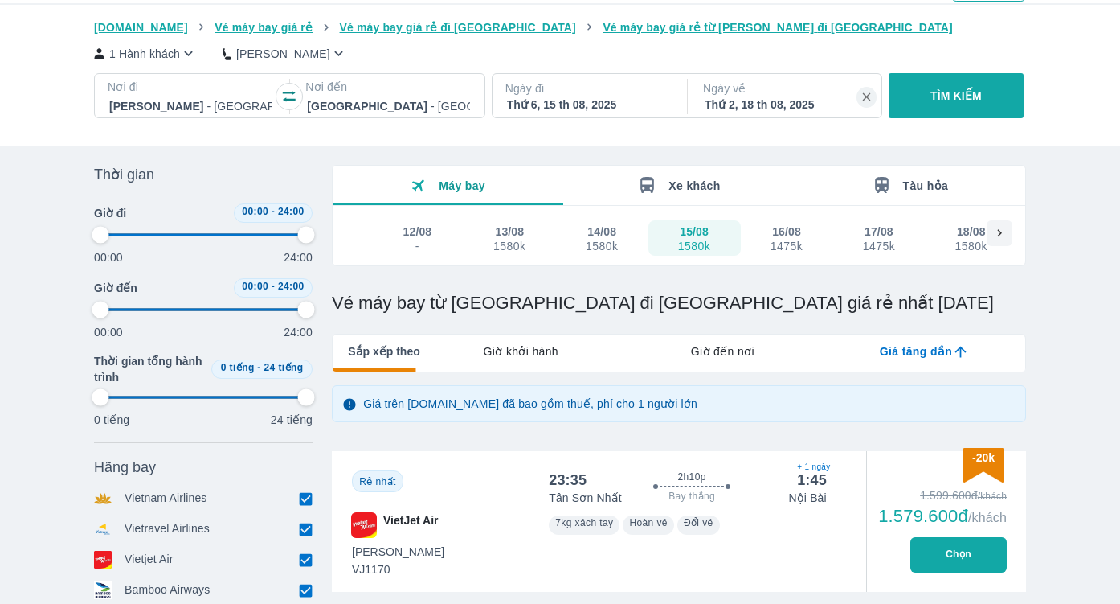
type input "97.9166666666667"
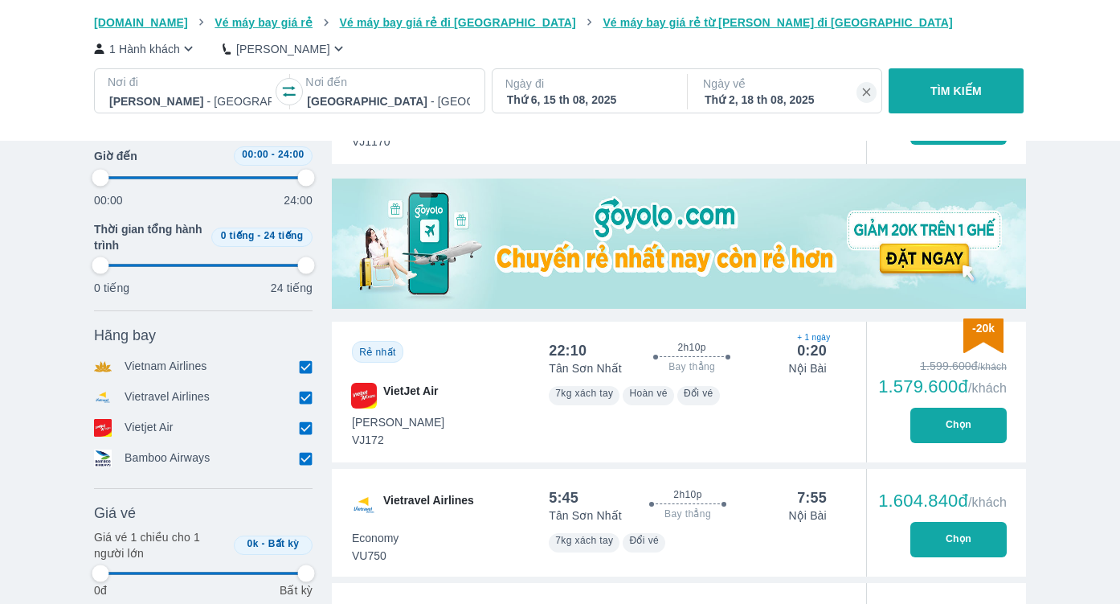
scroll to position [489, 0]
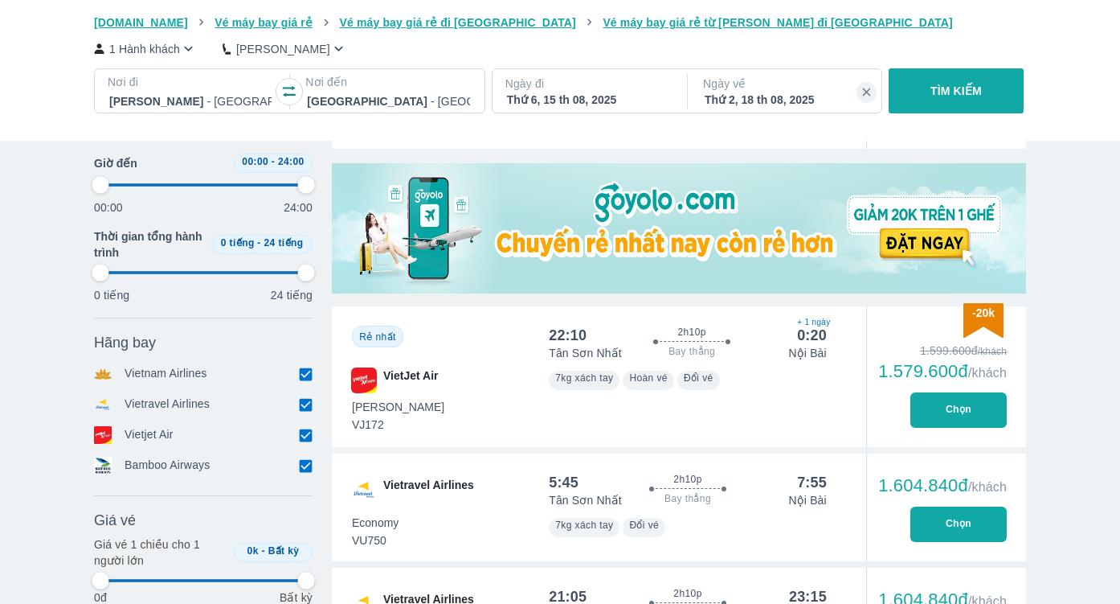
type input "97.9166666666667"
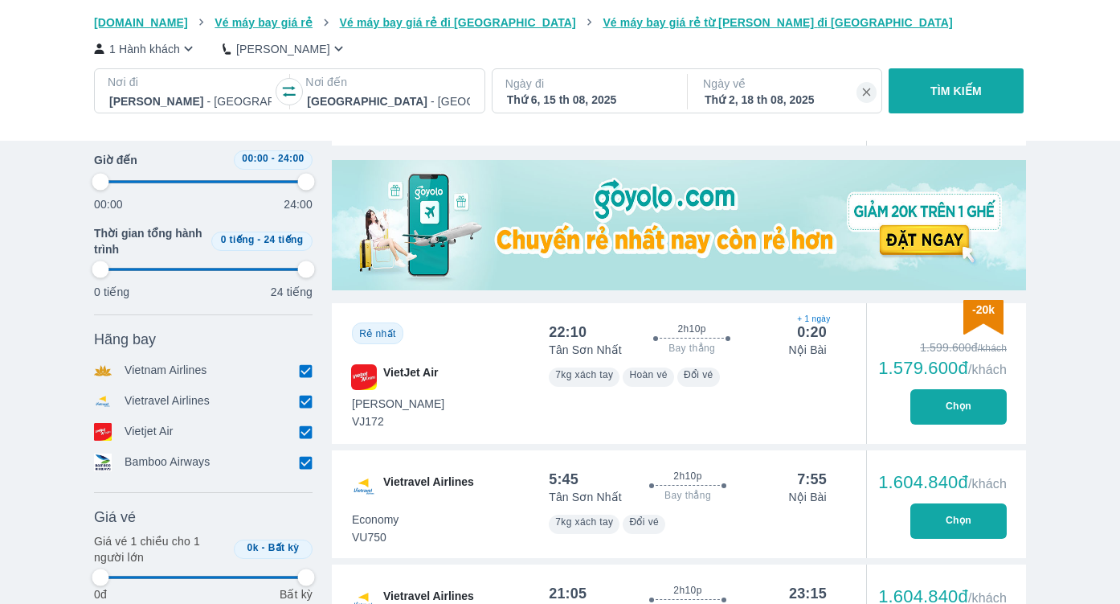
type input "97.9166666666667"
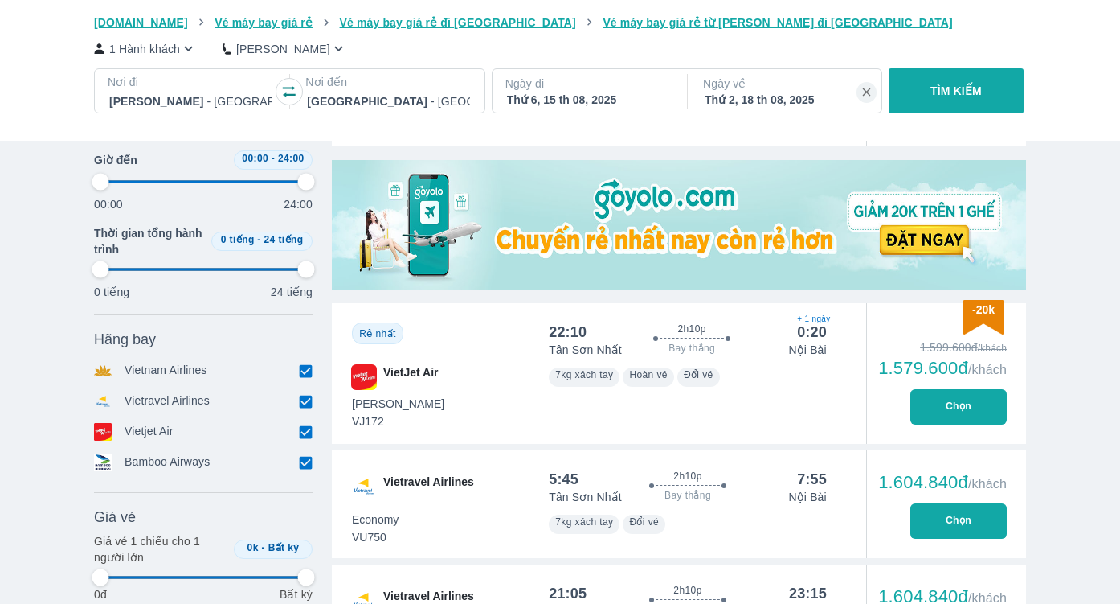
type input "97.9166666666667"
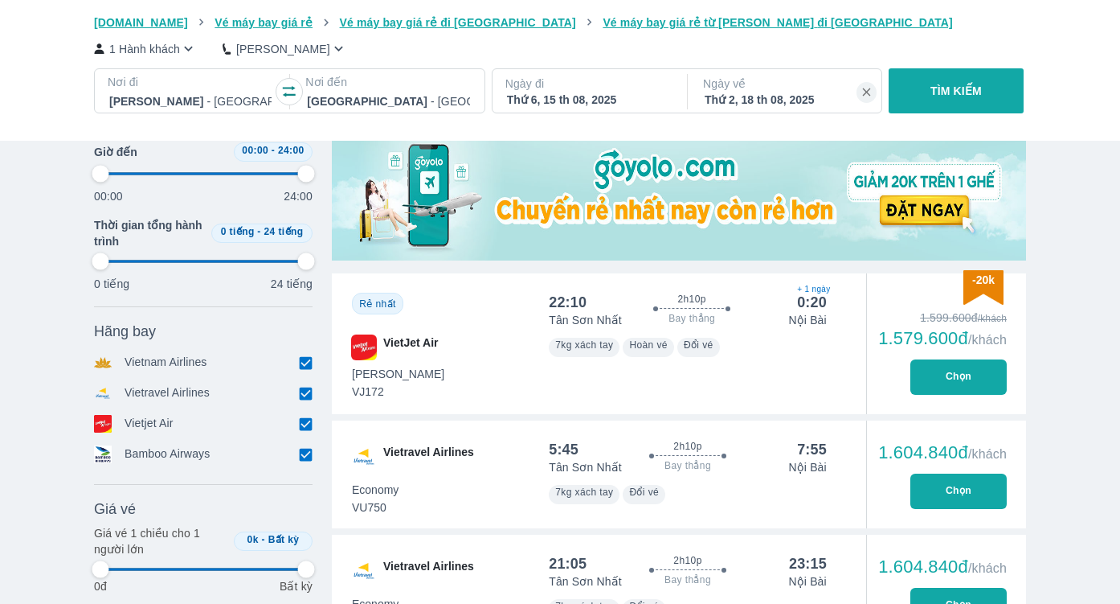
type input "97.9166666666667"
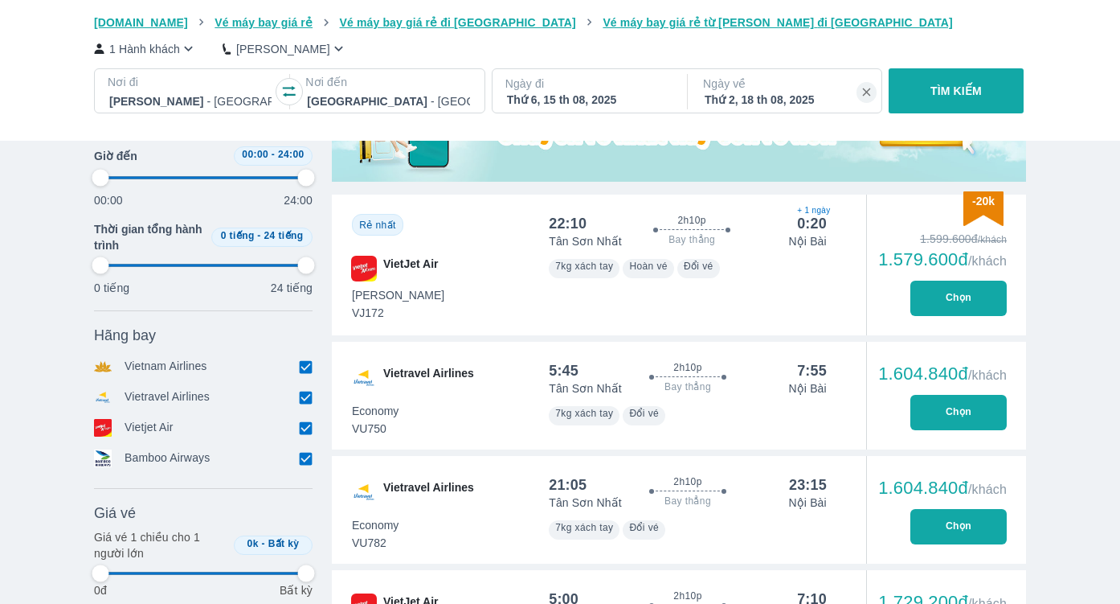
scroll to position [596, 0]
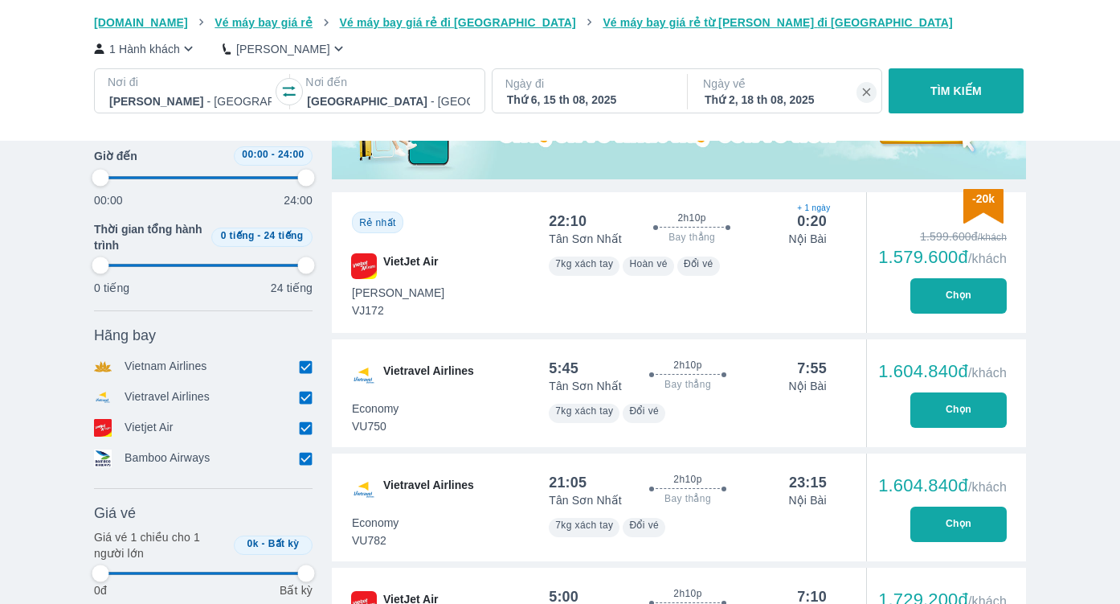
type input "97.9166666666667"
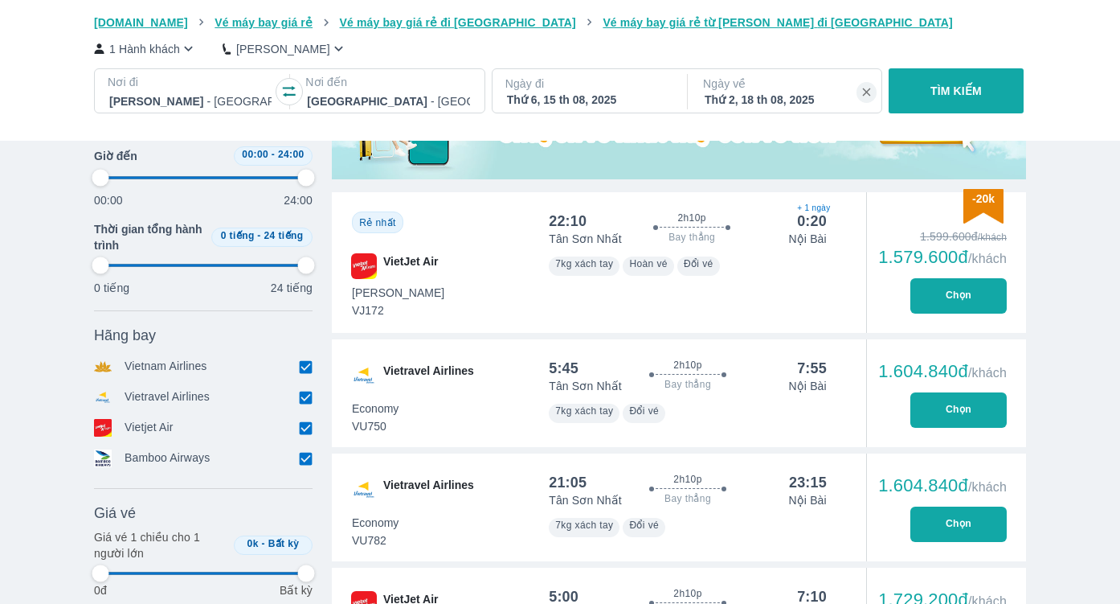
type input "97.9166666666667"
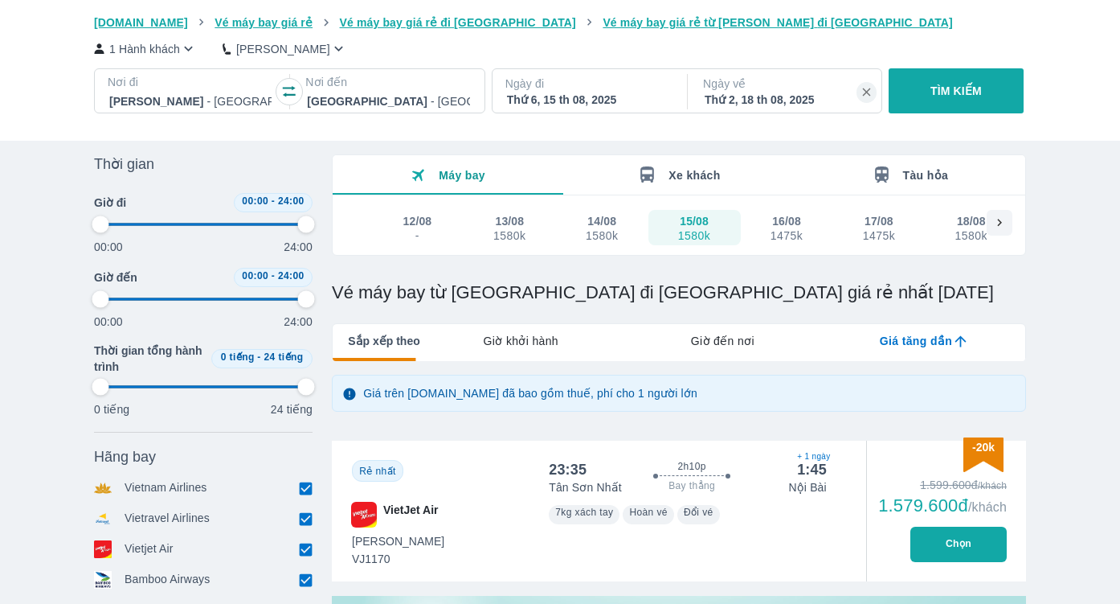
scroll to position [0, 0]
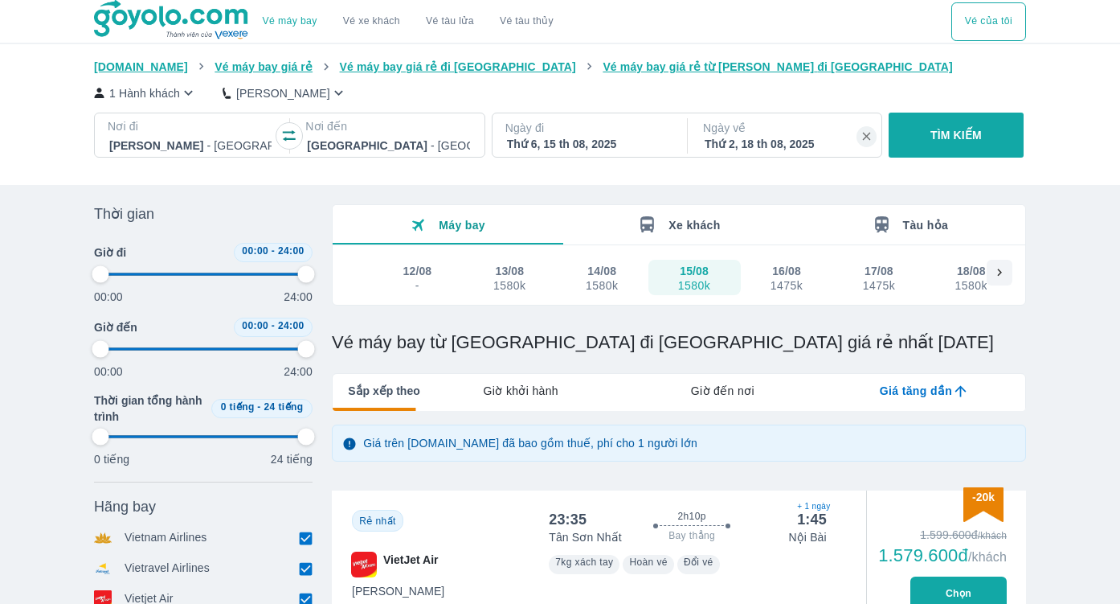
type input "97.9166666666667"
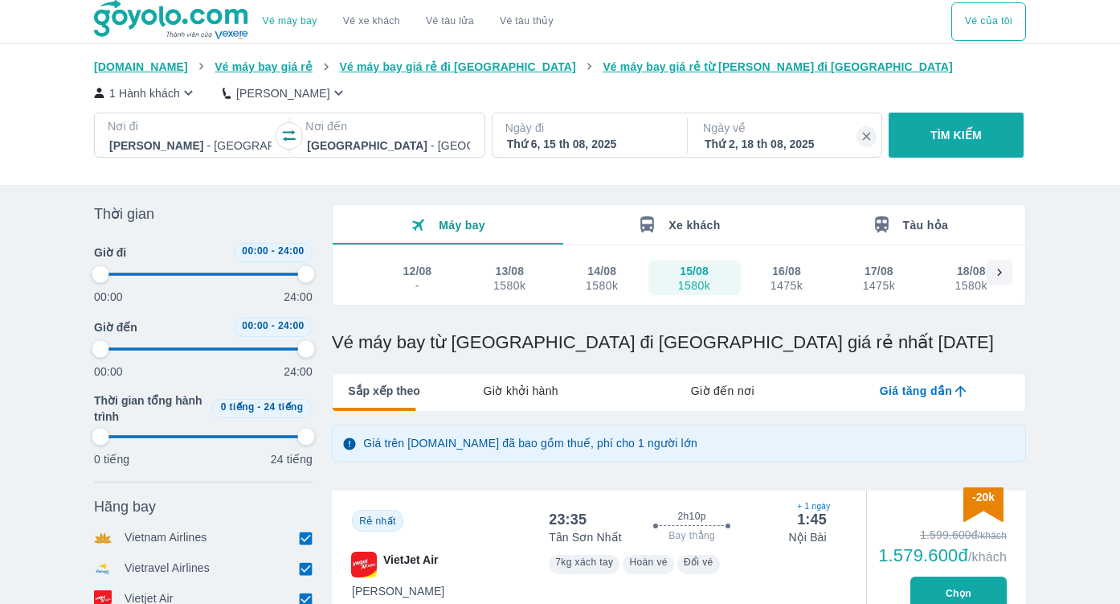
type input "97.9166666666667"
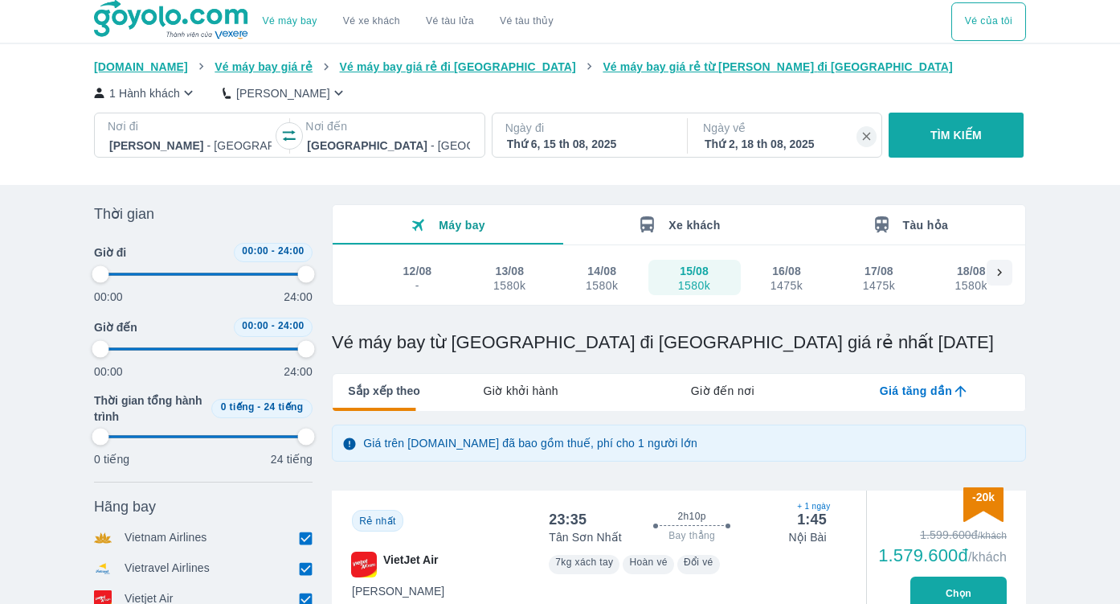
type input "97.9166666666667"
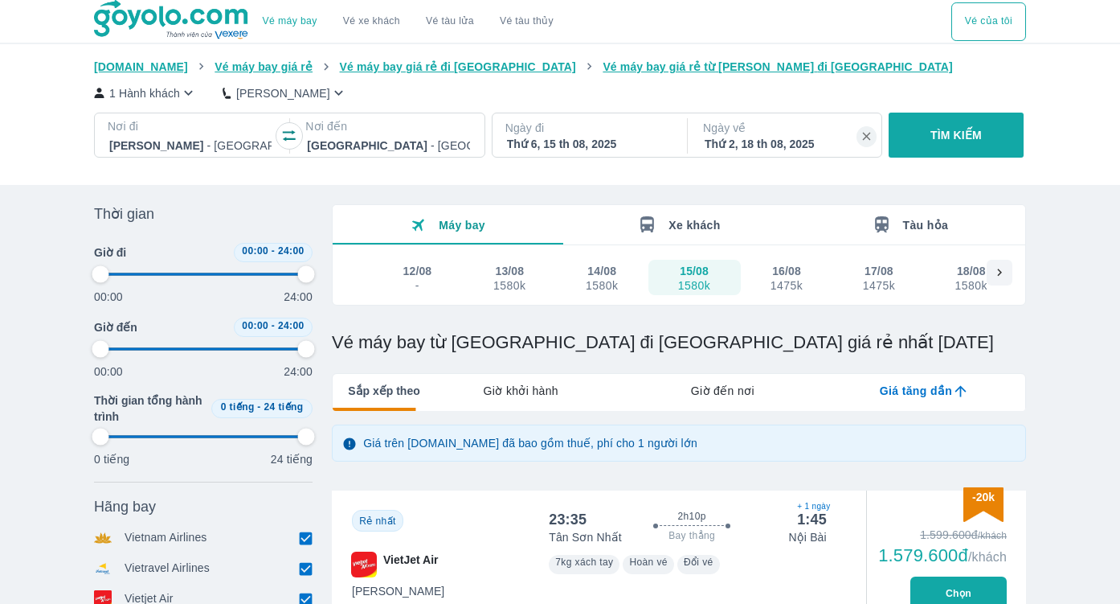
type input "97.9166666666667"
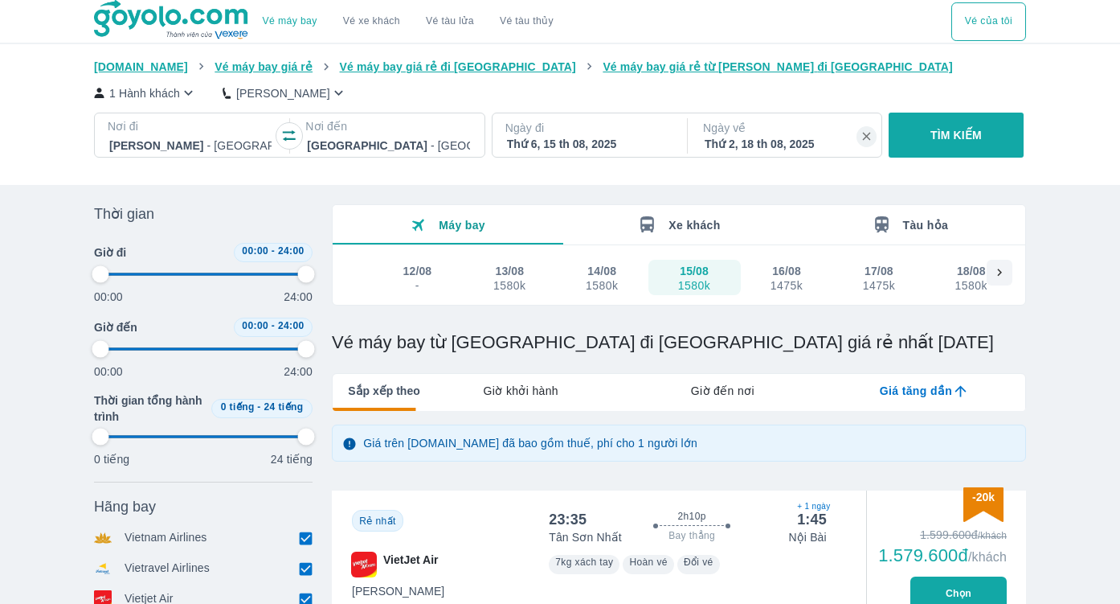
type input "97.9166666666667"
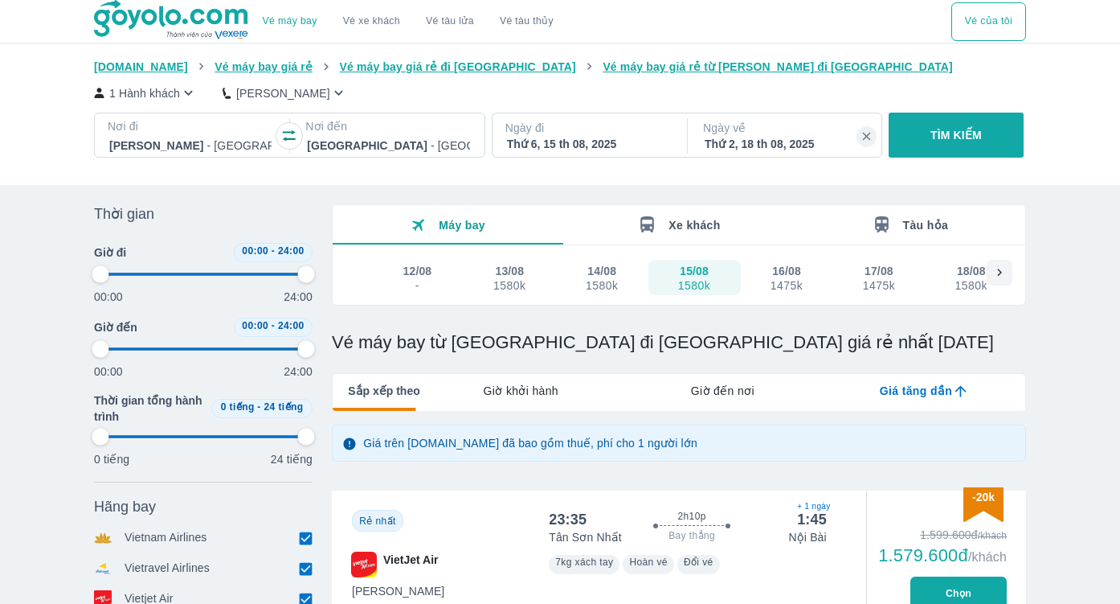
type input "97.9166666666667"
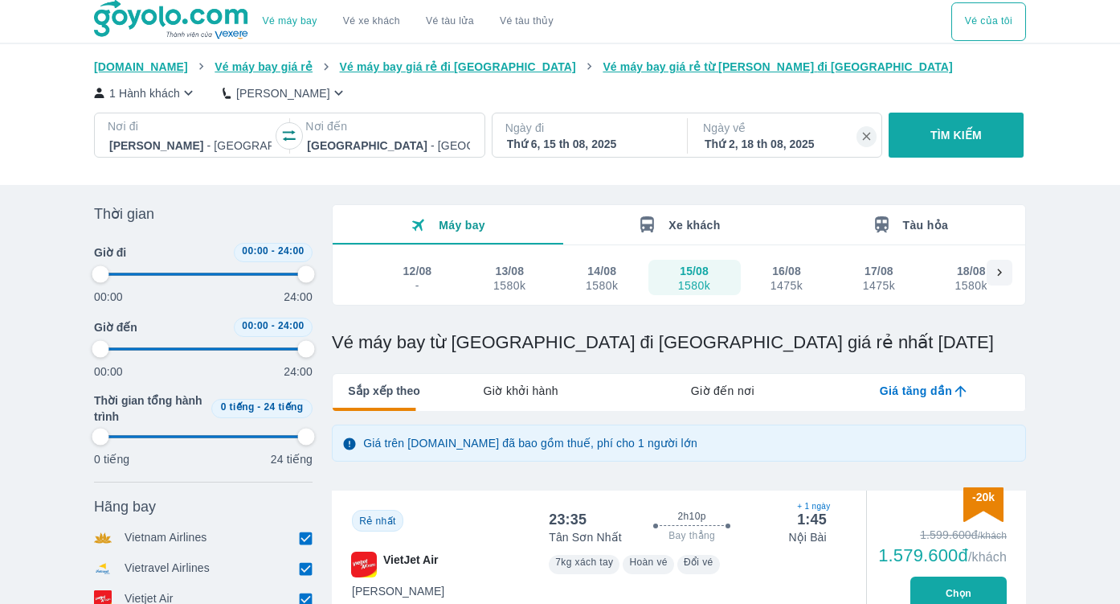
type input "97.9166666666667"
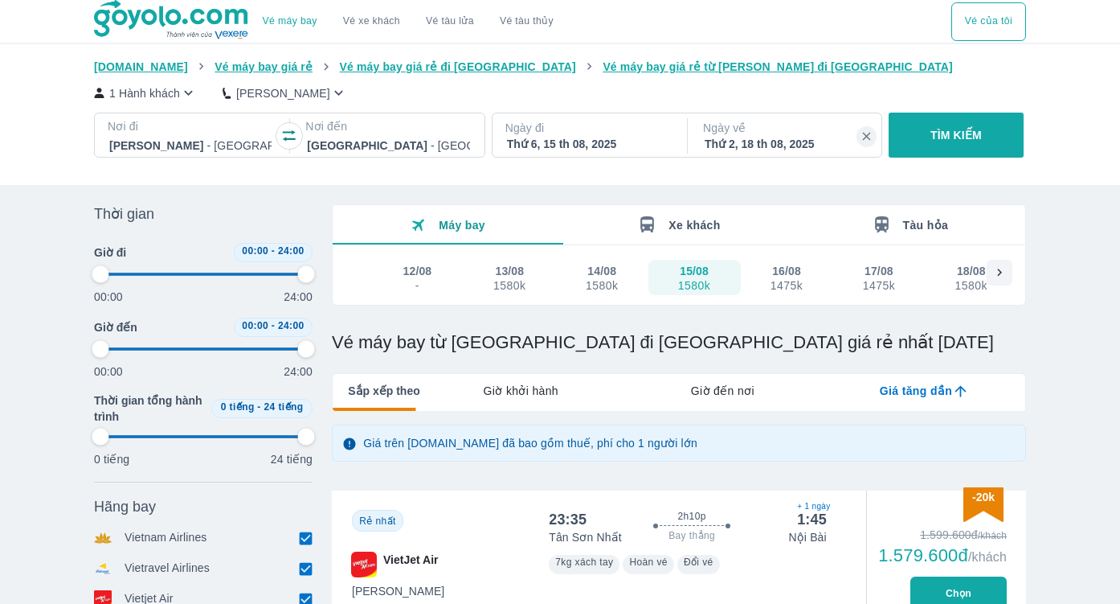
type input "97.9166666666667"
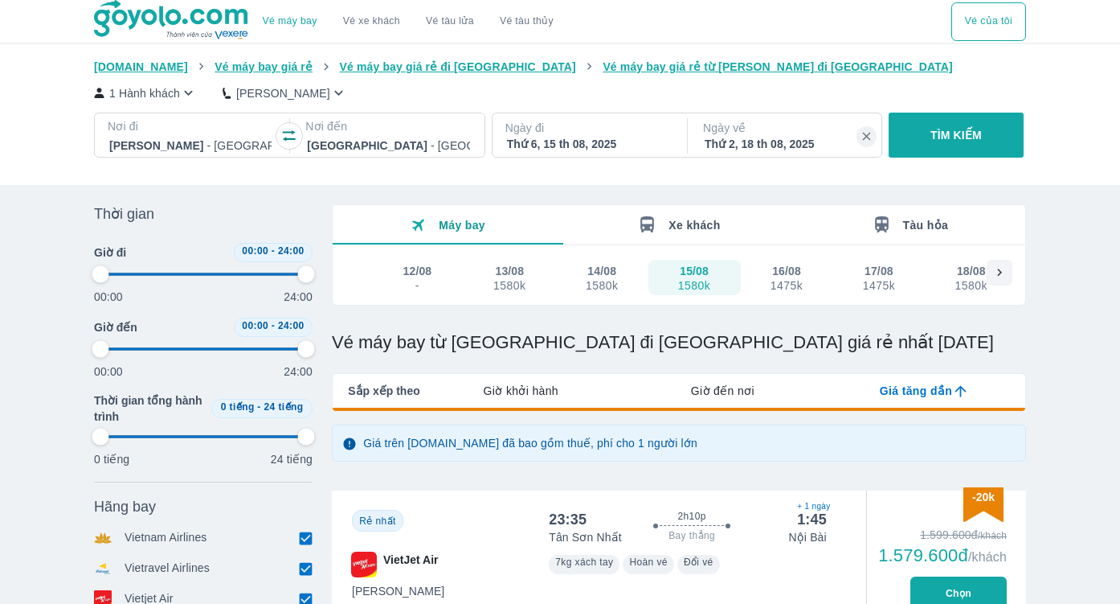
type input "97.9166666666667"
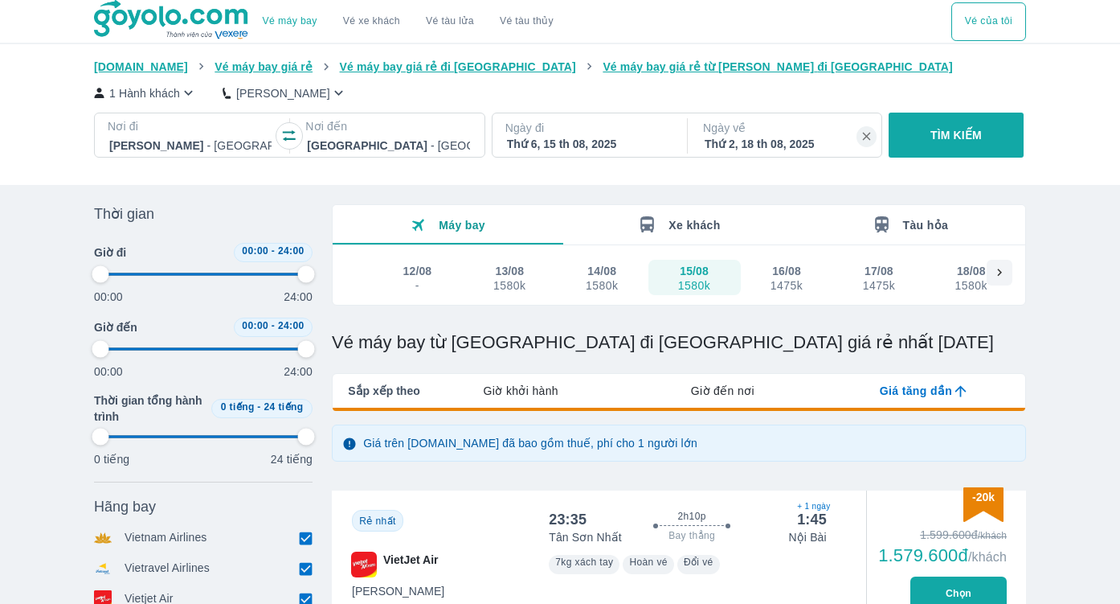
type input "97.9166666666667"
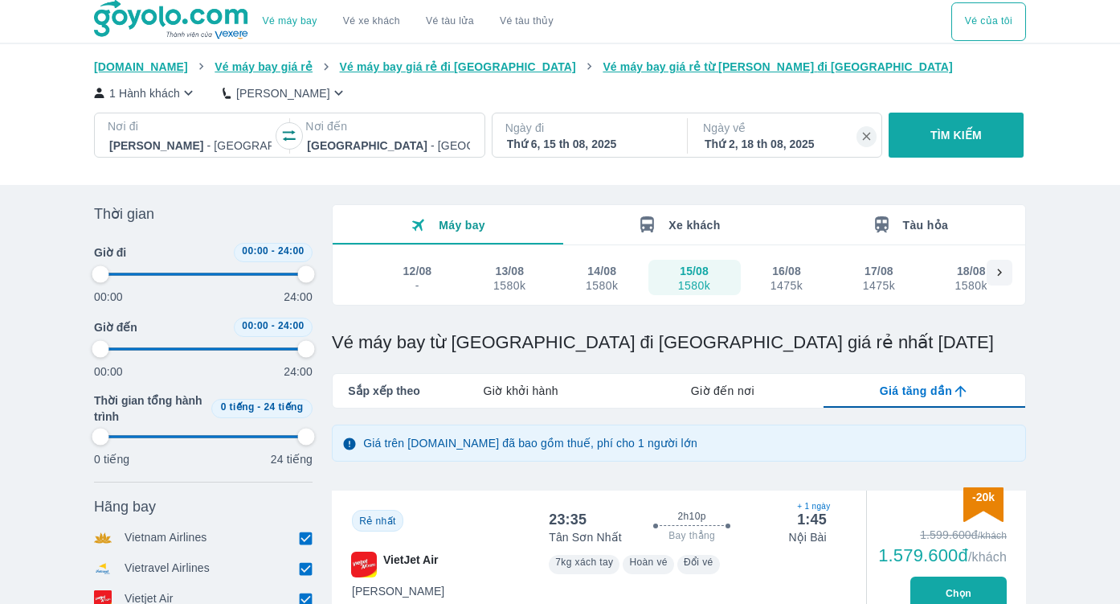
type input "97.9166666666667"
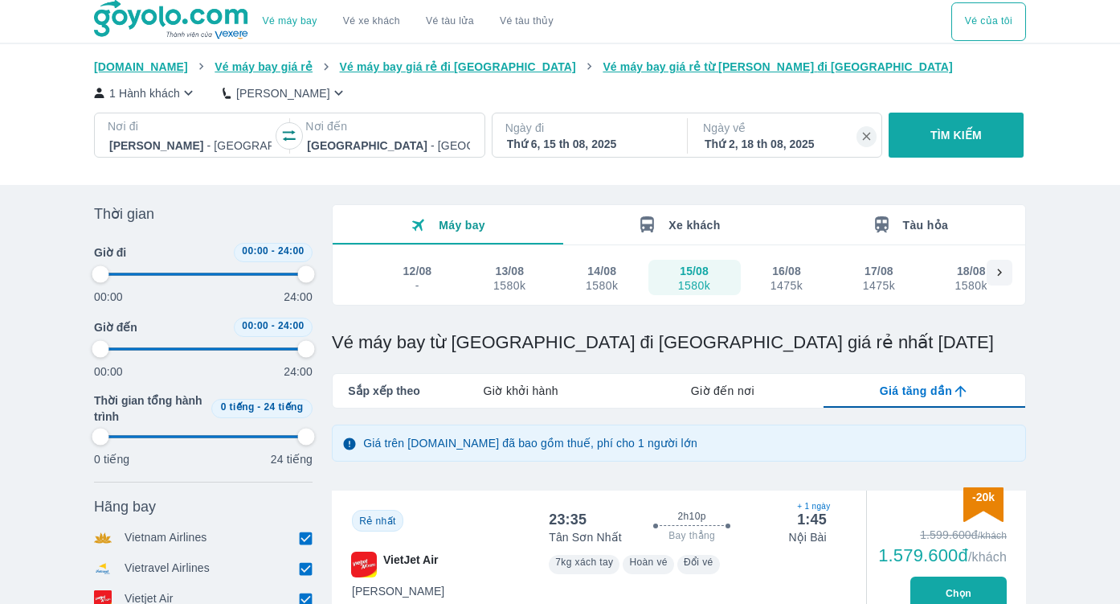
type input "97.9166666666667"
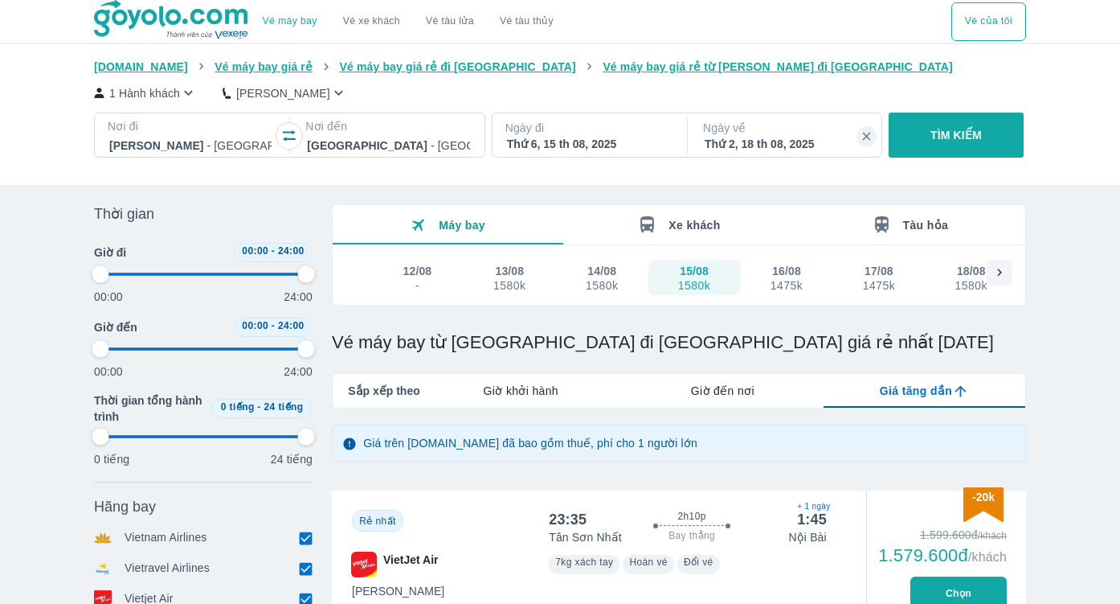
type input "97.9166666666667"
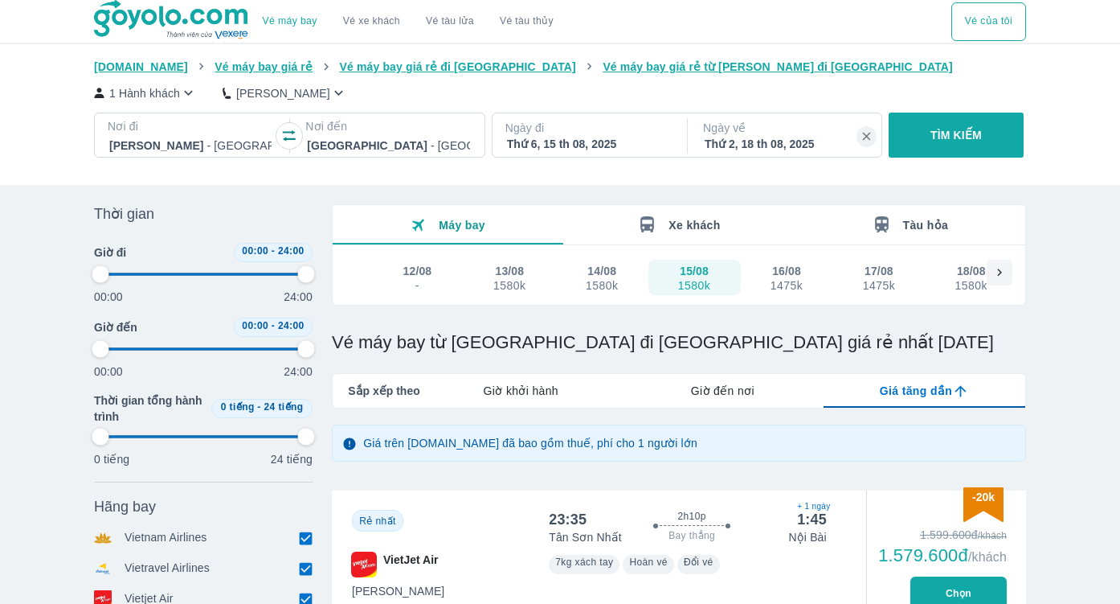
type input "97.9166666666667"
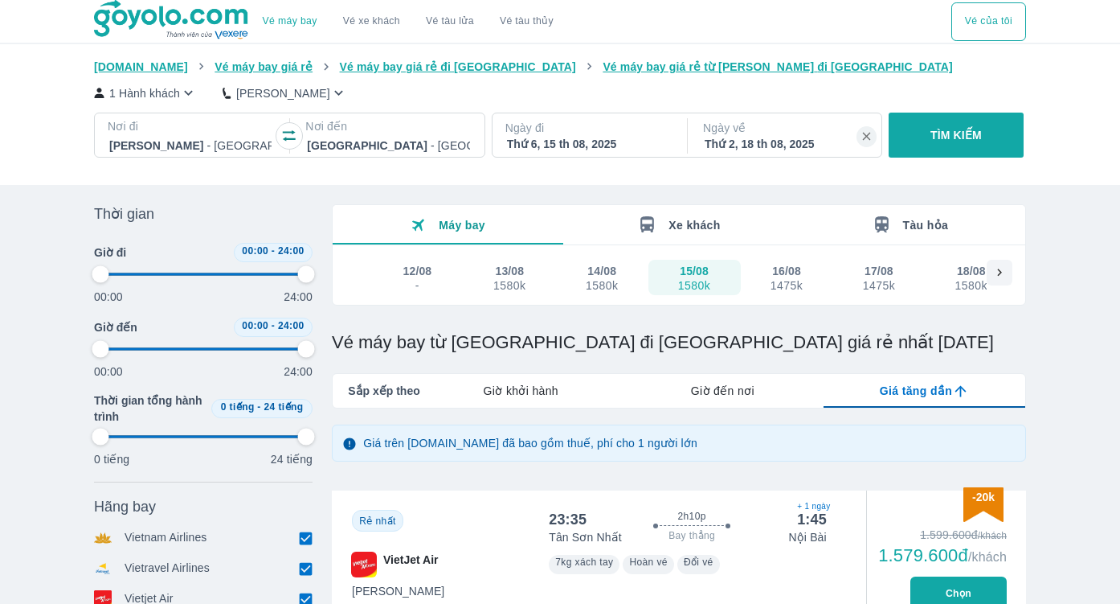
type input "97.9166666666667"
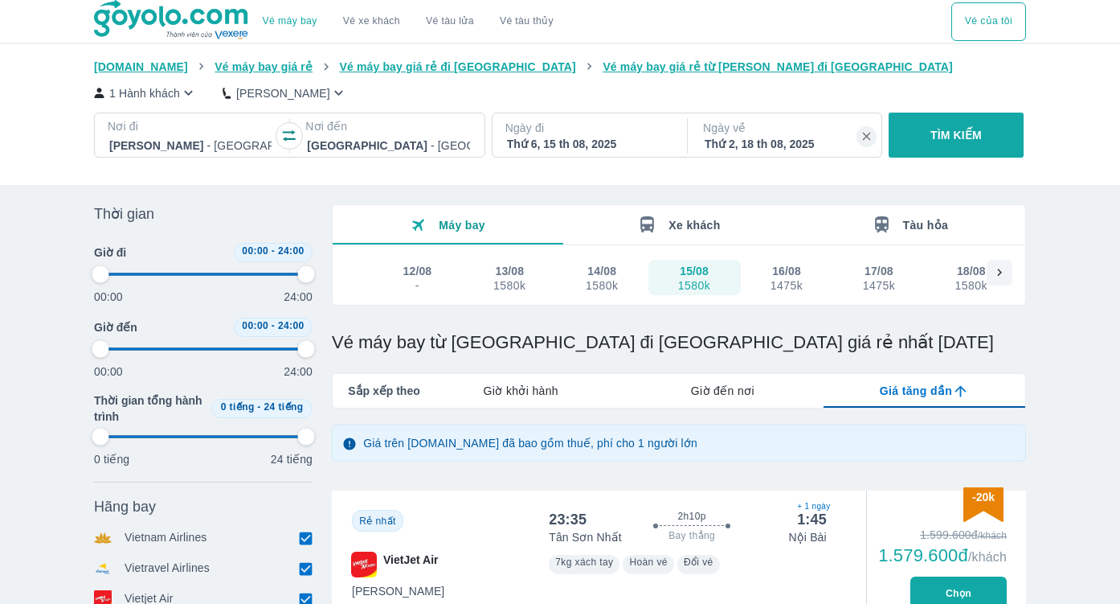
type input "97.9166666666667"
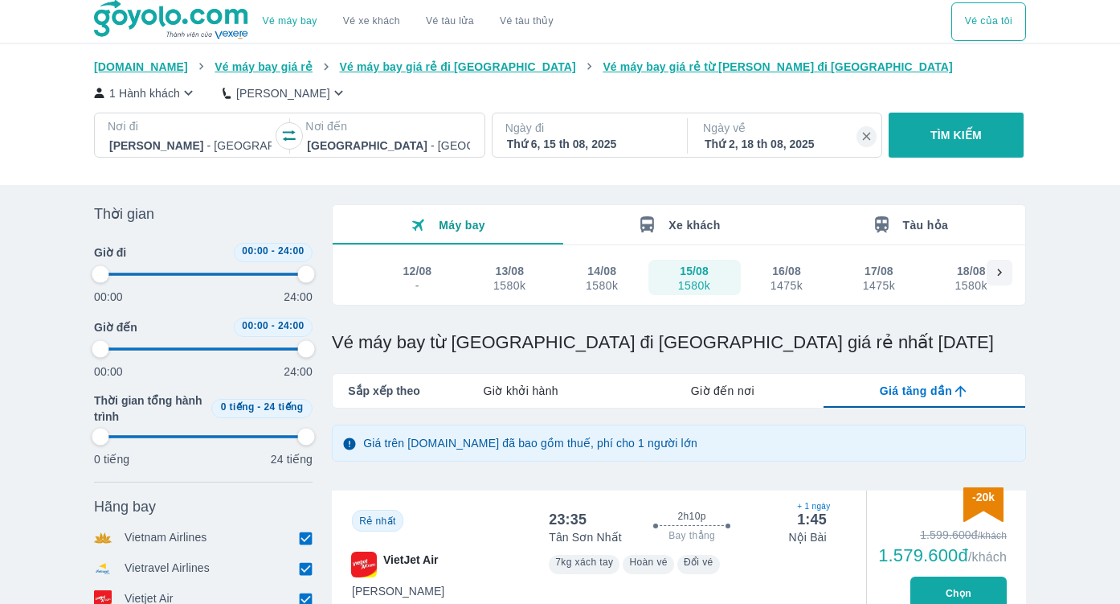
type input "97.9166666666667"
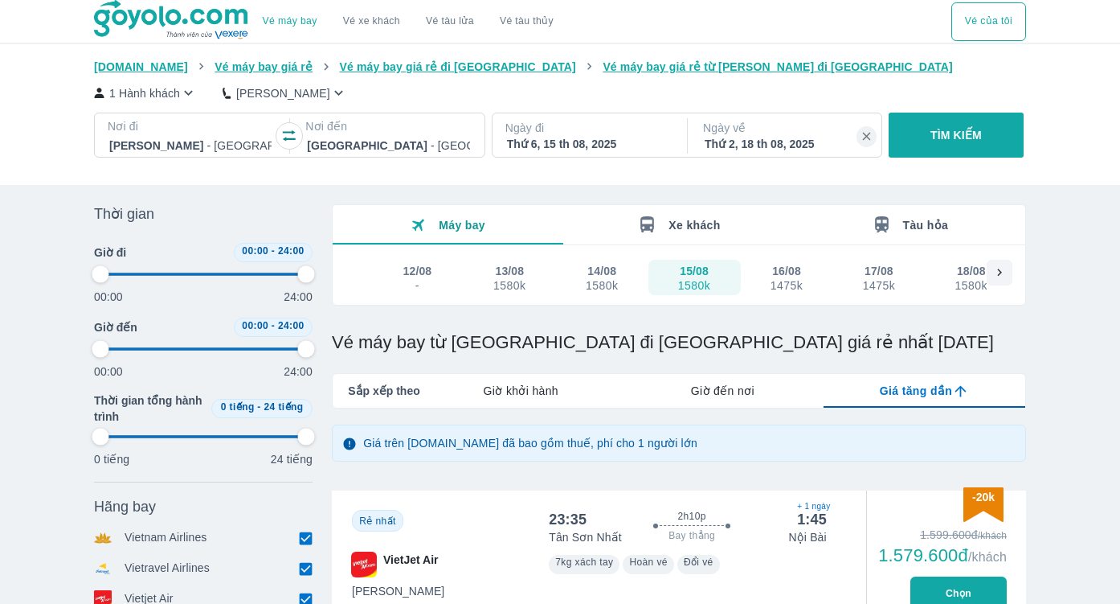
type input "97.9166666666667"
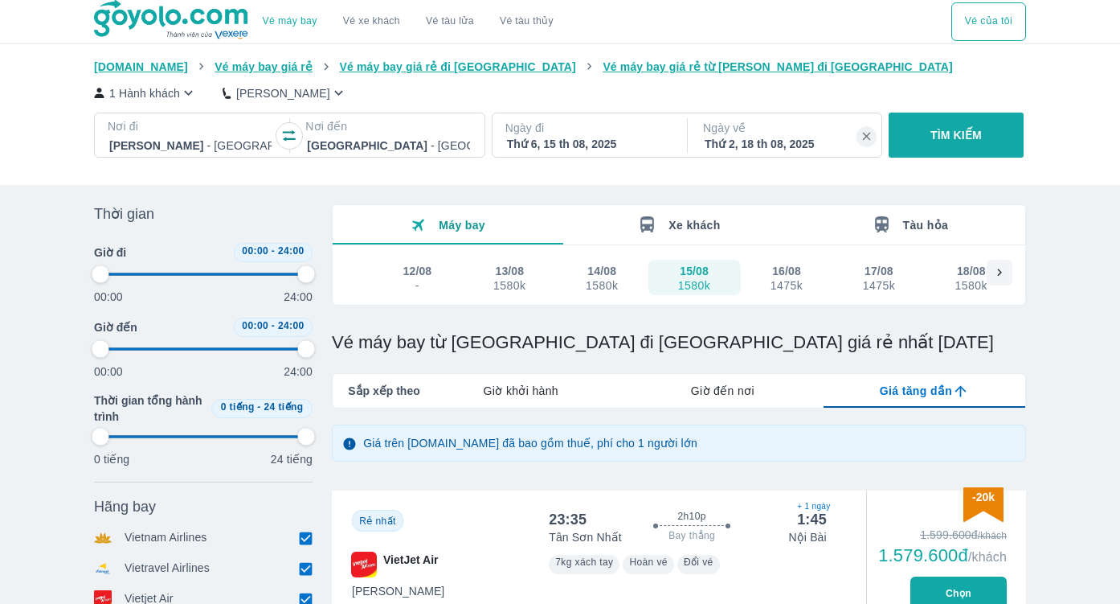
type input "97.9166666666667"
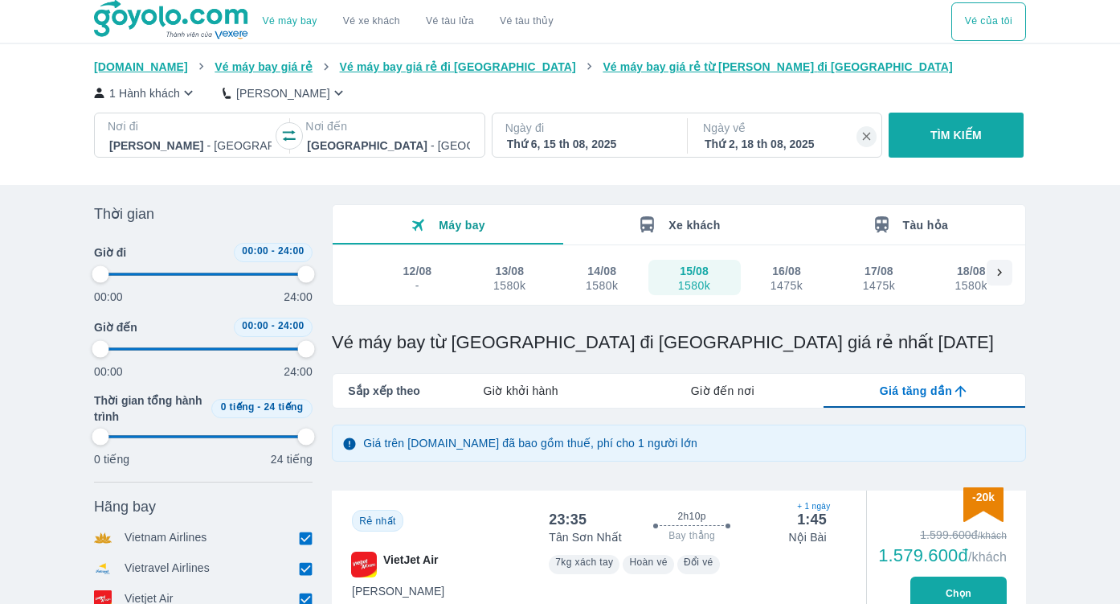
type input "97.9166666666667"
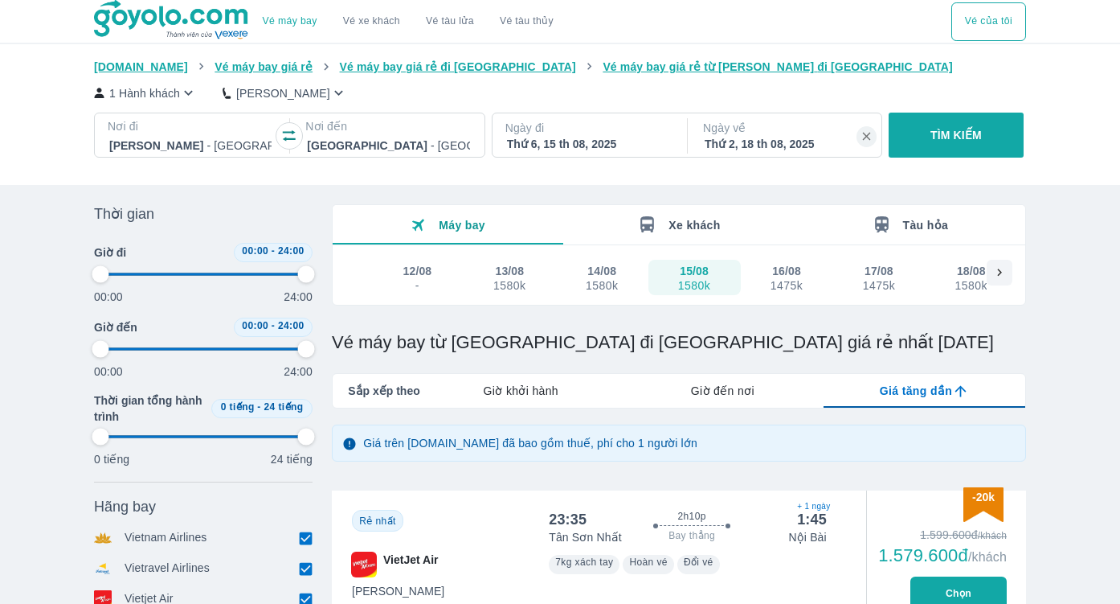
type input "97.9166666666667"
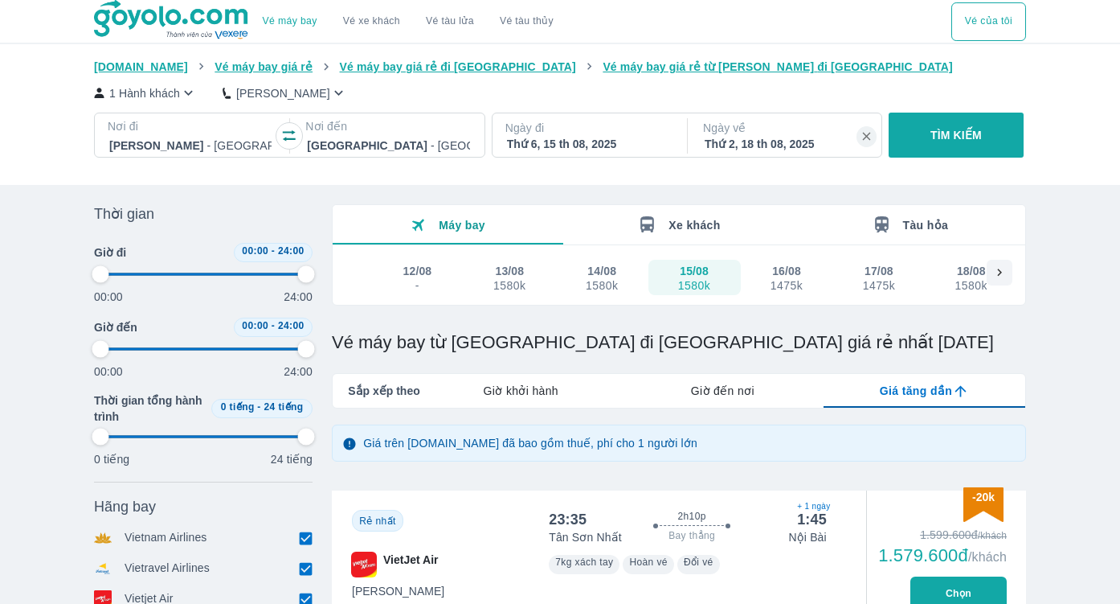
type input "97.9166666666667"
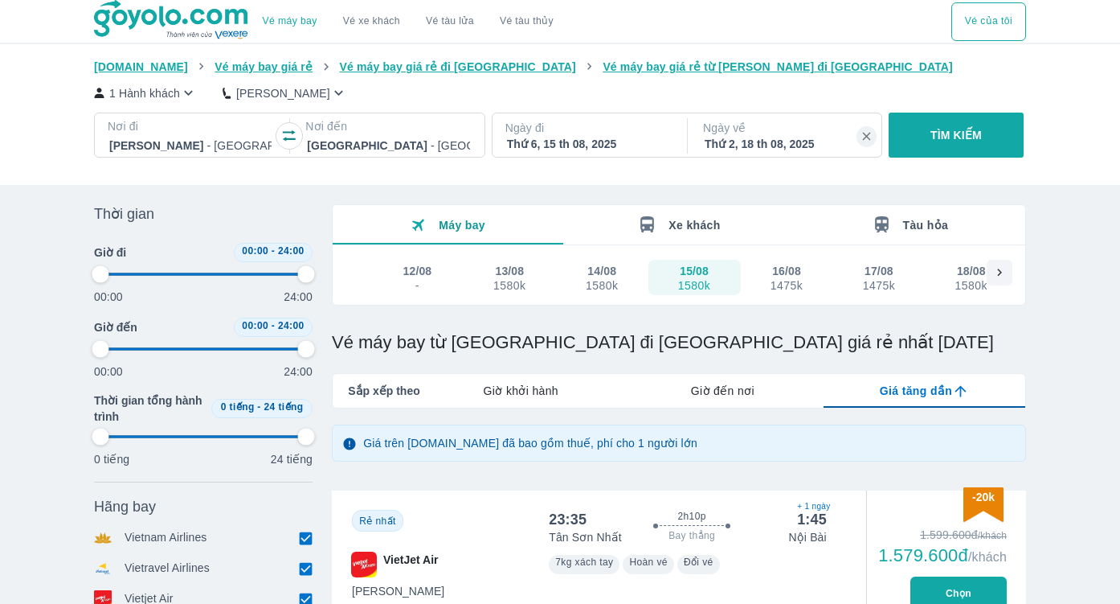
type input "97.9166666666667"
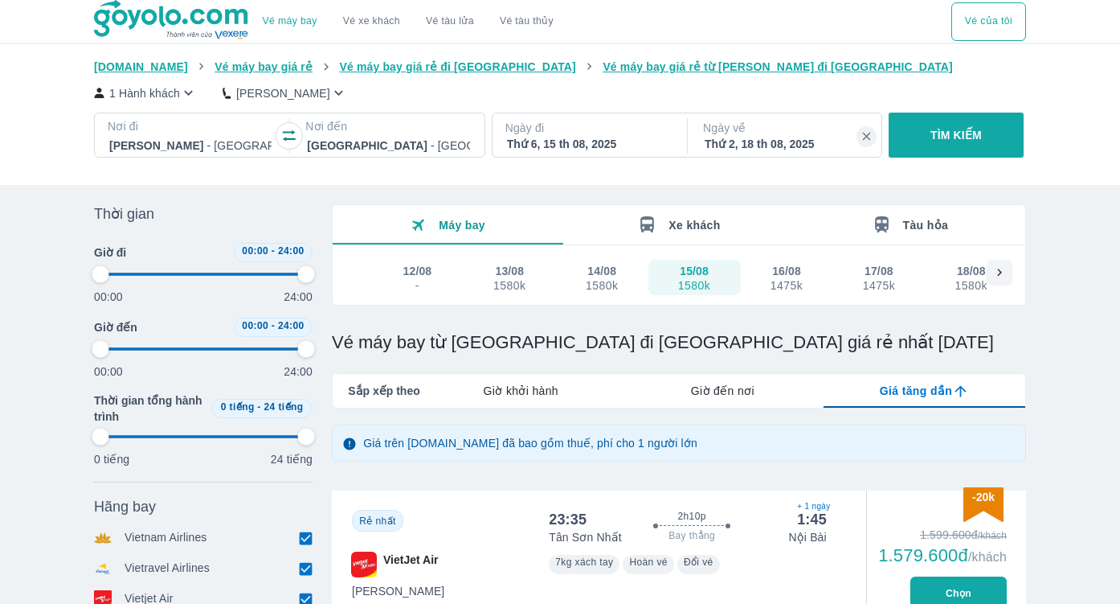
type input "97.9166666666667"
